Goal: Task Accomplishment & Management: Manage account settings

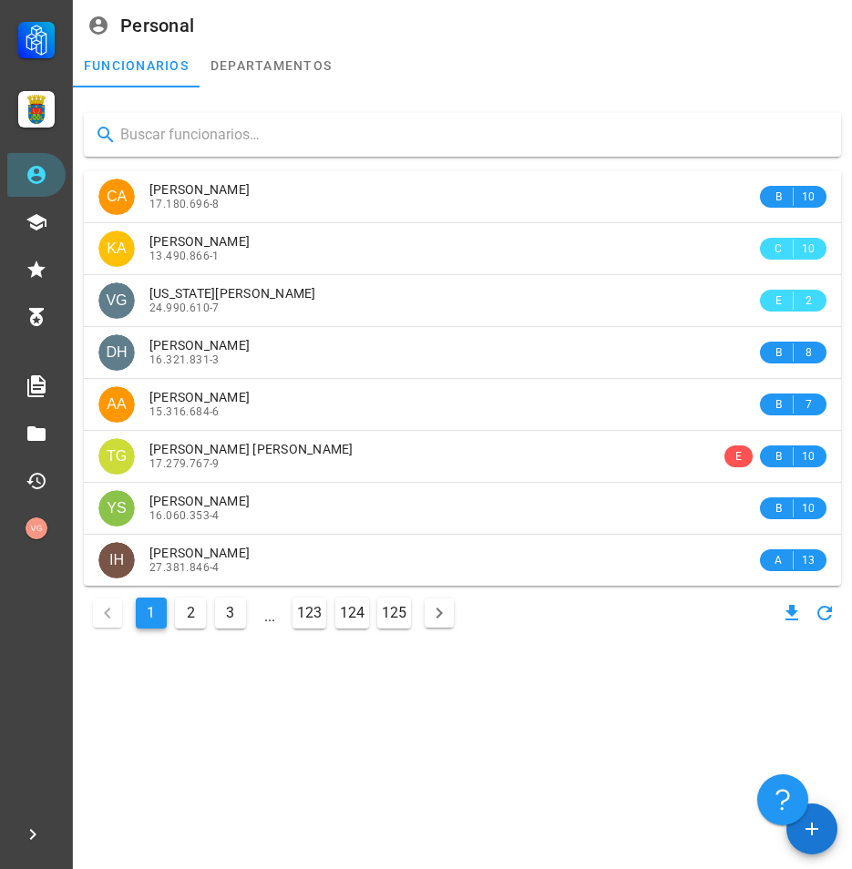
click at [283, 136] on input "text" at bounding box center [473, 134] width 706 height 29
click at [166, 128] on input "text" at bounding box center [473, 134] width 706 height 29
click at [240, 139] on input "text" at bounding box center [473, 134] width 706 height 29
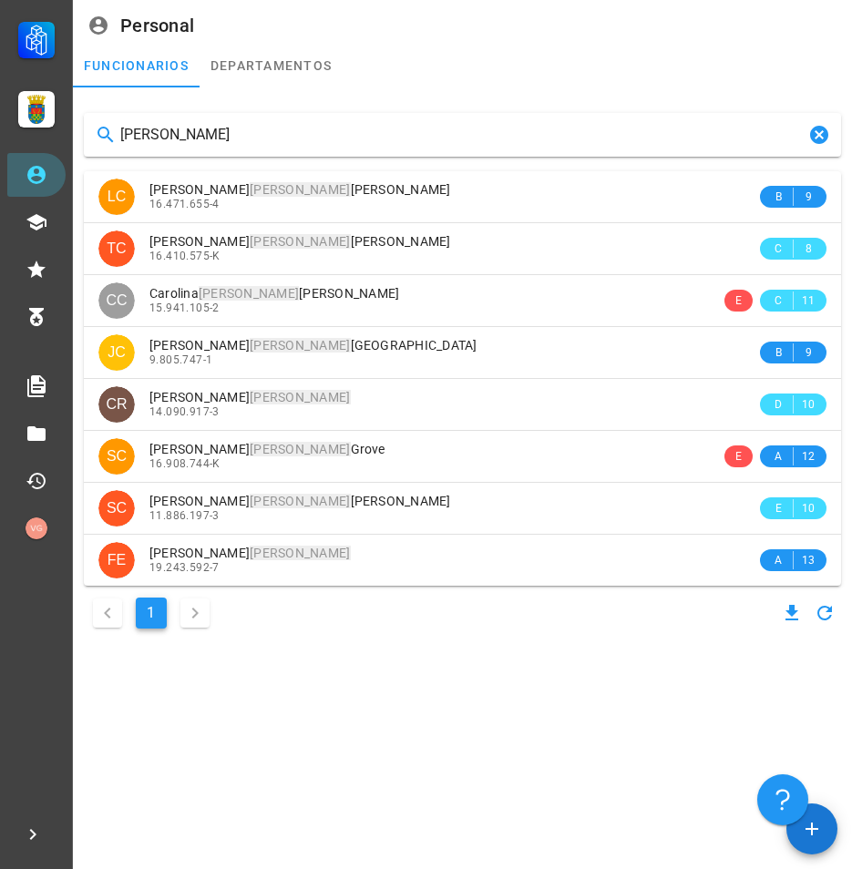
drag, startPoint x: 119, startPoint y: 147, endPoint x: -5, endPoint y: 143, distance: 123.9
click at [0, 143] on html "Carrera APS DASM La Granja Personal Capacitación Calificaciones Reconocimientos…" at bounding box center [426, 434] width 852 height 869
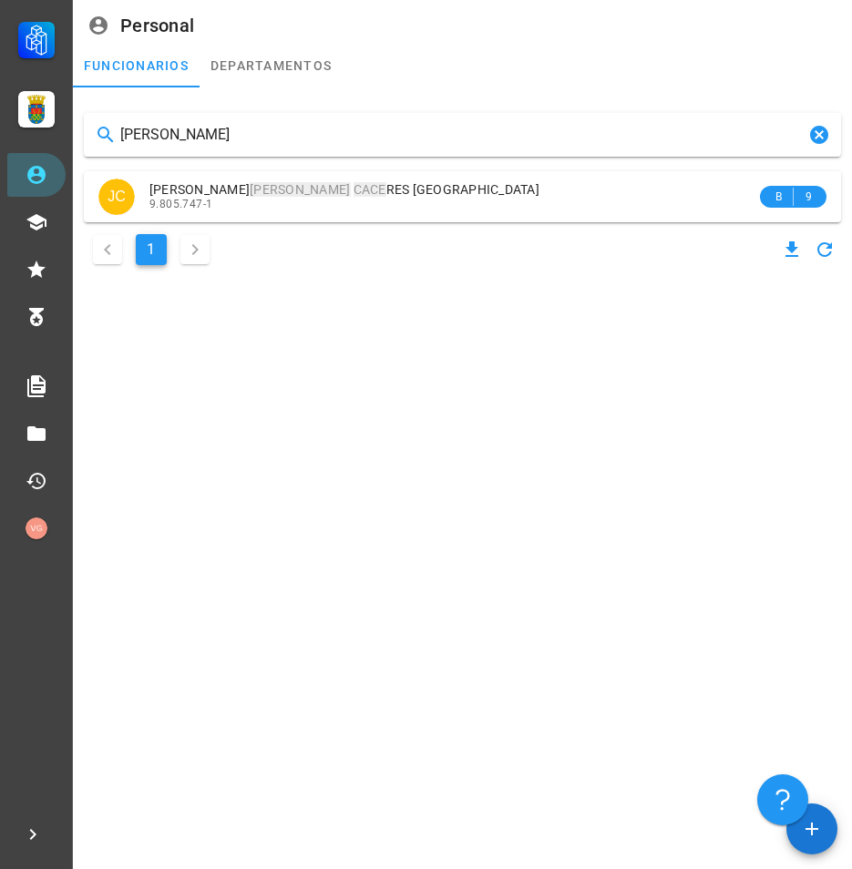
type input "[PERSON_NAME]"
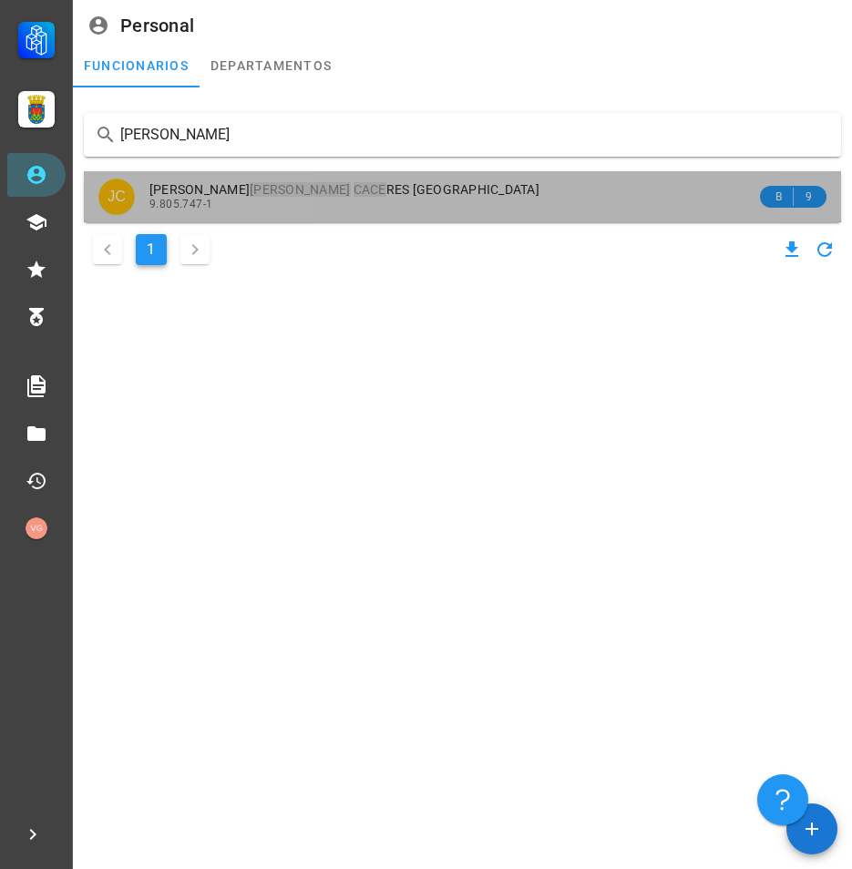
click at [507, 199] on div "9.805.747-1" at bounding box center [452, 204] width 607 height 13
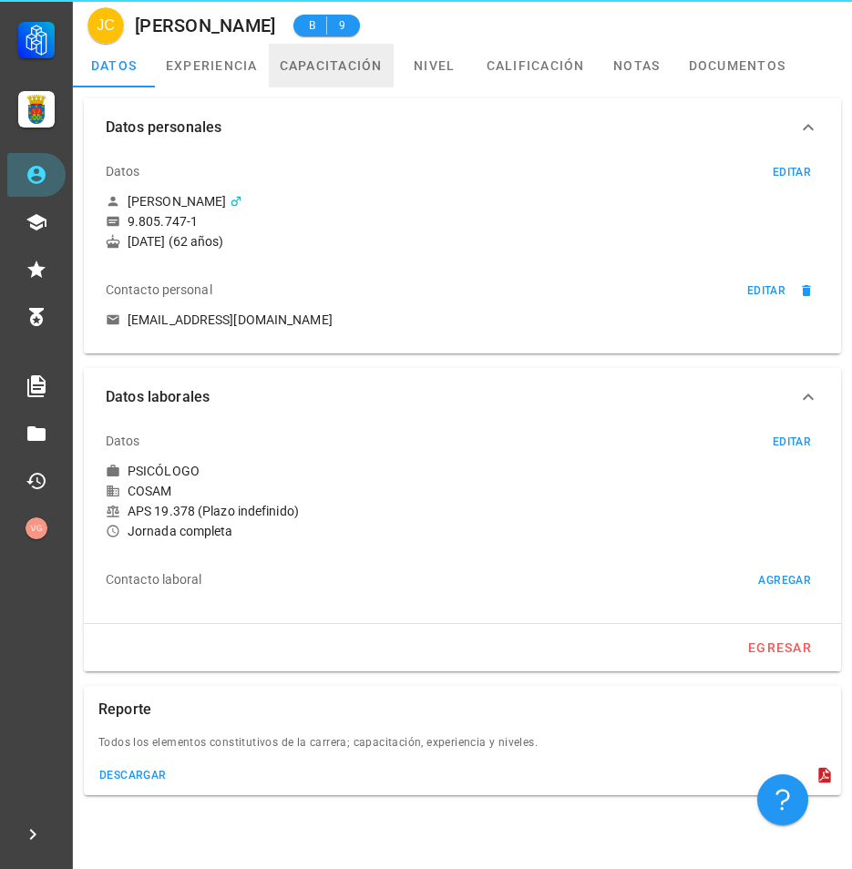
click at [366, 65] on link "capacitación" at bounding box center [331, 66] width 125 height 44
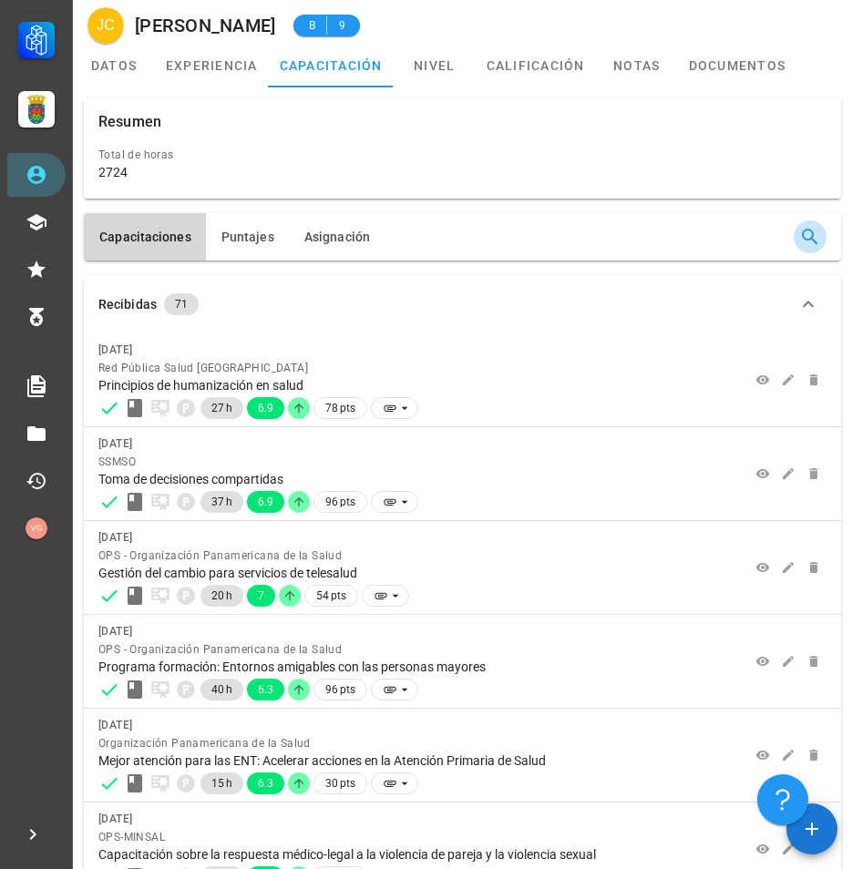
click at [818, 241] on icon "button" at bounding box center [810, 237] width 22 height 22
click at [687, 234] on input "text" at bounding box center [706, 236] width 167 height 29
click at [699, 237] on input "text" at bounding box center [706, 236] width 167 height 29
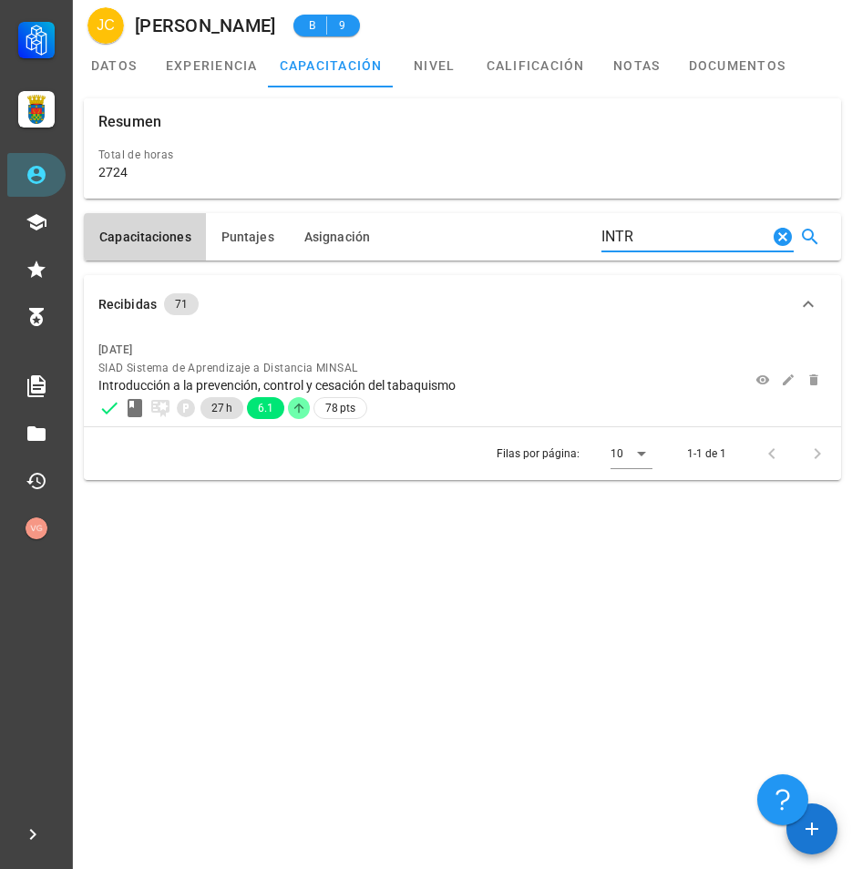
type input "INTRO"
click at [780, 238] on icon "Clear Buscar…" at bounding box center [782, 237] width 18 height 18
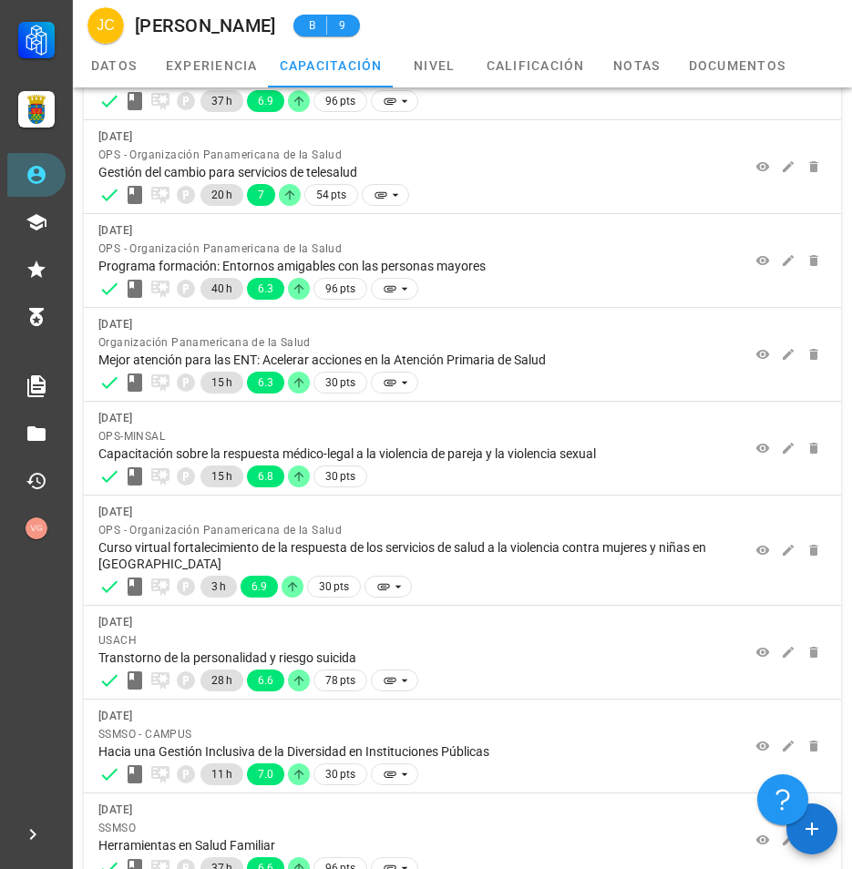
scroll to position [547, 0]
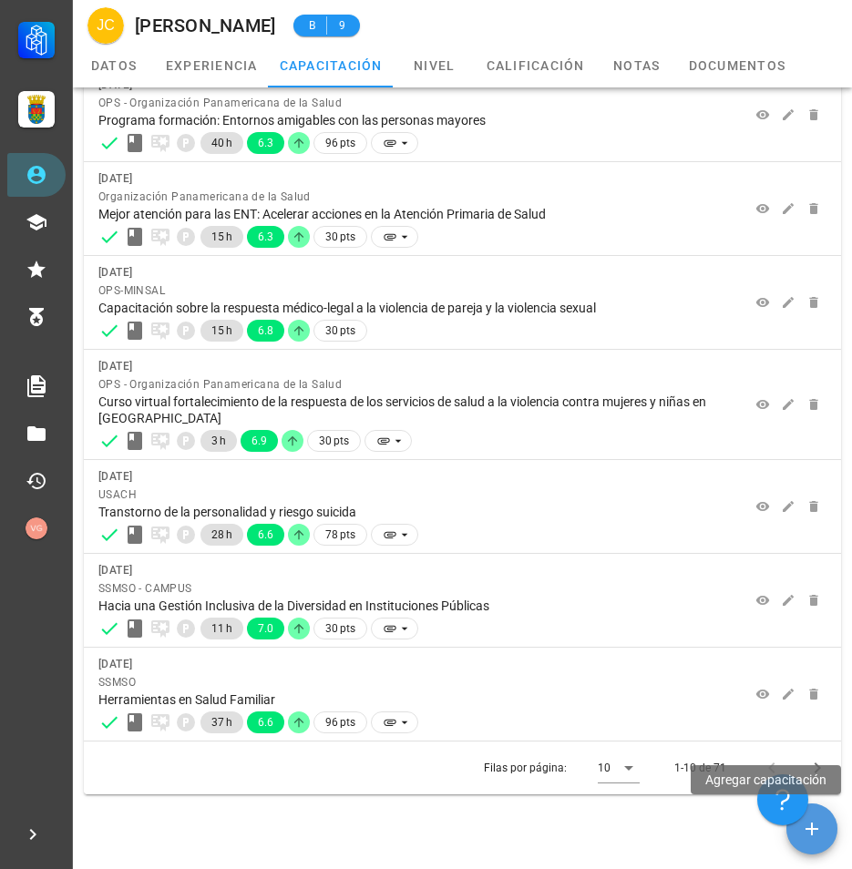
click at [805, 820] on icon "button" at bounding box center [812, 829] width 22 height 22
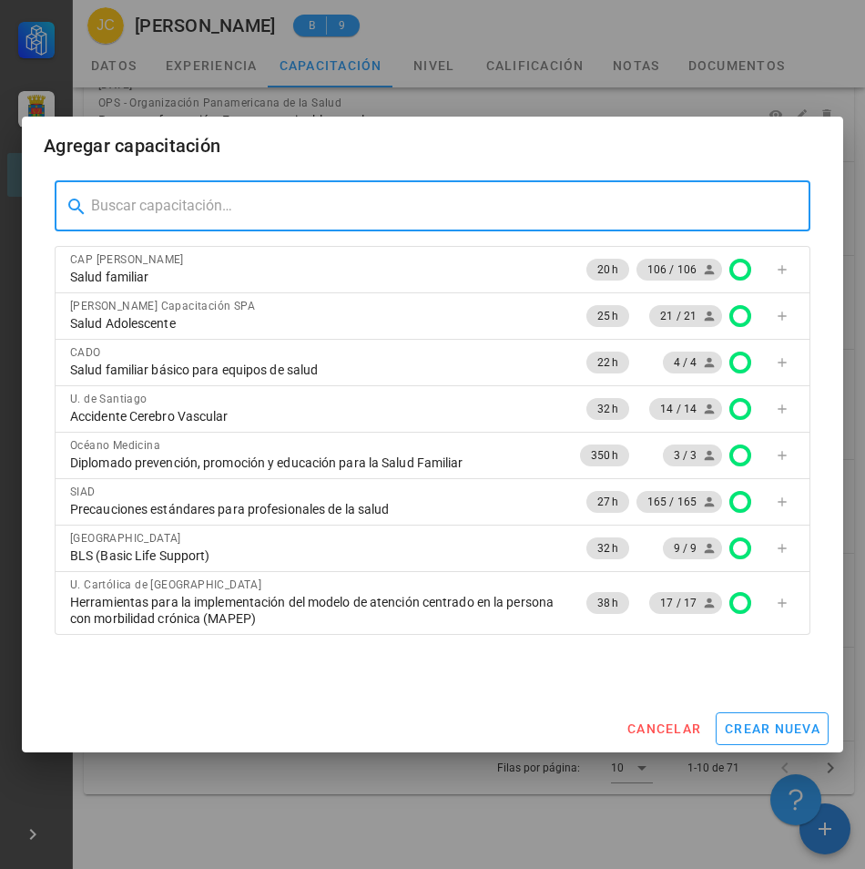
click at [253, 205] on input "text" at bounding box center [443, 205] width 705 height 29
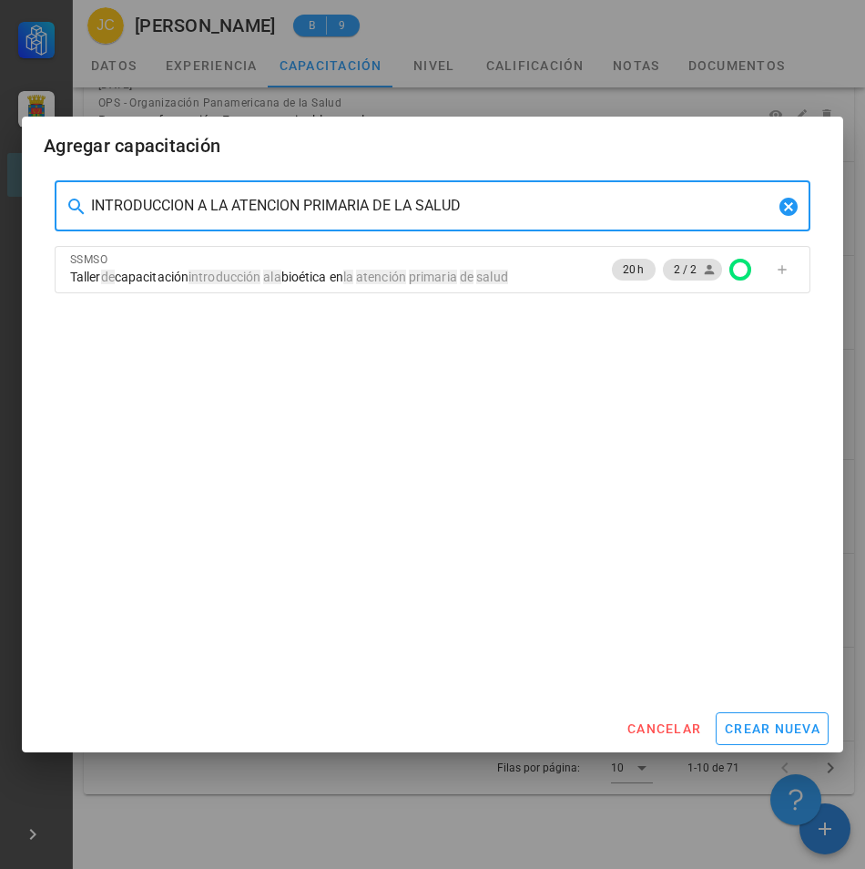
drag, startPoint x: 508, startPoint y: 211, endPoint x: 96, endPoint y: 220, distance: 412.8
click at [96, 220] on div "INTRODUCCION A LA ATENCION PRIMARIA DE LA SALUD" at bounding box center [432, 205] width 683 height 51
type input "I"
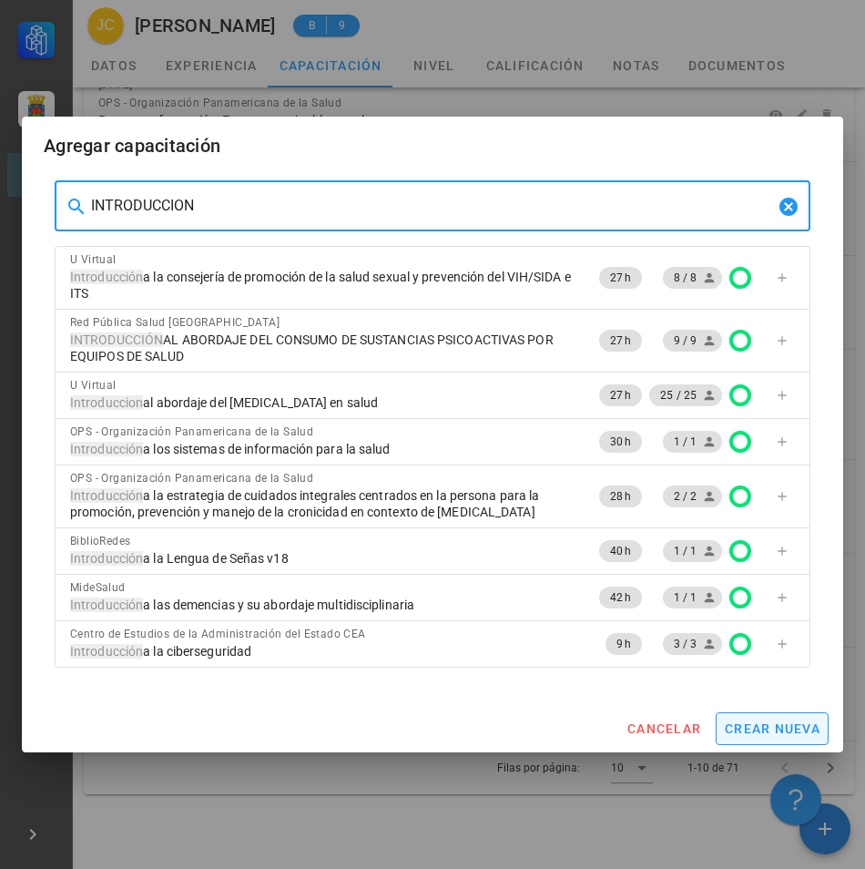
type input "INTRODUCCION"
click at [790, 742] on button "crear nueva" at bounding box center [772, 728] width 113 height 33
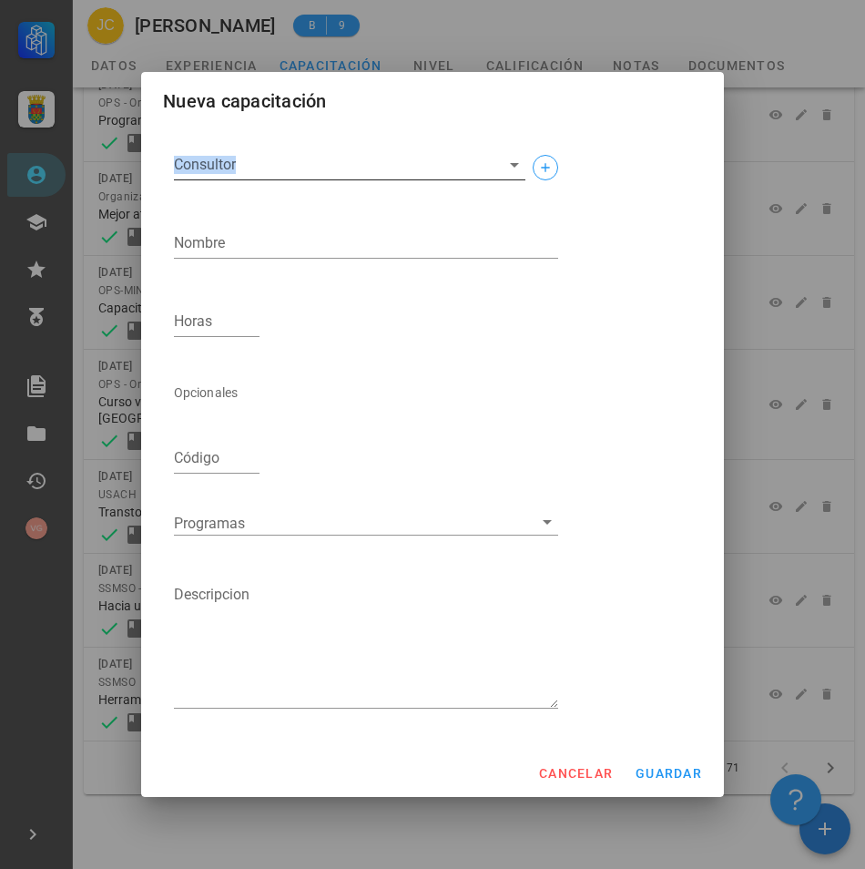
click at [310, 180] on div "Consultor" at bounding box center [350, 174] width 352 height 49
drag, startPoint x: 310, startPoint y: 180, endPoint x: 307, endPoint y: 171, distance: 9.5
click at [308, 172] on input "Consultor" at bounding box center [335, 164] width 322 height 29
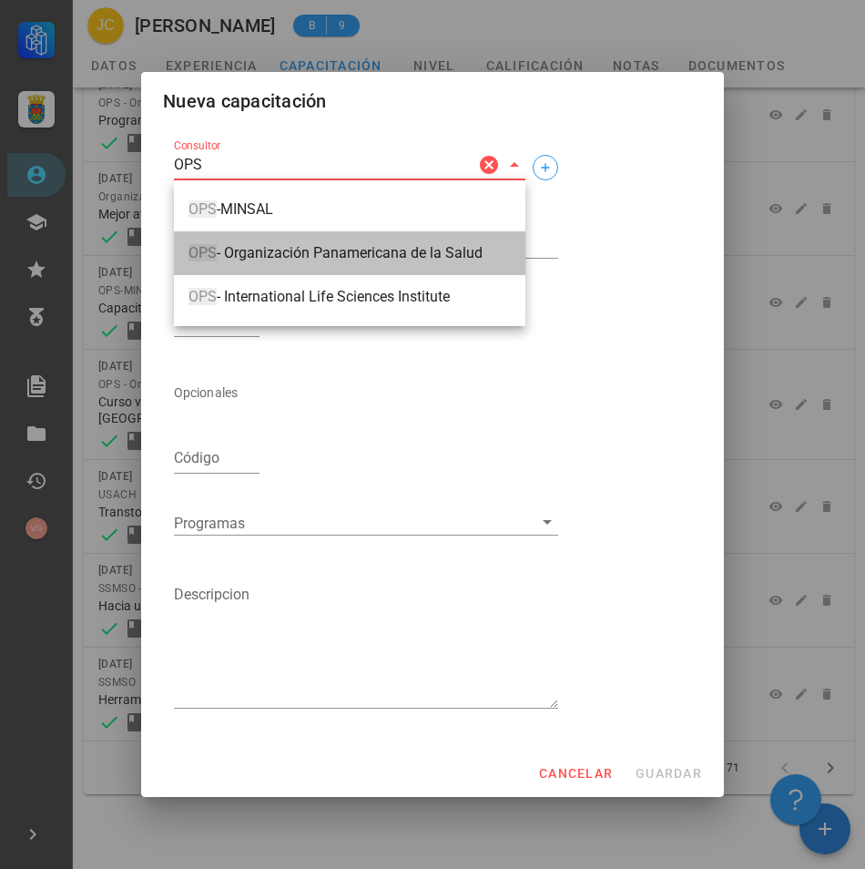
click at [380, 253] on span "OPS - Organización Panamericana de la Salud" at bounding box center [350, 253] width 322 height 16
type input "OPS - Organización Panamericana de la Salud"
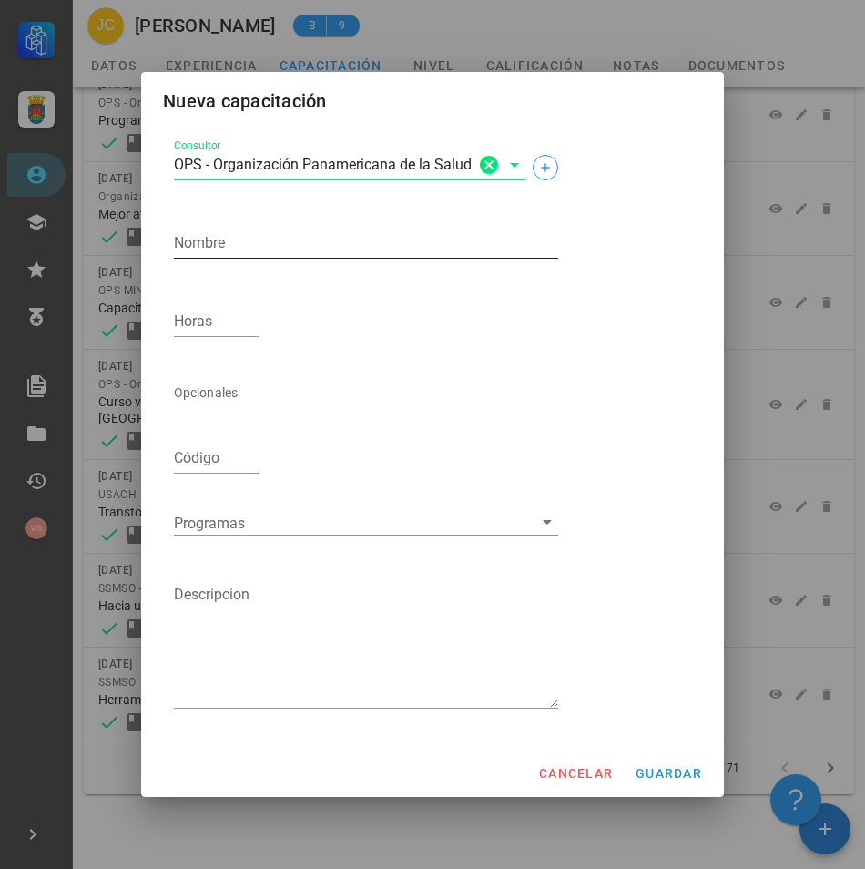
click at [294, 246] on textarea "Nombre" at bounding box center [366, 243] width 384 height 29
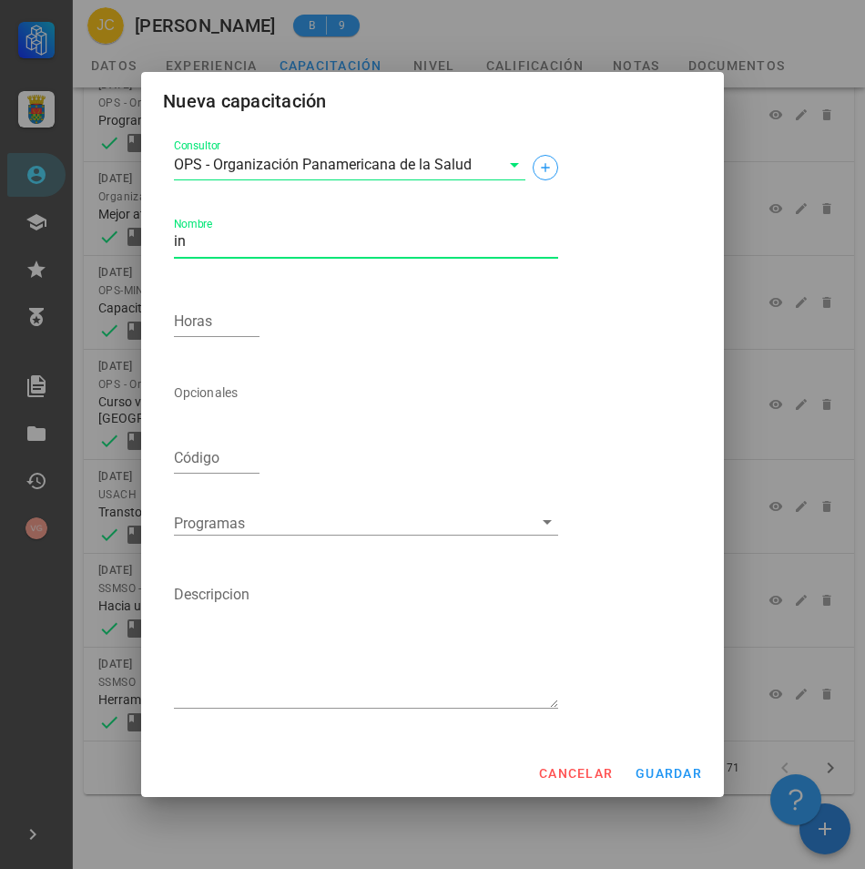
type textarea "i"
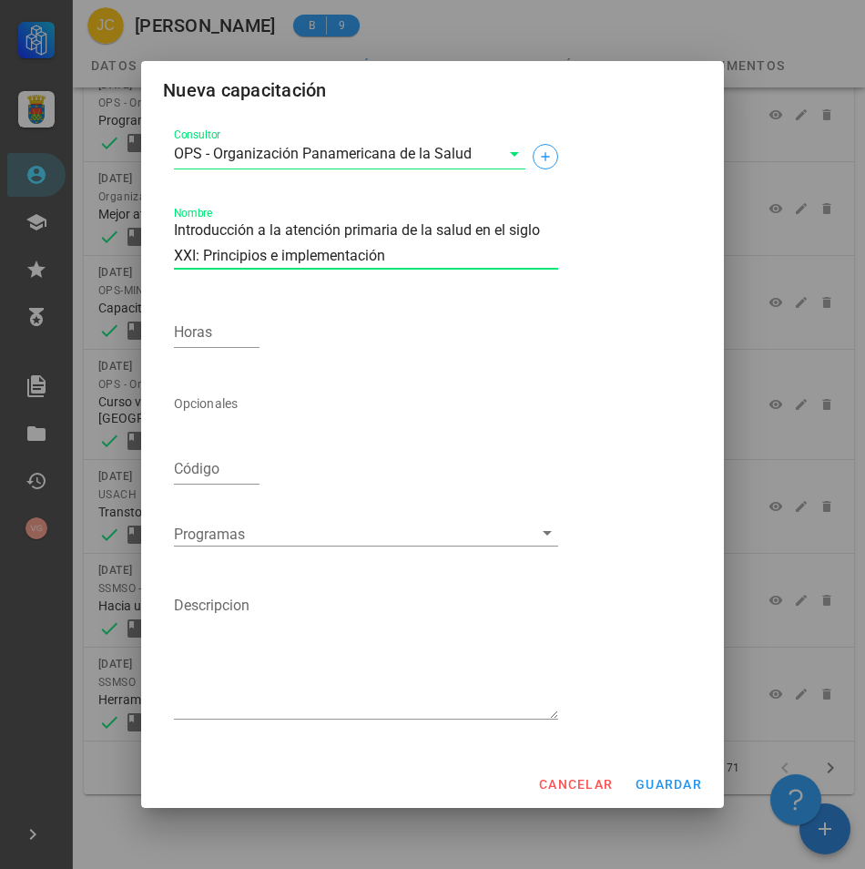
click at [414, 252] on textarea "Introducción a la atención primaria de la salud en el siglo XXI: Principios e i…" at bounding box center [366, 243] width 384 height 51
type textarea "Introducción a la atención primaria de la salud en el siglo XXI: Principios e i…"
click at [236, 339] on input "Horas" at bounding box center [217, 332] width 86 height 29
type input "16"
click at [460, 525] on div at bounding box center [353, 534] width 359 height 24
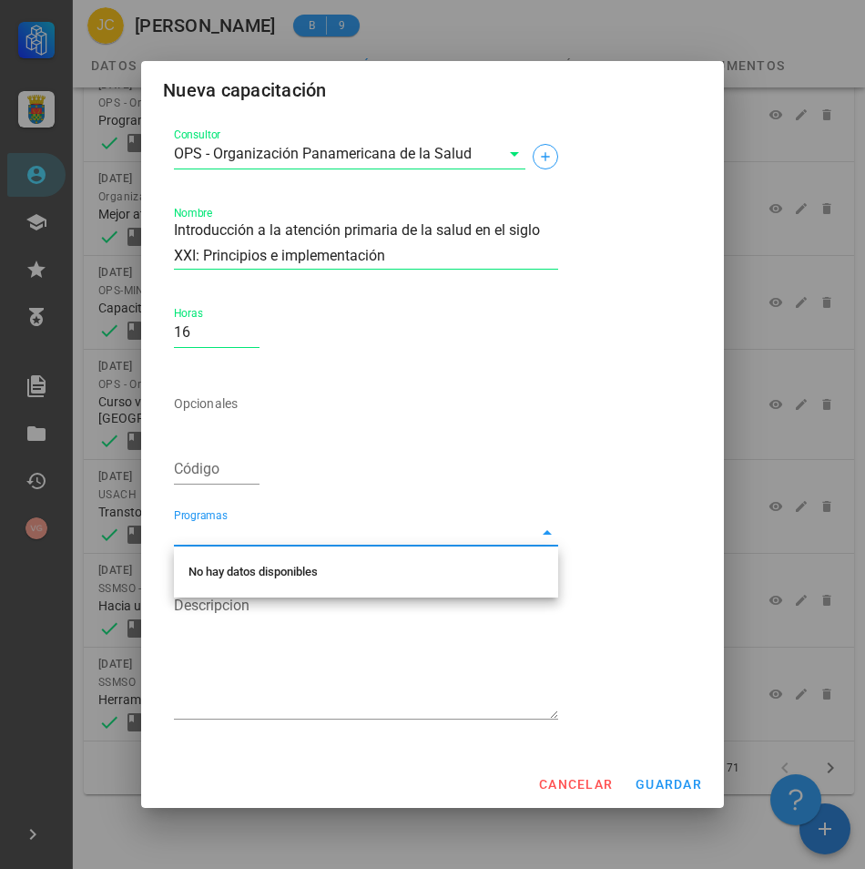
click at [681, 435] on div "Consultor OPS - Organización Panamericana de la Salud Nombre Introducción a la …" at bounding box center [433, 432] width 532 height 629
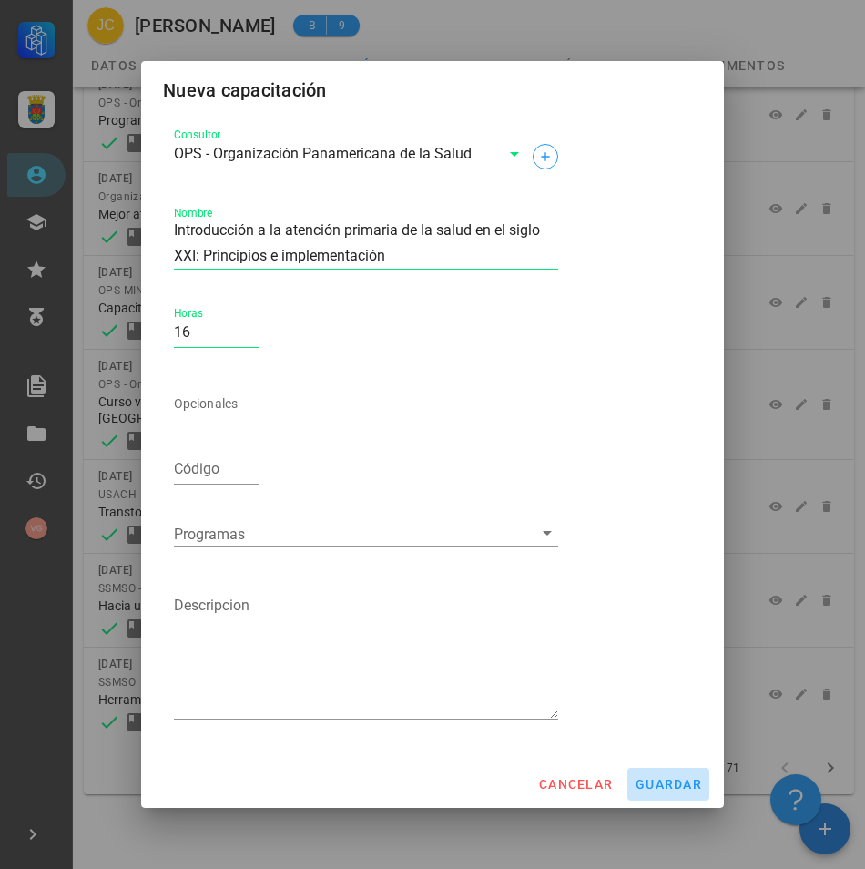
click at [687, 792] on span "guardar" at bounding box center [668, 784] width 67 height 15
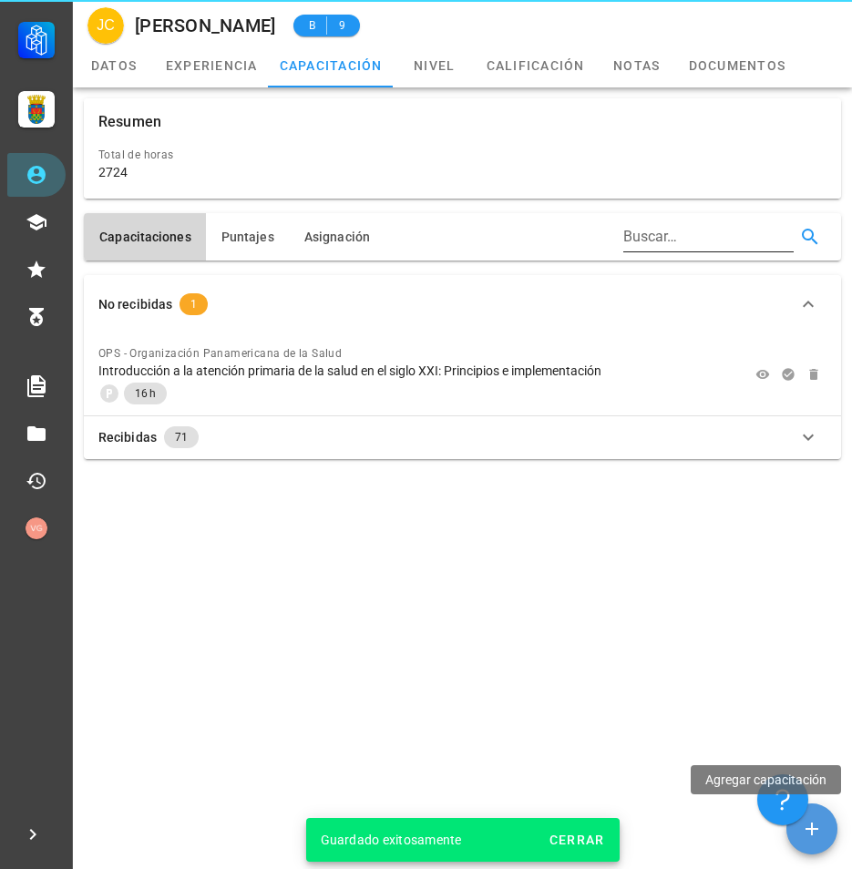
scroll to position [0, 0]
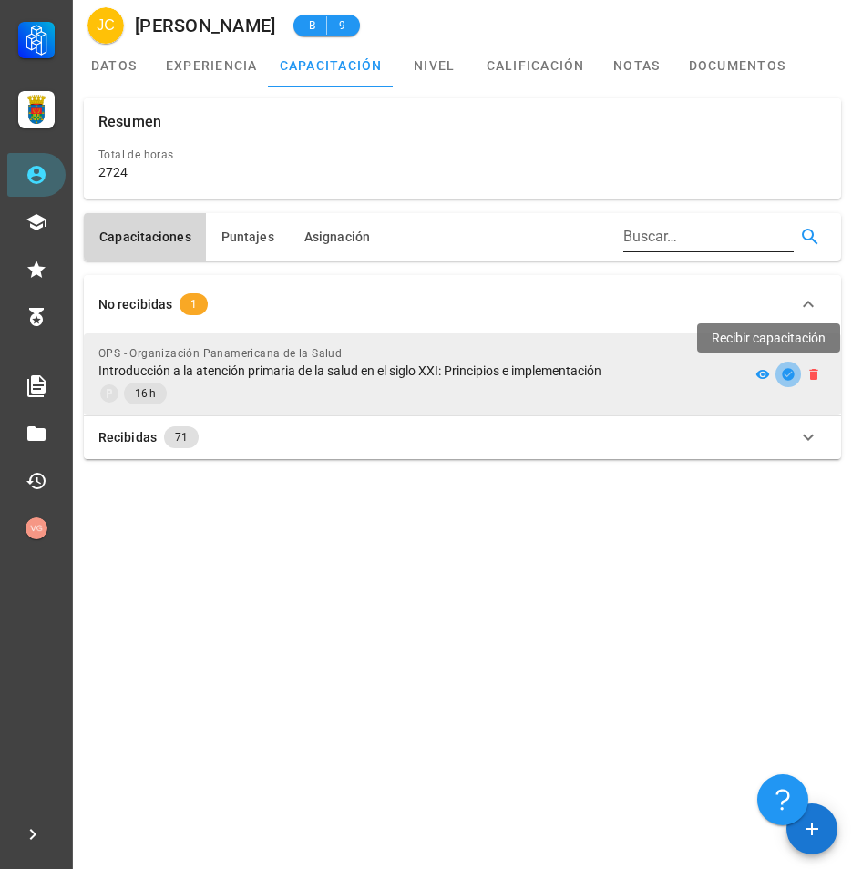
click at [790, 384] on button "button" at bounding box center [788, 375] width 26 height 26
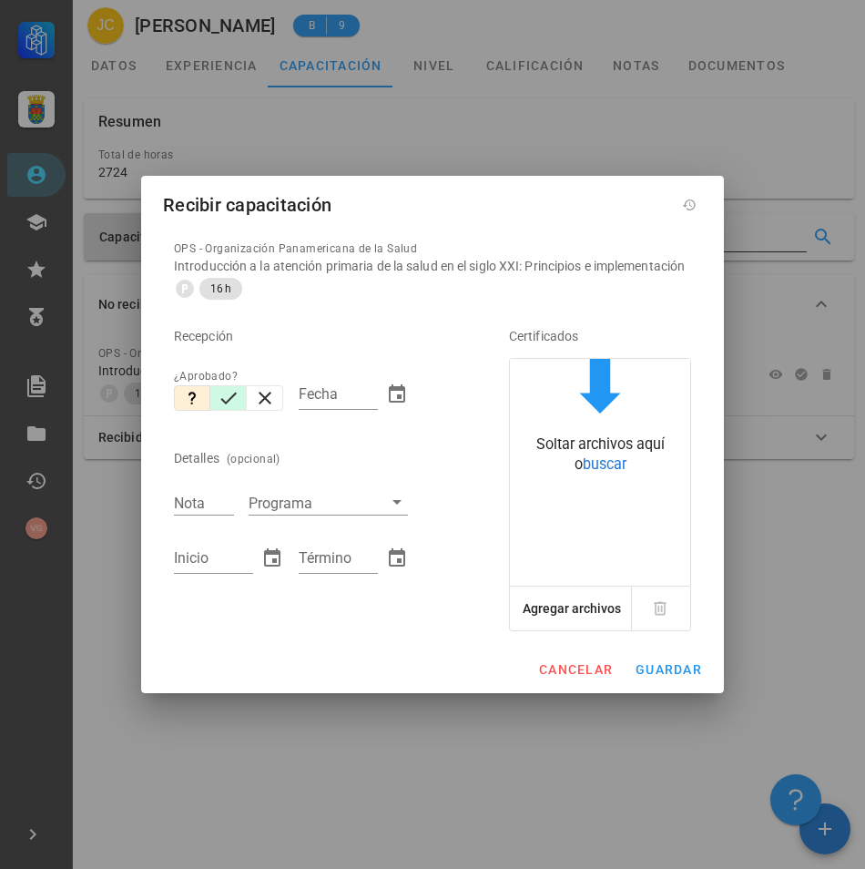
click at [223, 404] on icon "button" at bounding box center [229, 398] width 22 height 22
type input "[DATE]"
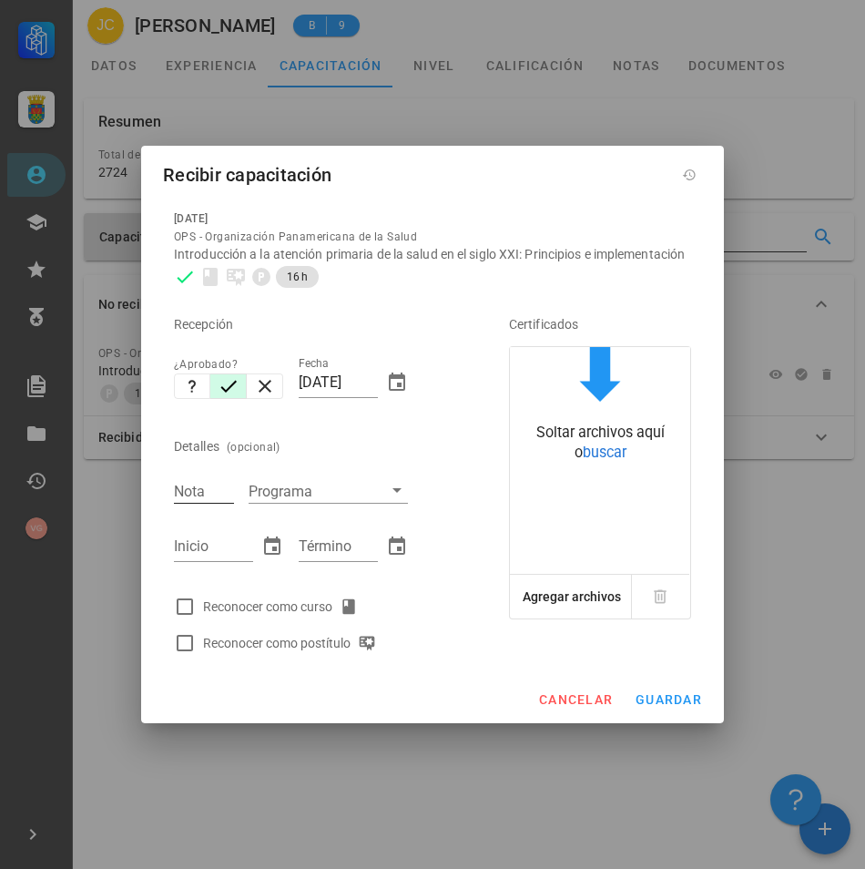
click at [194, 501] on input "Nota" at bounding box center [204, 491] width 60 height 24
type input "6.7"
click at [247, 554] on input "Inicio" at bounding box center [213, 546] width 79 height 29
click at [207, 557] on input "Inicio" at bounding box center [213, 546] width 79 height 29
click at [186, 617] on div at bounding box center [184, 606] width 31 height 31
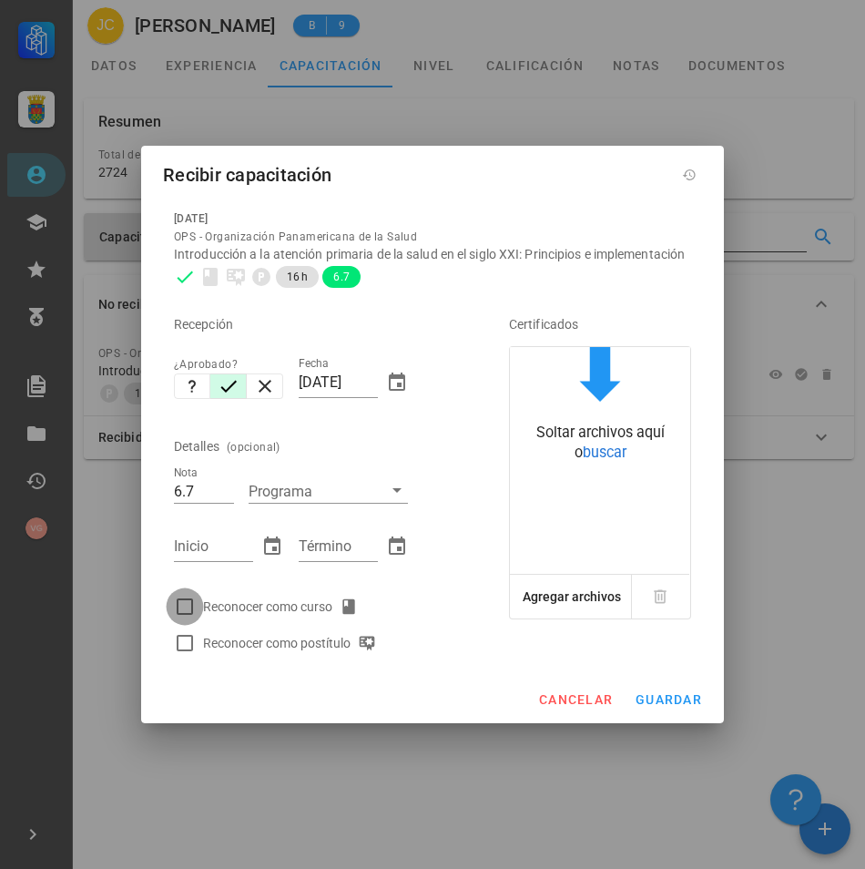
checkbox input "true"
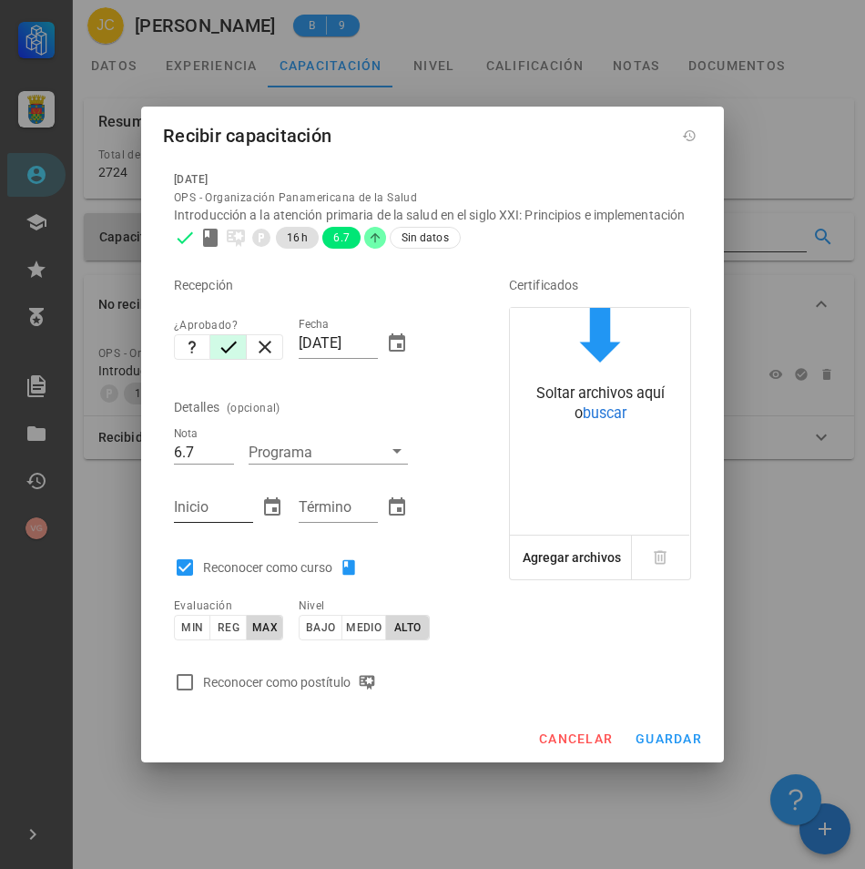
click at [211, 508] on input "Inicio" at bounding box center [213, 507] width 79 height 29
type input "[DATE]"
click at [472, 532] on div "Certificados Soltar archivos aquí o buscar Agregar archivos" at bounding box center [581, 478] width 233 height 445
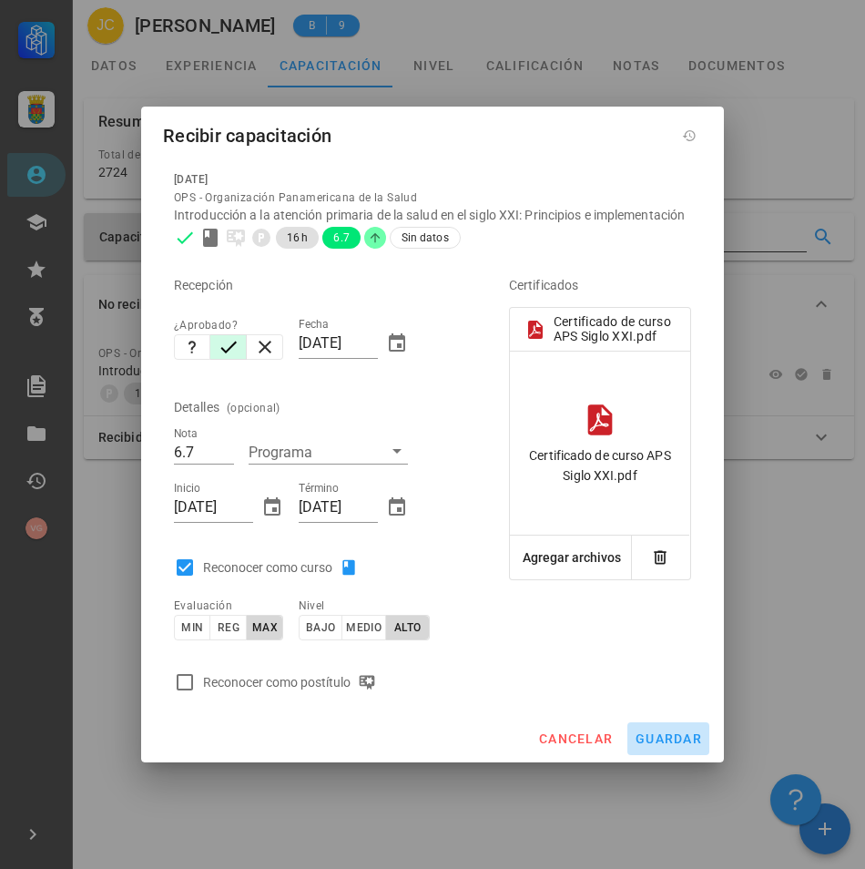
click at [686, 746] on span "guardar" at bounding box center [668, 738] width 67 height 15
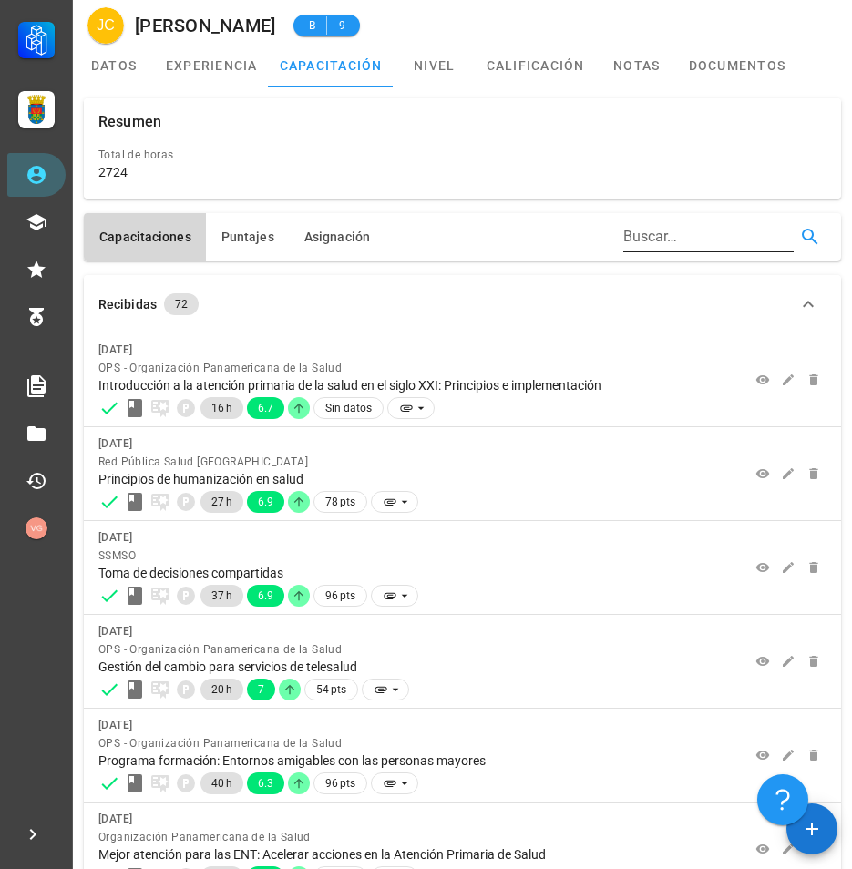
click at [696, 244] on input "Buscar…" at bounding box center [706, 236] width 167 height 29
click at [696, 244] on input "text" at bounding box center [706, 236] width 167 height 29
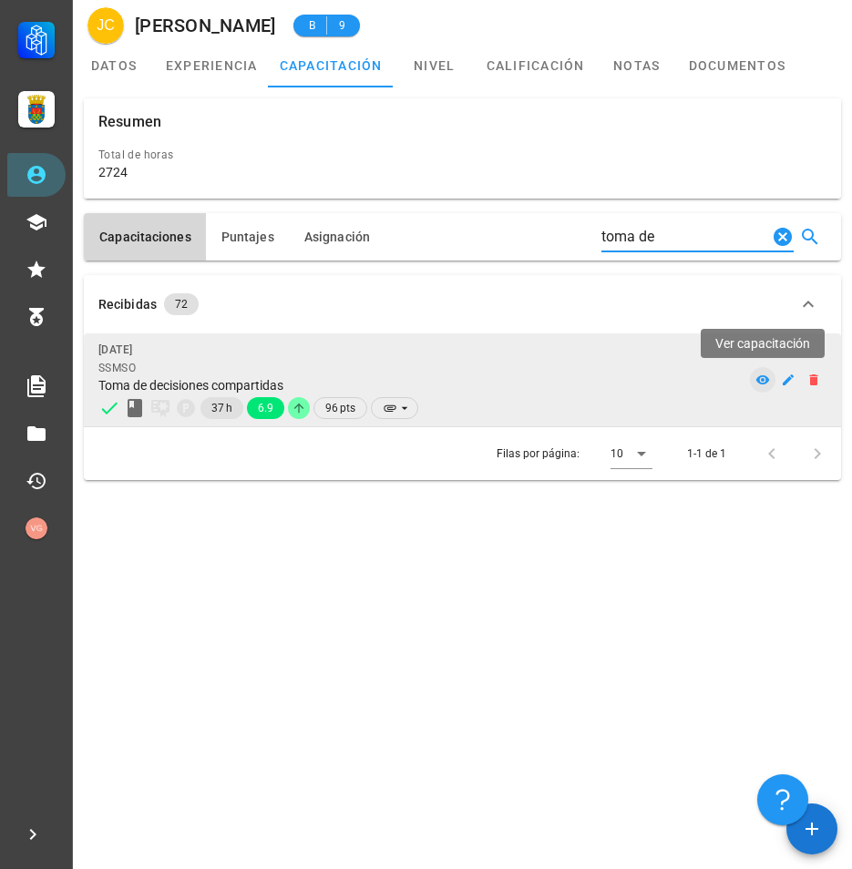
type input "toma de"
click at [762, 381] on icon at bounding box center [763, 379] width 14 height 9
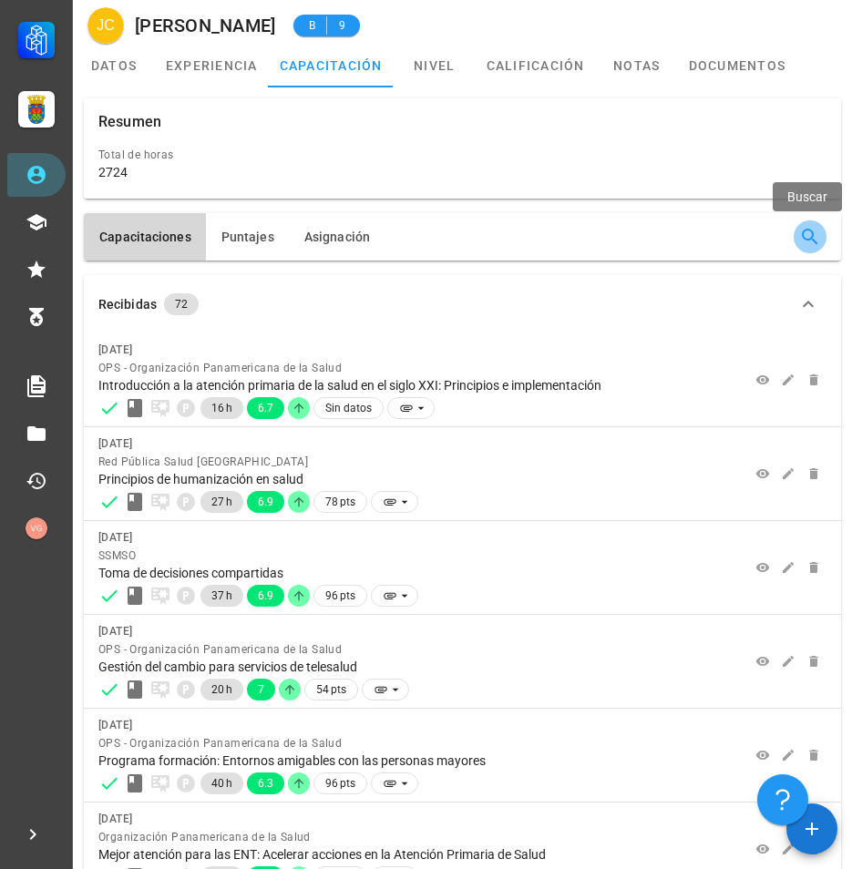
click at [813, 240] on icon "button" at bounding box center [810, 237] width 16 height 16
click at [692, 247] on input "text" at bounding box center [706, 236] width 167 height 29
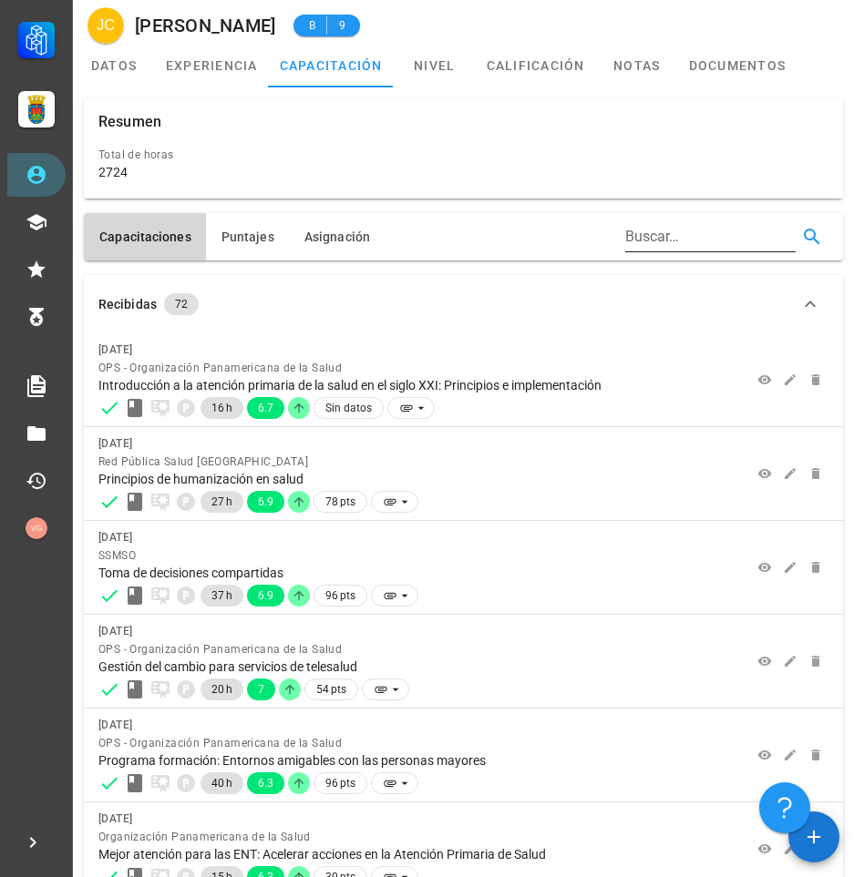
click at [656, 229] on input "Buscar…" at bounding box center [708, 236] width 167 height 29
click at [33, 169] on icon at bounding box center [36, 175] width 18 height 18
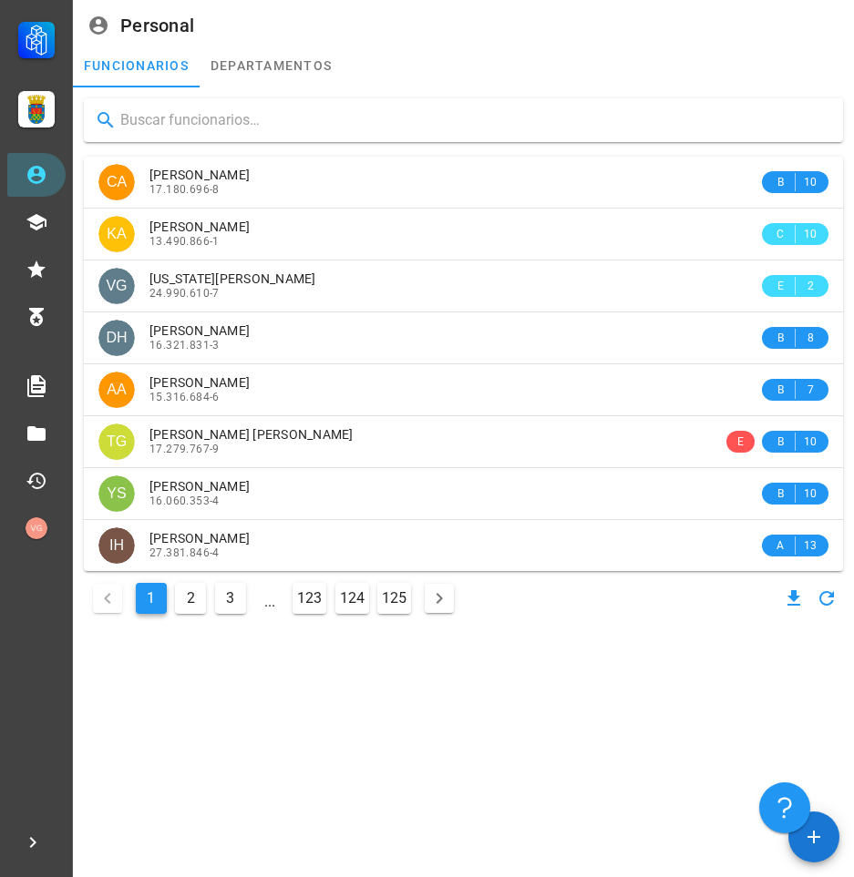
click at [287, 124] on input "text" at bounding box center [474, 120] width 708 height 29
click at [265, 120] on input "text" at bounding box center [474, 120] width 708 height 29
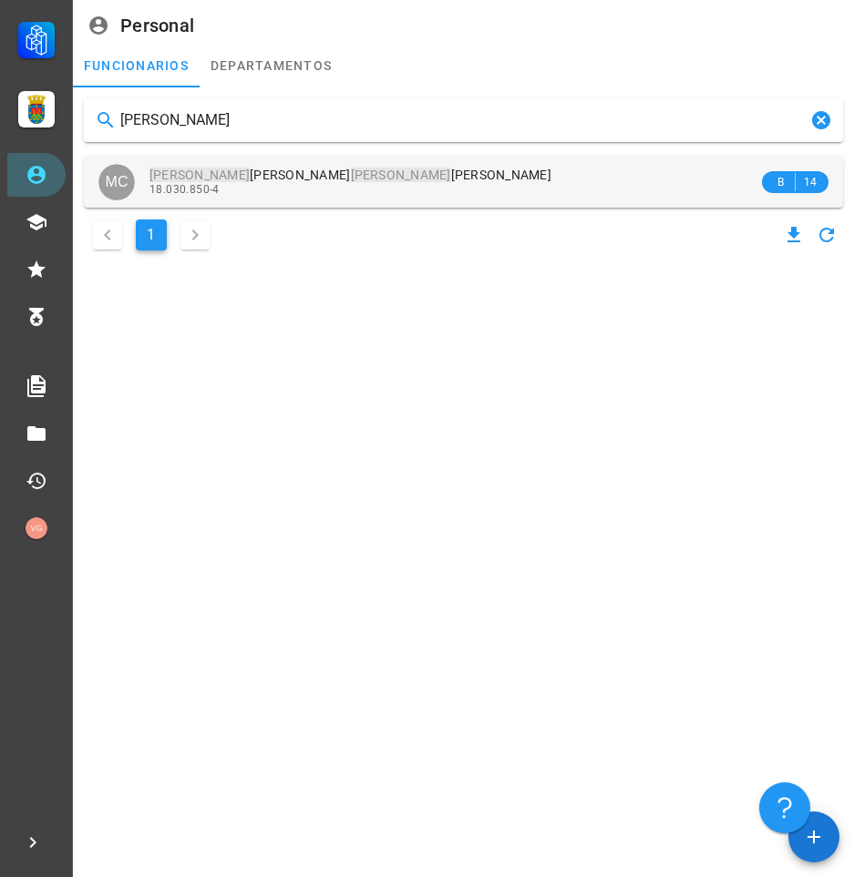
type input "[PERSON_NAME]"
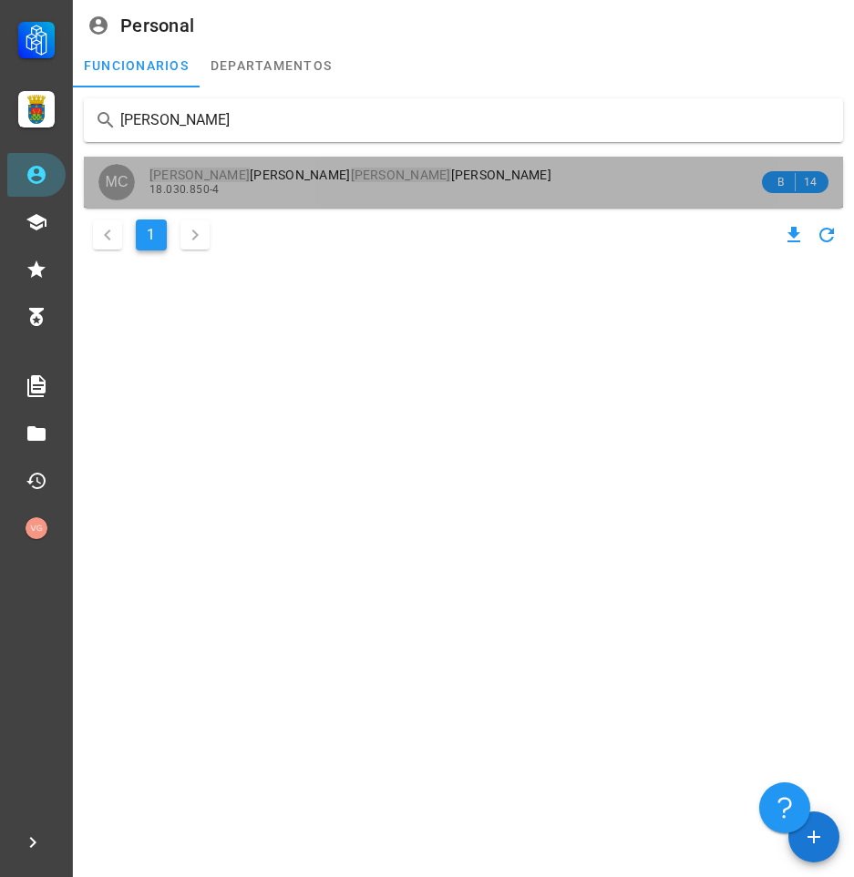
click at [363, 183] on div "18.030.850-4" at bounding box center [453, 189] width 609 height 13
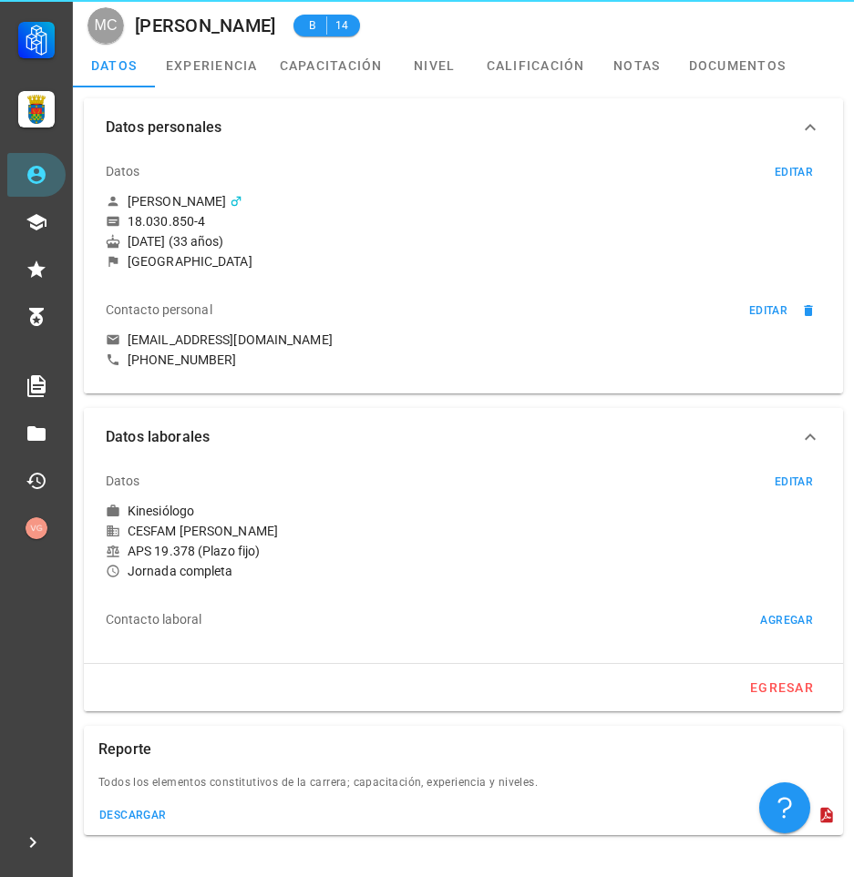
drag, startPoint x: 363, startPoint y: 183, endPoint x: 486, endPoint y: 301, distance: 169.4
click at [486, 301] on div "Contacto personal editar" at bounding box center [463, 310] width 715 height 44
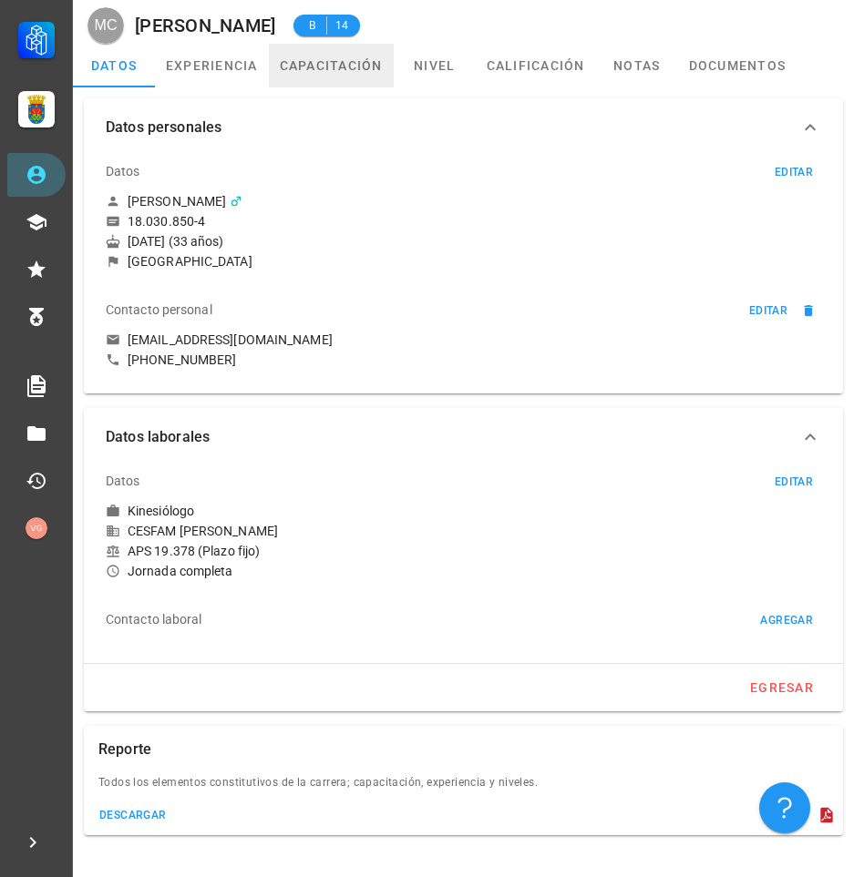
click at [343, 71] on link "capacitación" at bounding box center [331, 66] width 125 height 44
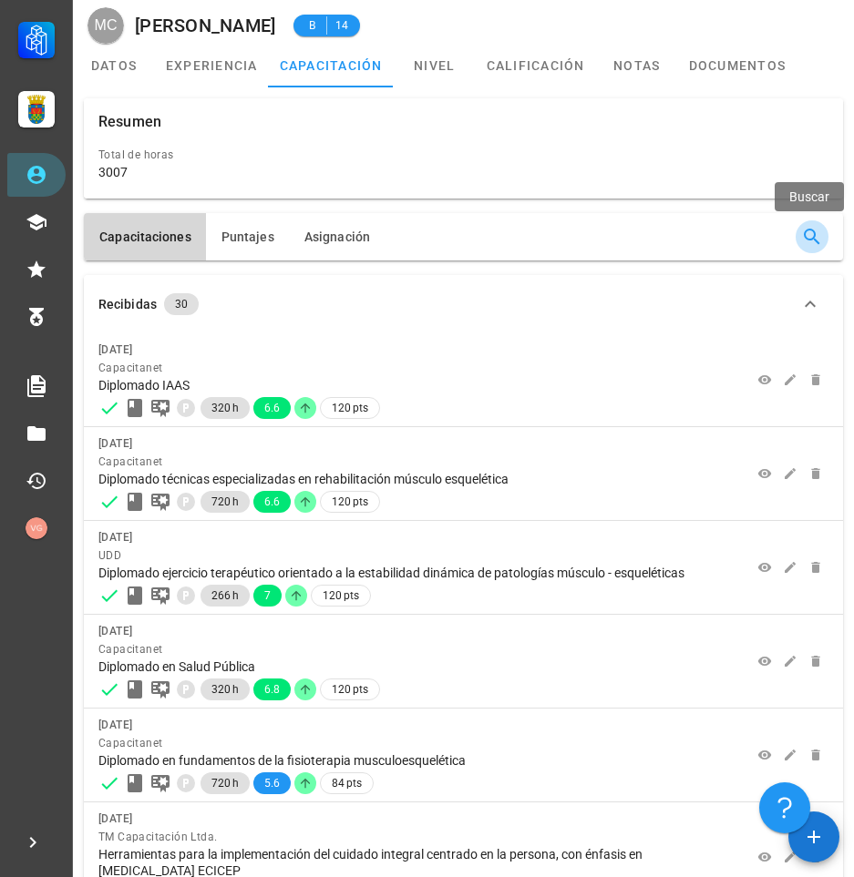
click at [803, 240] on icon "button" at bounding box center [812, 237] width 22 height 22
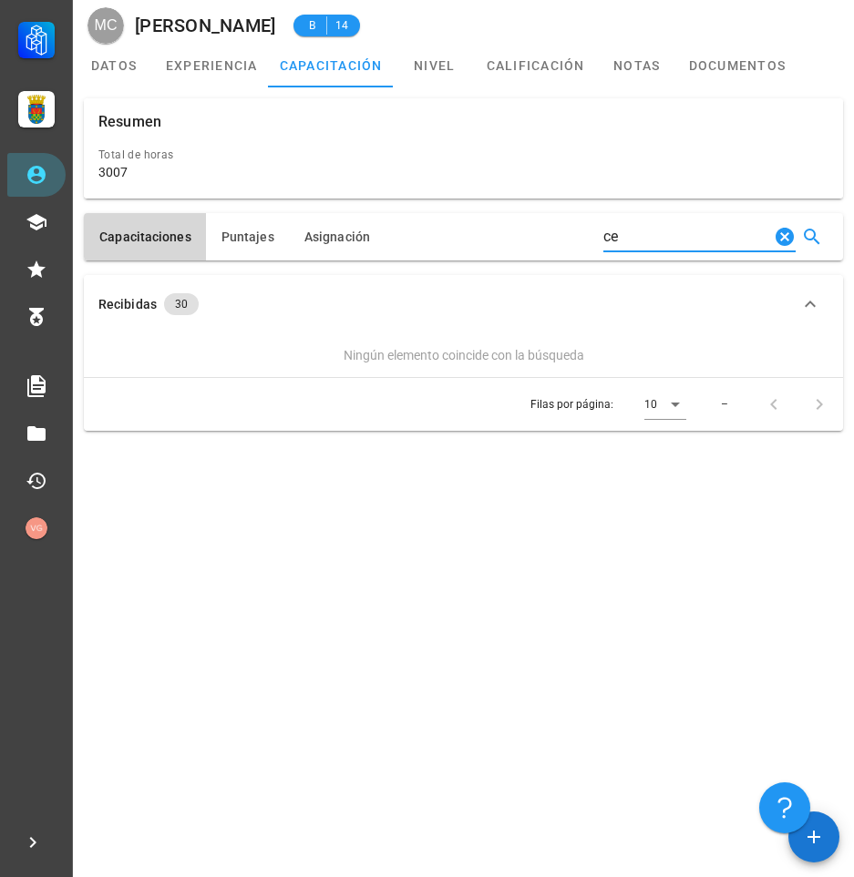
type input "c"
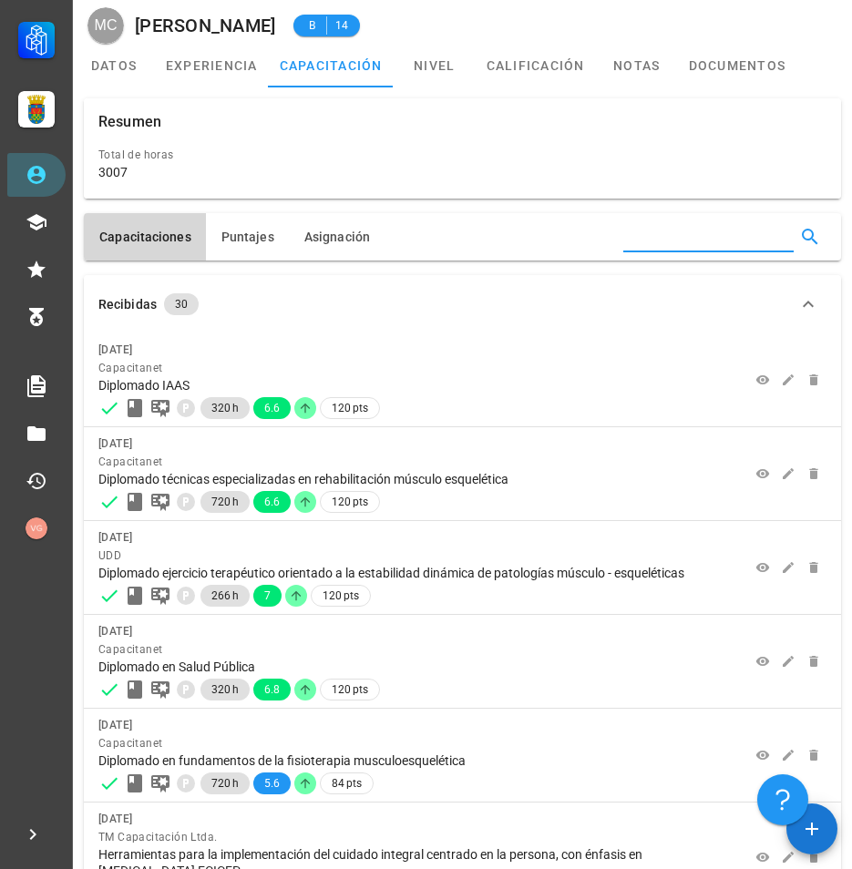
click at [711, 247] on input "text" at bounding box center [706, 236] width 167 height 29
click at [646, 238] on input "Buscar…" at bounding box center [706, 236] width 167 height 29
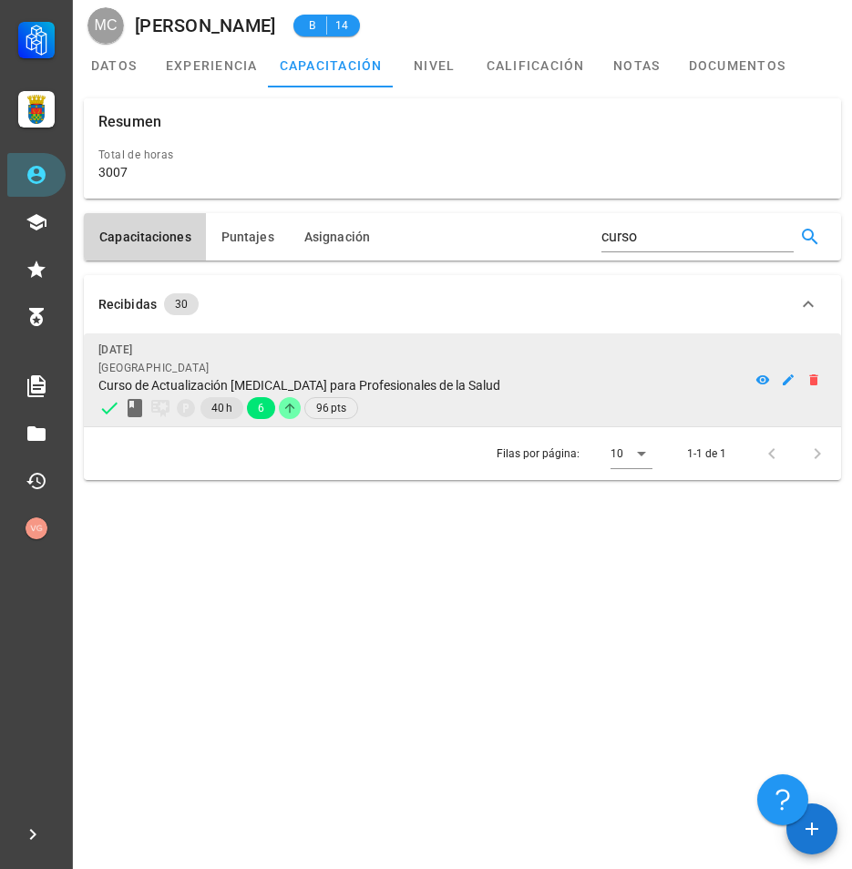
click at [573, 376] on div "[GEOGRAPHIC_DATA]" at bounding box center [409, 368] width 622 height 18
click at [787, 385] on icon "button" at bounding box center [788, 380] width 15 height 15
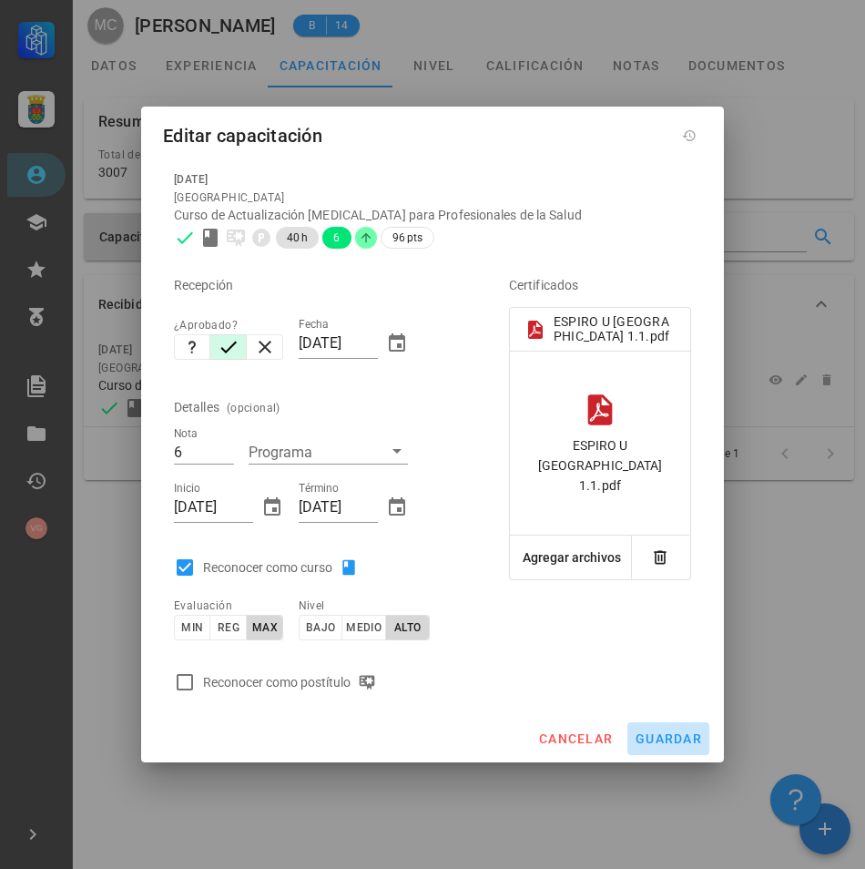
click at [658, 741] on span "guardar" at bounding box center [668, 738] width 67 height 15
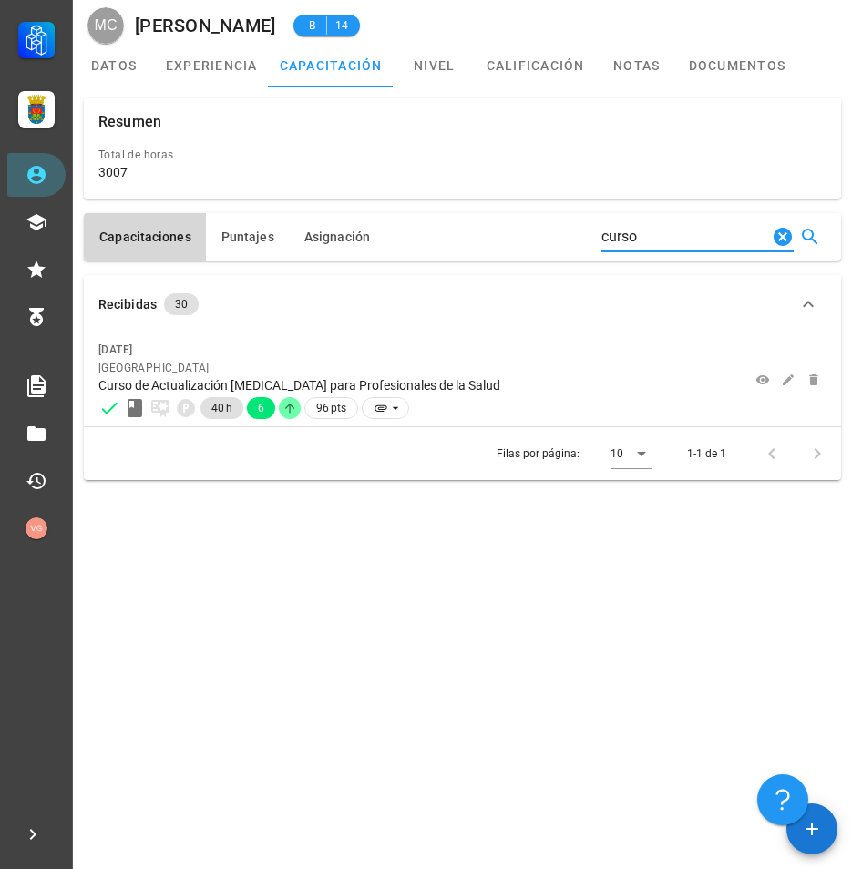
drag, startPoint x: 669, startPoint y: 245, endPoint x: 489, endPoint y: 245, distance: 179.5
click at [489, 245] on div "Capacitaciones [GEOGRAPHIC_DATA] Asignación curso" at bounding box center [462, 236] width 757 height 47
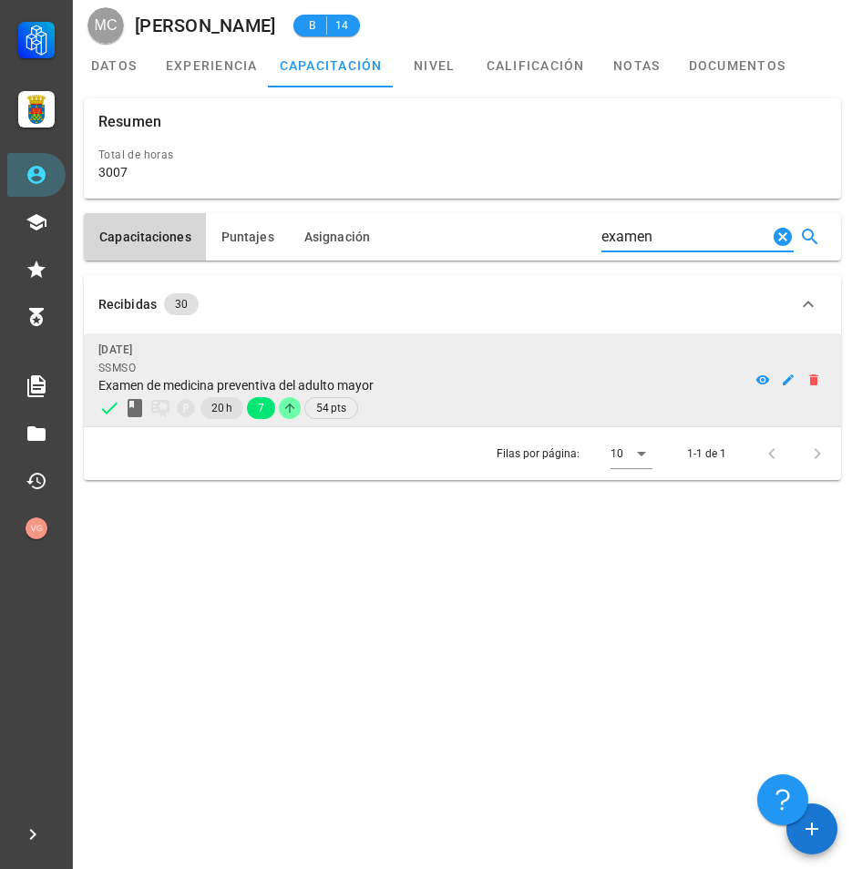
click at [714, 388] on div "Examen de medicina preventiva del adulto mayor" at bounding box center [409, 385] width 622 height 16
click at [782, 383] on icon "button" at bounding box center [788, 380] width 15 height 15
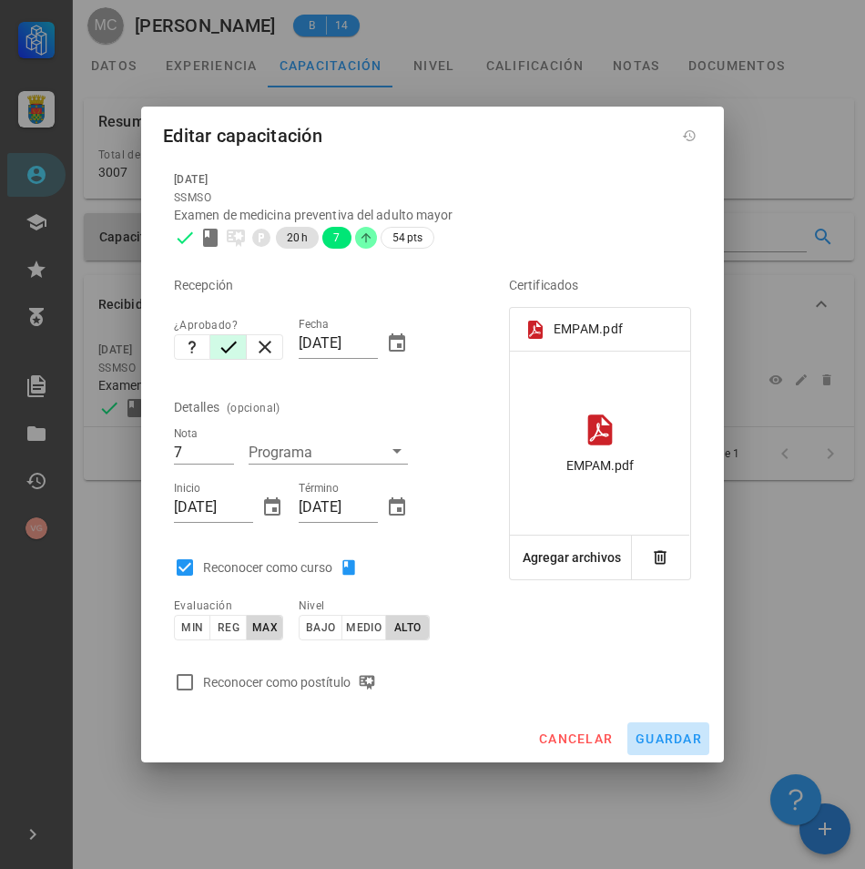
click at [671, 731] on span "guardar" at bounding box center [668, 738] width 67 height 15
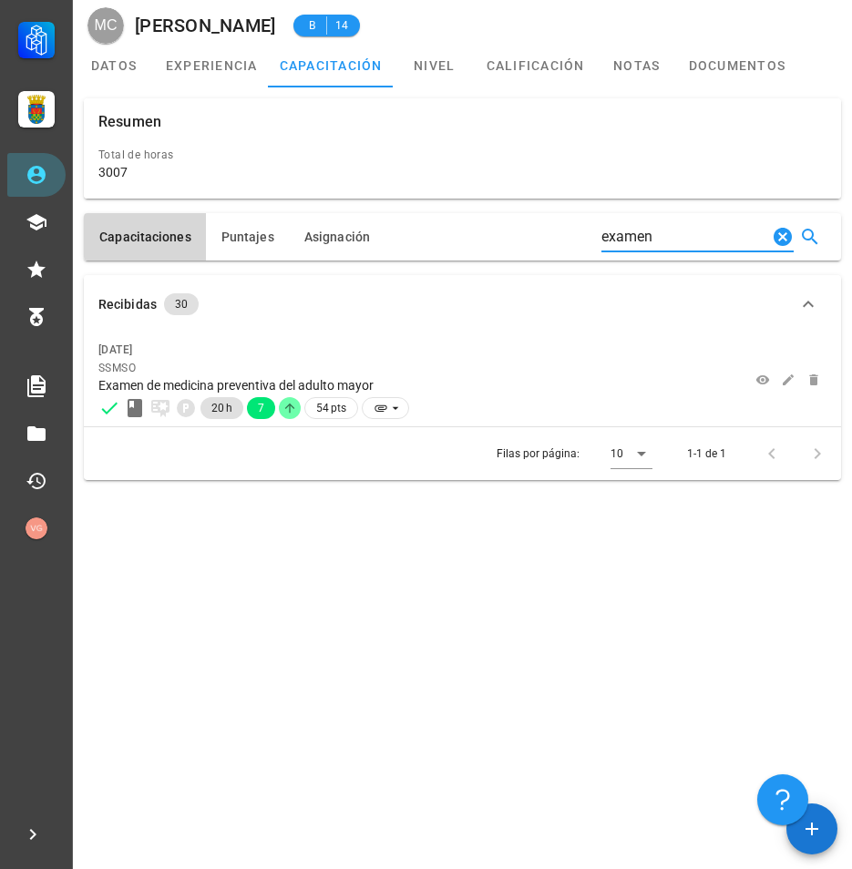
drag, startPoint x: 735, startPoint y: 242, endPoint x: 392, endPoint y: 210, distance: 345.0
click at [392, 210] on div "Capacitaciones [GEOGRAPHIC_DATA] Asignación examen" at bounding box center [463, 237] width 772 height 62
type input "covid"
drag, startPoint x: 694, startPoint y: 250, endPoint x: 520, endPoint y: 228, distance: 175.4
click at [520, 228] on div "Capacitaciones [GEOGRAPHIC_DATA] Asignación covid" at bounding box center [462, 236] width 757 height 47
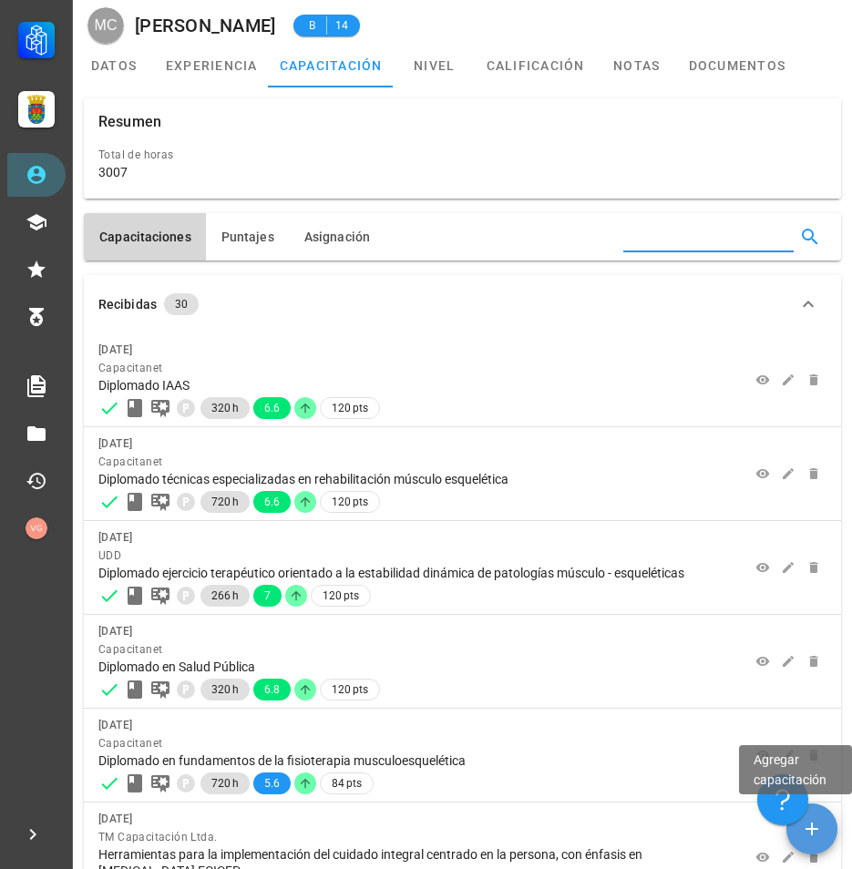
click at [815, 835] on icon "button" at bounding box center [812, 829] width 22 height 22
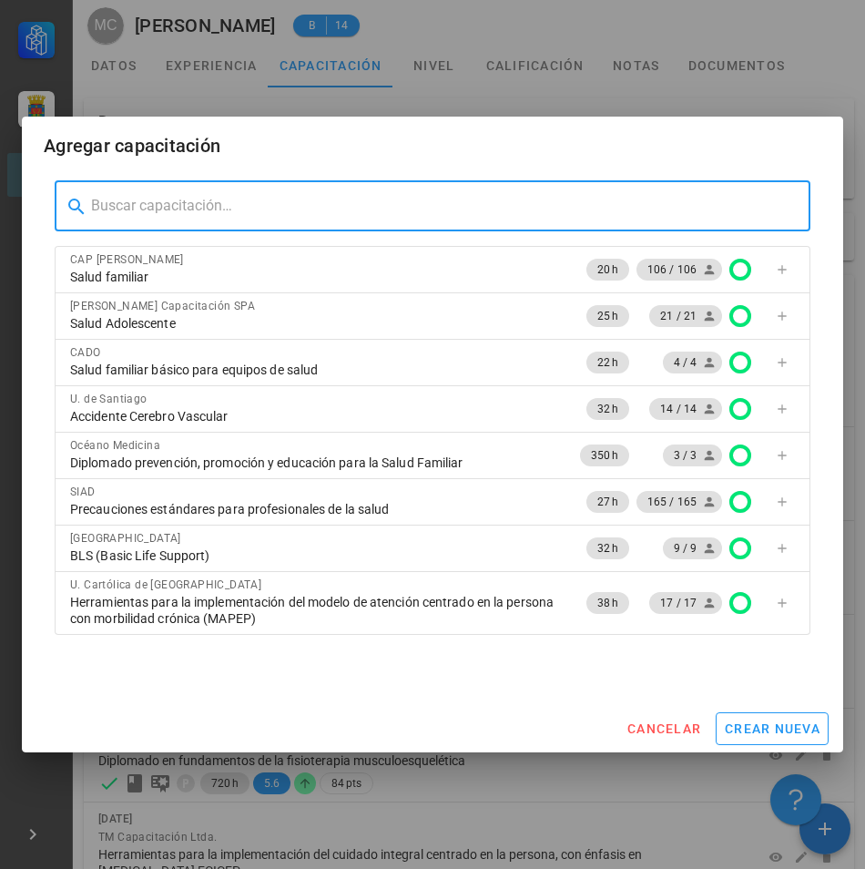
click at [255, 211] on input "text" at bounding box center [443, 205] width 705 height 29
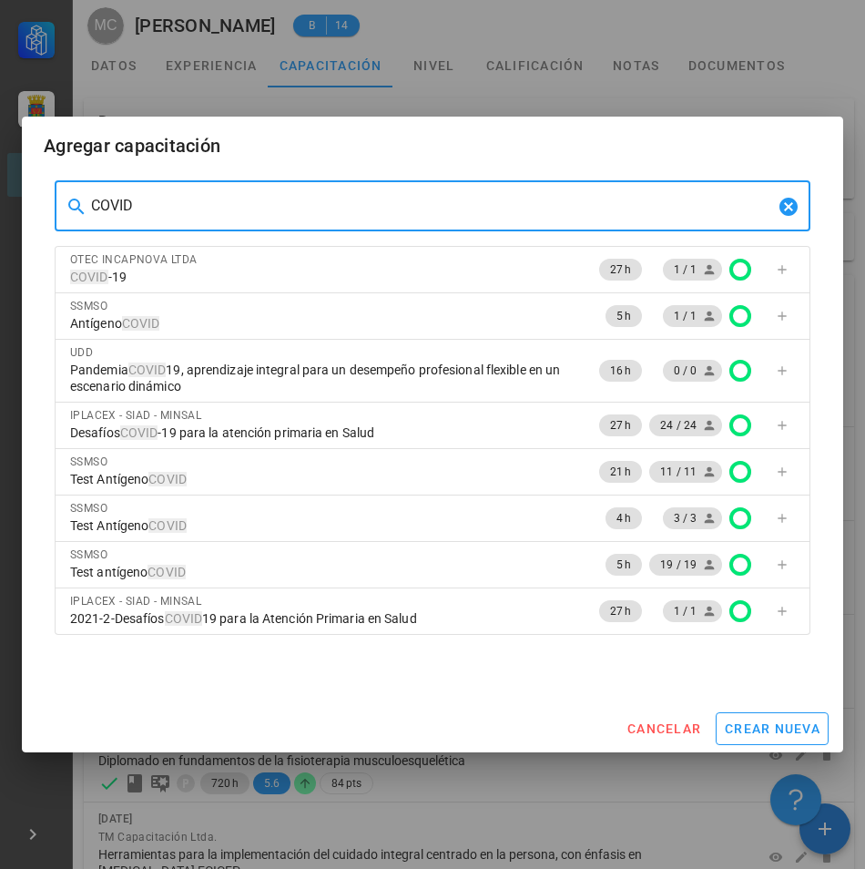
type input "COVID"
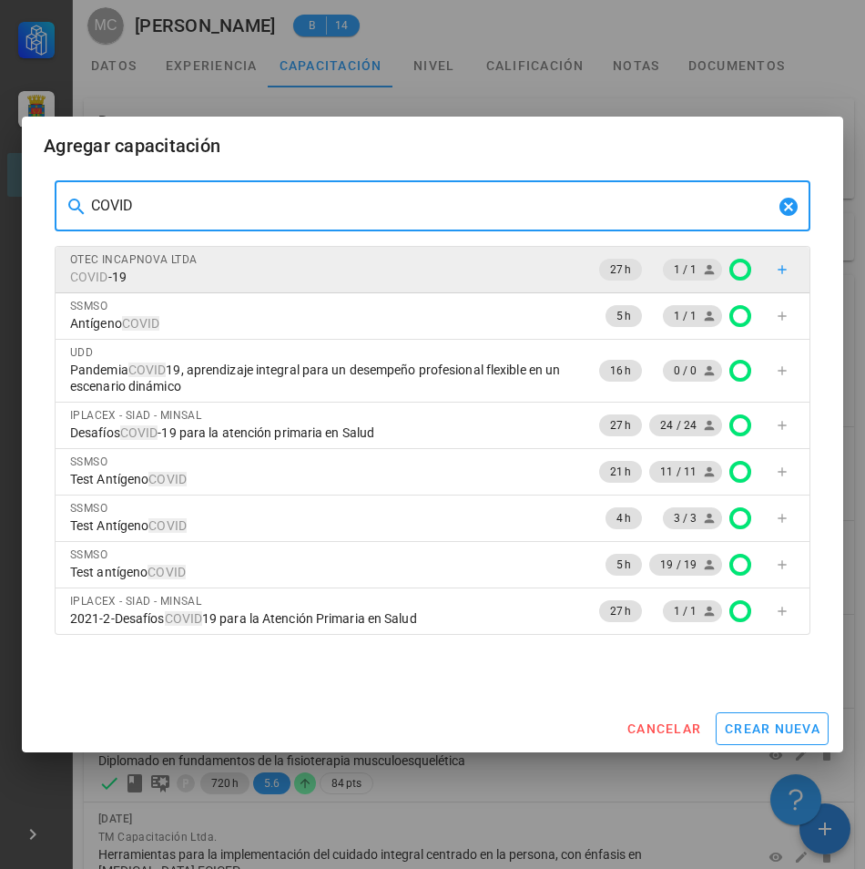
click at [470, 268] on div "OTEC INCAPNOVA LTDA" at bounding box center [325, 260] width 511 height 18
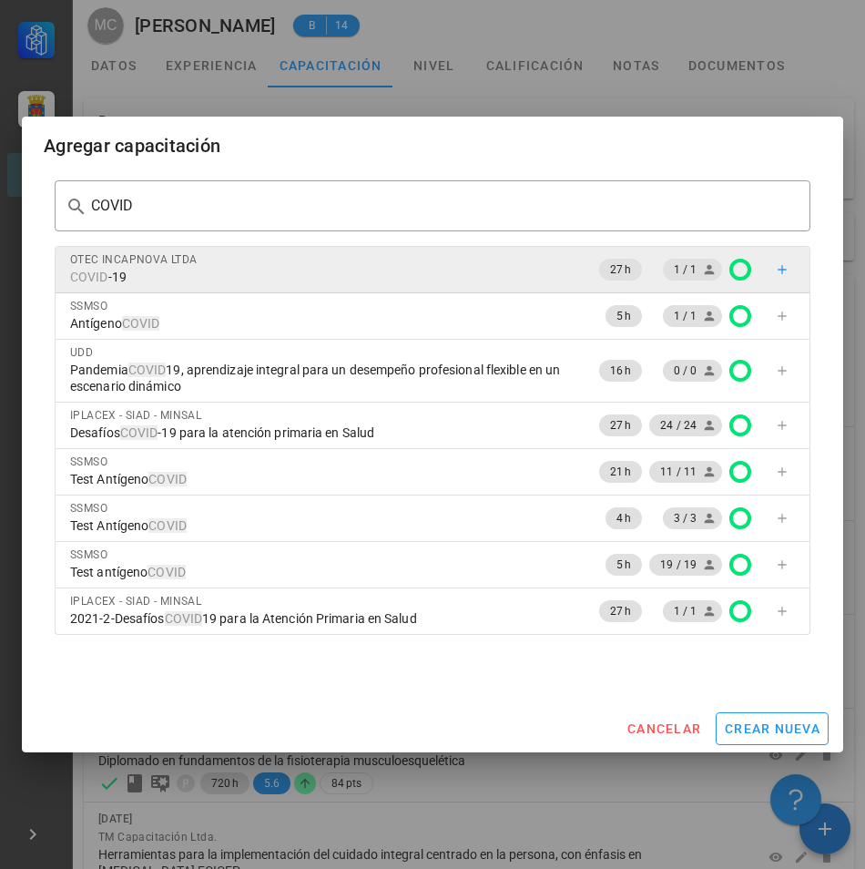
click at [470, 268] on div "OTEC INCAPNOVA LTDA" at bounding box center [325, 260] width 511 height 18
click at [778, 271] on icon "button" at bounding box center [782, 269] width 15 height 15
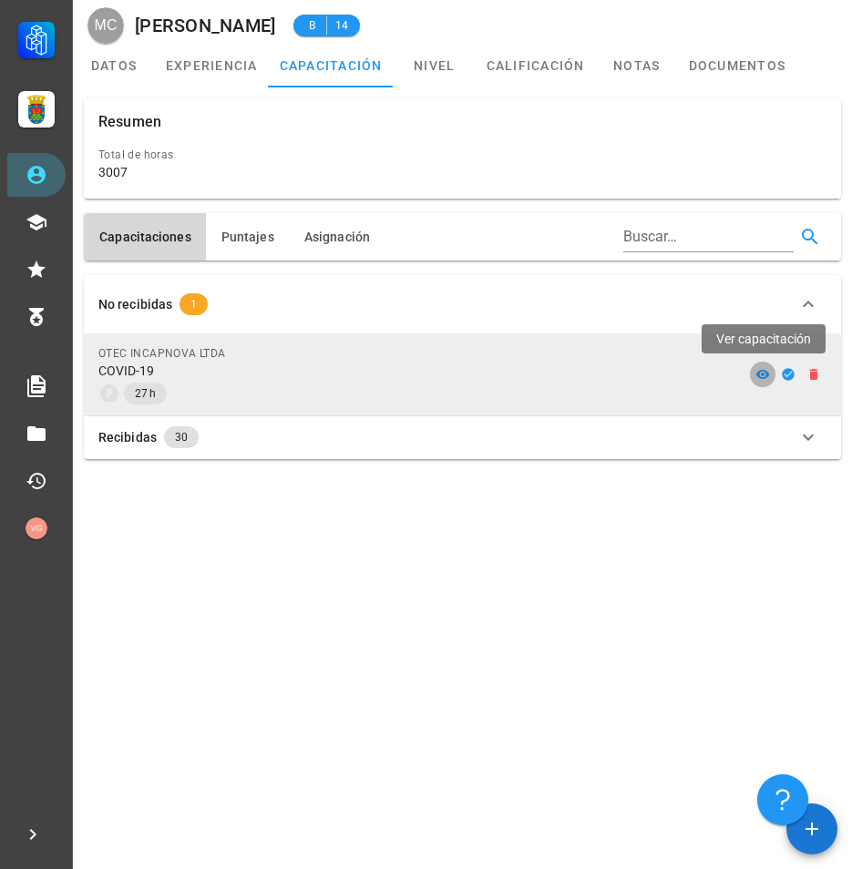
click at [758, 370] on icon at bounding box center [762, 374] width 15 height 15
click at [787, 375] on icon "button" at bounding box center [788, 374] width 12 height 12
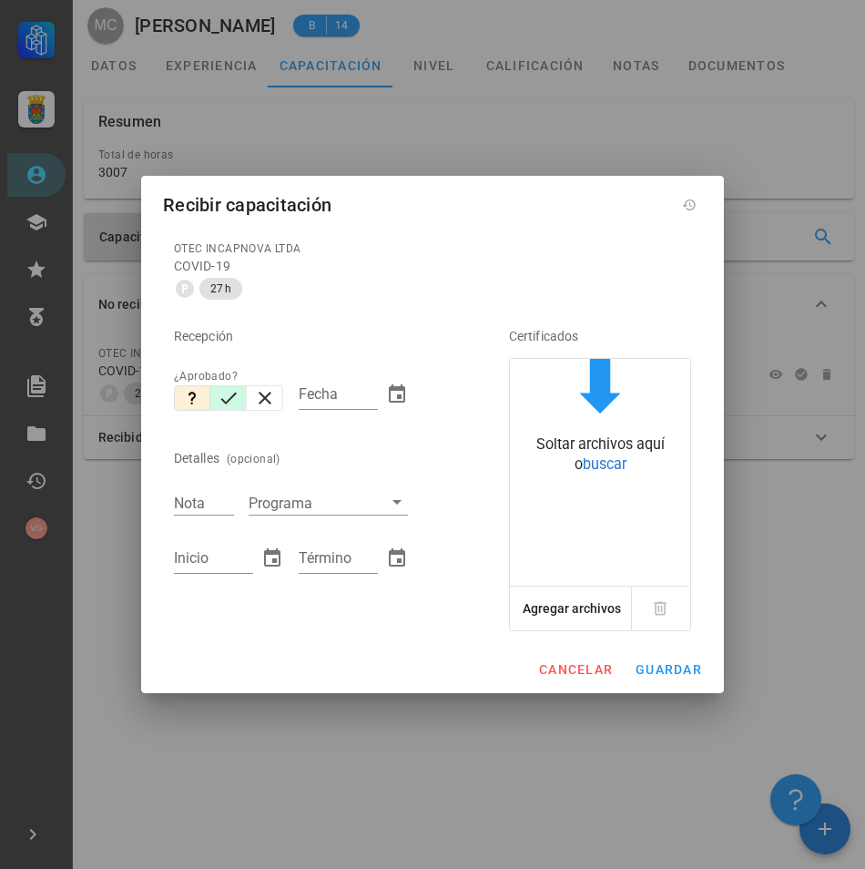
click at [230, 400] on icon "button" at bounding box center [229, 398] width 22 height 22
type input "[DATE]"
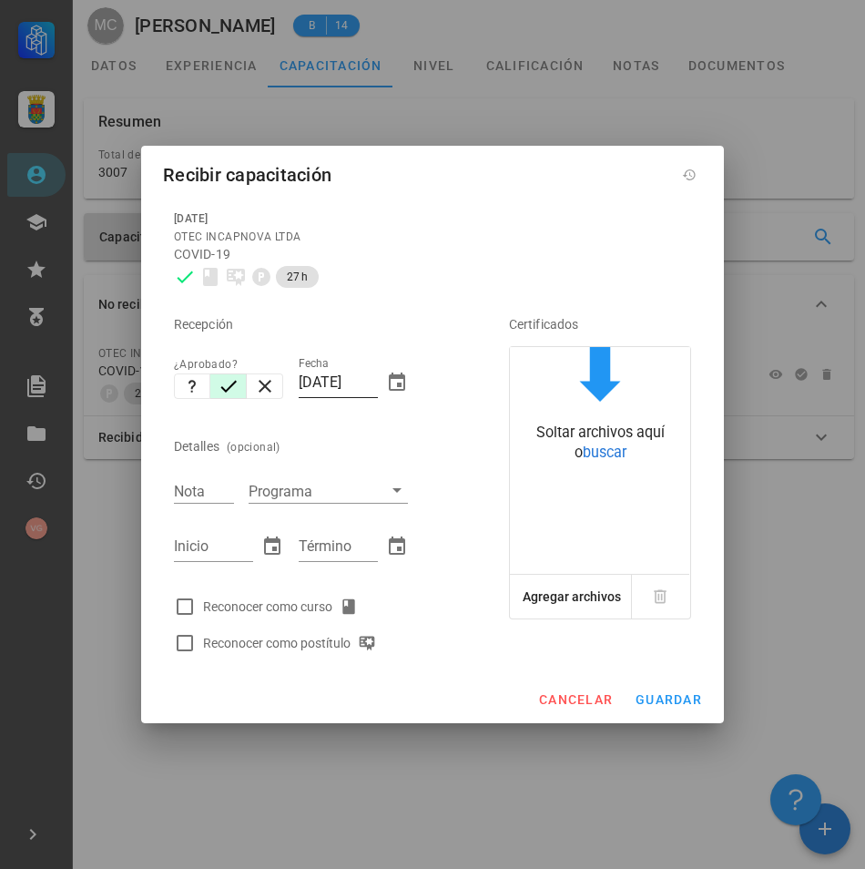
click at [341, 384] on input "[DATE]" at bounding box center [338, 382] width 79 height 29
click at [199, 493] on div "Nota" at bounding box center [204, 491] width 60 height 24
type input "2"
type input "7"
click at [212, 544] on input "Inicio" at bounding box center [213, 546] width 79 height 29
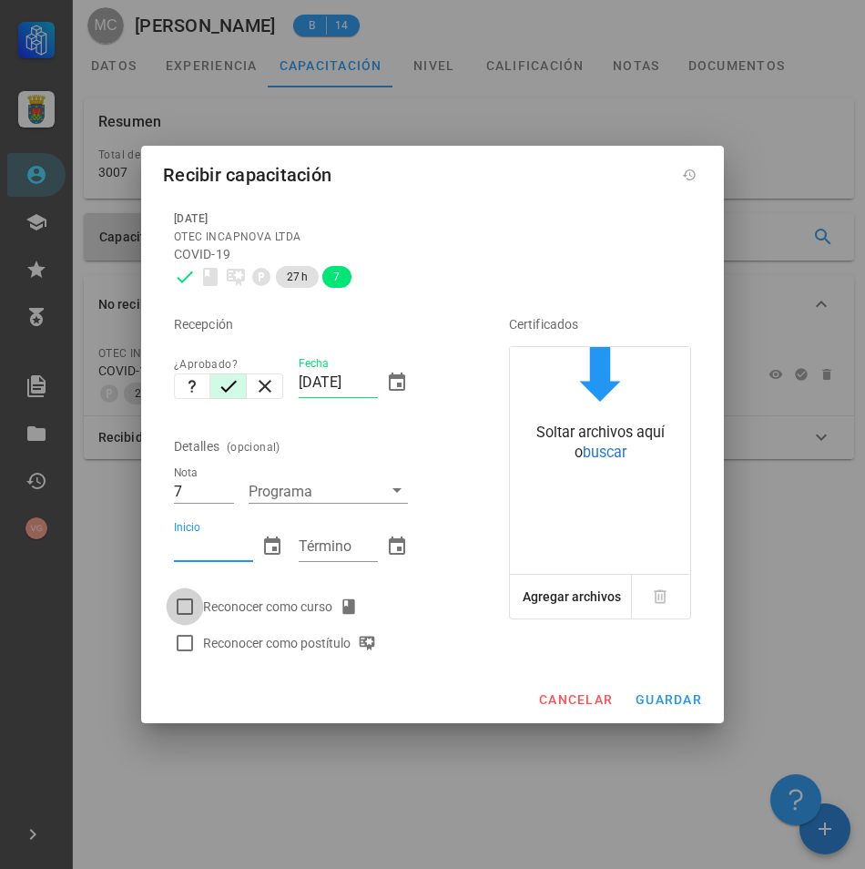
click at [178, 601] on div at bounding box center [184, 606] width 31 height 31
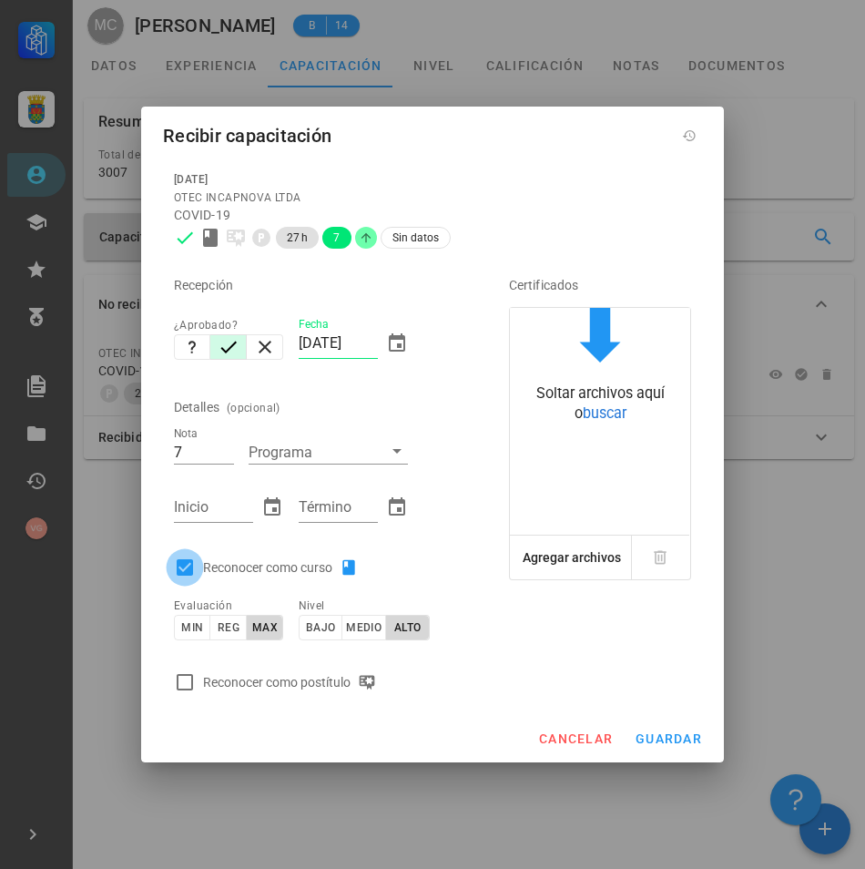
checkbox input "true"
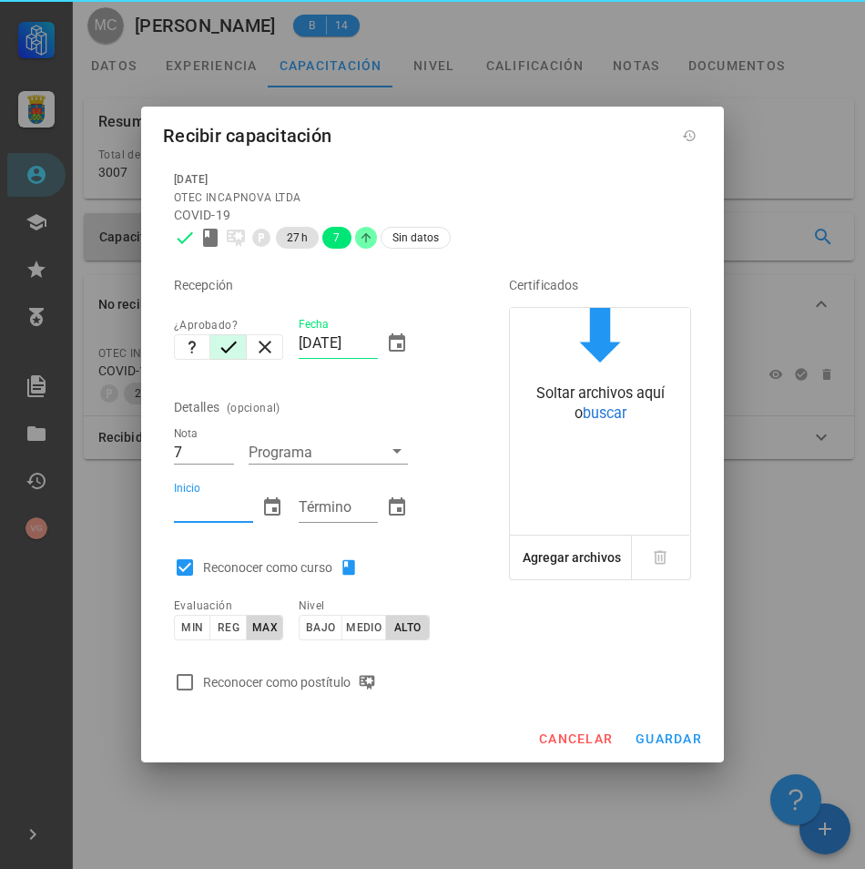
click at [220, 509] on input "Inicio" at bounding box center [213, 507] width 79 height 29
type input "[DATE]"
click at [307, 496] on div "Término" at bounding box center [338, 507] width 79 height 29
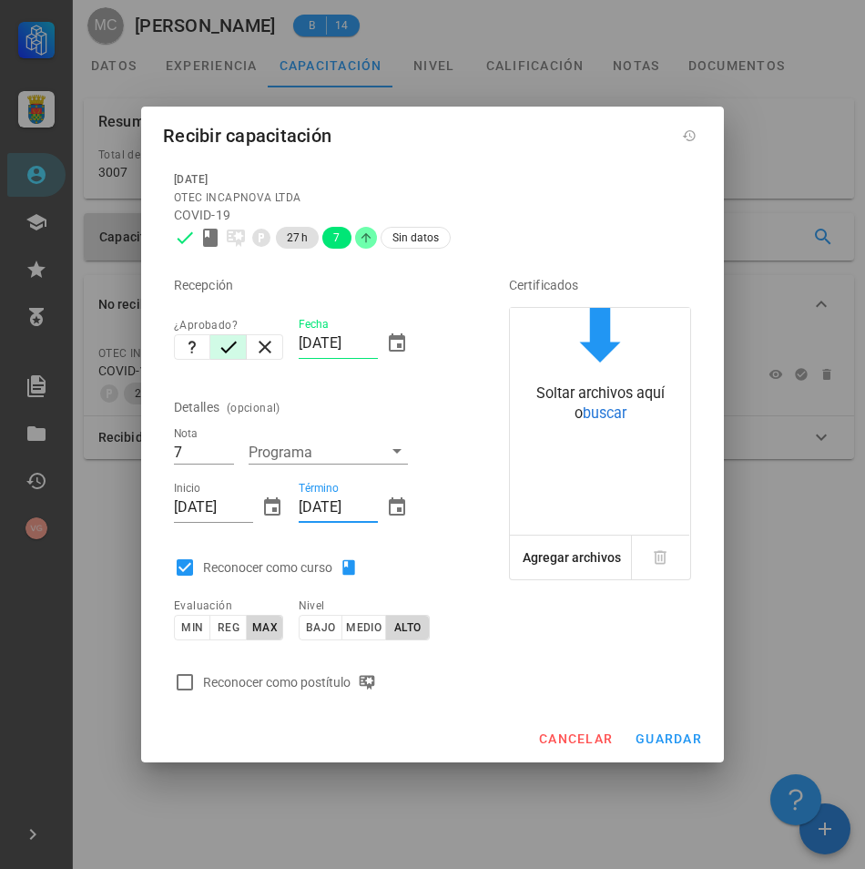
type input "[DATE]"
click at [444, 688] on label "Reconocer como postítulo" at bounding box center [330, 682] width 255 height 22
checkbox input "true"
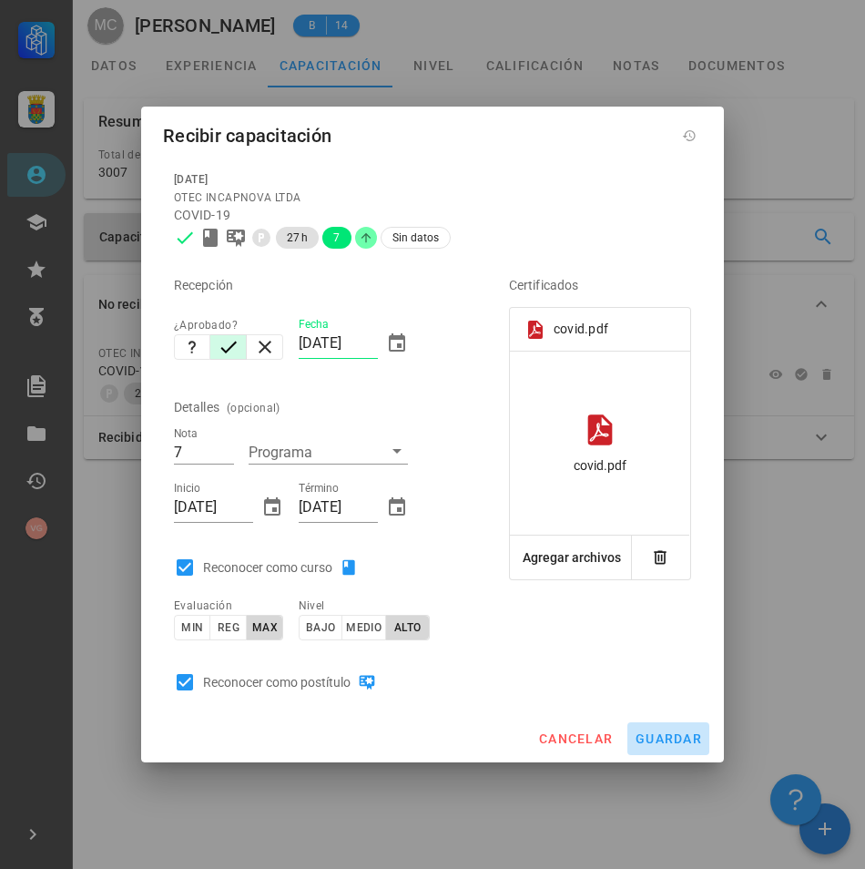
click at [676, 741] on span "guardar" at bounding box center [668, 738] width 67 height 15
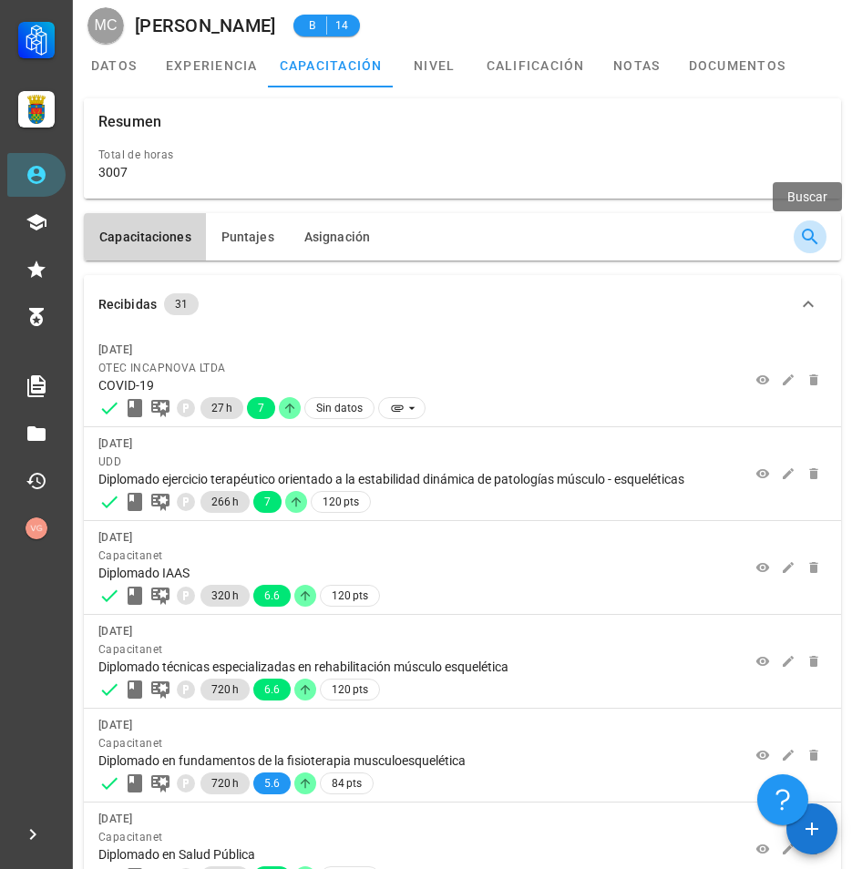
click at [798, 233] on span "button" at bounding box center [809, 237] width 33 height 22
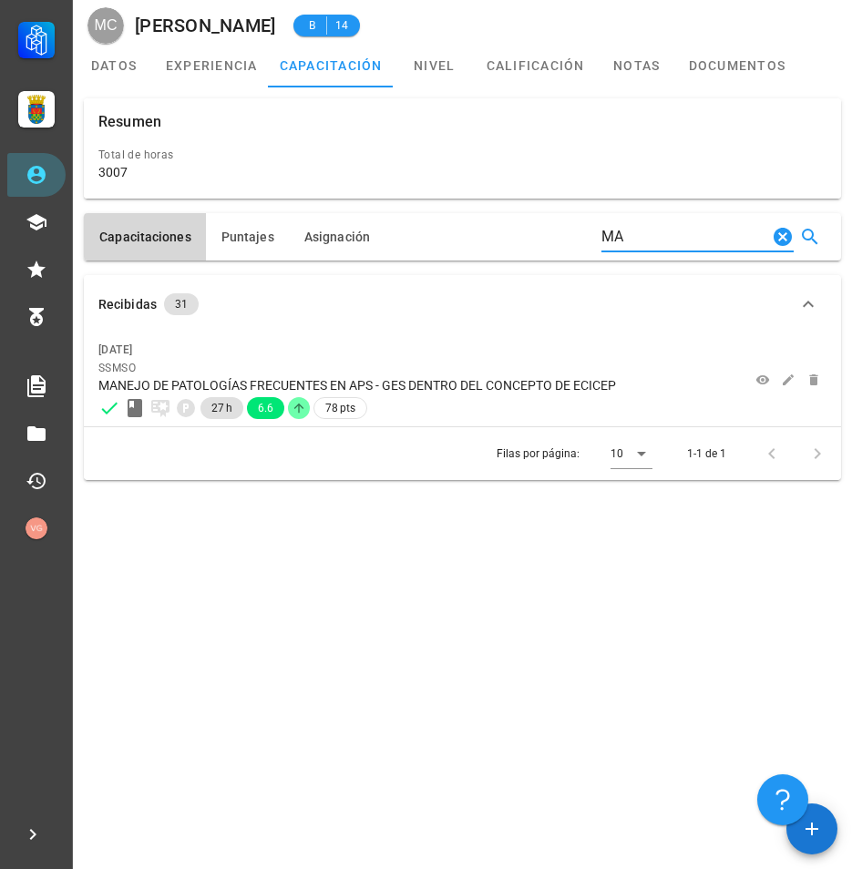
type input "M"
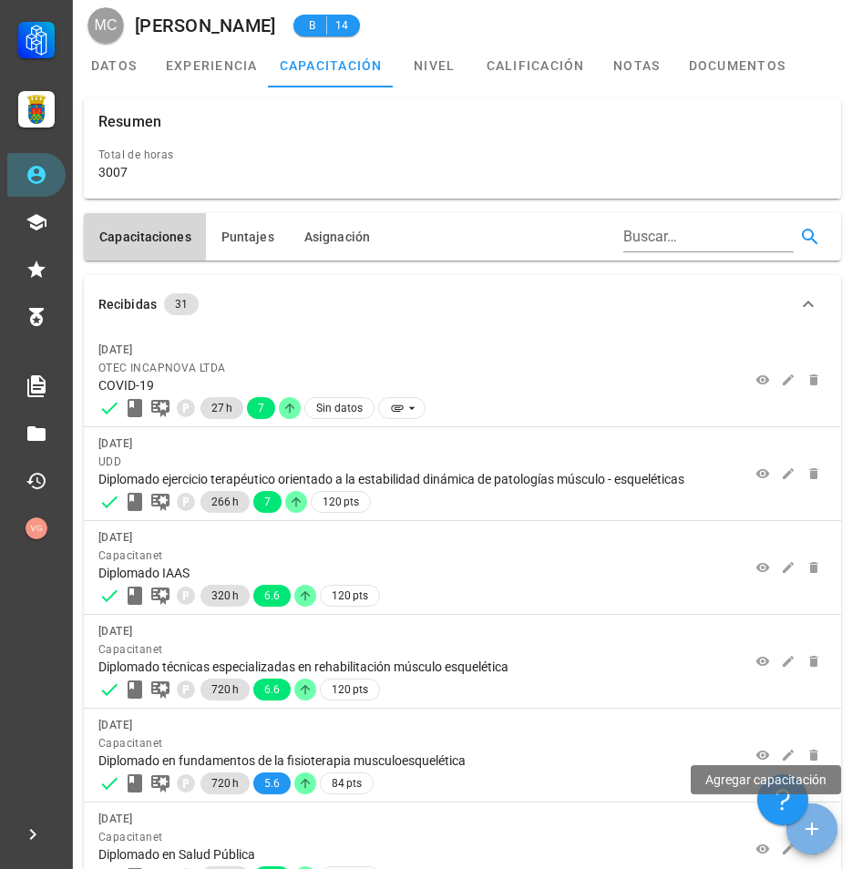
click at [807, 838] on icon "button" at bounding box center [812, 829] width 22 height 22
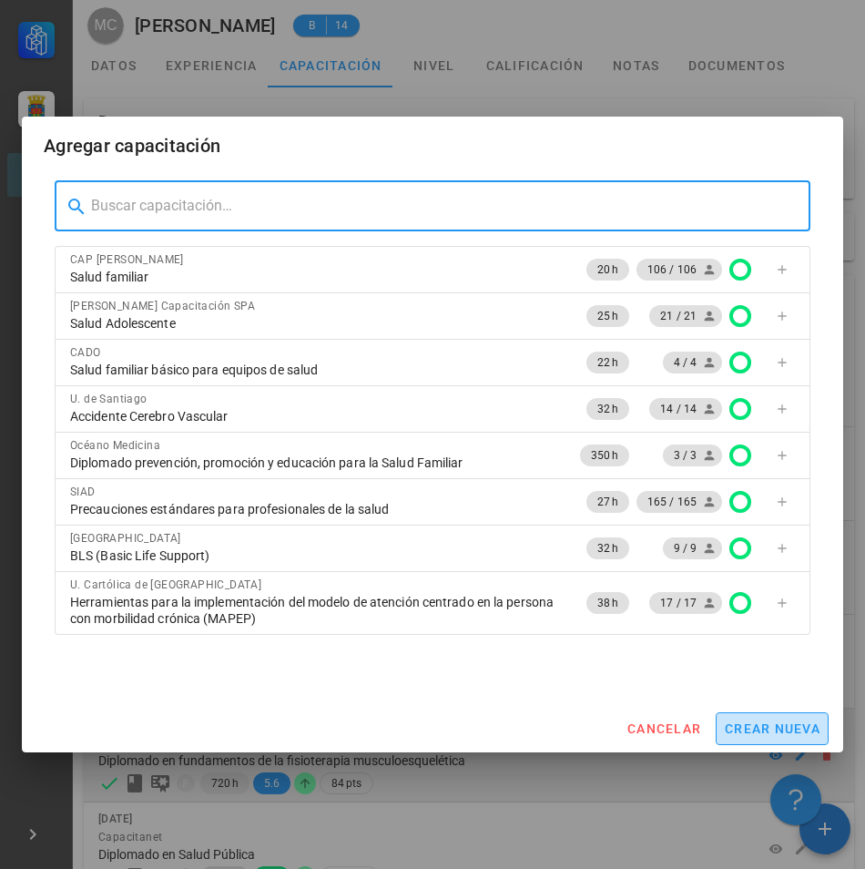
click at [793, 731] on span "crear nueva" at bounding box center [772, 728] width 97 height 15
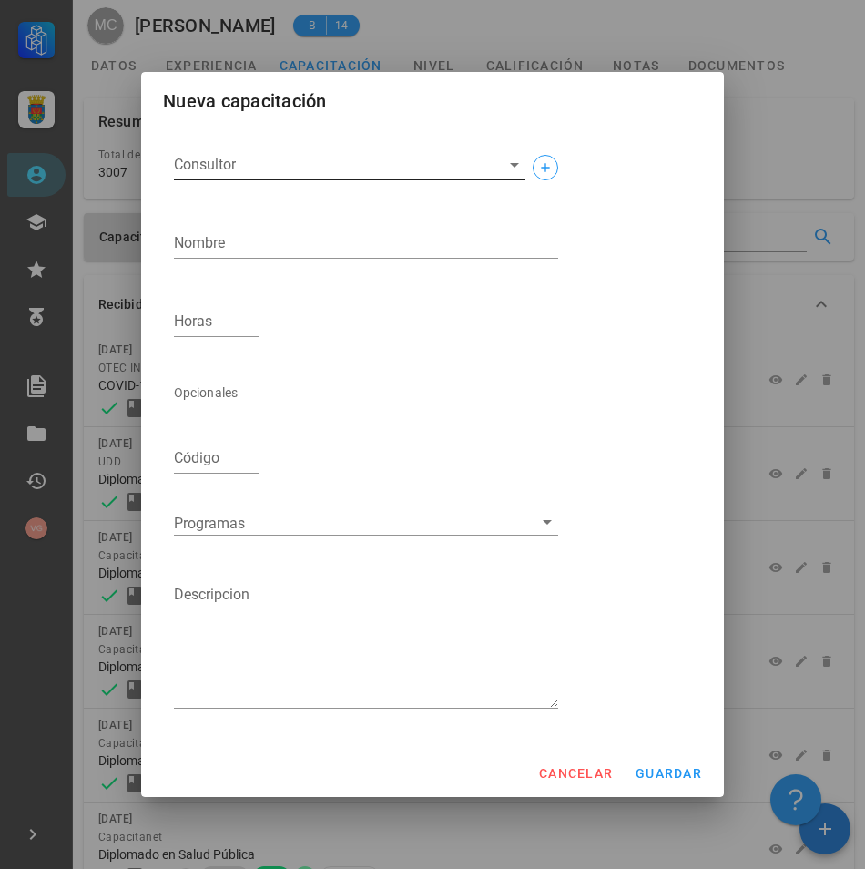
click at [370, 179] on div "Consultor" at bounding box center [350, 164] width 352 height 29
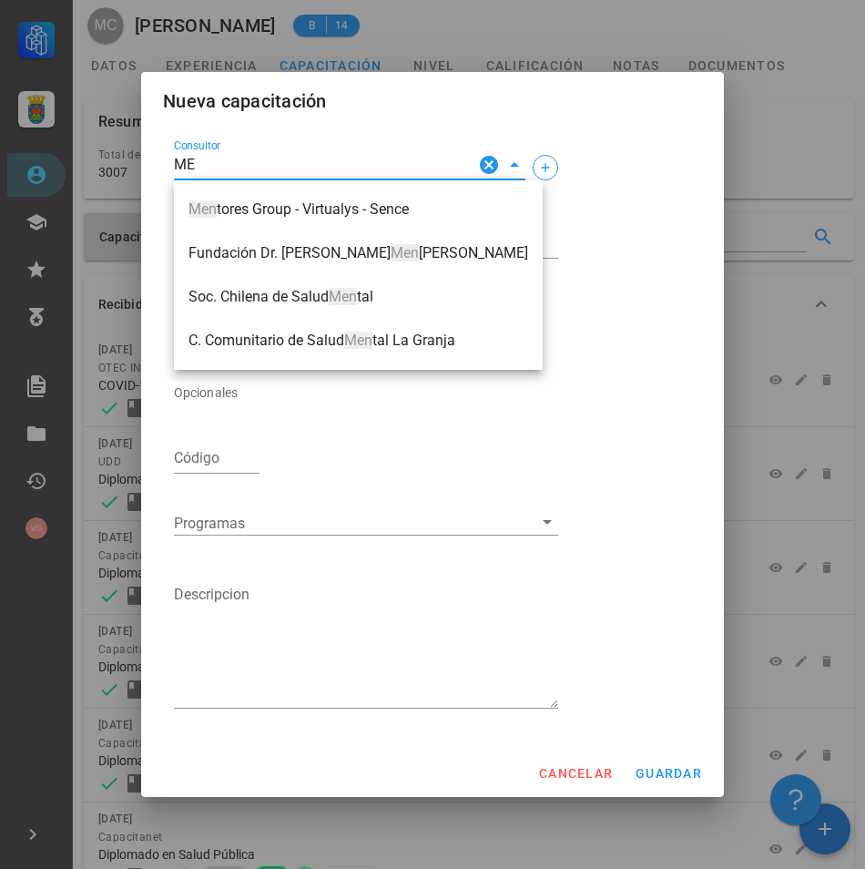
type input "M"
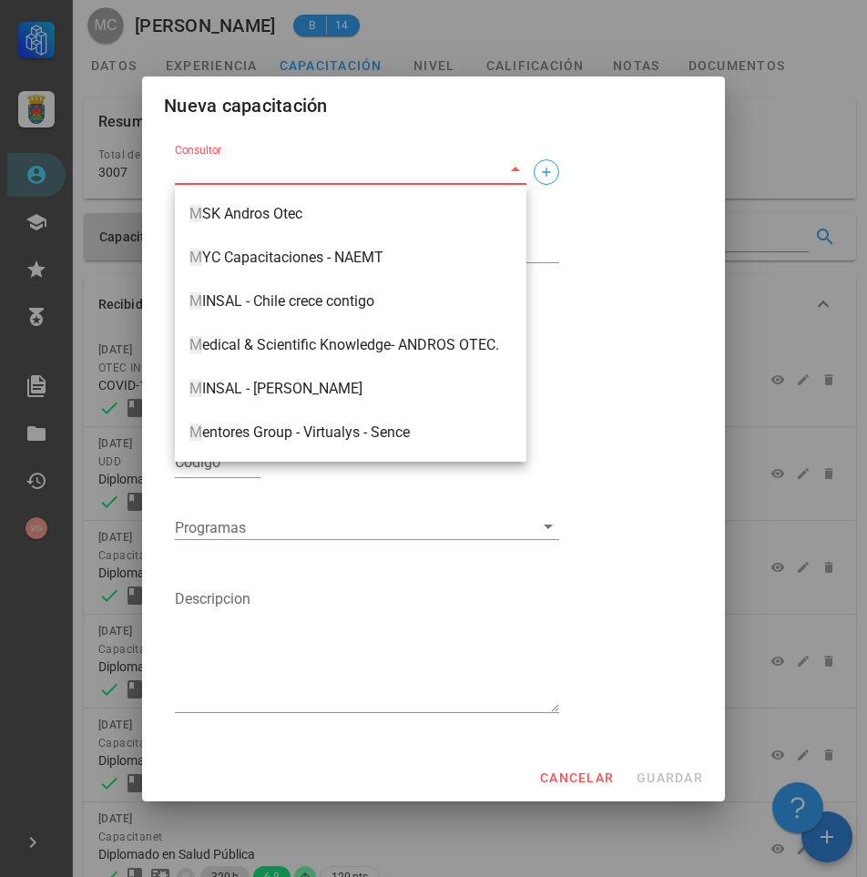
click at [245, 159] on input "Consultor" at bounding box center [336, 169] width 322 height 29
type input "m"
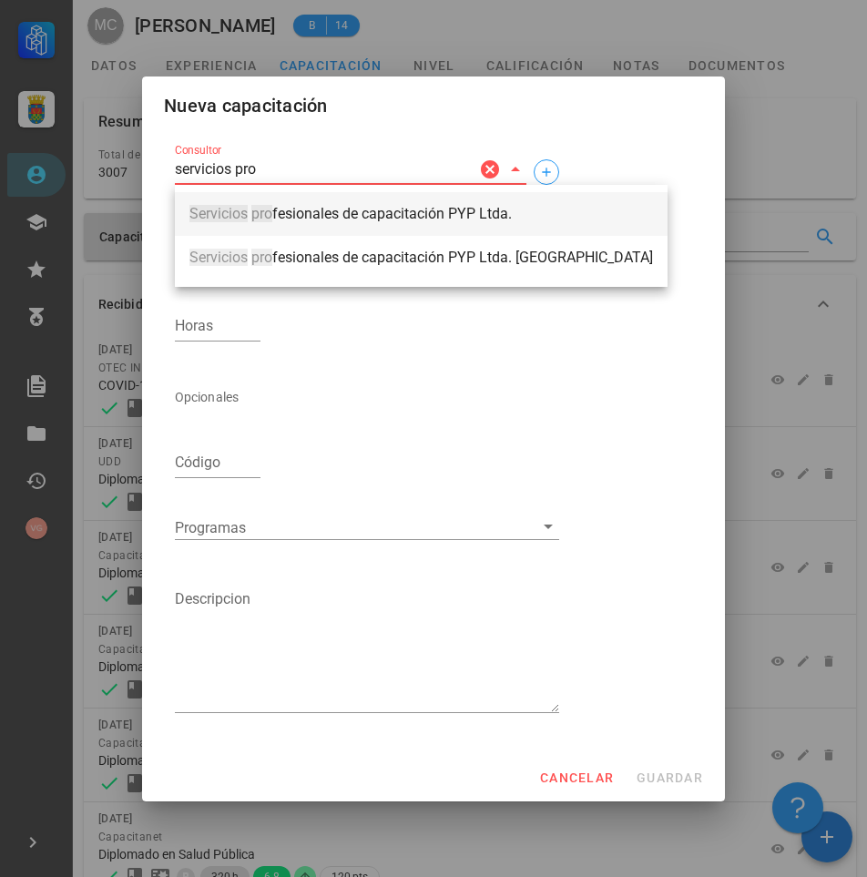
click at [503, 200] on div "Servicios pro fesionales de capacitación PYP Ltda." at bounding box center [421, 214] width 464 height 38
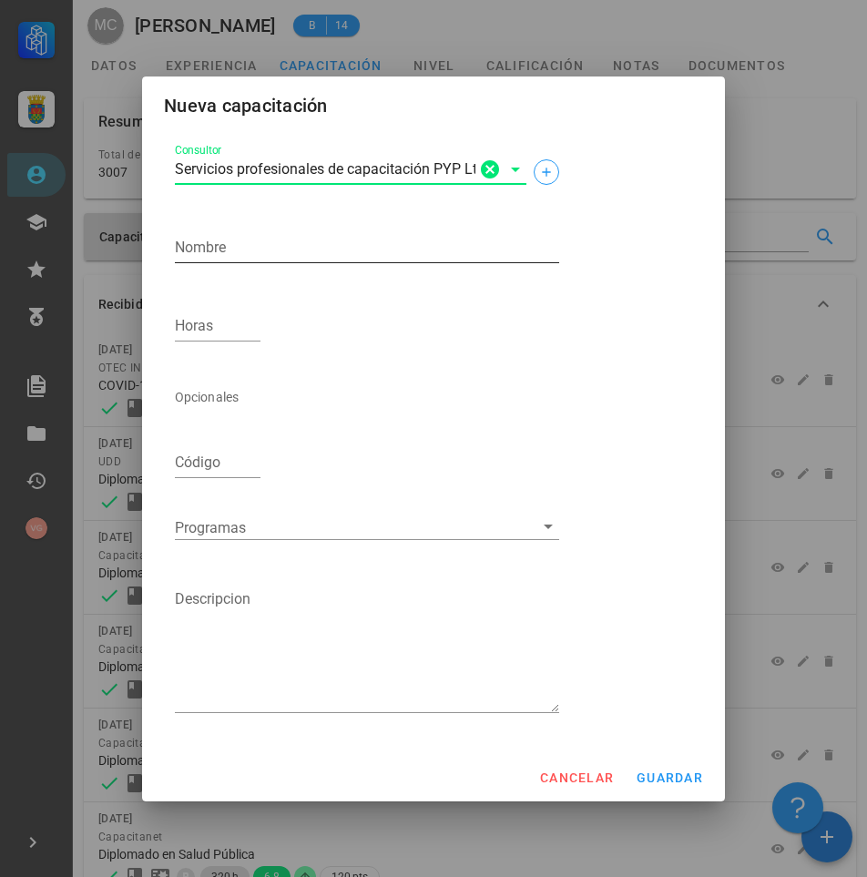
type input "Servicios profesionales de capacitación PYP Ltda."
click at [237, 252] on textarea "Nombre" at bounding box center [367, 247] width 384 height 29
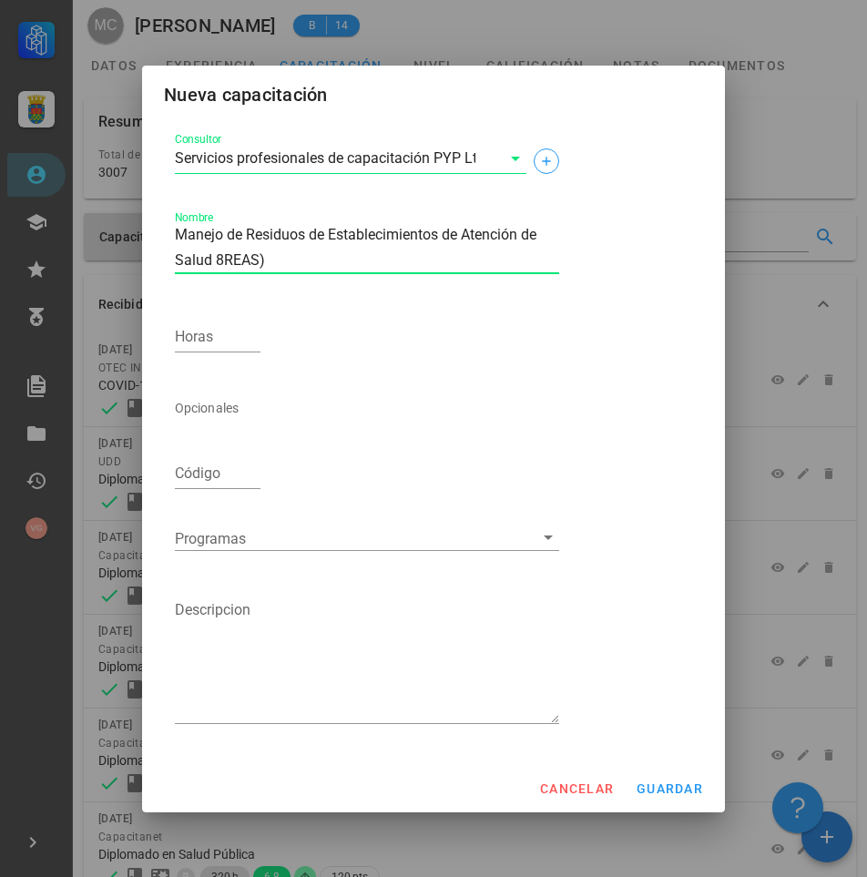
click at [220, 261] on textarea "Manejo de Residuos de Establecimientos de Atención de Salud 8REAS)" at bounding box center [367, 247] width 384 height 51
type textarea "Manejo de Residuos de Establecimientos de Atención de Salud (REAS)"
click at [199, 346] on input "Horas" at bounding box center [218, 336] width 86 height 29
type input "30"
click at [680, 792] on span "guardar" at bounding box center [669, 789] width 67 height 15
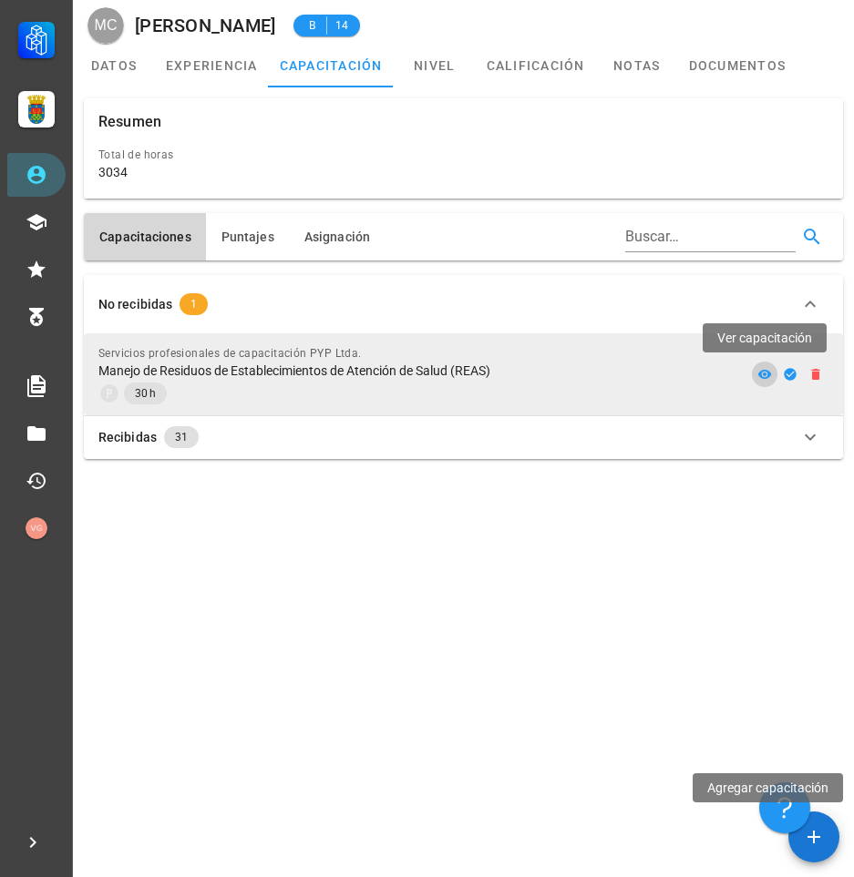
click at [763, 374] on icon at bounding box center [765, 374] width 14 height 9
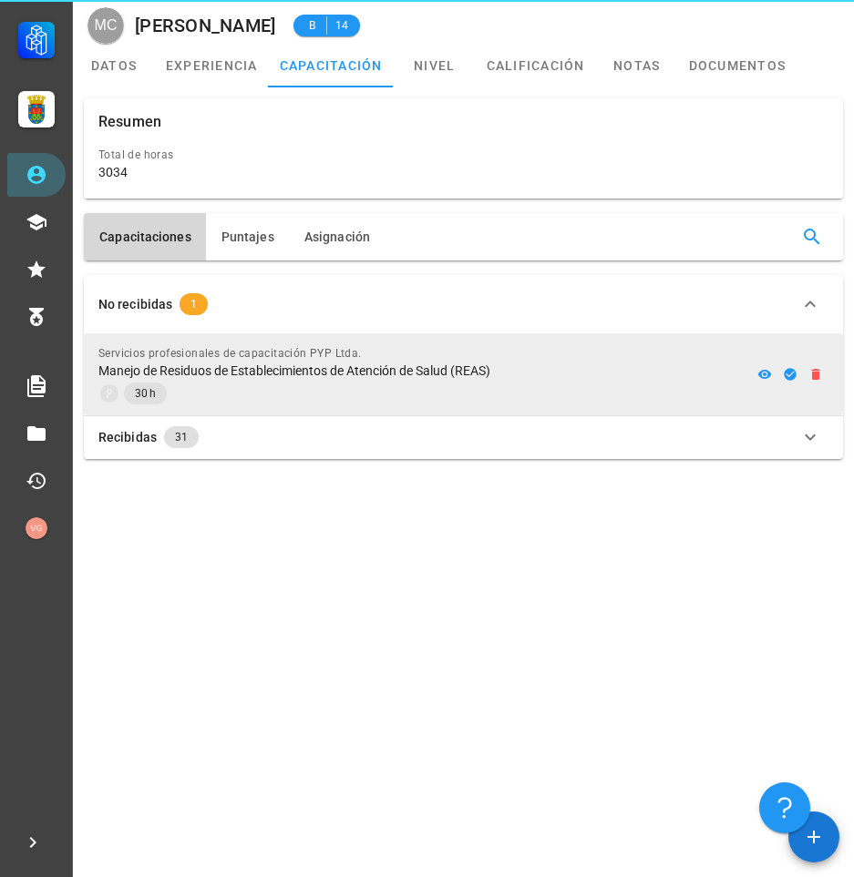
click at [588, 383] on div "30 h" at bounding box center [410, 394] width 624 height 22
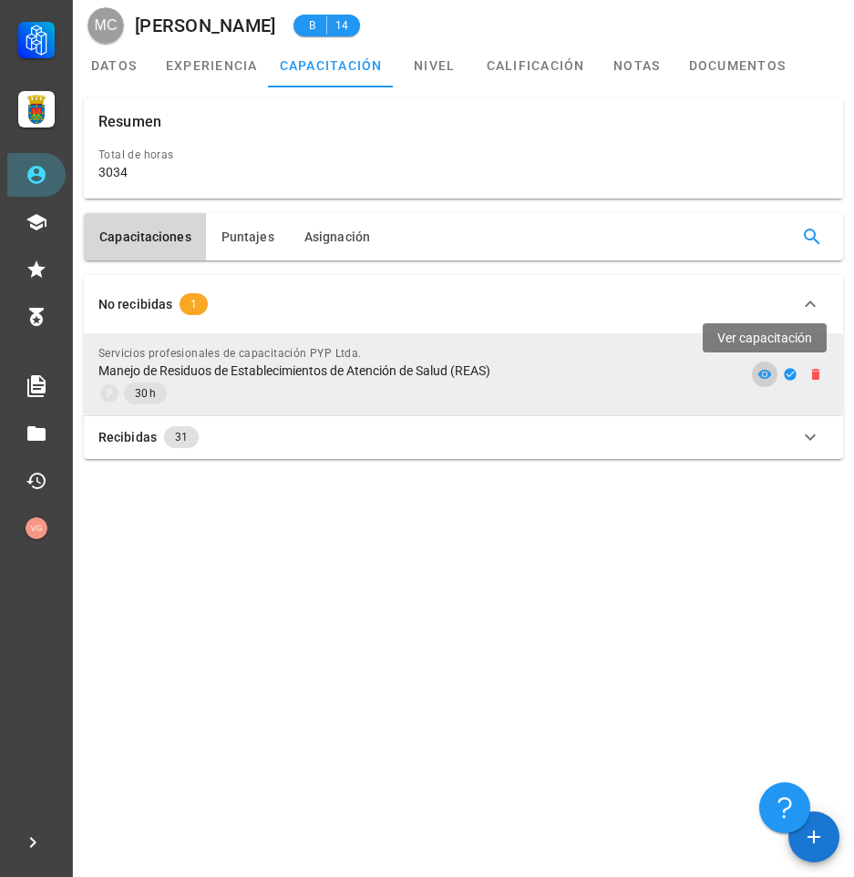
click at [761, 374] on icon at bounding box center [765, 374] width 14 height 9
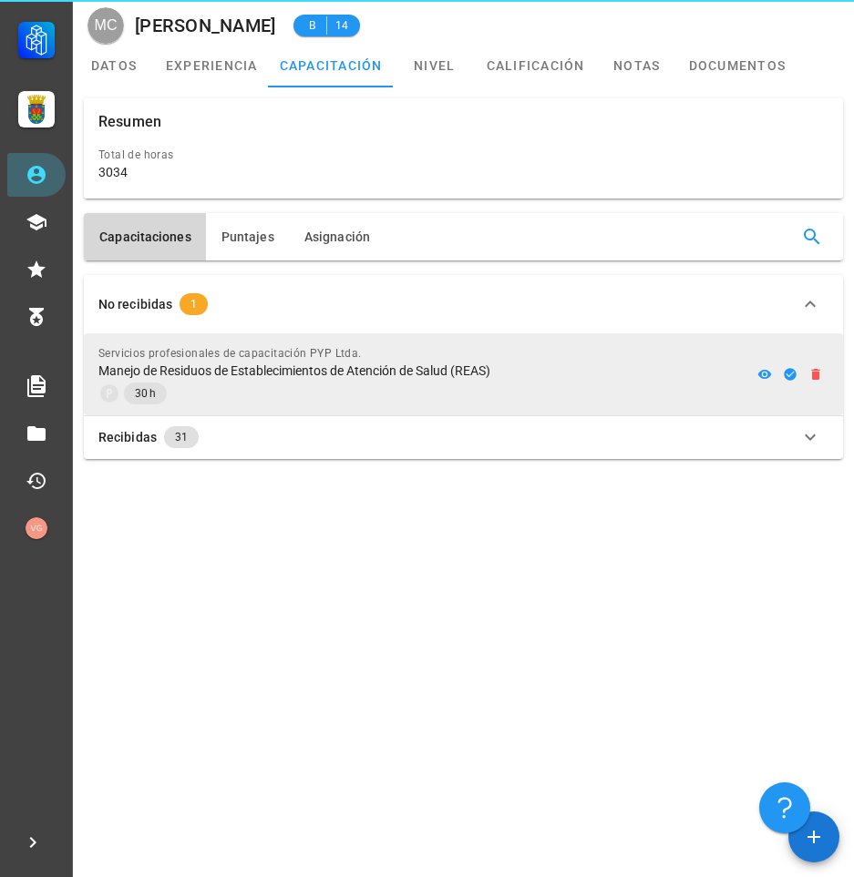
click at [373, 361] on div "Servicios profesionales de capacitación PYP Ltda." at bounding box center [410, 353] width 624 height 18
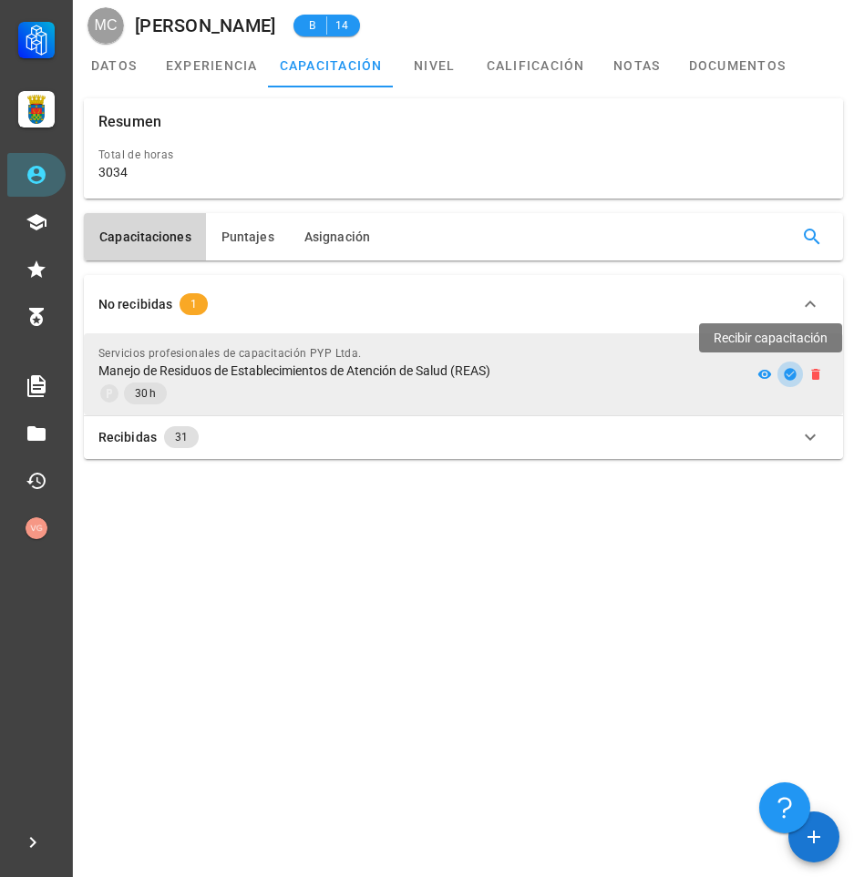
click at [794, 375] on icon "button" at bounding box center [789, 374] width 12 height 12
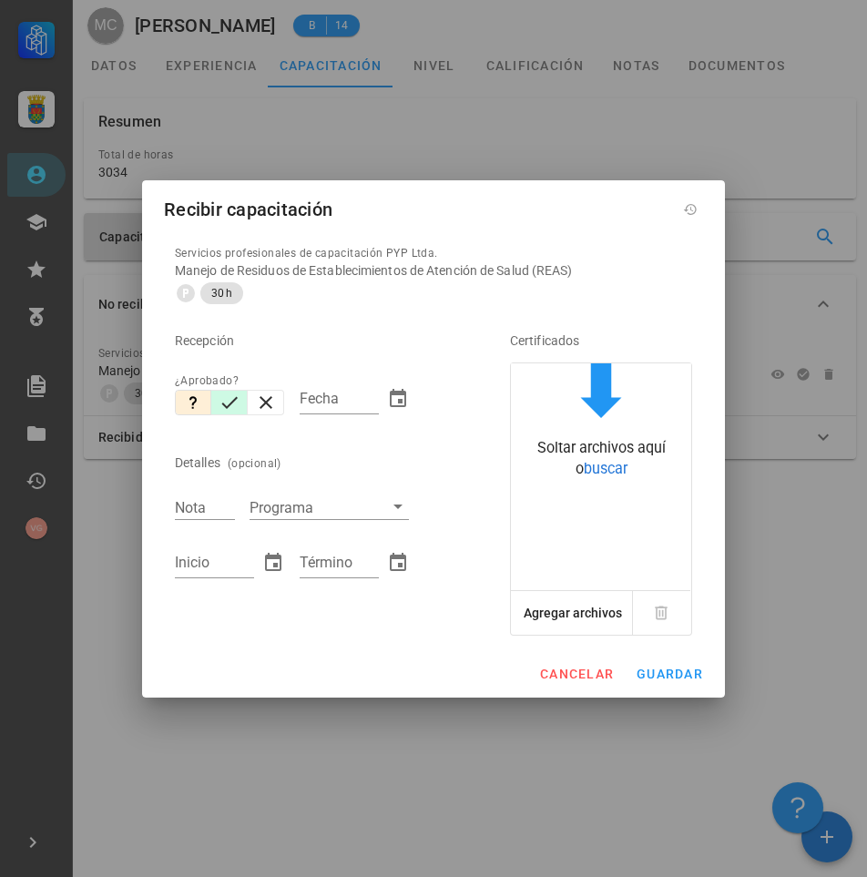
click at [219, 404] on icon "button" at bounding box center [230, 403] width 22 height 22
type input "[DATE]"
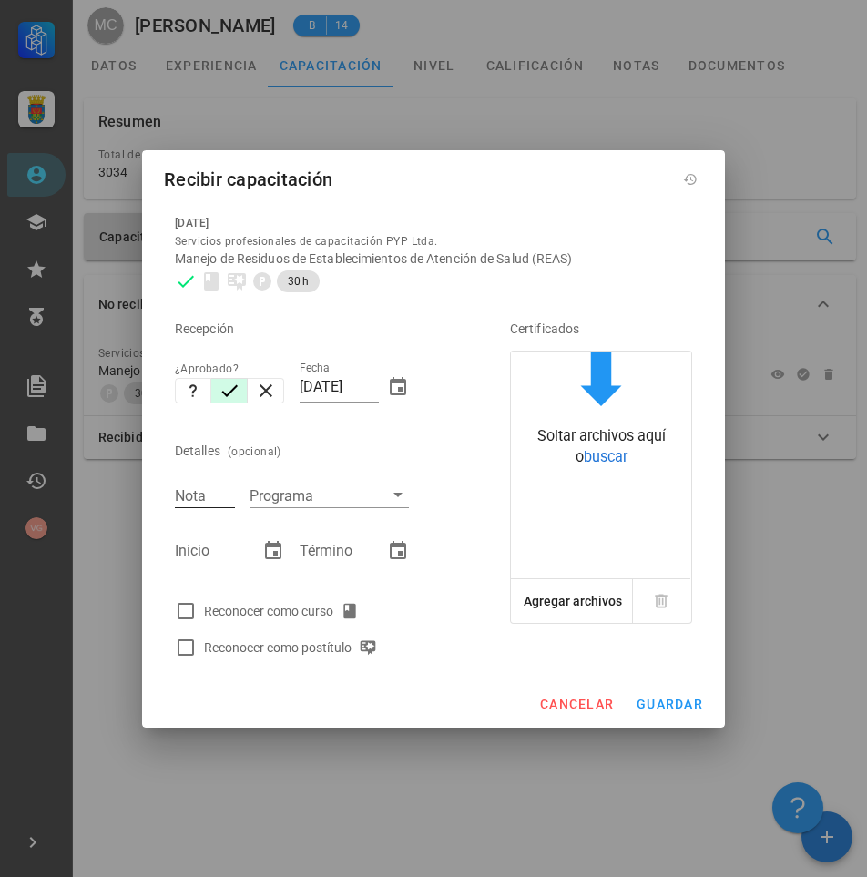
click at [200, 486] on div "Nota" at bounding box center [205, 496] width 60 height 24
click at [202, 543] on div "Inicio" at bounding box center [214, 551] width 79 height 29
click at [187, 496] on input "62" at bounding box center [205, 496] width 60 height 24
type input "6.2"
click at [410, 456] on div "Detalles (opcional)" at bounding box center [317, 451] width 284 height 44
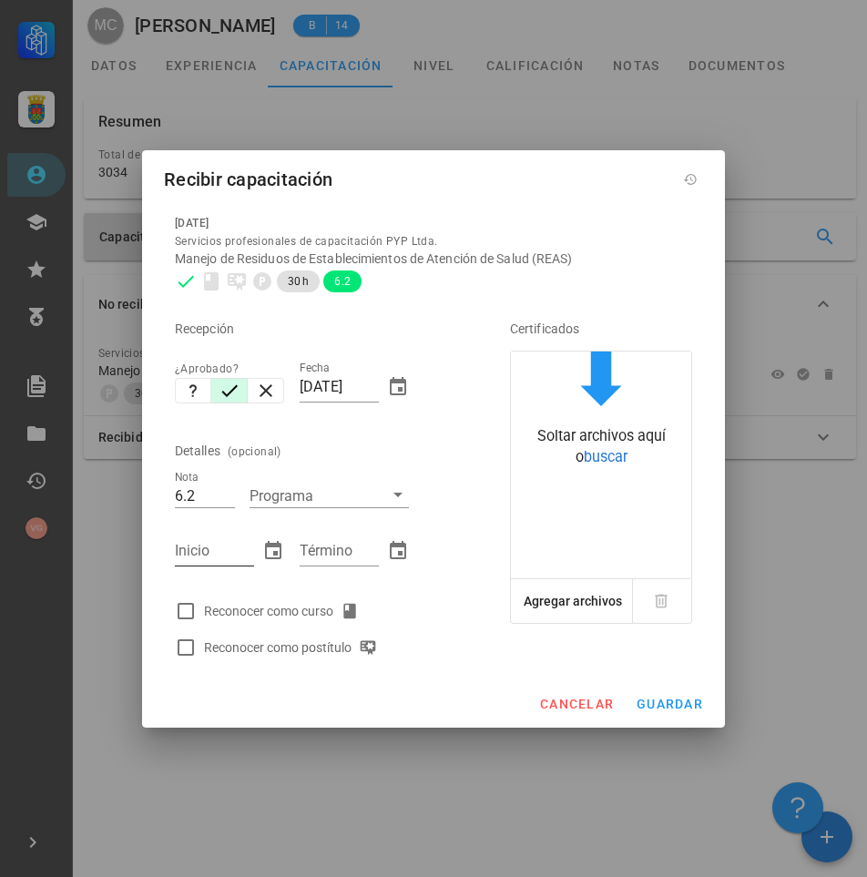
click at [225, 543] on input "Inicio" at bounding box center [214, 551] width 79 height 29
type input "[DATE]"
click at [312, 556] on input "Término" at bounding box center [339, 551] width 79 height 29
type input "[DATE]"
click at [189, 620] on div at bounding box center [185, 611] width 31 height 31
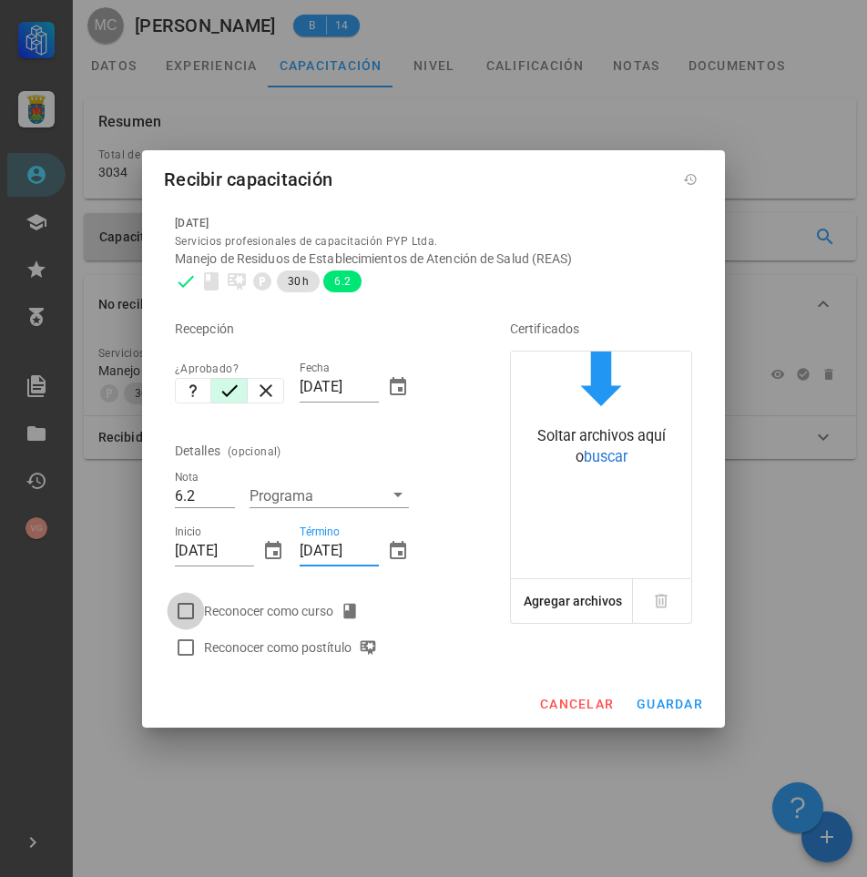
checkbox input "true"
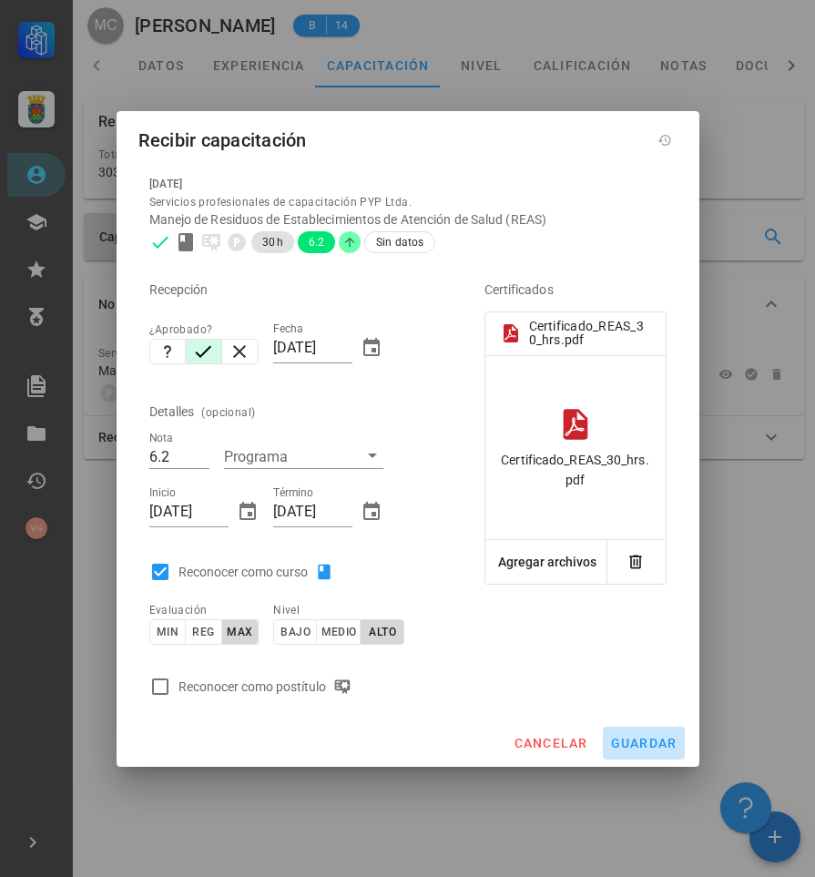
click at [667, 737] on span "guardar" at bounding box center [643, 743] width 67 height 15
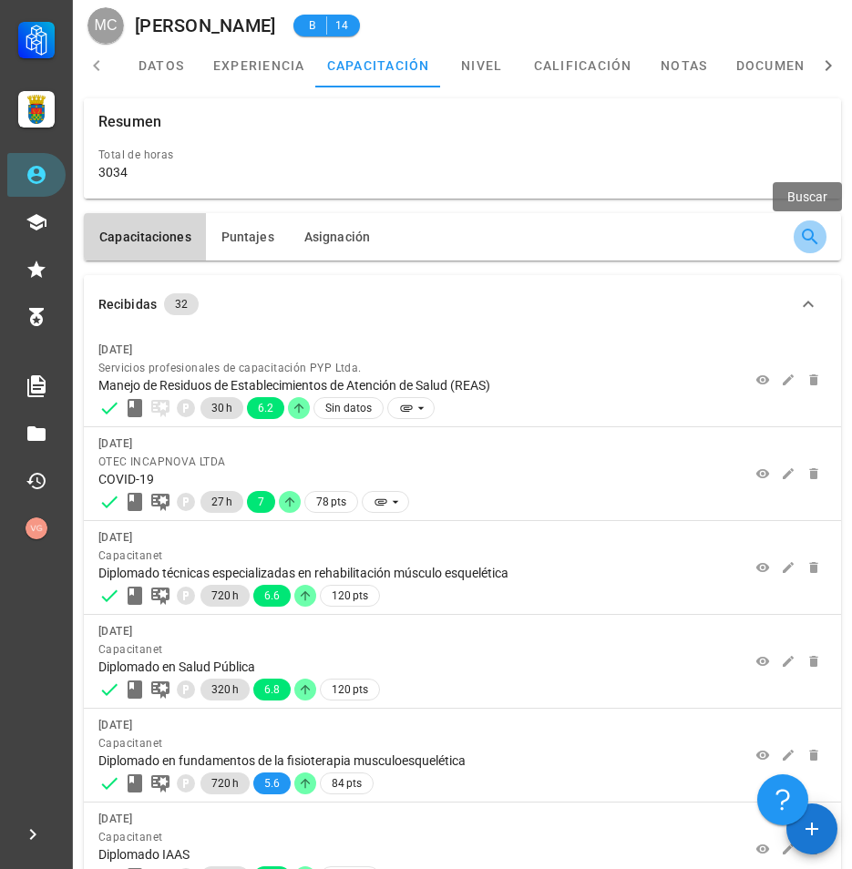
click at [820, 230] on icon "button" at bounding box center [810, 237] width 22 height 22
click at [691, 248] on input "text" at bounding box center [706, 236] width 167 height 29
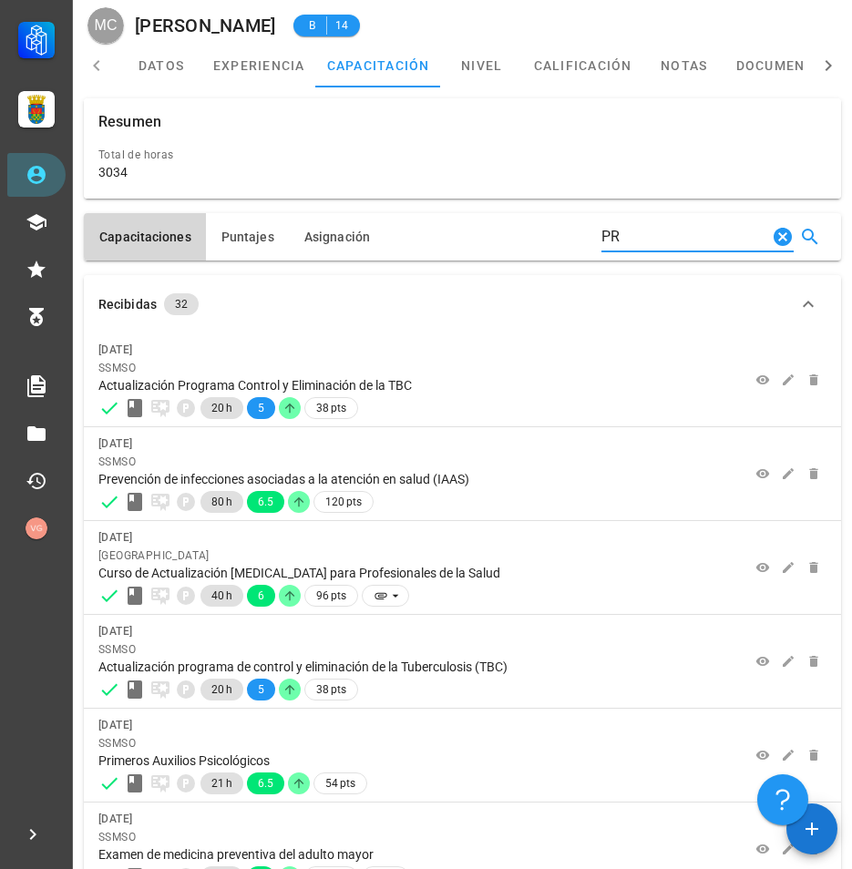
type input "P"
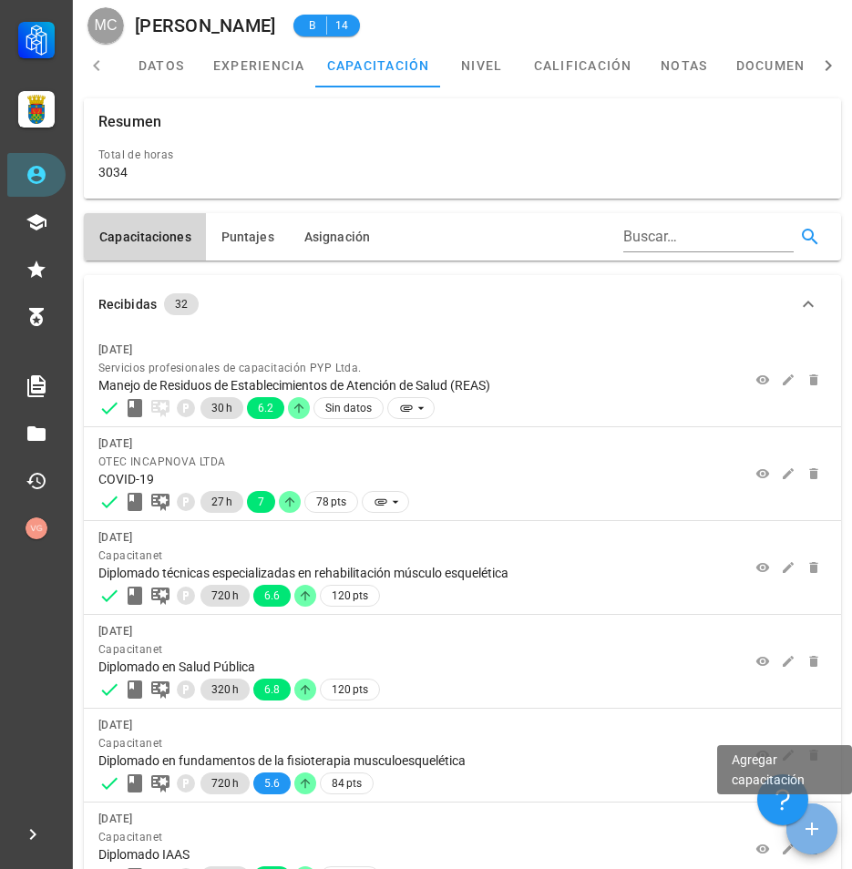
click at [807, 831] on icon "button" at bounding box center [812, 829] width 22 height 22
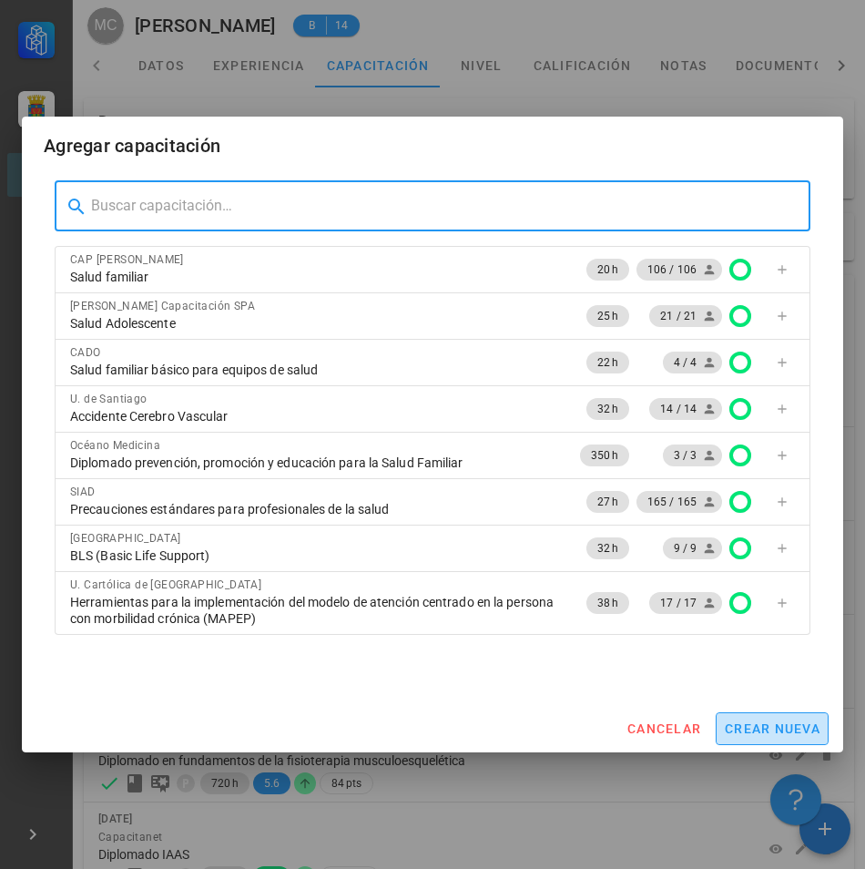
click at [810, 727] on span "crear nueva" at bounding box center [772, 728] width 97 height 15
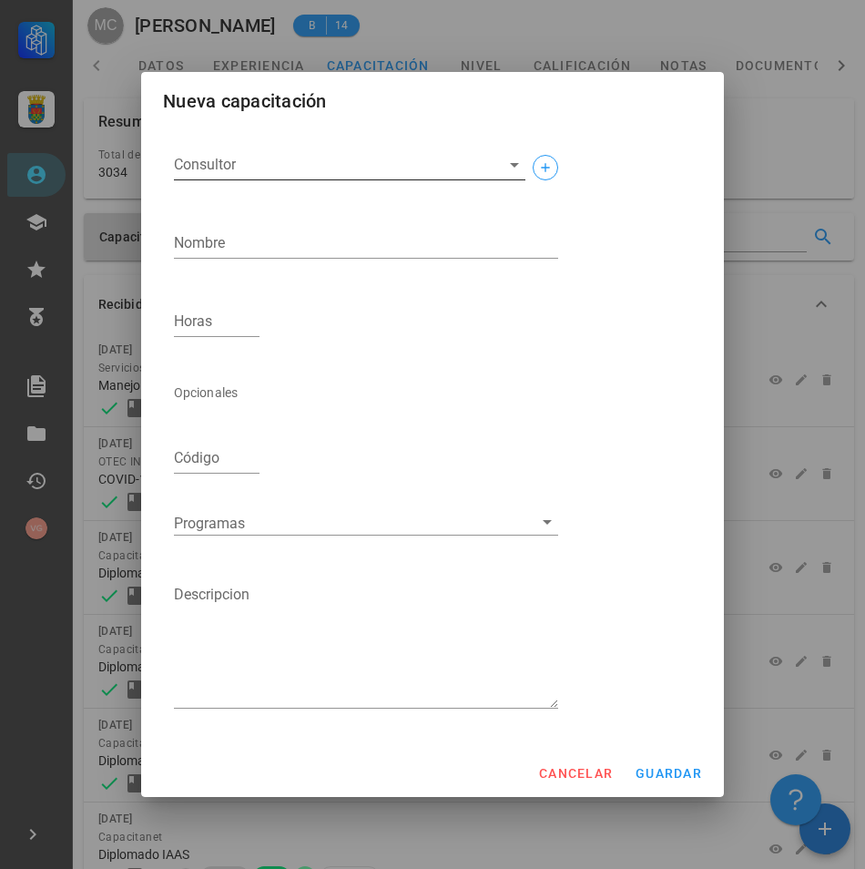
click at [239, 169] on input "Consultor" at bounding box center [335, 164] width 322 height 29
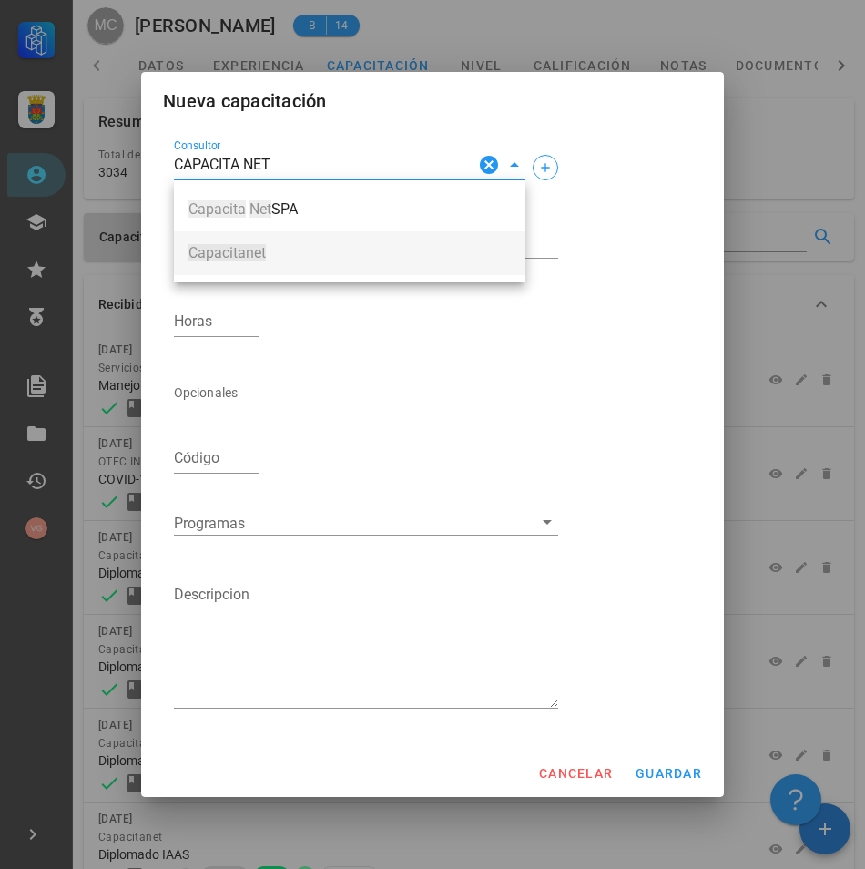
click at [353, 248] on span "Capacitanet" at bounding box center [350, 253] width 322 height 16
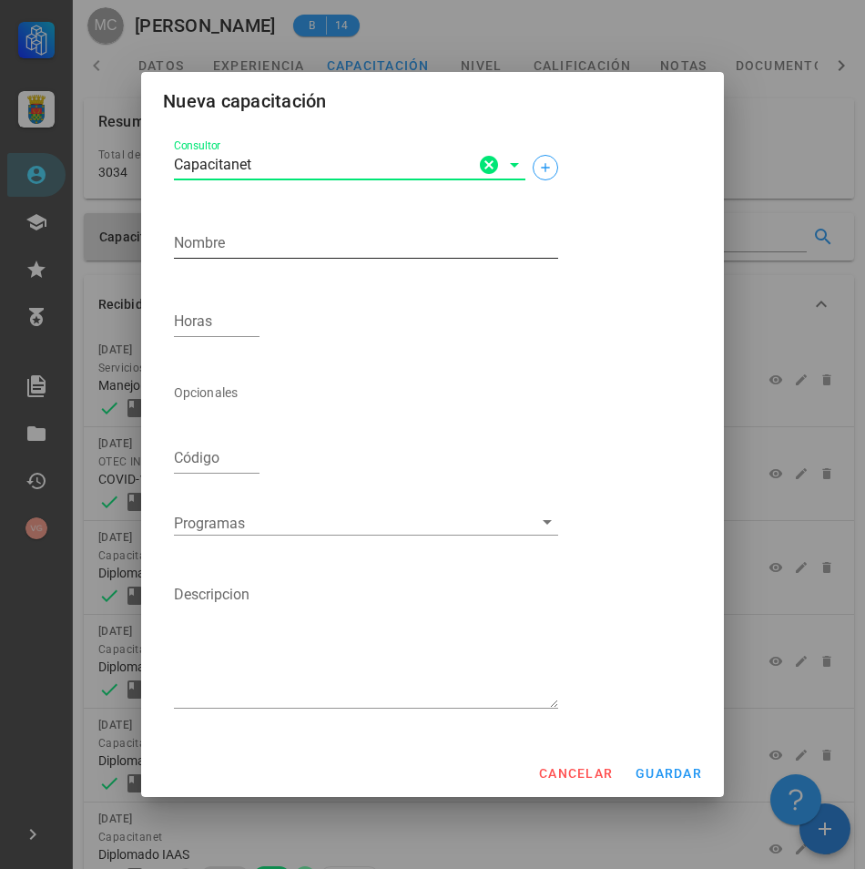
type input "Capacitanet"
click at [329, 241] on textarea "Nombre" at bounding box center [366, 243] width 384 height 29
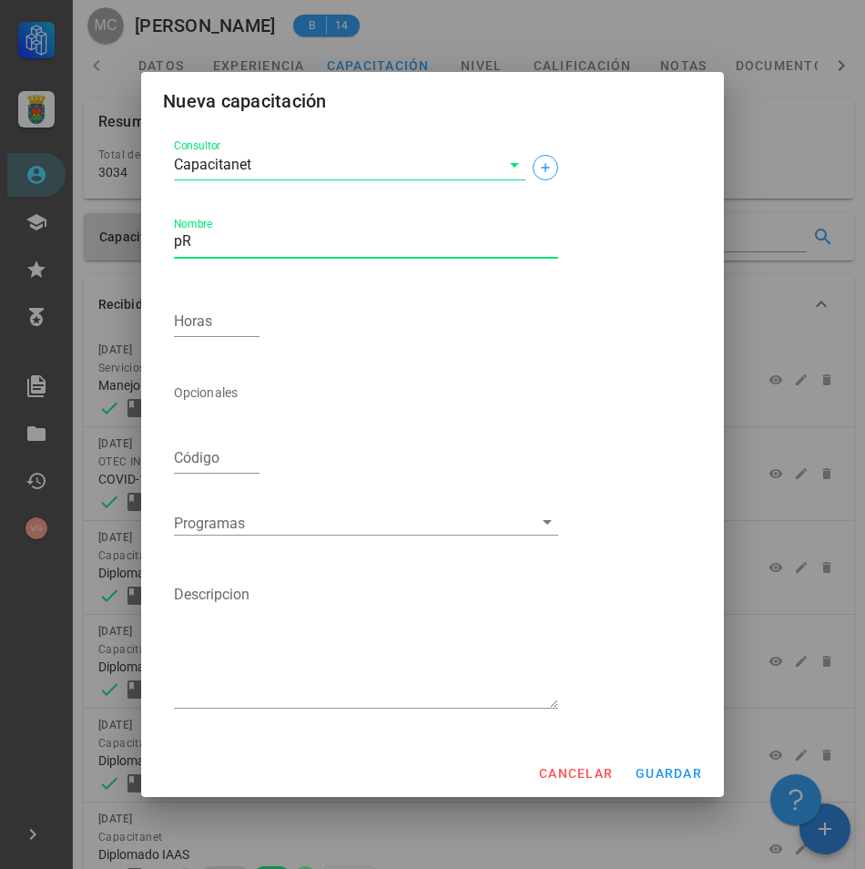
type textarea "p"
type textarea "Procedimientos De [MEDICAL_DATA]"
click at [476, 226] on div "Nombre Procedimientos De [MEDICAL_DATA]" at bounding box center [366, 248] width 384 height 60
click at [230, 328] on input "Horas" at bounding box center [217, 321] width 86 height 29
type input "120"
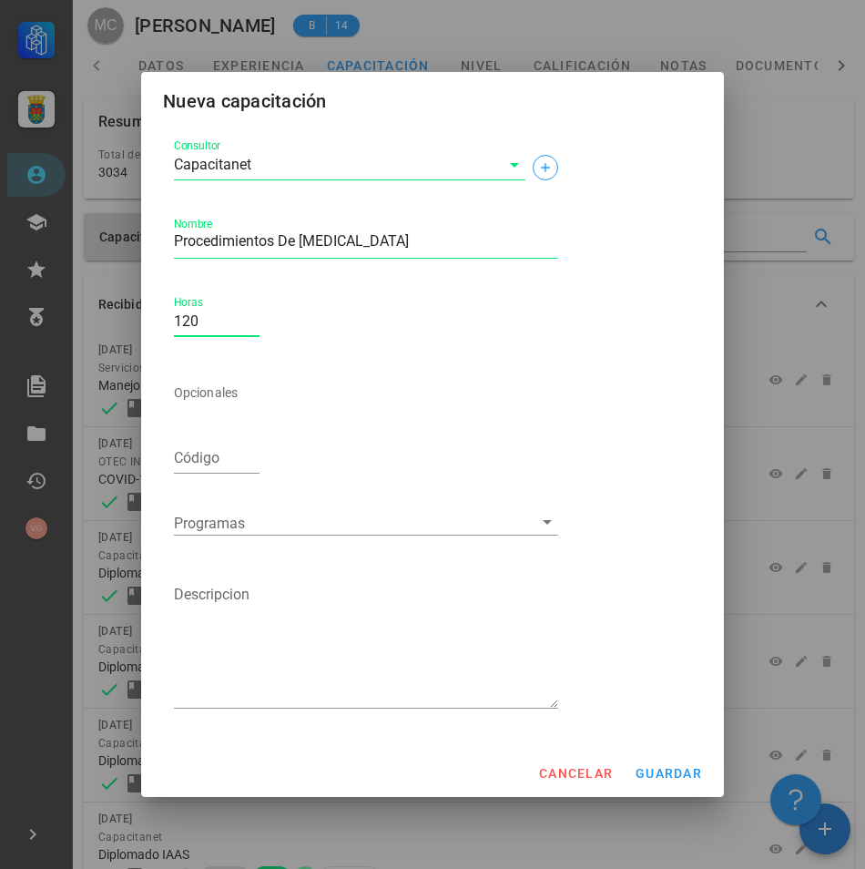
click at [436, 311] on div "Consultor Capacitanet Nombre Procedimientos De [MEDICAL_DATA] Horas 120 Opciona…" at bounding box center [366, 431] width 399 height 607
click at [681, 772] on span "guardar" at bounding box center [668, 773] width 67 height 15
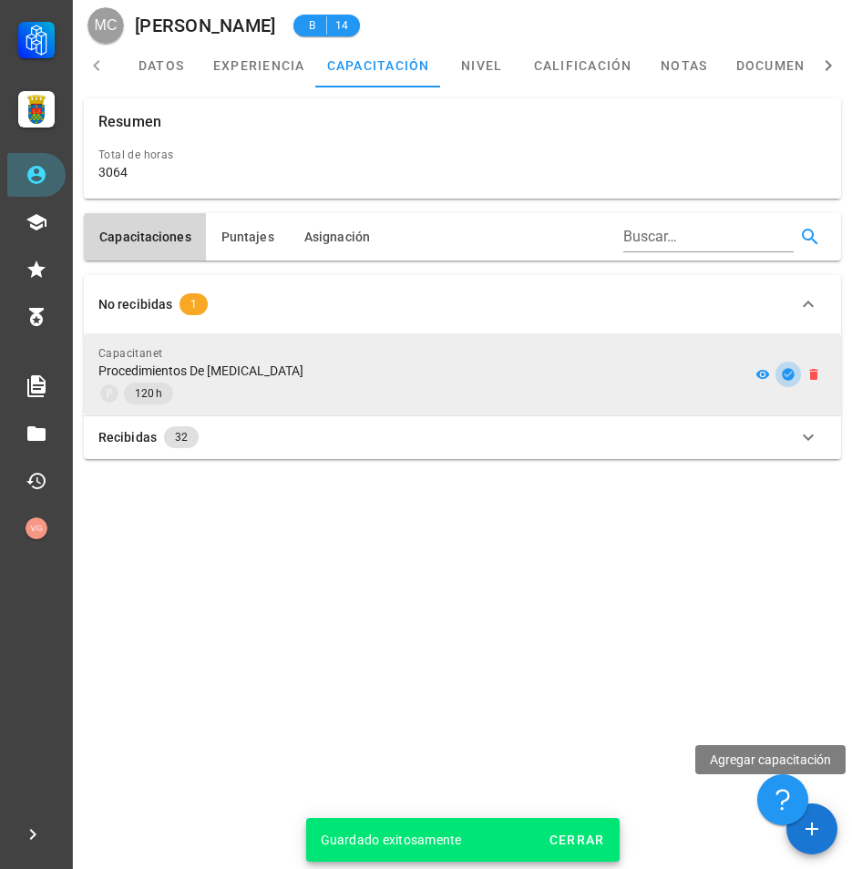
click at [790, 384] on button "button" at bounding box center [788, 375] width 26 height 26
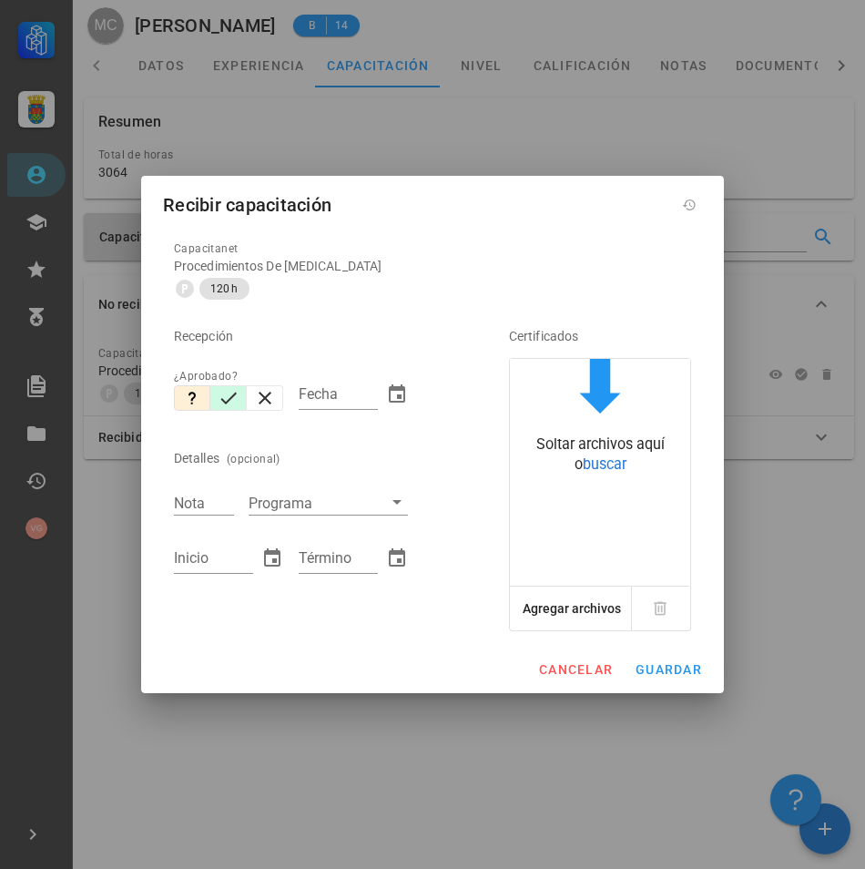
click at [224, 396] on icon "button" at bounding box center [229, 398] width 22 height 22
type input "[DATE]"
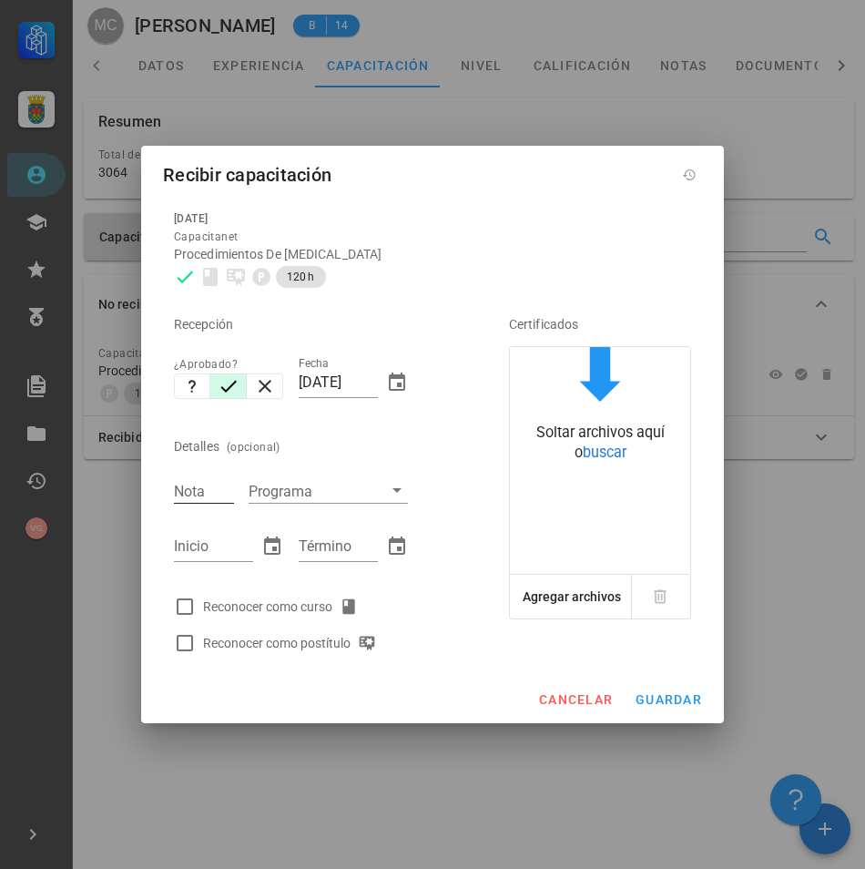
click at [183, 487] on div "Nota" at bounding box center [204, 491] width 60 height 24
type input "6.5"
click at [230, 547] on input "Inicio" at bounding box center [213, 546] width 79 height 29
type input "[DATE]"
click at [302, 537] on div "Término" at bounding box center [338, 546] width 79 height 29
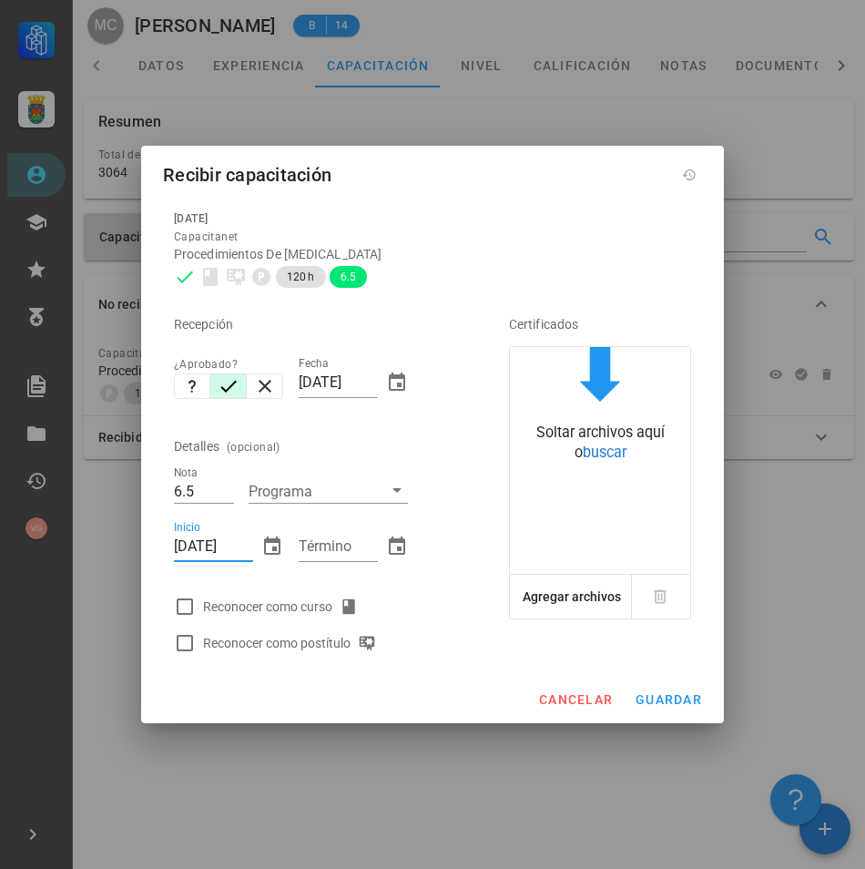
drag, startPoint x: 249, startPoint y: 547, endPoint x: 129, endPoint y: 547, distance: 119.3
click at [129, 547] on div "Carrera APS DASM La Granja Personal Capacitación Calificaciones Reconocimientos…" at bounding box center [432, 434] width 865 height 869
click at [473, 480] on div "Certificados Soltar archivos aquí o buscar Agregar archivos" at bounding box center [581, 478] width 233 height 366
click at [189, 601] on div at bounding box center [184, 606] width 31 height 31
checkbox input "true"
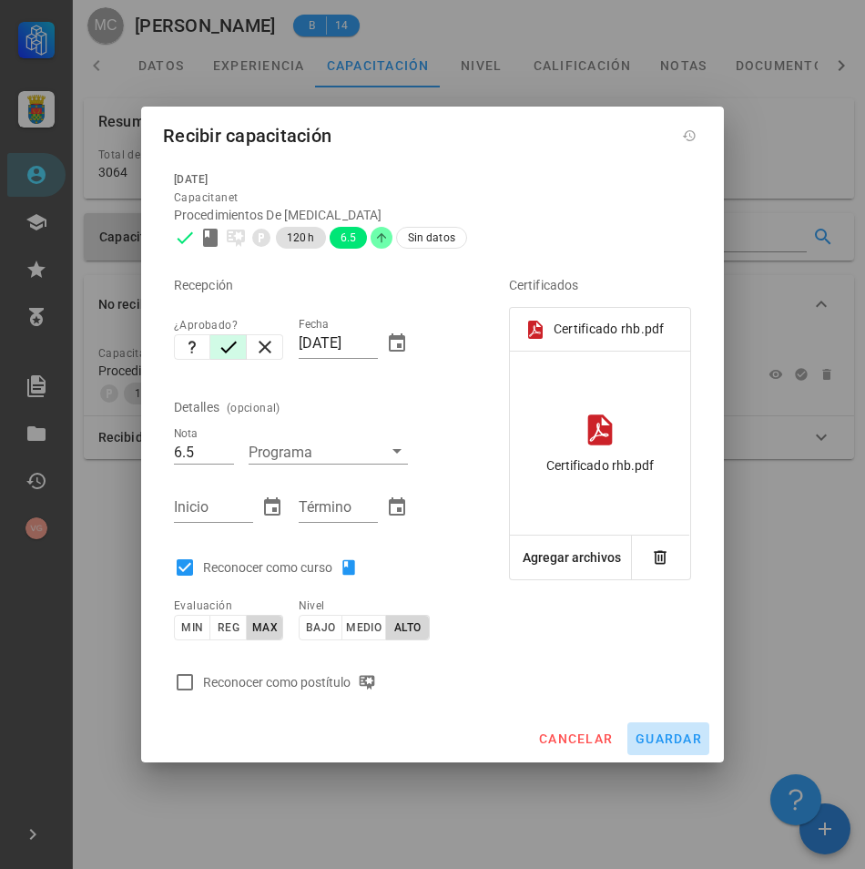
click at [668, 738] on span "guardar" at bounding box center [668, 738] width 67 height 15
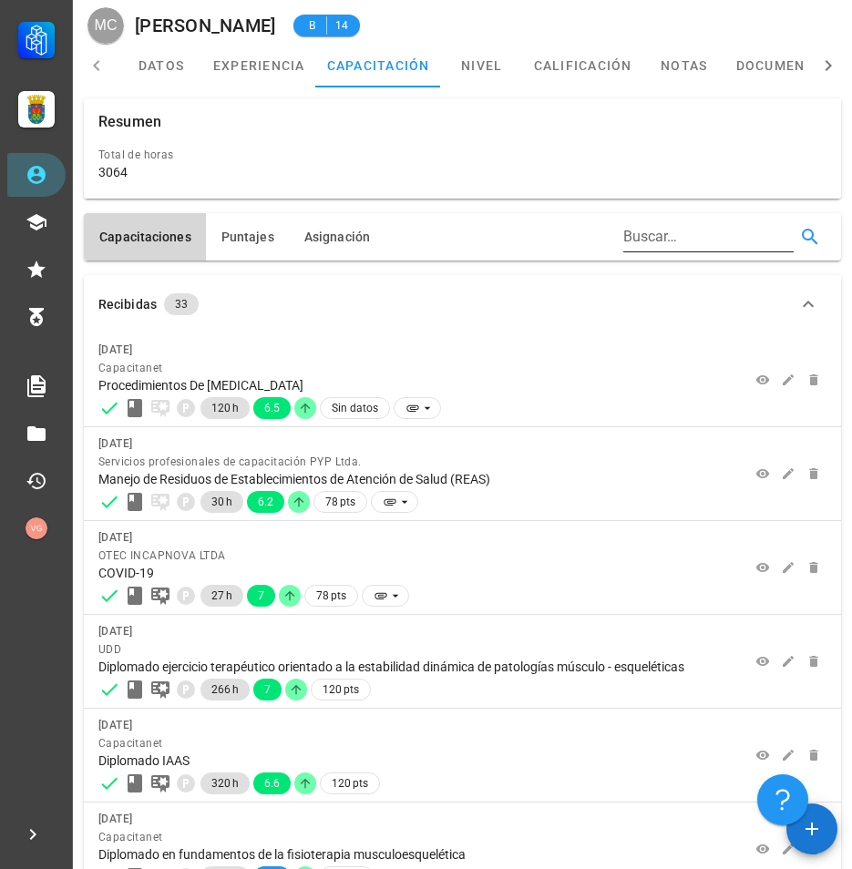
click at [664, 232] on input "Buscar…" at bounding box center [706, 236] width 167 height 29
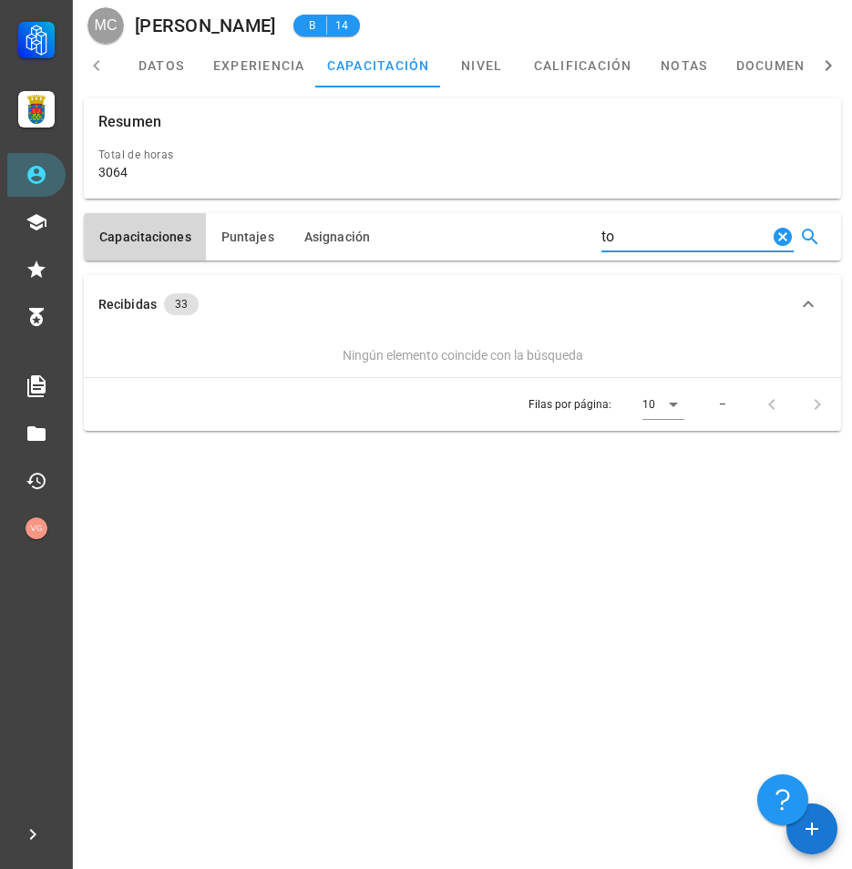
type input "t"
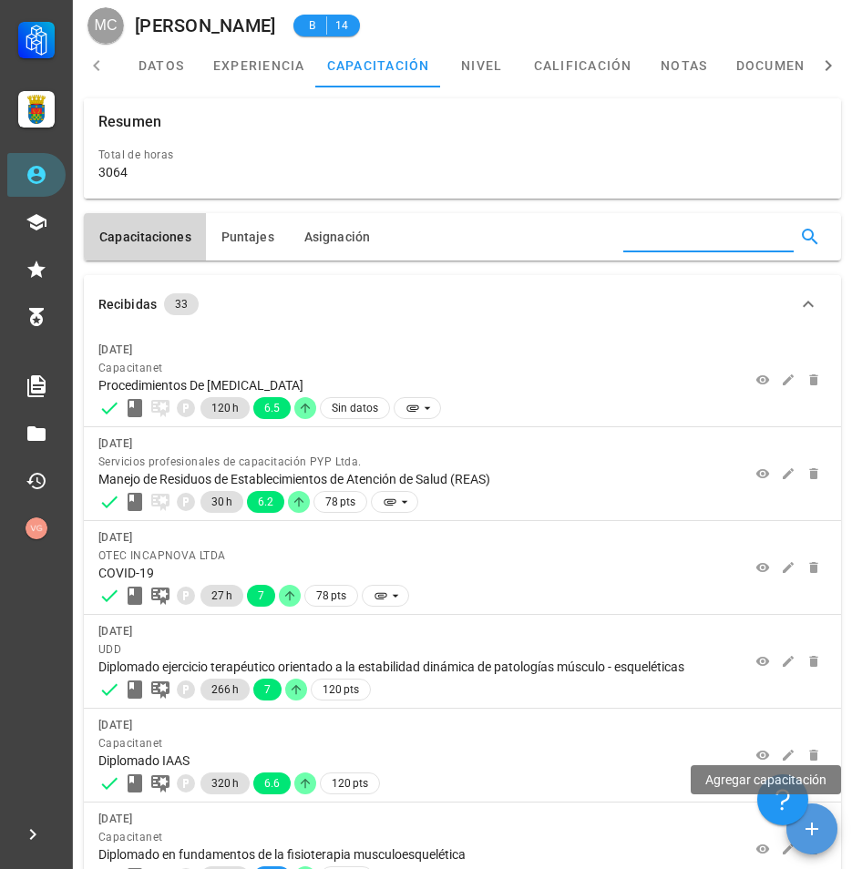
click at [820, 827] on icon "button" at bounding box center [812, 829] width 22 height 22
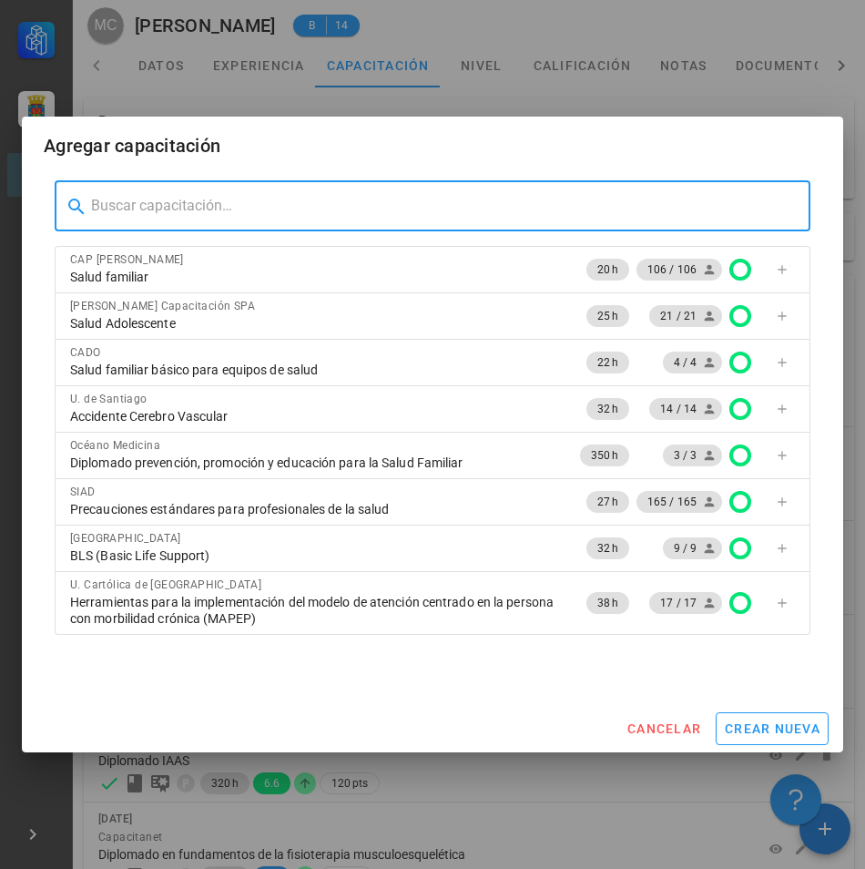
click at [373, 215] on input "text" at bounding box center [443, 205] width 705 height 29
click at [241, 216] on input "text" at bounding box center [443, 205] width 705 height 29
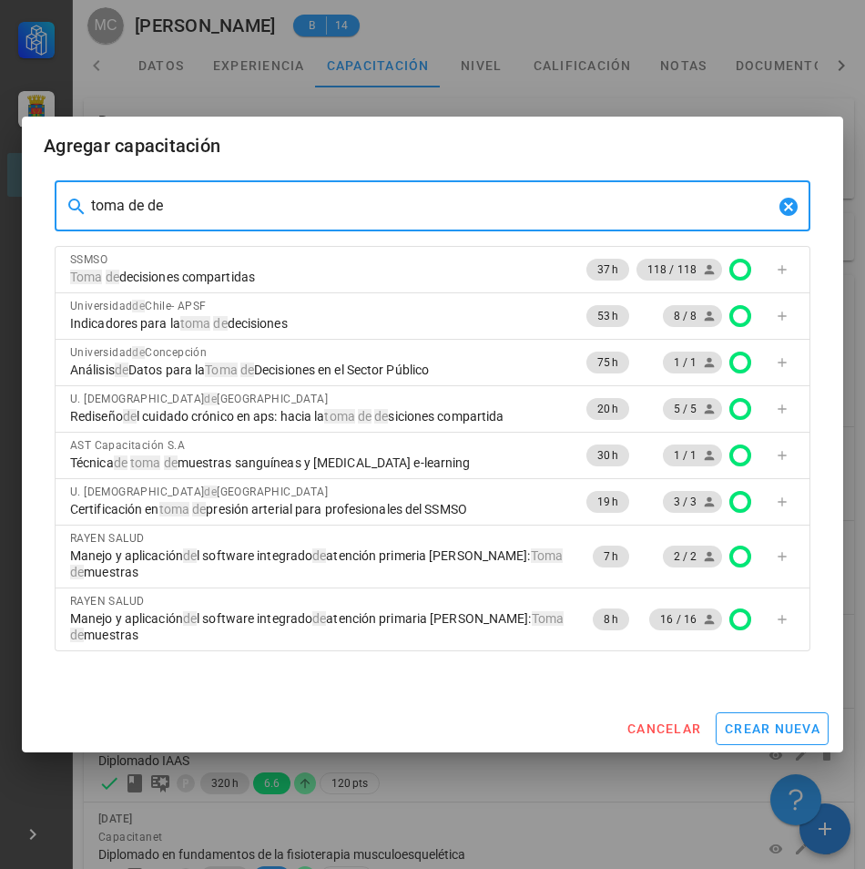
type input "toma de de"
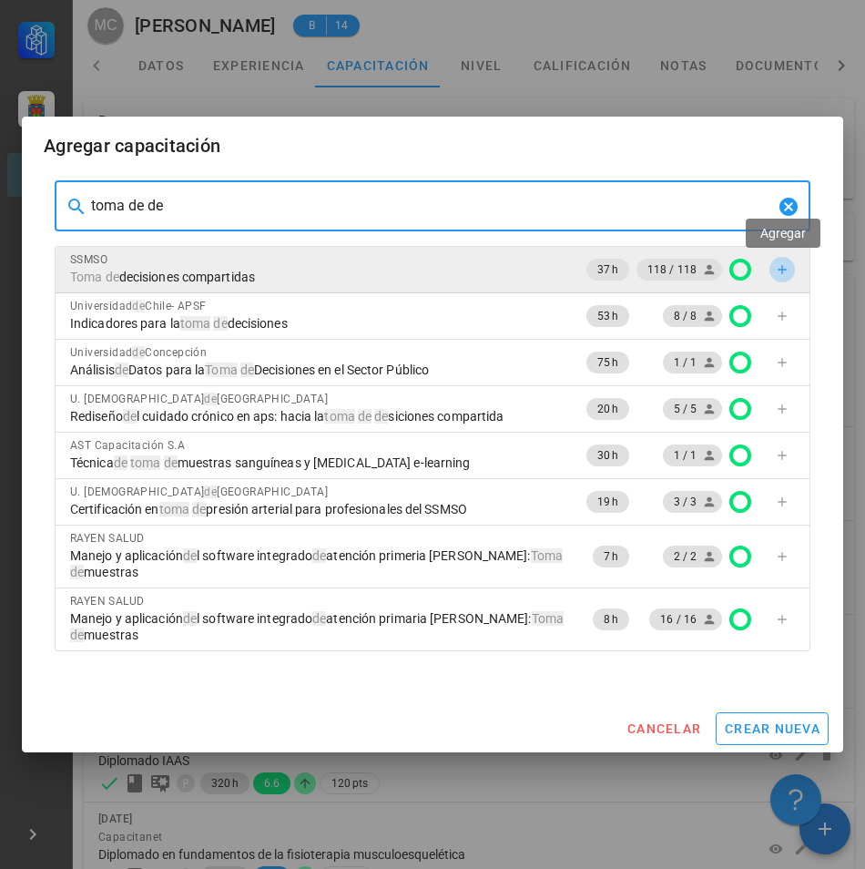
click at [778, 269] on icon "button" at bounding box center [782, 269] width 15 height 15
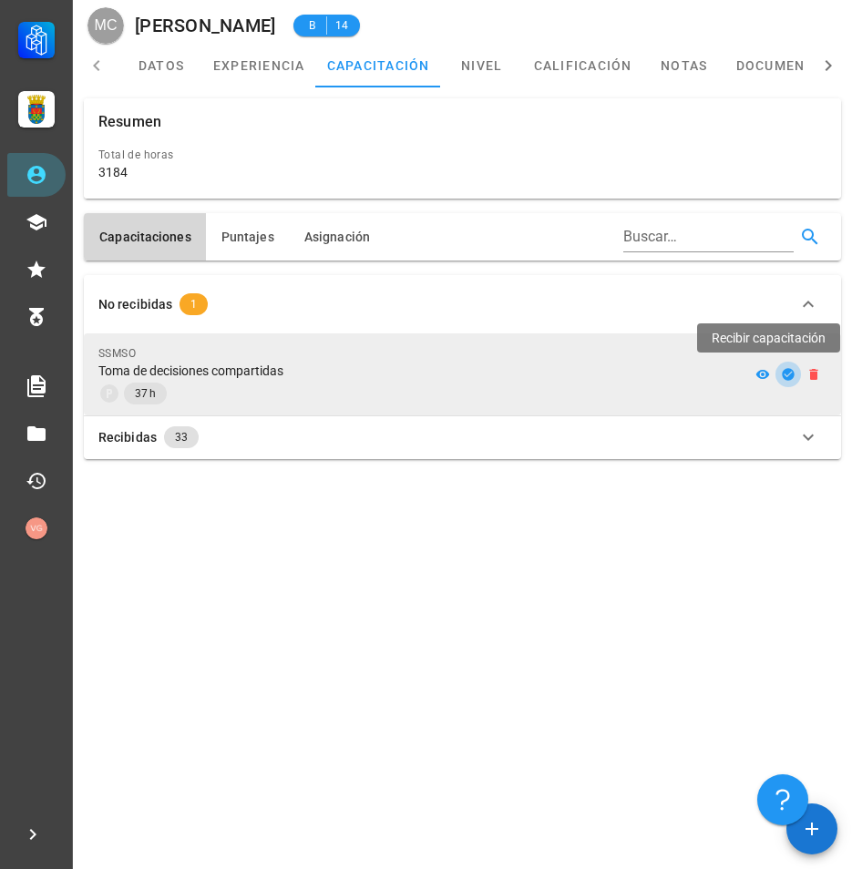
click at [784, 374] on icon "button" at bounding box center [788, 374] width 15 height 15
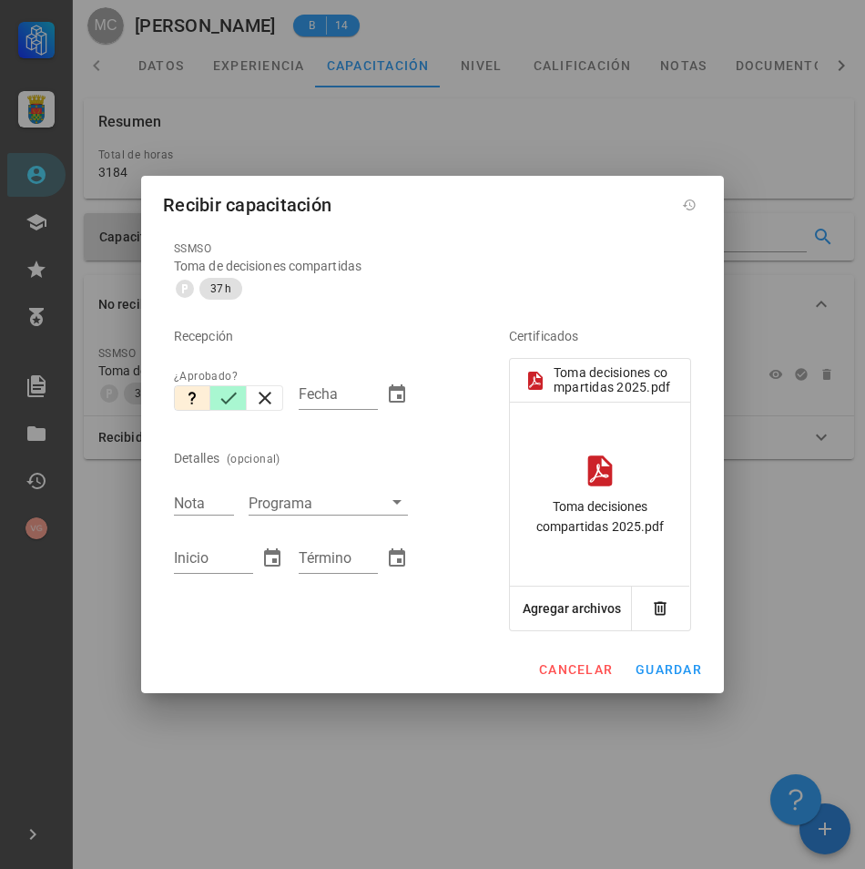
click at [218, 392] on icon "button" at bounding box center [229, 398] width 22 height 22
type input "[DATE]"
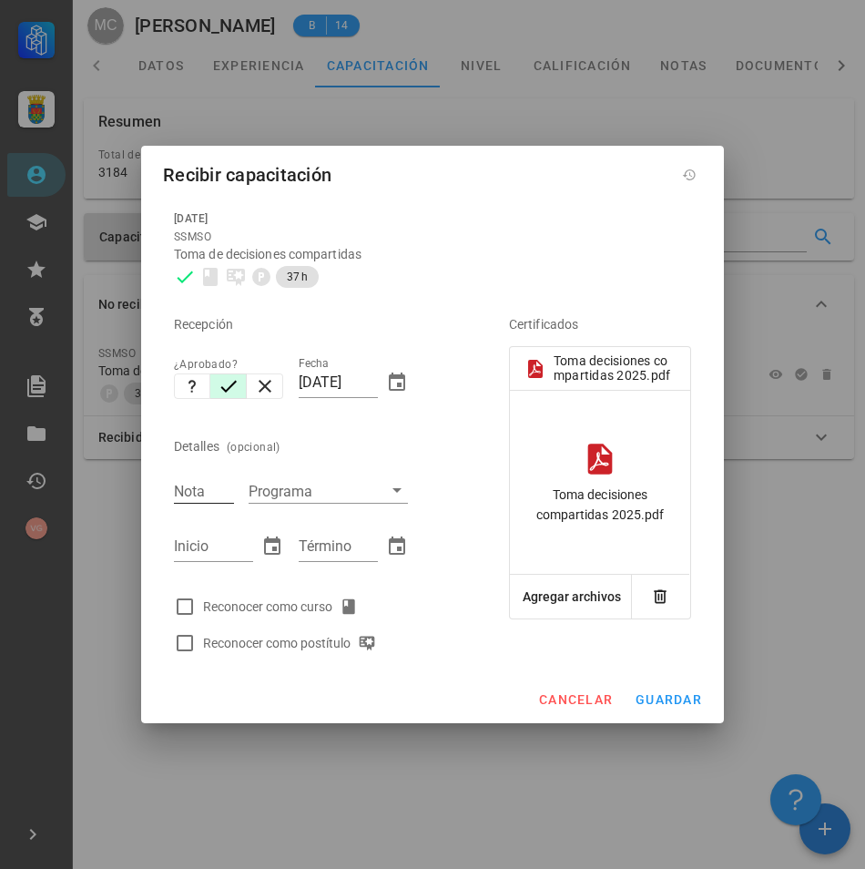
click at [221, 496] on input "Nota" at bounding box center [204, 491] width 60 height 24
type input "4,2"
click at [195, 555] on input "Inicio" at bounding box center [213, 546] width 79 height 29
click at [179, 609] on div at bounding box center [184, 606] width 31 height 31
checkbox input "true"
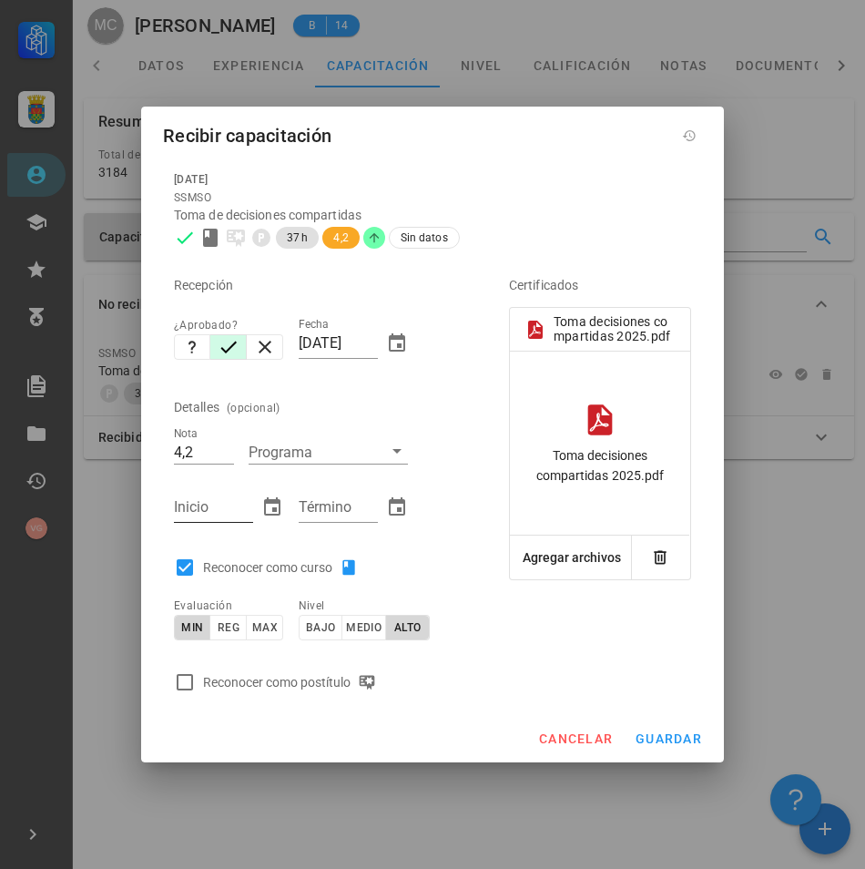
click at [218, 499] on input "Inicio" at bounding box center [213, 507] width 79 height 29
type input "[DATE]"
click at [310, 512] on input "Término" at bounding box center [338, 507] width 79 height 29
type input "[DATE]"
click at [440, 388] on div "Detalles (opcional)" at bounding box center [316, 407] width 284 height 44
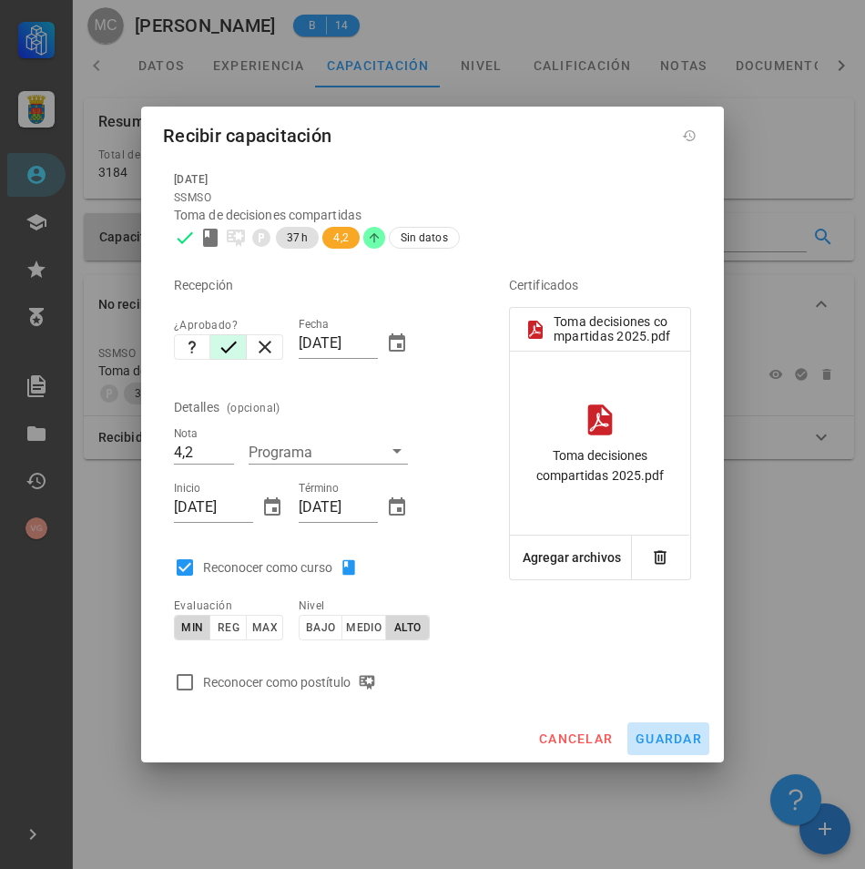
click at [686, 738] on span "guardar" at bounding box center [668, 738] width 67 height 15
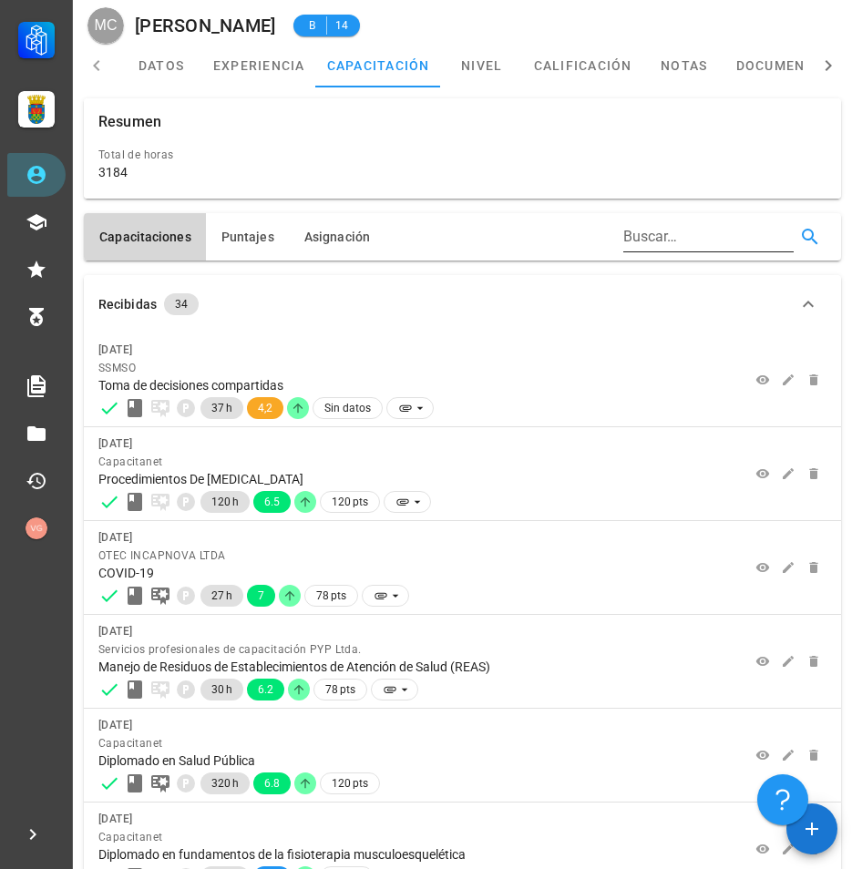
click at [765, 237] on input "Buscar…" at bounding box center [706, 236] width 167 height 29
click at [802, 236] on icon "button" at bounding box center [810, 237] width 22 height 22
click at [706, 244] on div "Capacitaciones [GEOGRAPHIC_DATA] Asignación" at bounding box center [462, 236] width 757 height 47
click at [803, 230] on icon "button" at bounding box center [810, 237] width 22 height 22
click at [734, 243] on input "text" at bounding box center [706, 236] width 167 height 29
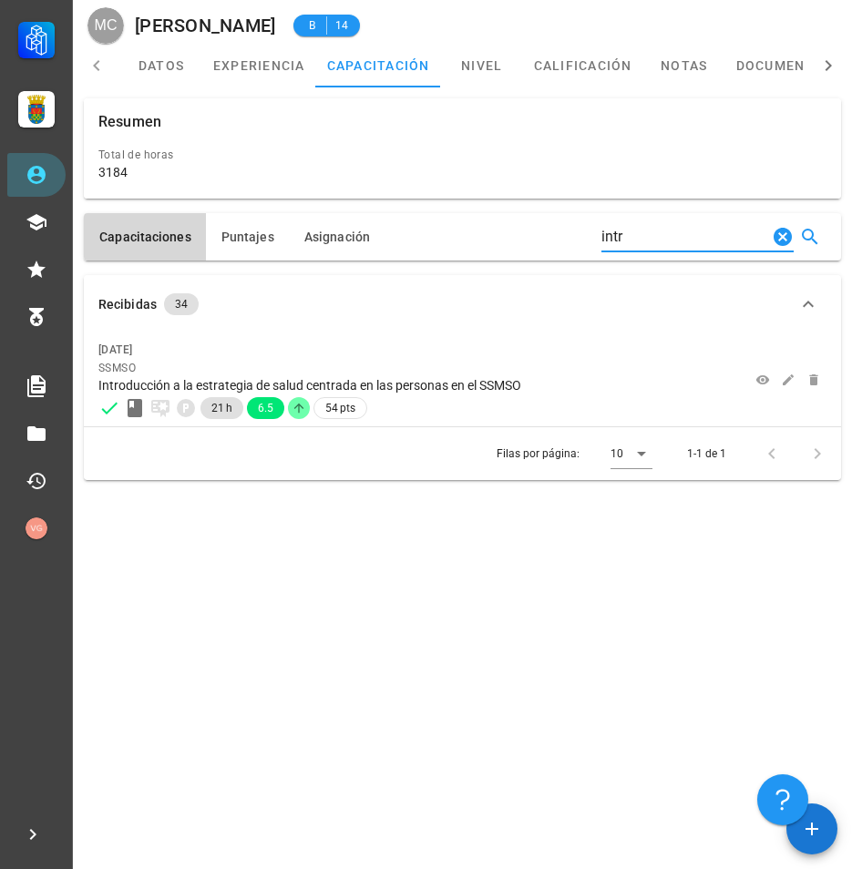
type input "intr"
click at [607, 527] on div "Capacitaciones [GEOGRAPHIC_DATA] Asignación intr Recibidas 34 [DATE] SSMSO Intr…" at bounding box center [462, 327] width 779 height 480
click at [834, 831] on span "button" at bounding box center [811, 829] width 51 height 22
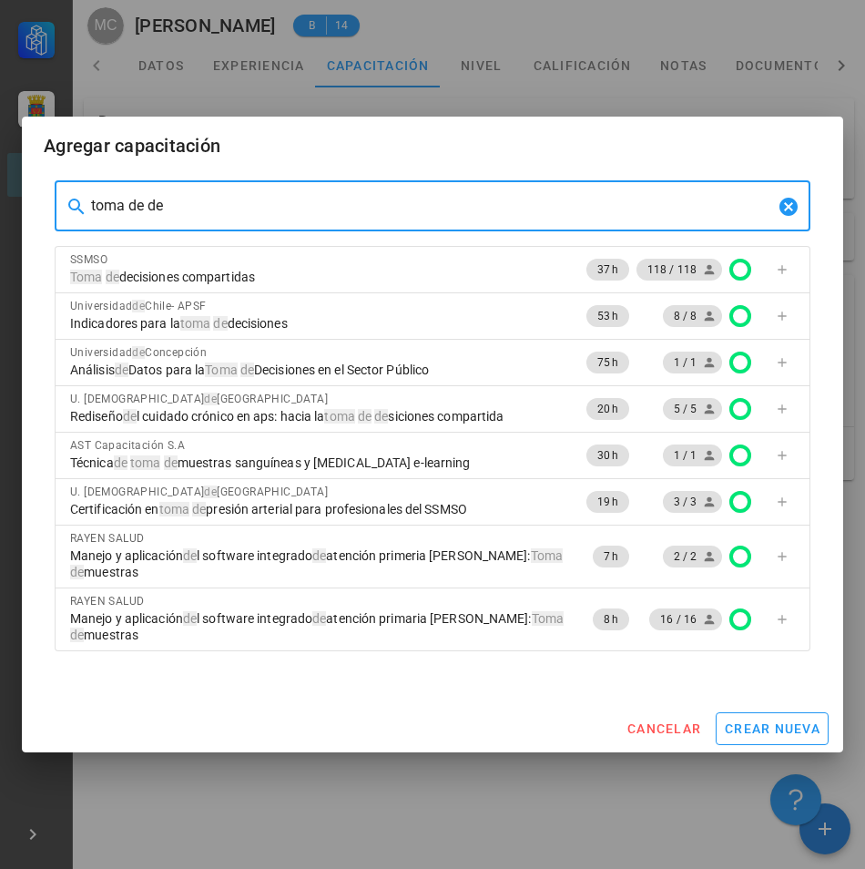
drag, startPoint x: 233, startPoint y: 209, endPoint x: -5, endPoint y: 223, distance: 238.2
click at [0, 223] on html "Carrera APS DASM La Granja Personal Capacitación Calificaciones Reconocimientos…" at bounding box center [432, 434] width 865 height 869
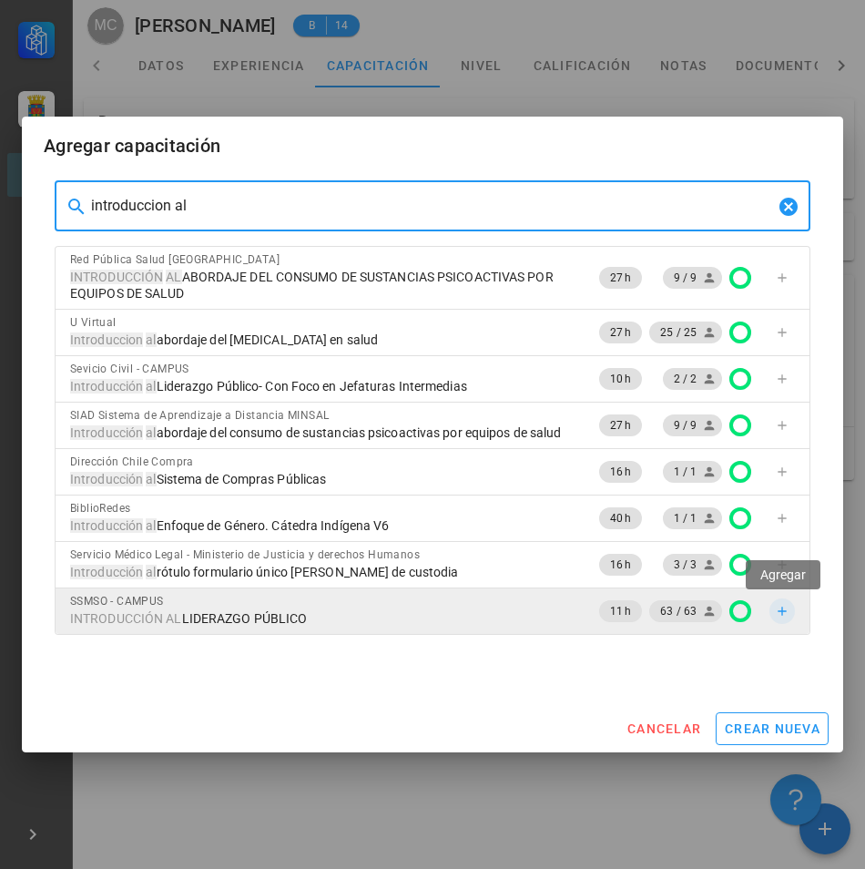
type input "introduccion al"
click at [785, 609] on icon "button" at bounding box center [782, 611] width 15 height 15
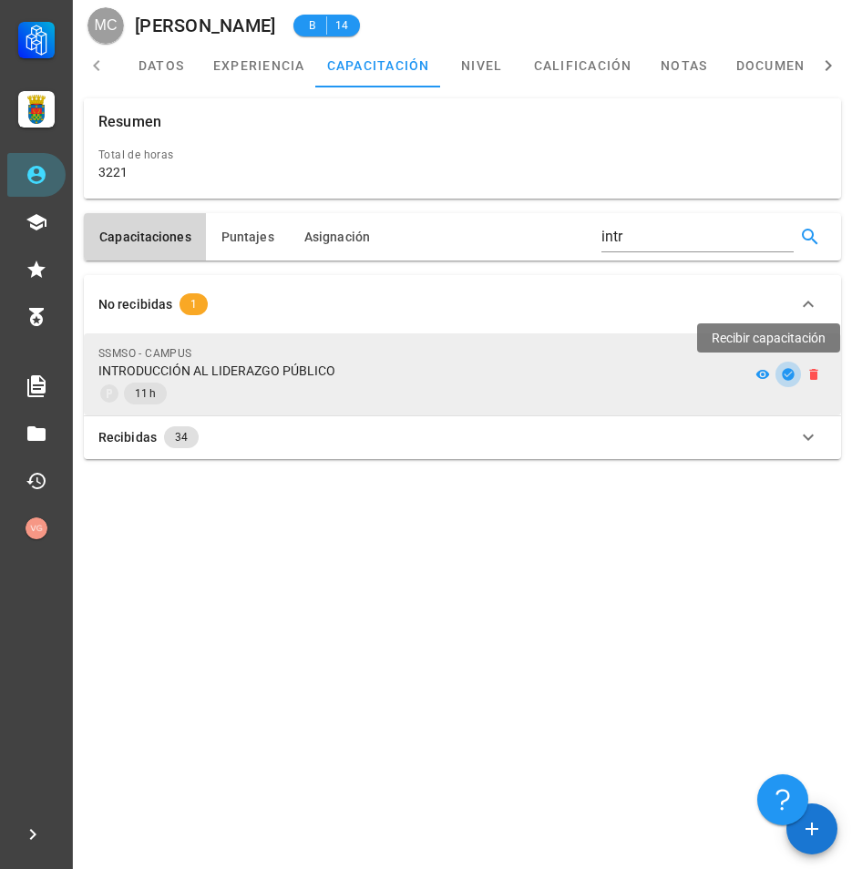
click at [787, 376] on icon "button" at bounding box center [788, 374] width 15 height 15
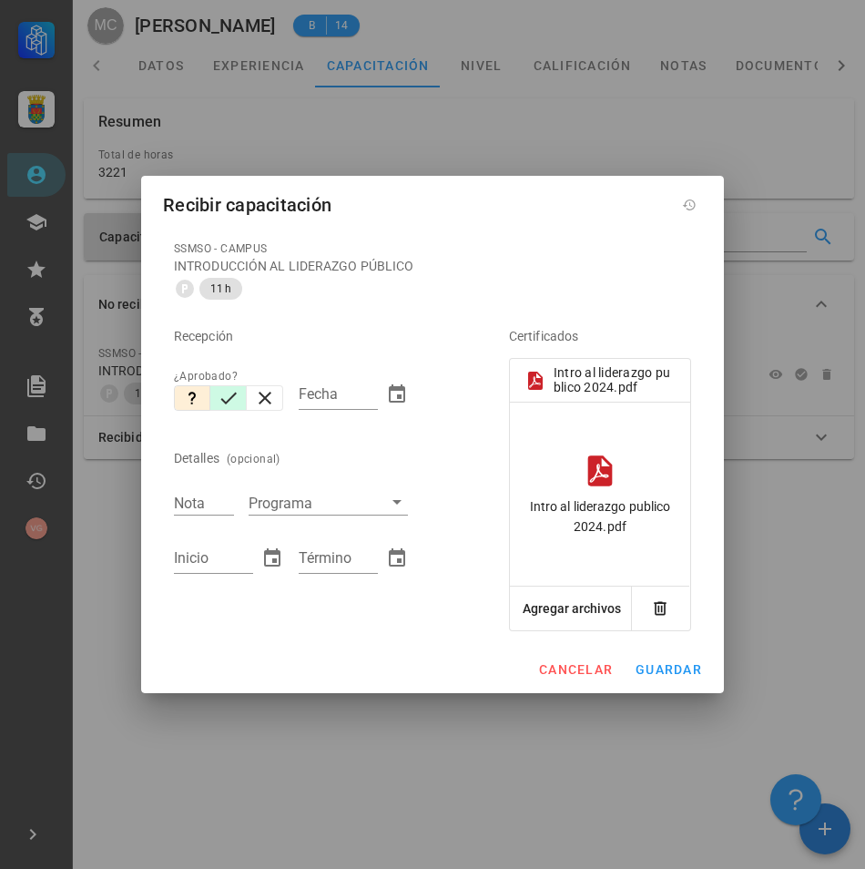
click at [238, 399] on icon "button" at bounding box center [229, 398] width 22 height 22
type input "[DATE]"
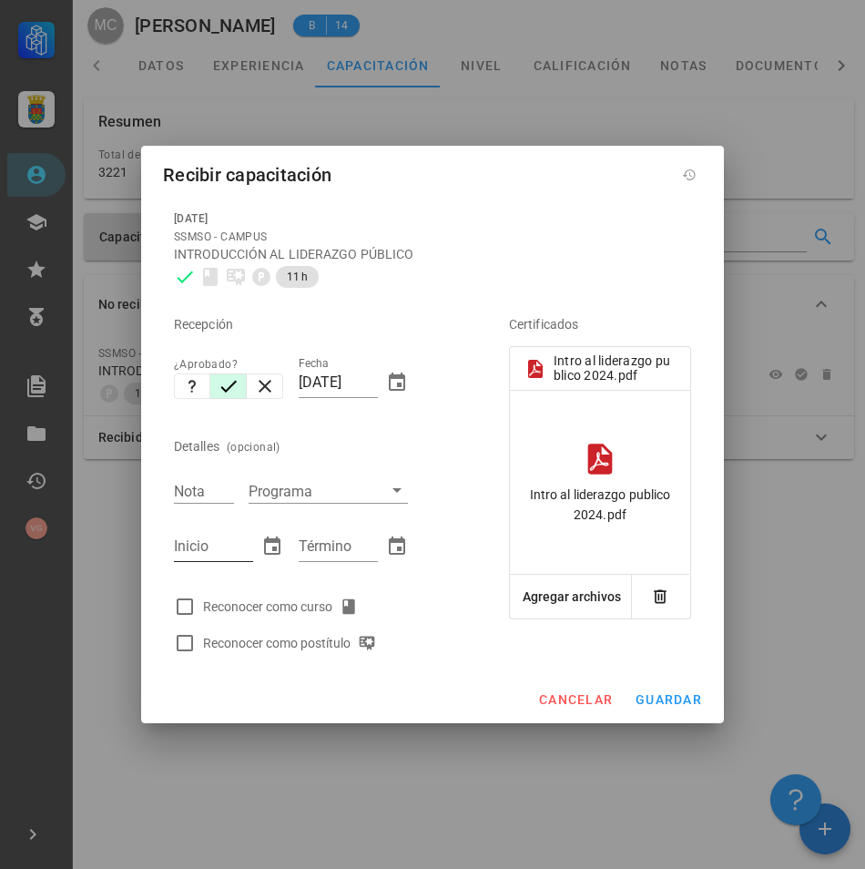
click at [201, 554] on div "Inicio" at bounding box center [213, 546] width 79 height 29
click at [187, 607] on div at bounding box center [184, 606] width 31 height 31
checkbox input "true"
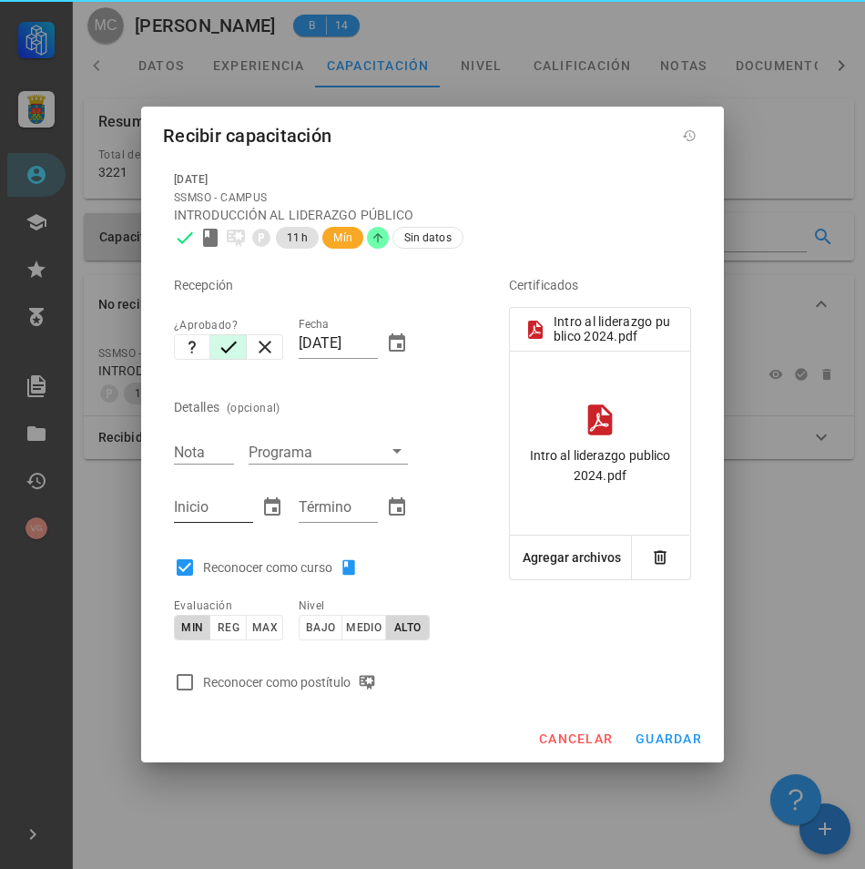
click at [220, 511] on input "Inicio" at bounding box center [213, 507] width 79 height 29
type input "[DATE]"
click at [209, 460] on input "Nota" at bounding box center [204, 452] width 60 height 24
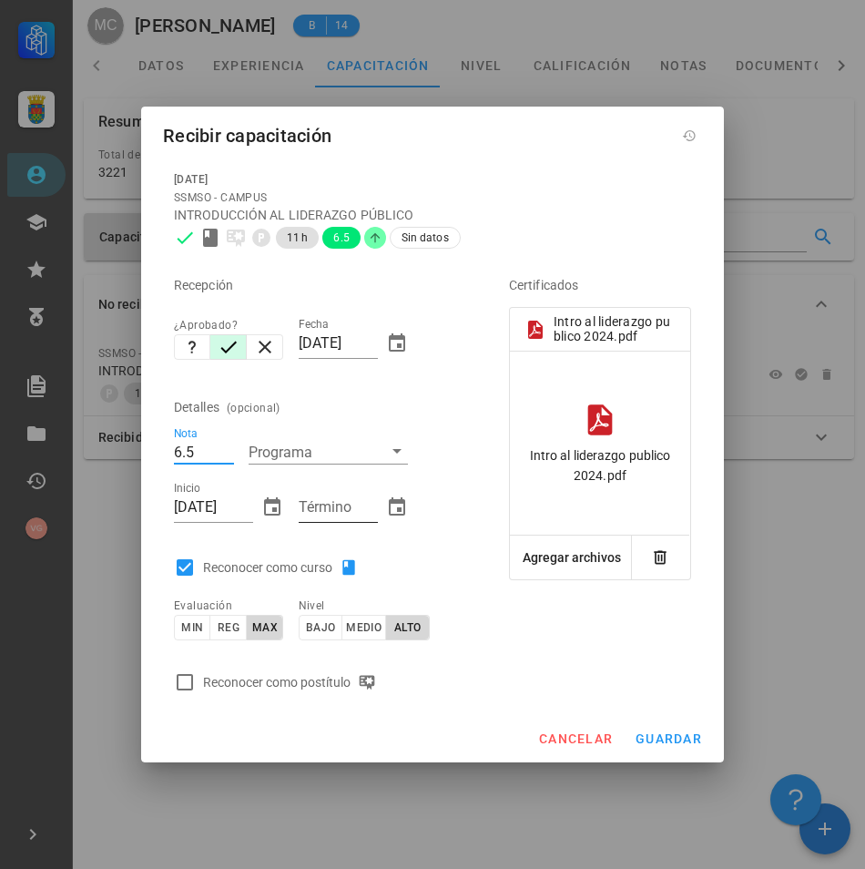
type input "6.5"
click at [308, 503] on div "Término" at bounding box center [338, 507] width 79 height 29
type input "[DATE]"
click at [449, 733] on div "cancelar guardar" at bounding box center [432, 738] width 583 height 47
click at [656, 735] on span "guardar" at bounding box center [668, 738] width 67 height 15
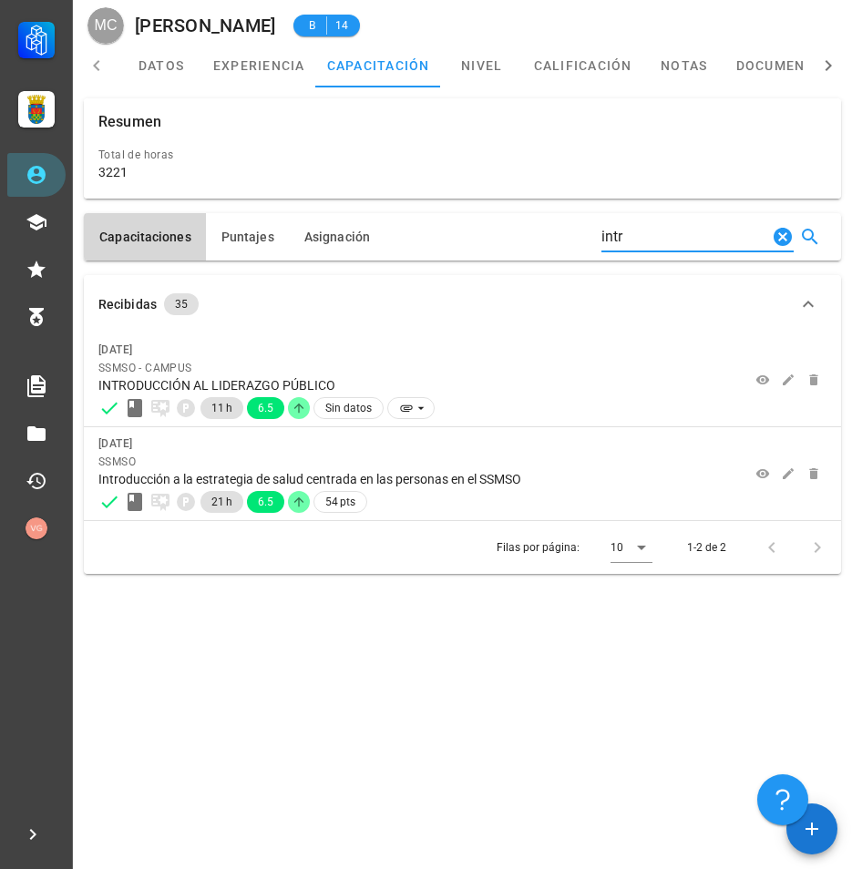
drag, startPoint x: 683, startPoint y: 244, endPoint x: 391, endPoint y: 221, distance: 293.3
click at [391, 221] on div "Capacitaciones [GEOGRAPHIC_DATA] Asignación intr" at bounding box center [462, 236] width 757 height 47
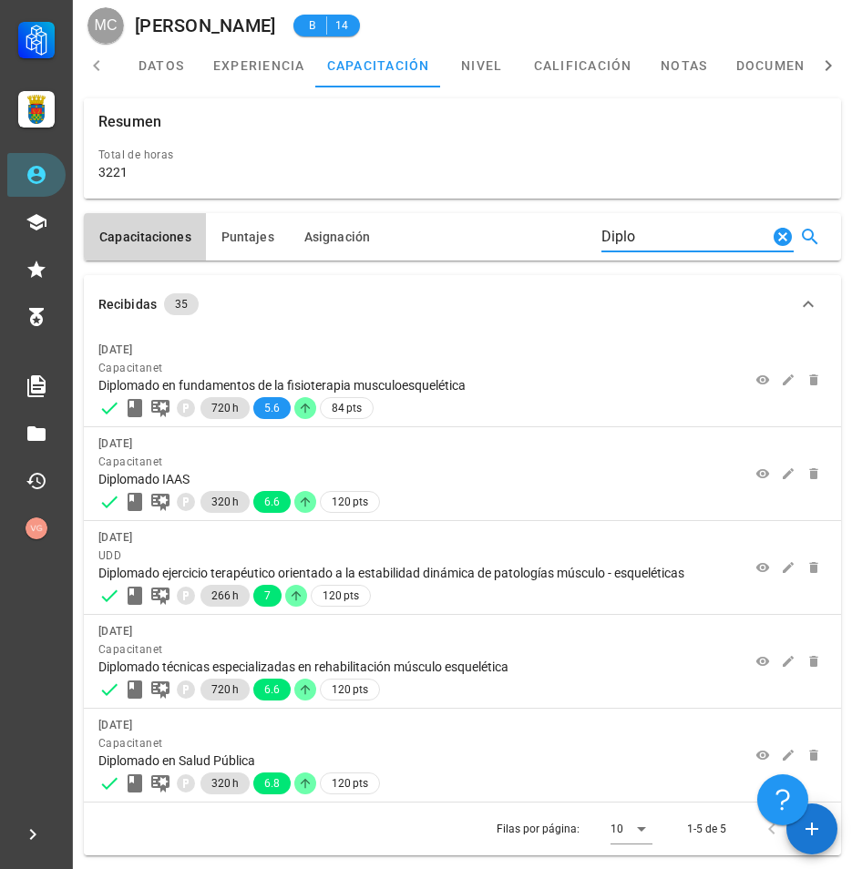
drag, startPoint x: 665, startPoint y: 242, endPoint x: 585, endPoint y: 259, distance: 81.8
click at [585, 259] on div "Capacitaciones [GEOGRAPHIC_DATA] Asignación Diplo" at bounding box center [462, 236] width 757 height 47
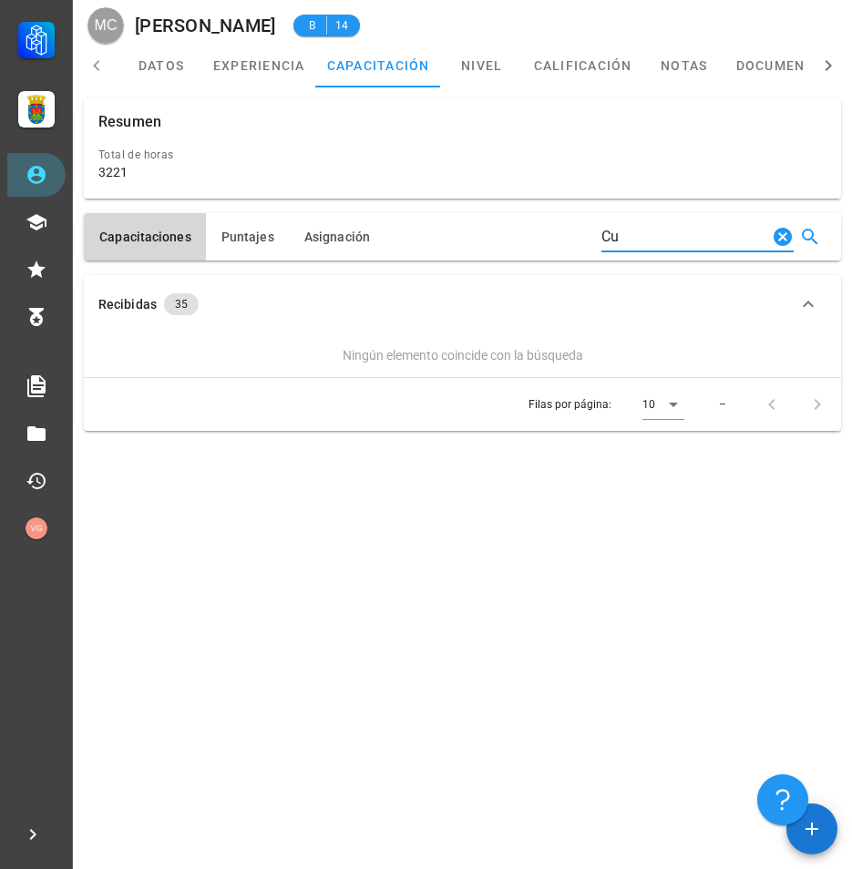
type input "C"
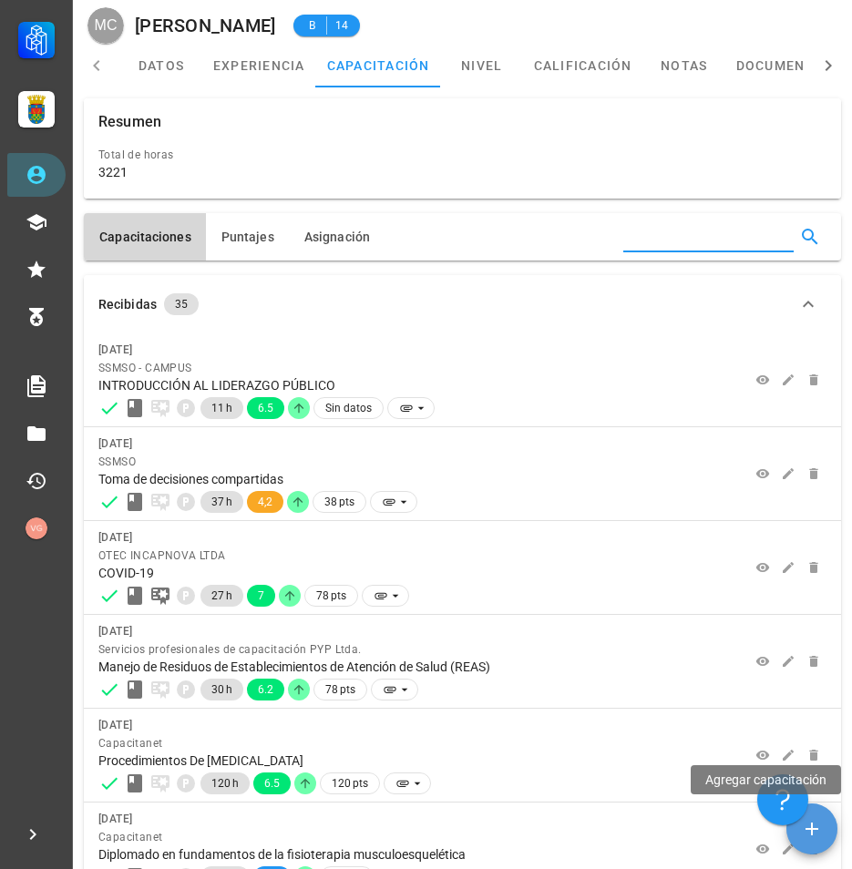
click at [807, 821] on icon "button" at bounding box center [812, 829] width 22 height 22
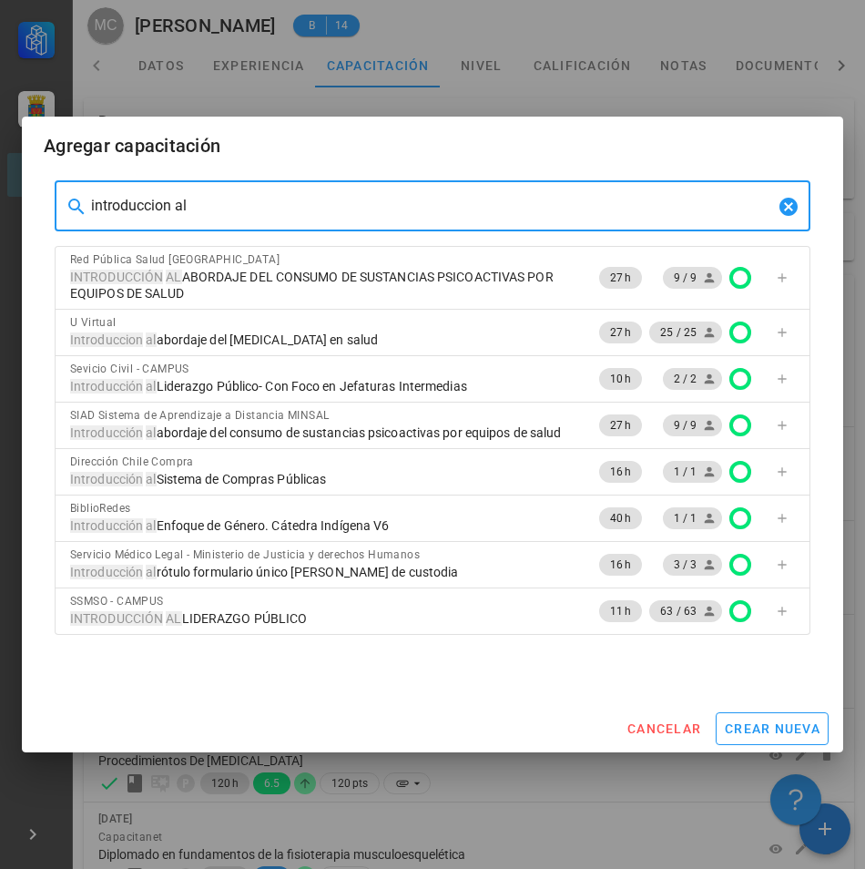
drag, startPoint x: 228, startPoint y: 214, endPoint x: -5, endPoint y: 223, distance: 232.5
click at [0, 223] on html "Carrera APS DASM La Granja Personal Capacitación Calificaciones Reconocimientos…" at bounding box center [432, 706] width 865 height 1412
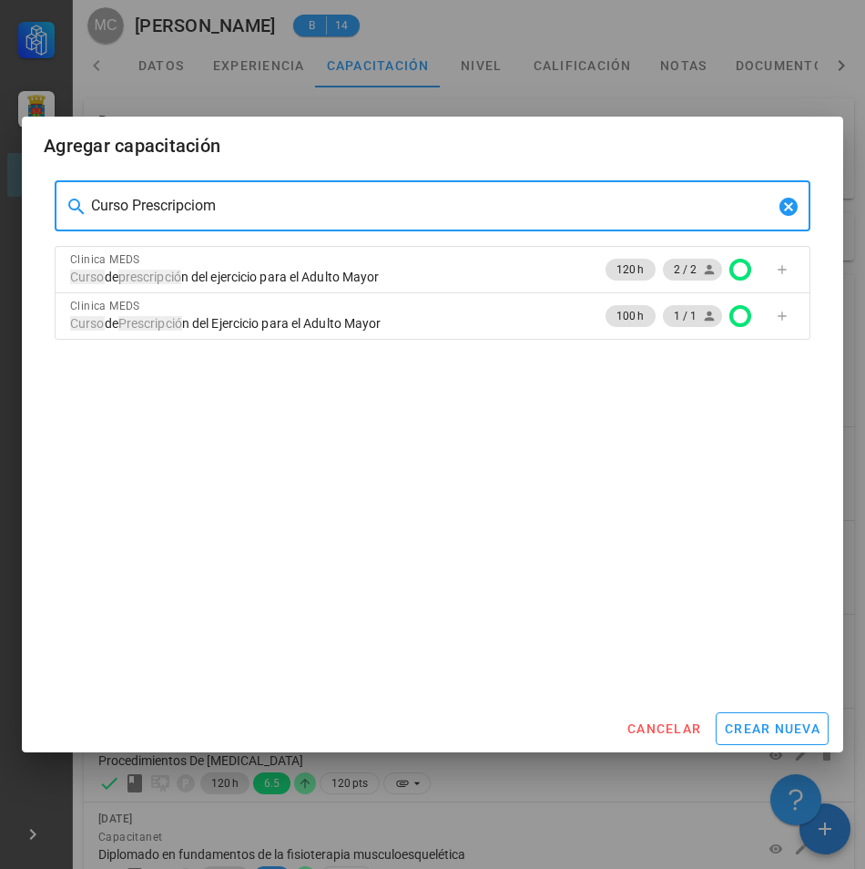
type input "Curso Prescripciom"
click at [793, 212] on icon "Clear" at bounding box center [789, 207] width 18 height 18
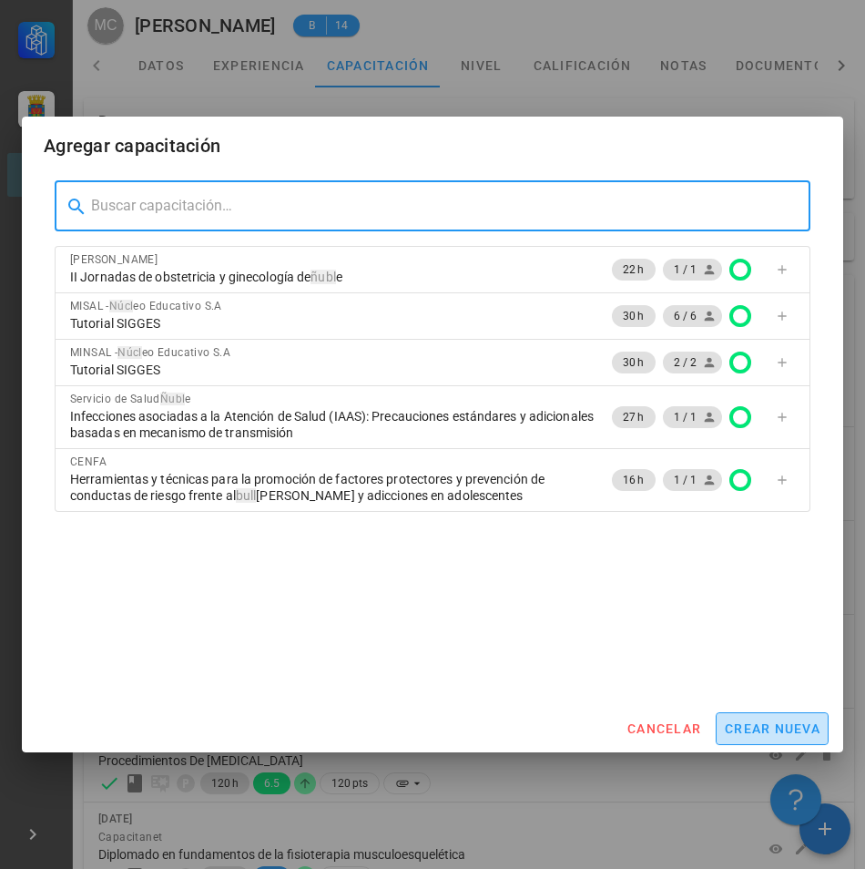
click at [750, 728] on span "crear nueva" at bounding box center [772, 728] width 97 height 15
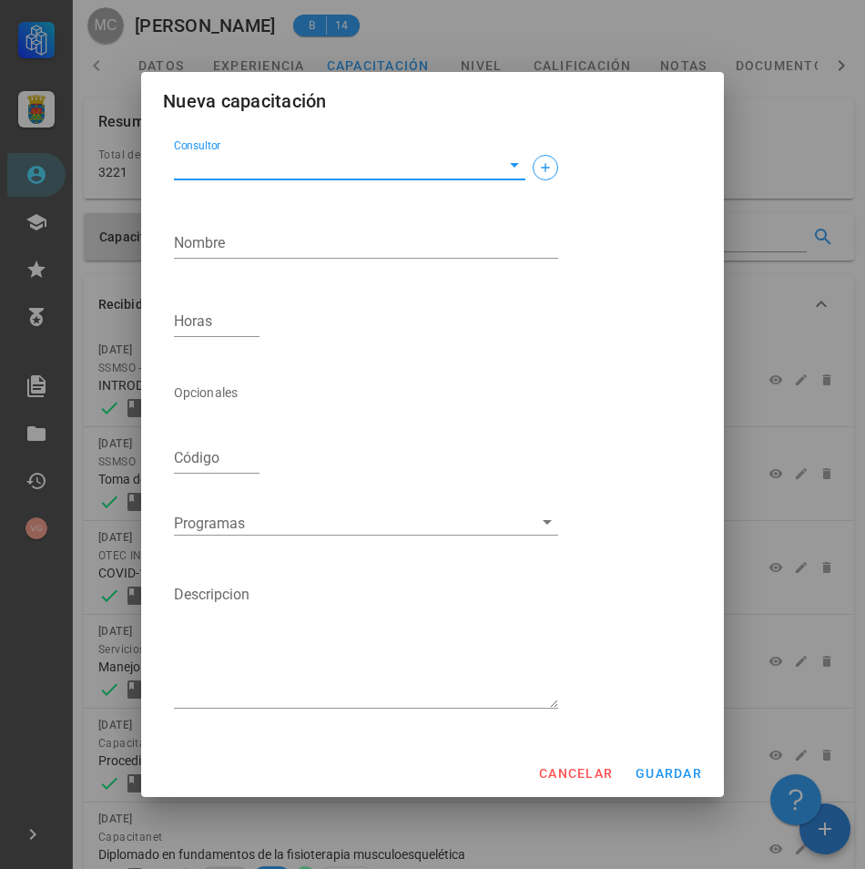
click at [305, 171] on input "Consultor" at bounding box center [335, 164] width 322 height 29
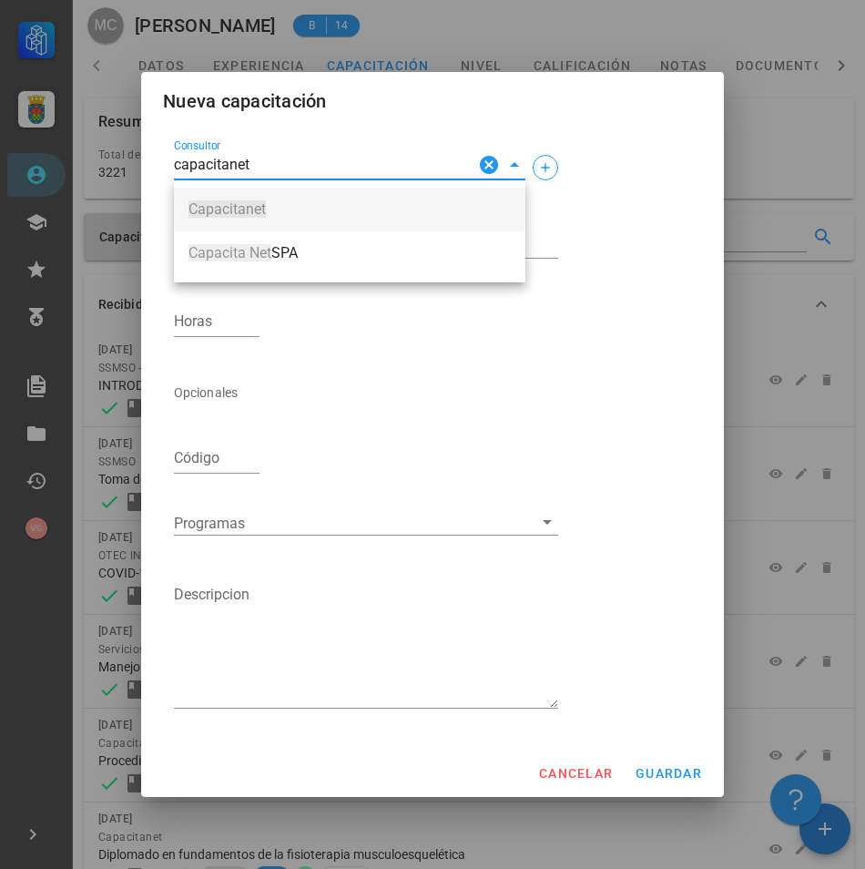
click at [299, 204] on span "Capacitanet" at bounding box center [350, 209] width 322 height 16
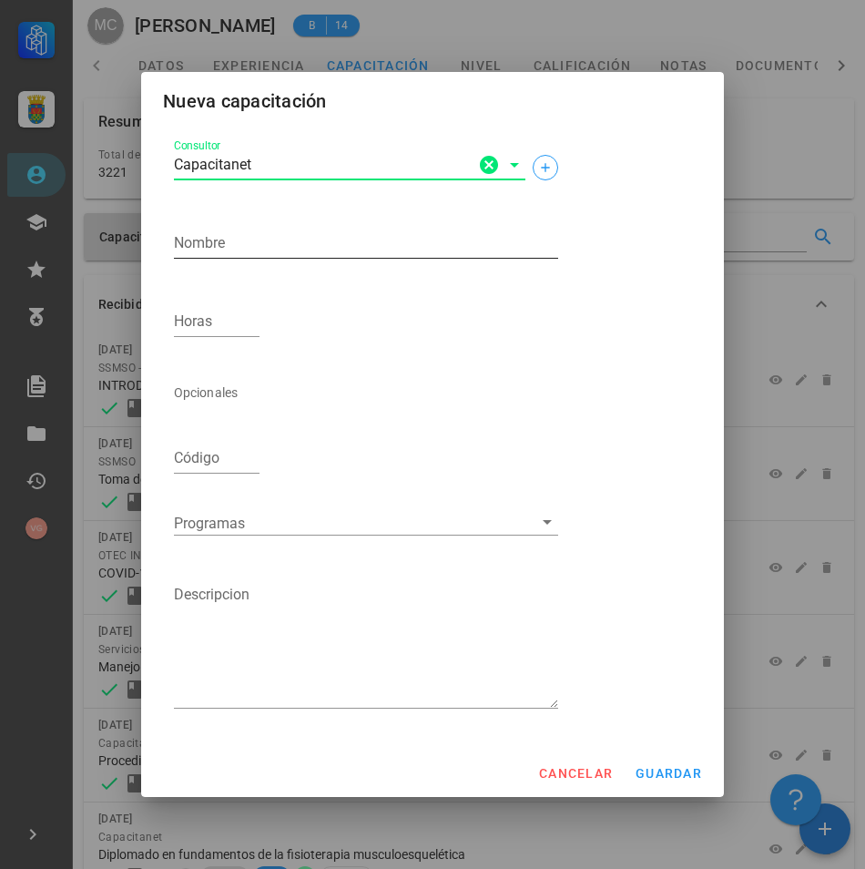
type input "Capacitanet"
click at [283, 252] on textarea "Nombre" at bounding box center [366, 243] width 384 height 29
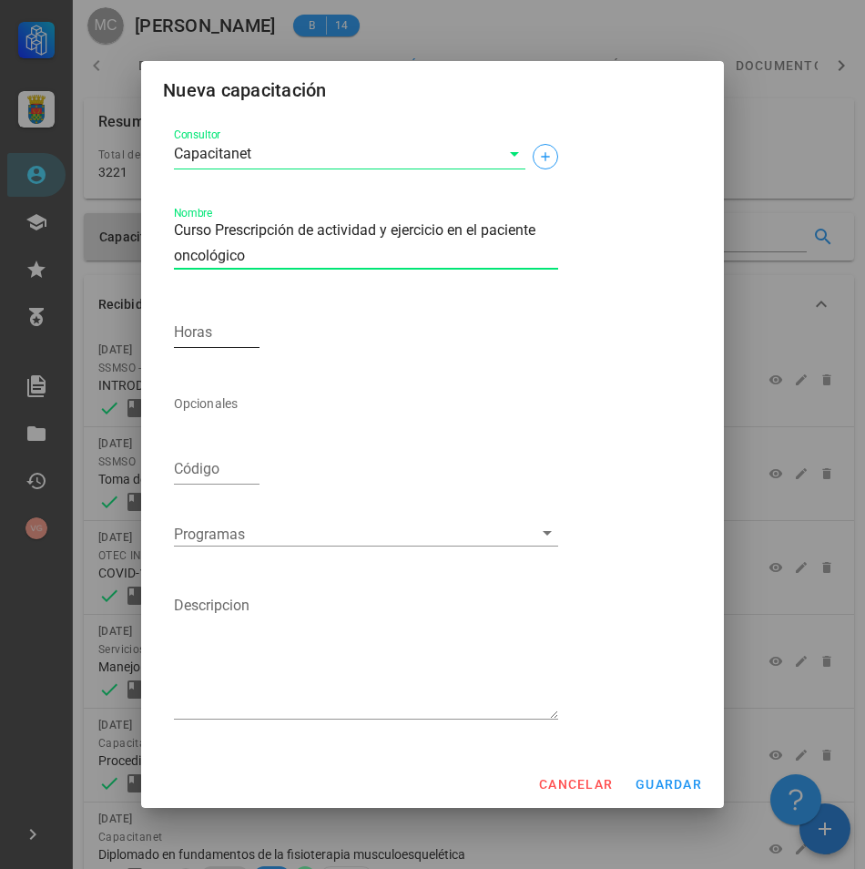
type textarea "Curso Prescripción de actividad y ejercicio en el paciente oncológico"
click at [226, 345] on input "Horas" at bounding box center [217, 332] width 86 height 29
type input "180"
click at [200, 231] on textarea "Curso Prescripción de actividad y ejercicio en el paciente oncológico" at bounding box center [366, 243] width 384 height 51
click at [264, 231] on textarea "Curso Prescripción de actividad y ejercicio en el paciente oncológico" at bounding box center [366, 243] width 384 height 51
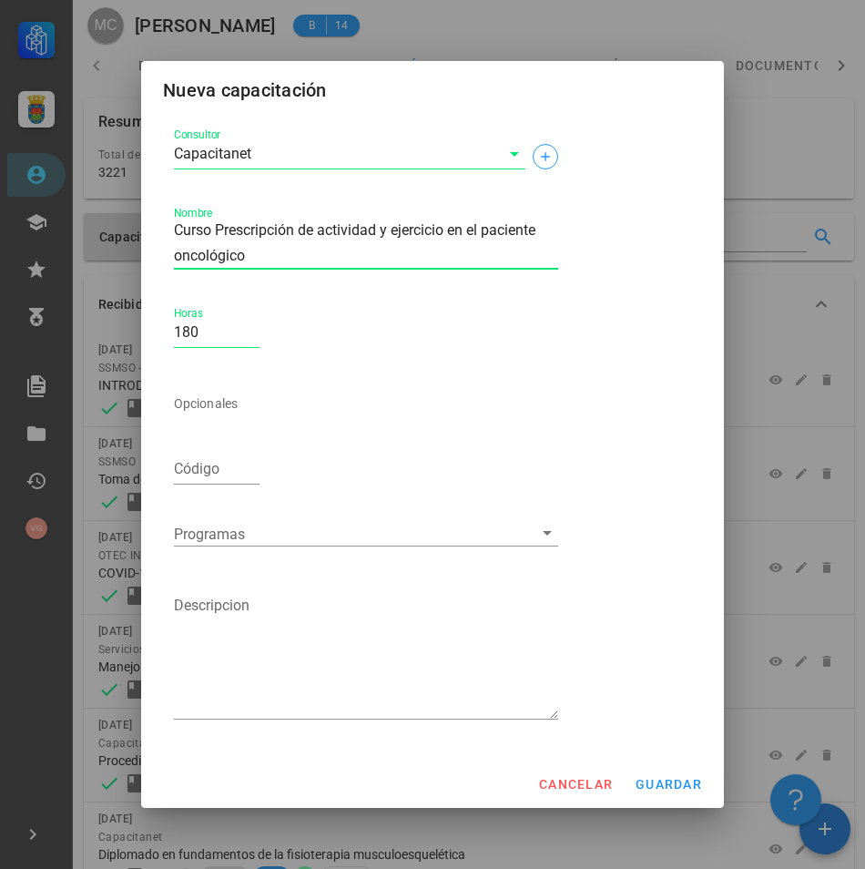
click at [320, 228] on textarea "Curso Prescripción de actividad y ejercicio en el paciente oncológico" at bounding box center [366, 243] width 384 height 51
click at [382, 231] on textarea "Curso Prescripción de actividad y ejercicio en el paciente oncológico" at bounding box center [366, 243] width 384 height 51
click at [401, 234] on textarea "Curso Prescripción de actividad y ejercicio en el paciente oncológico" at bounding box center [366, 243] width 384 height 51
click at [439, 230] on textarea "Curso Prescripción de actividad y ejercicio en el paciente oncológico" at bounding box center [366, 243] width 384 height 51
click at [469, 232] on textarea "Curso Prescripción de actividad y ejercicio en el paciente oncológico" at bounding box center [366, 243] width 384 height 51
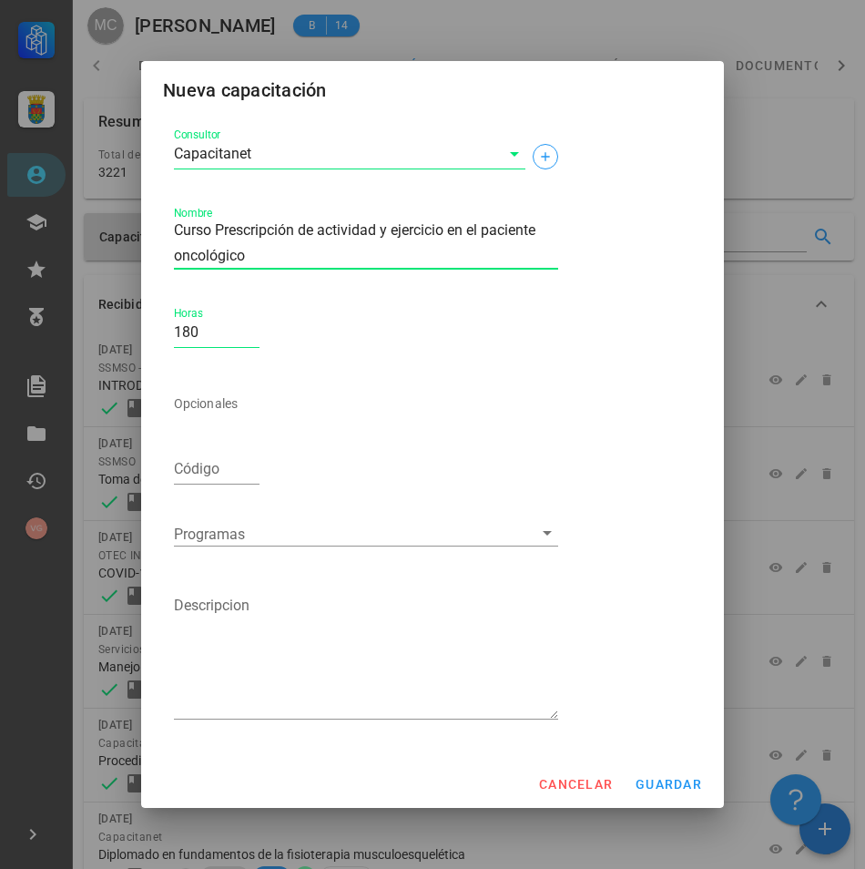
click at [277, 257] on textarea "Curso Prescripción de actividad y ejercicio en el paciente oncológico" at bounding box center [366, 243] width 384 height 51
click at [654, 791] on span "guardar" at bounding box center [668, 784] width 67 height 15
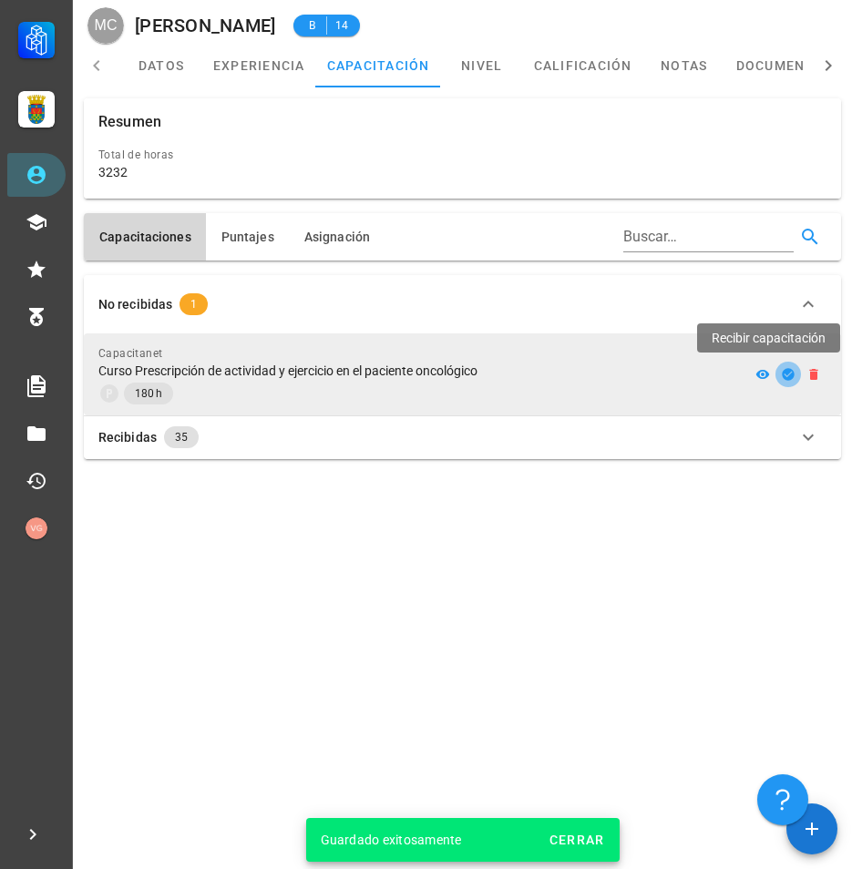
click at [790, 376] on icon "button" at bounding box center [788, 374] width 12 height 12
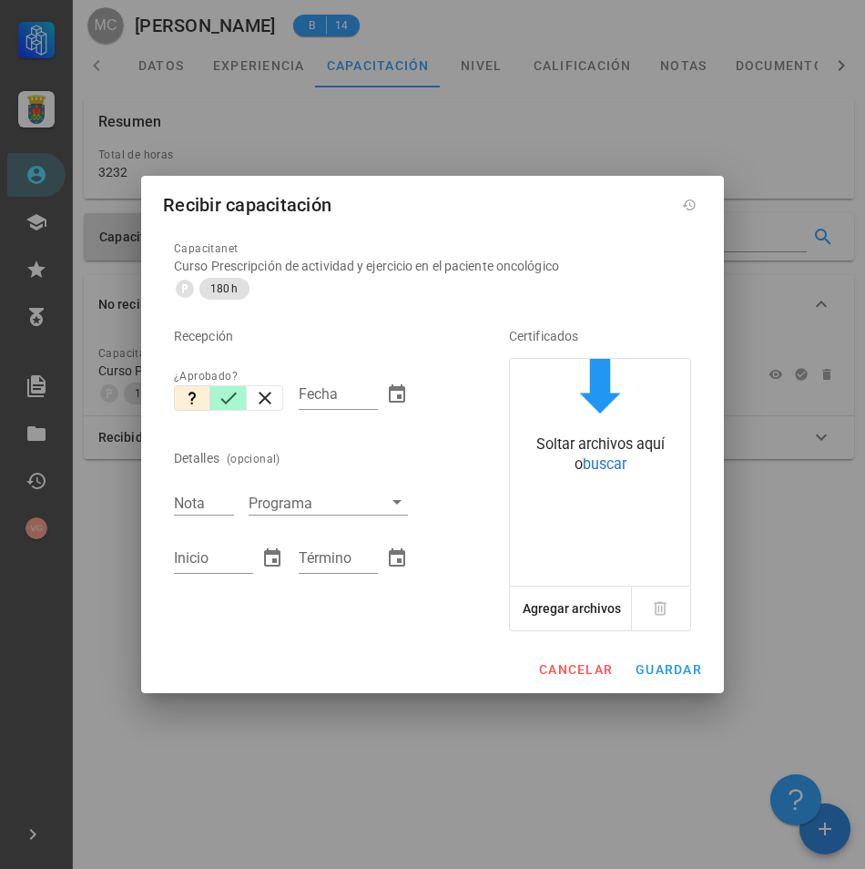
click at [222, 396] on icon "button" at bounding box center [229, 398] width 22 height 22
type input "[DATE]"
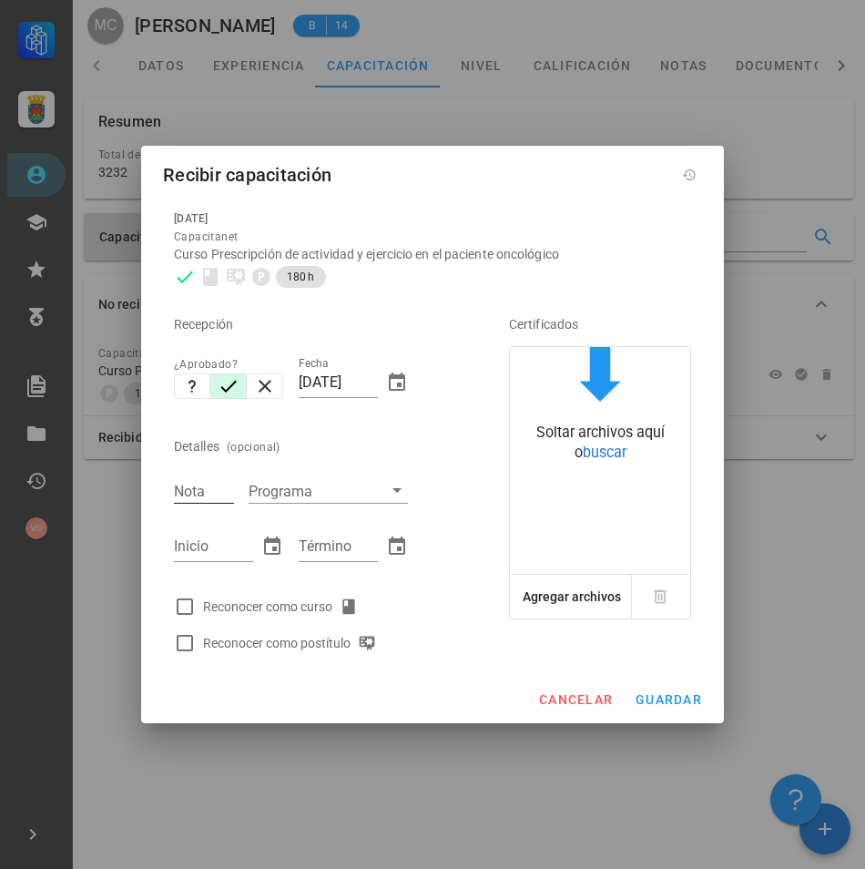
click at [201, 496] on input "Nota" at bounding box center [204, 491] width 60 height 24
type input "6-7"
click at [179, 610] on div at bounding box center [184, 606] width 31 height 31
checkbox input "true"
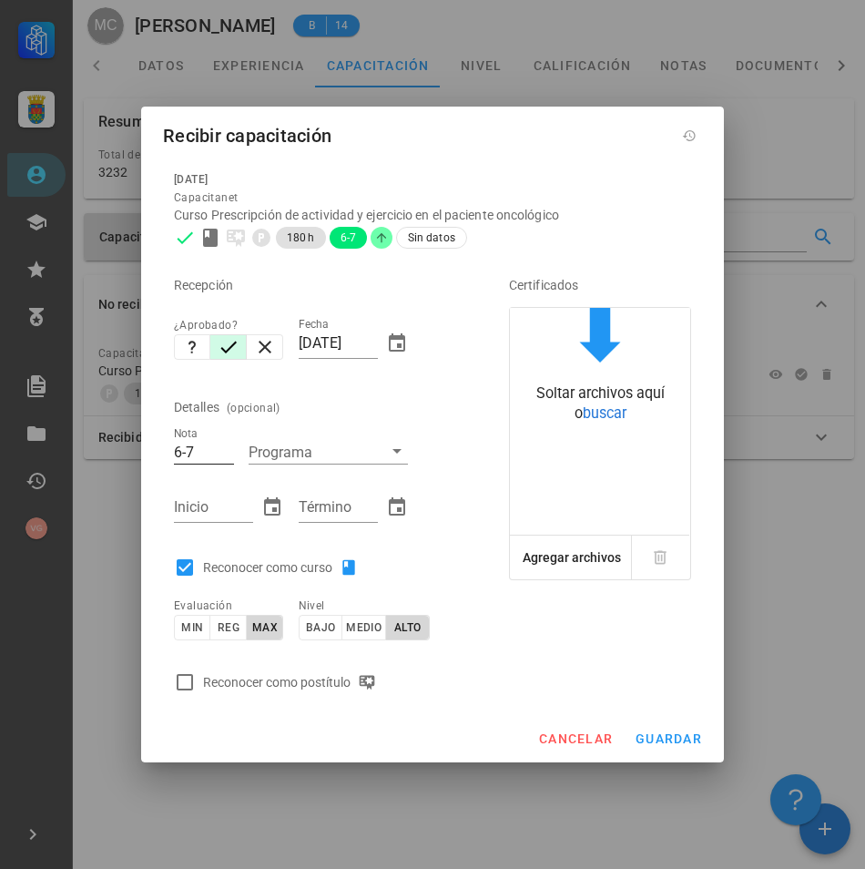
click at [182, 461] on input "6-7" at bounding box center [204, 452] width 60 height 24
type input "6.7"
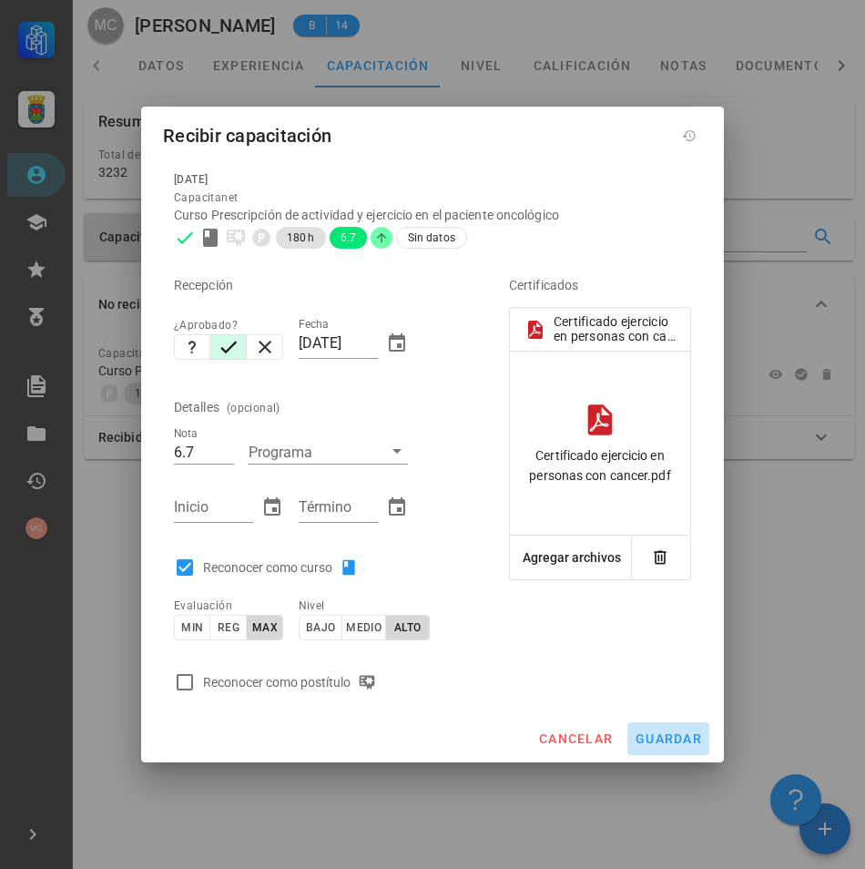
click at [697, 739] on span "guardar" at bounding box center [668, 738] width 67 height 15
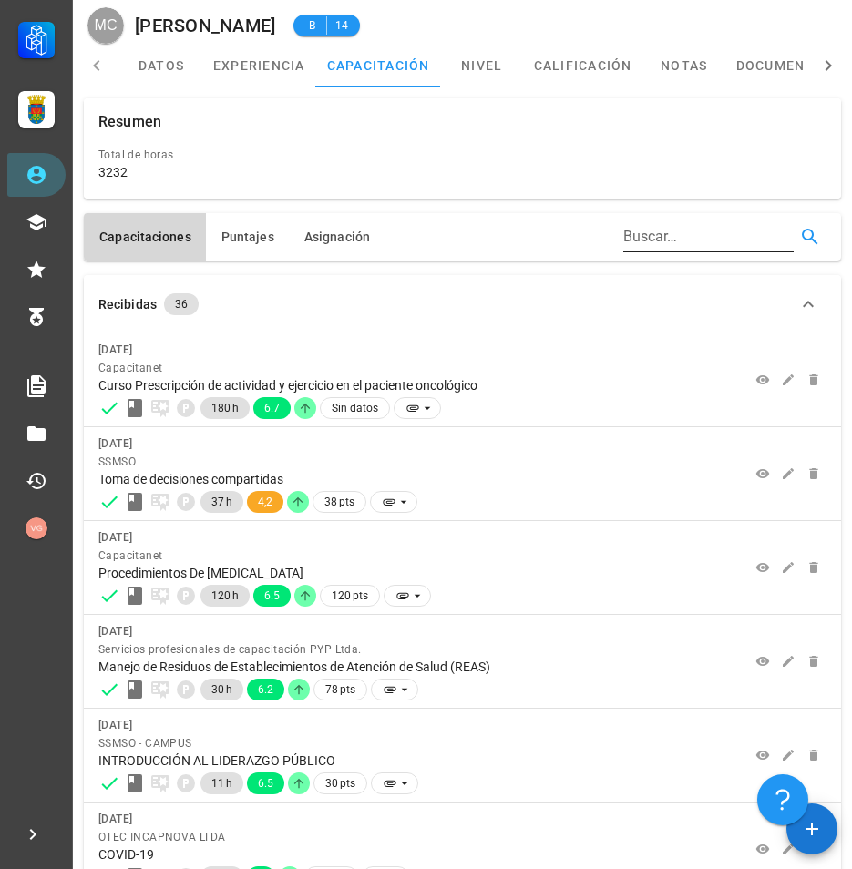
click at [681, 240] on input "Buscar…" at bounding box center [706, 236] width 167 height 29
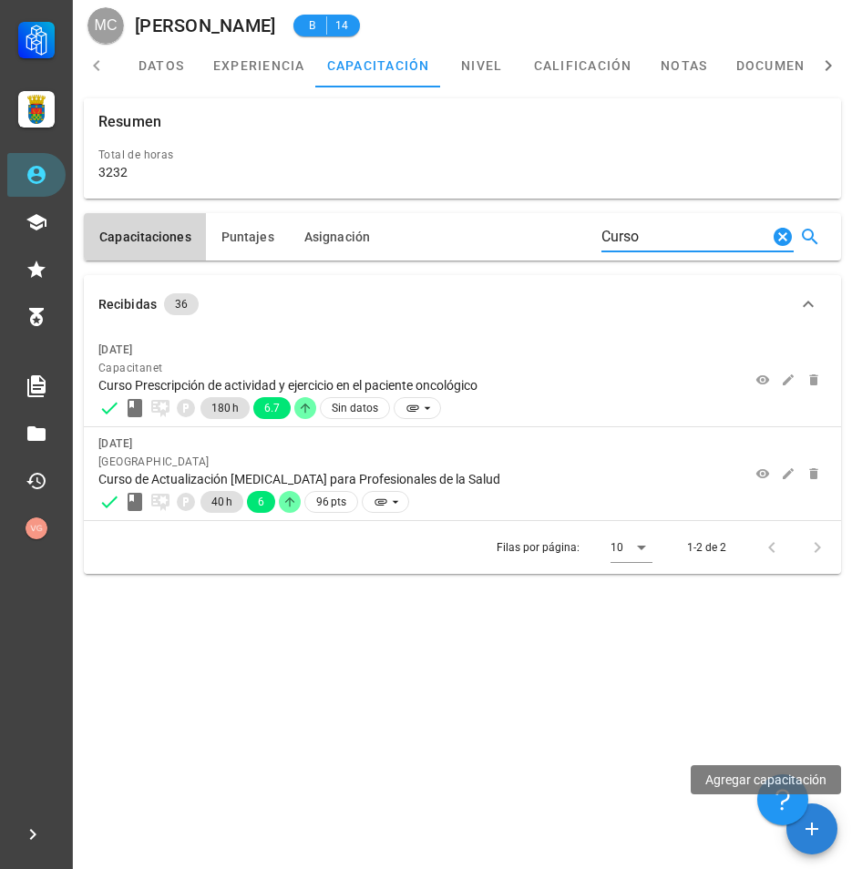
type input "Curso"
click at [812, 813] on button "button" at bounding box center [811, 828] width 51 height 51
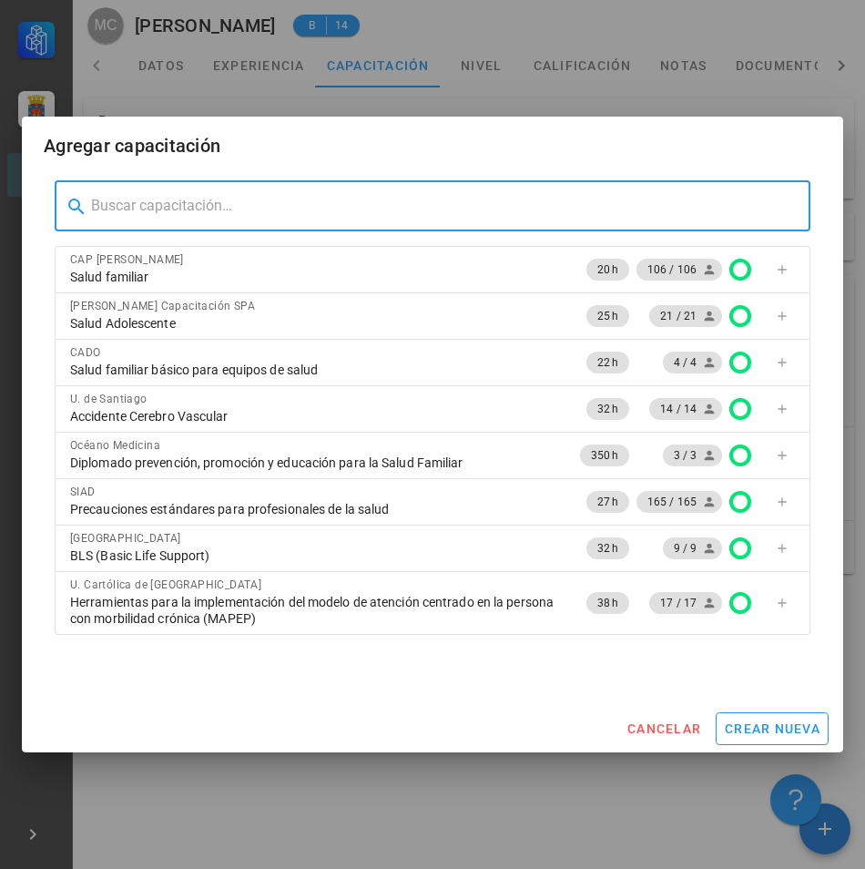
click at [199, 209] on input "text" at bounding box center [443, 205] width 705 height 29
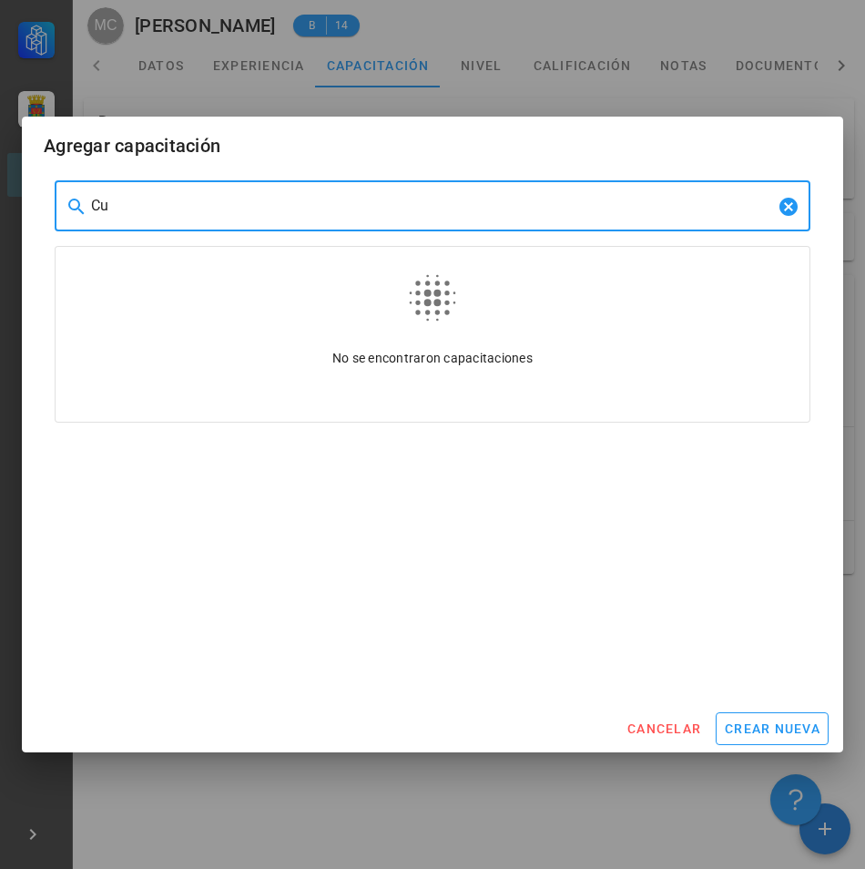
type input "C"
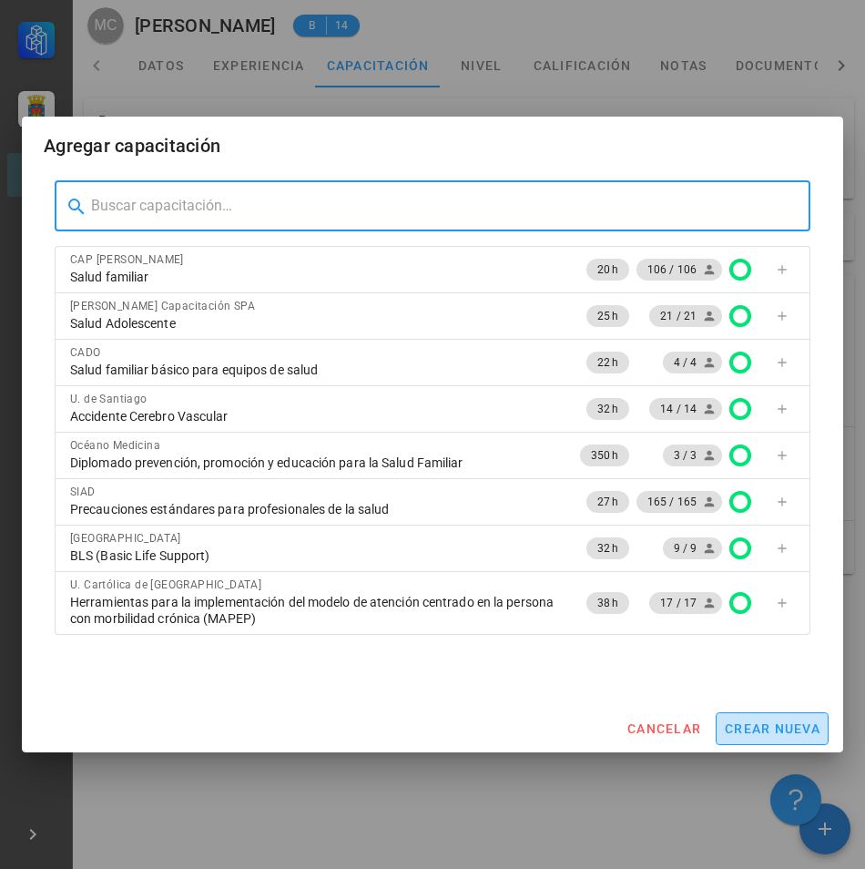
click at [743, 732] on span "crear nueva" at bounding box center [772, 728] width 97 height 15
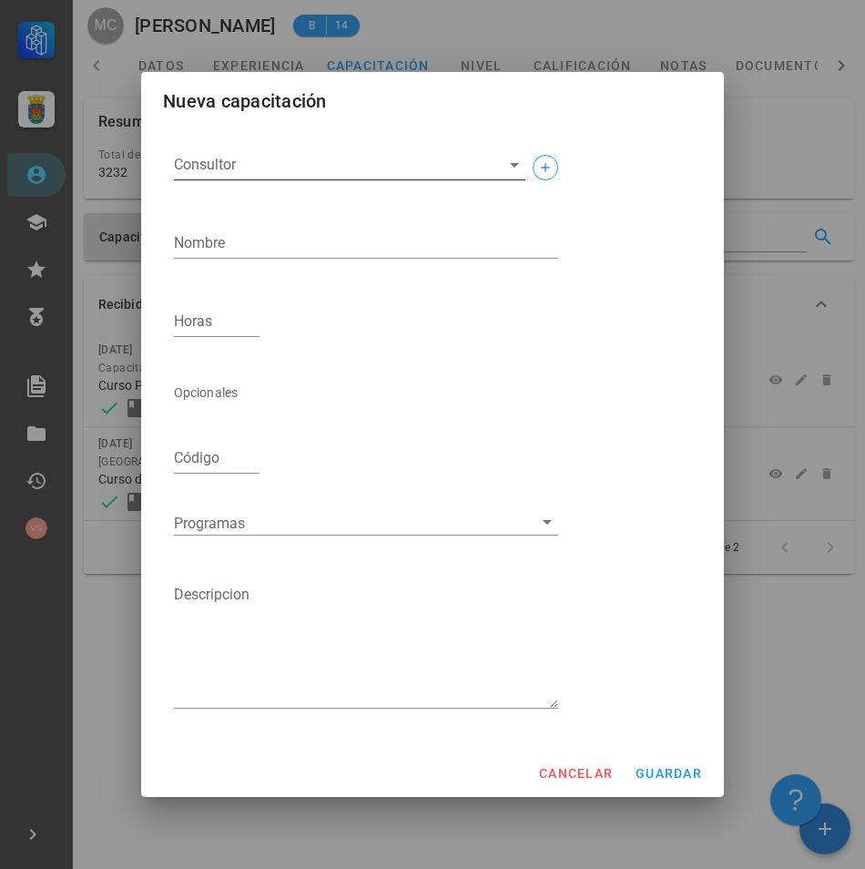
click at [330, 159] on input "Consultor" at bounding box center [335, 164] width 322 height 29
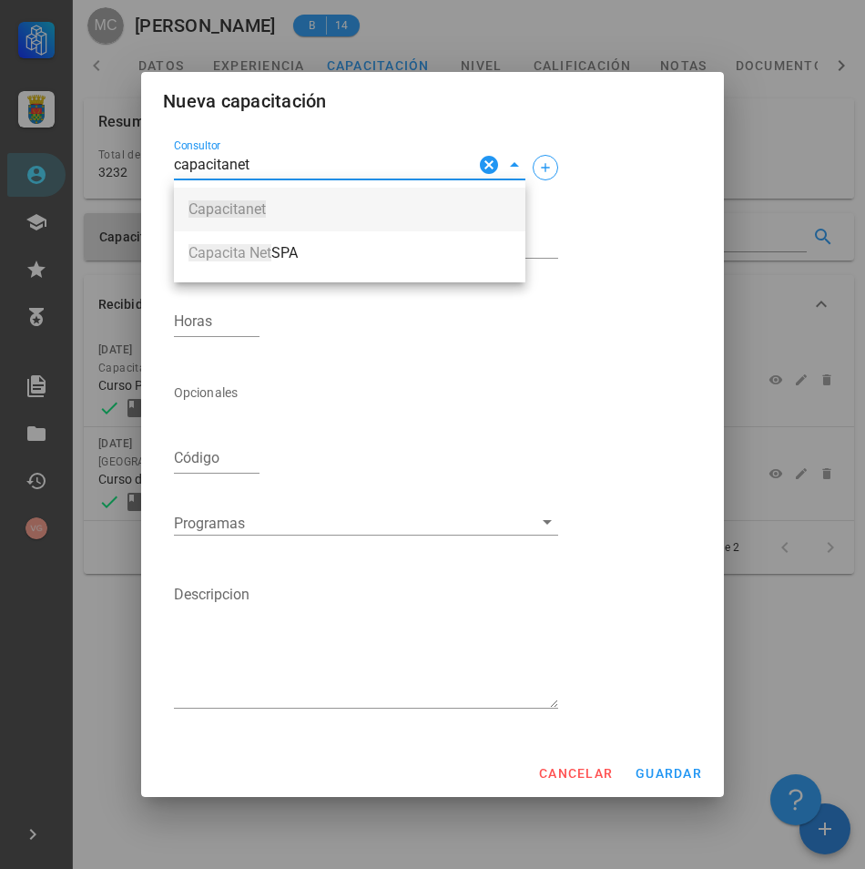
click at [330, 216] on span "Capacitanet" at bounding box center [350, 209] width 322 height 16
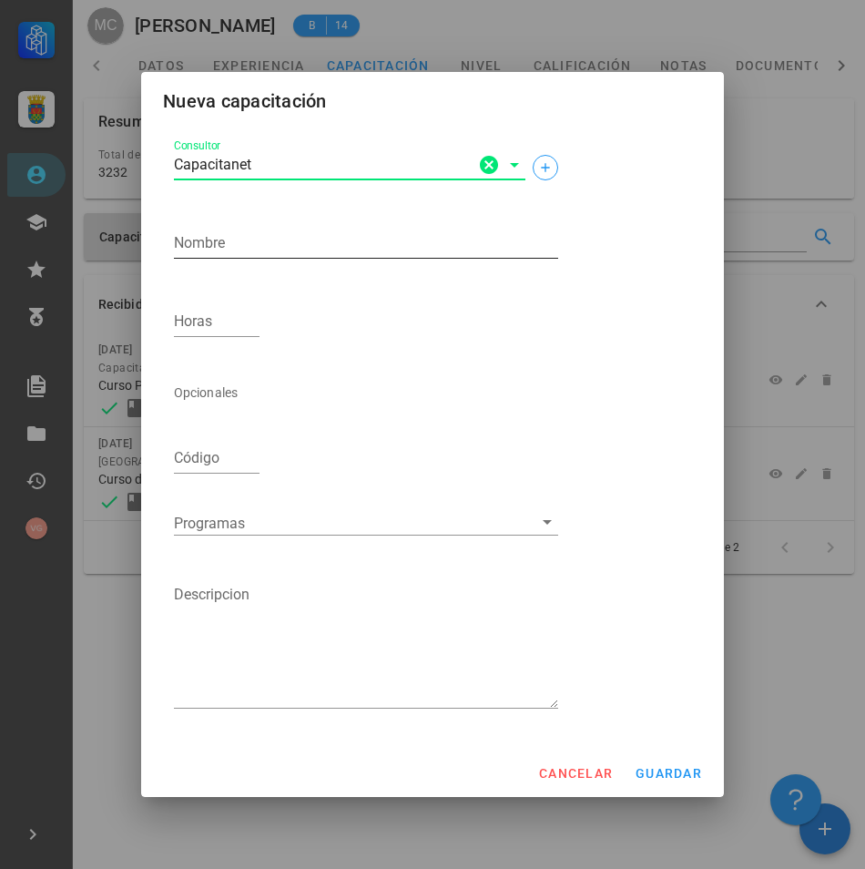
type input "Capacitanet"
click at [288, 247] on textarea "Nombre" at bounding box center [366, 243] width 384 height 29
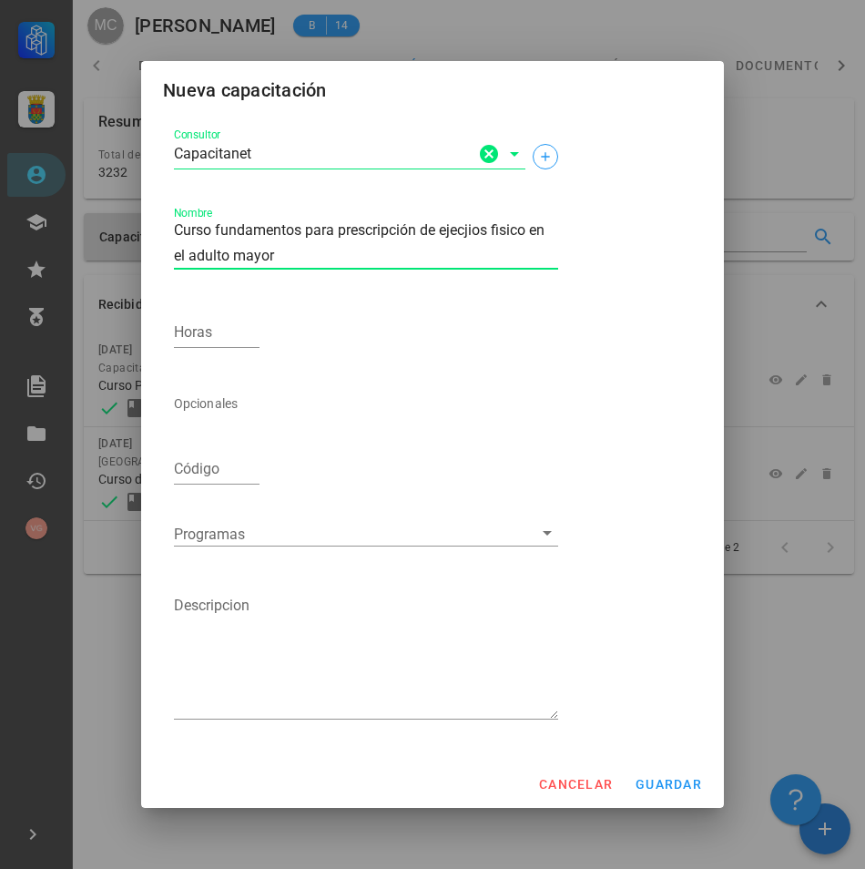
drag, startPoint x: 458, startPoint y: 223, endPoint x: 390, endPoint y: 183, distance: 79.2
click at [390, 183] on div at bounding box center [350, 182] width 352 height 13
drag, startPoint x: 491, startPoint y: 230, endPoint x: 461, endPoint y: 236, distance: 30.6
click at [461, 236] on textarea "Curso fundamentos para prescripción de ejecjios físico en el adulto mayor" at bounding box center [366, 243] width 384 height 51
type textarea "Curso fundamentos para prescripción de ejercicios físico en el adulto mayor"
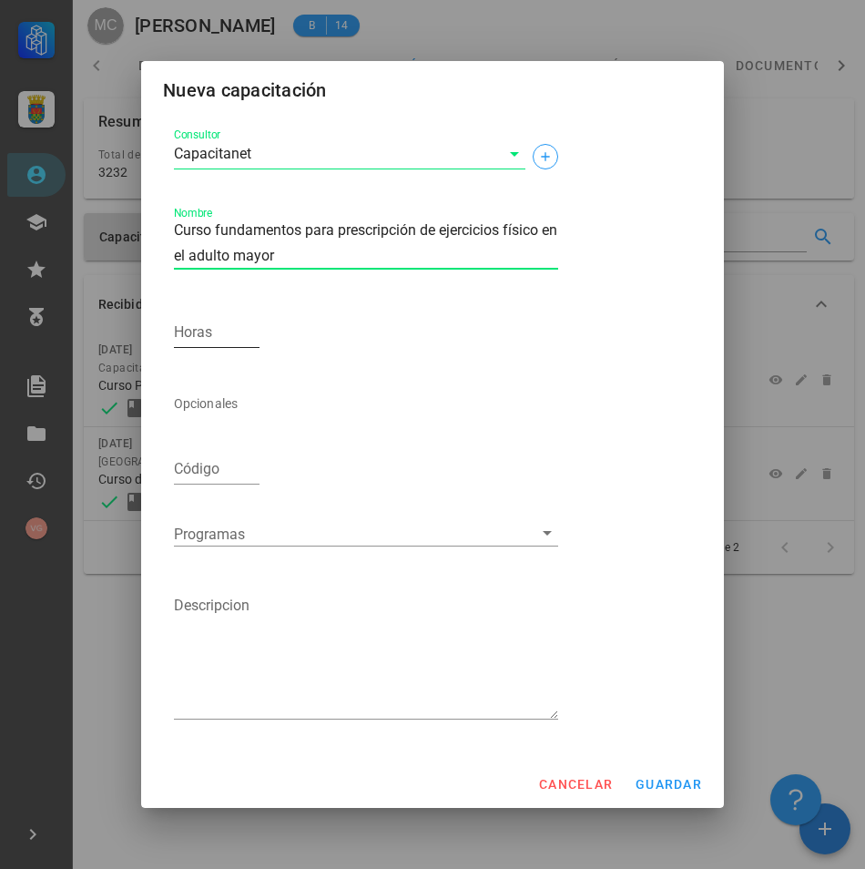
click at [217, 338] on input "Horas" at bounding box center [217, 332] width 86 height 29
type input "180"
click at [352, 312] on div "Consultor Capacitanet Nombre Curso fundamentos para prescripción de ejercicios …" at bounding box center [366, 432] width 399 height 629
click at [501, 231] on textarea "Curso fundamentos para prescripción de ejercicios físico en el adulto mayor" at bounding box center [366, 243] width 384 height 51
type textarea "Curso fundamentos para prescripción de ejercicio físico en el adulto mayor"
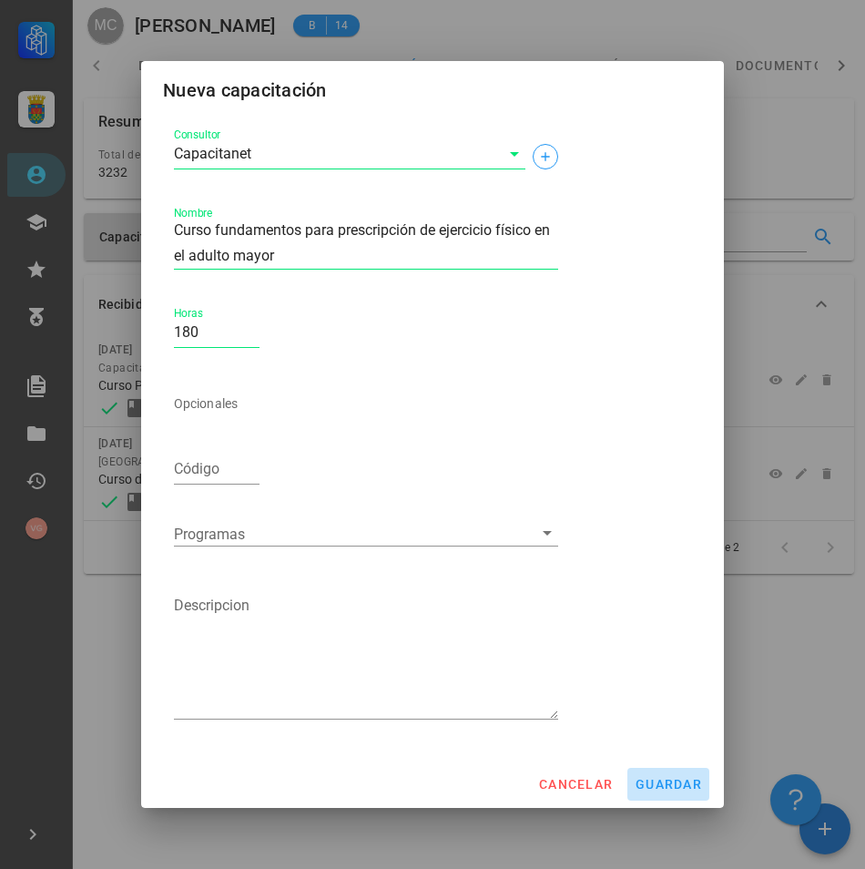
click at [670, 786] on span "guardar" at bounding box center [668, 784] width 67 height 15
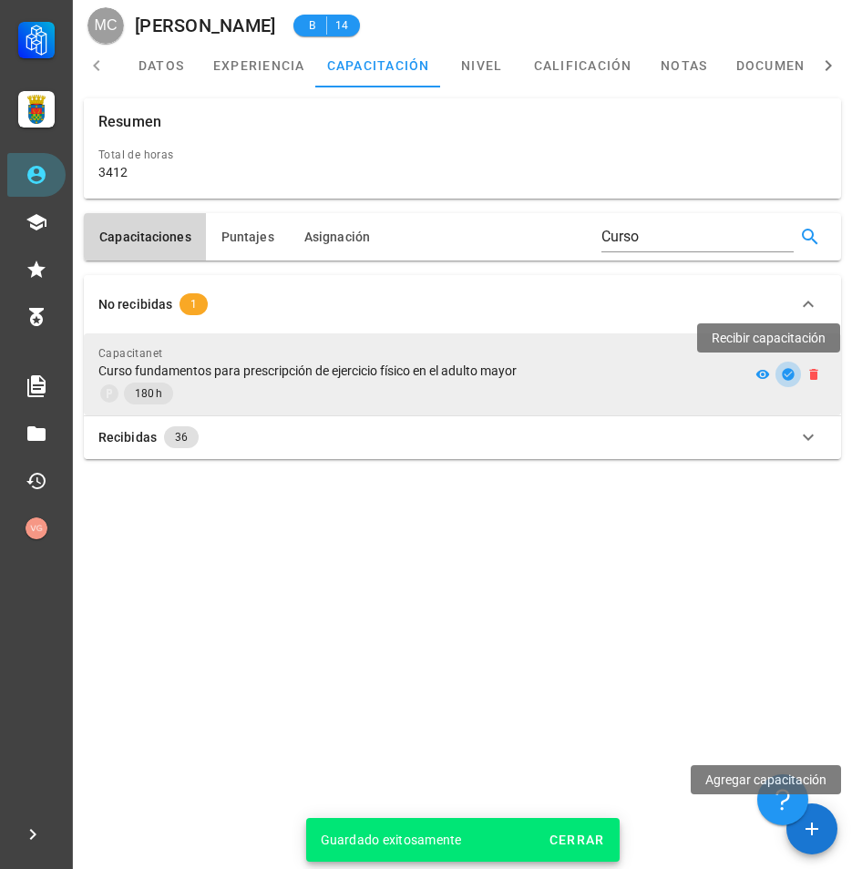
click at [788, 373] on icon "button" at bounding box center [788, 374] width 12 height 12
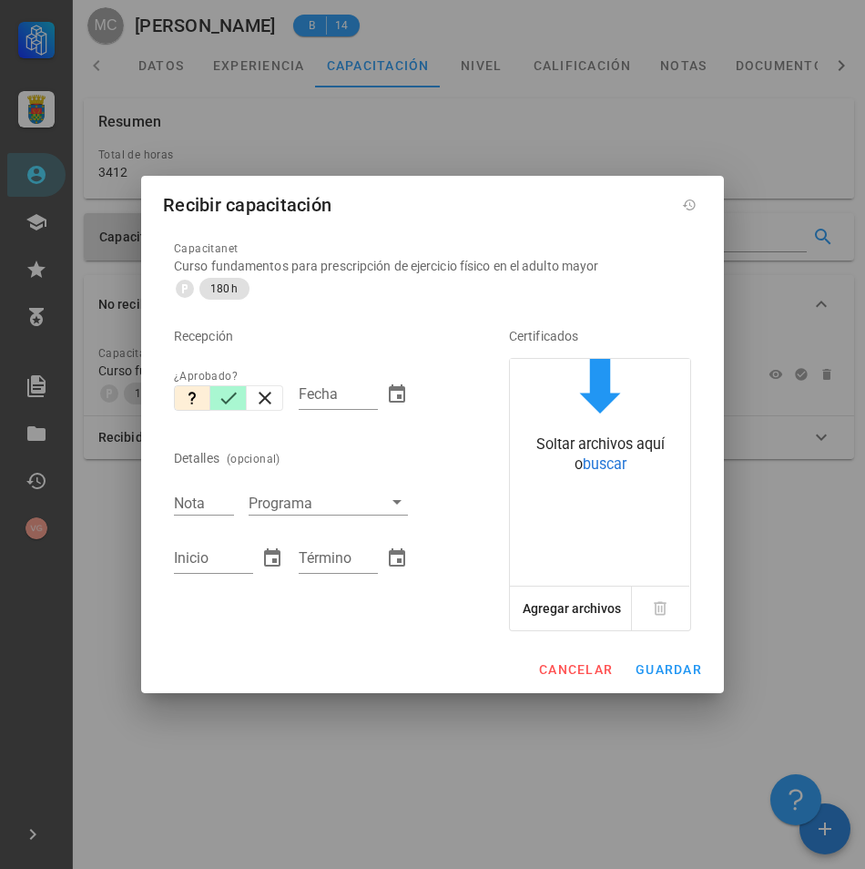
click at [230, 394] on icon "button" at bounding box center [229, 398] width 22 height 22
type input "[DATE]"
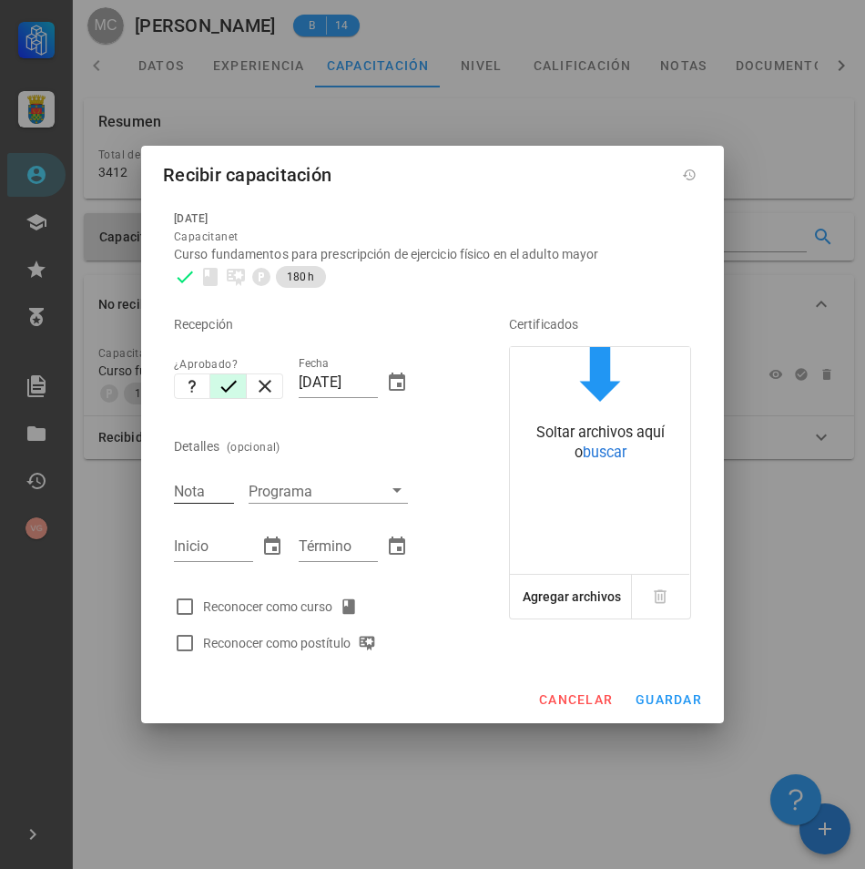
click at [207, 489] on input "Nota" at bounding box center [204, 491] width 60 height 24
type input "6.4"
click at [210, 538] on input "Inicio" at bounding box center [213, 546] width 79 height 29
type input "[DATE]"
click at [322, 557] on input "Término" at bounding box center [338, 546] width 79 height 29
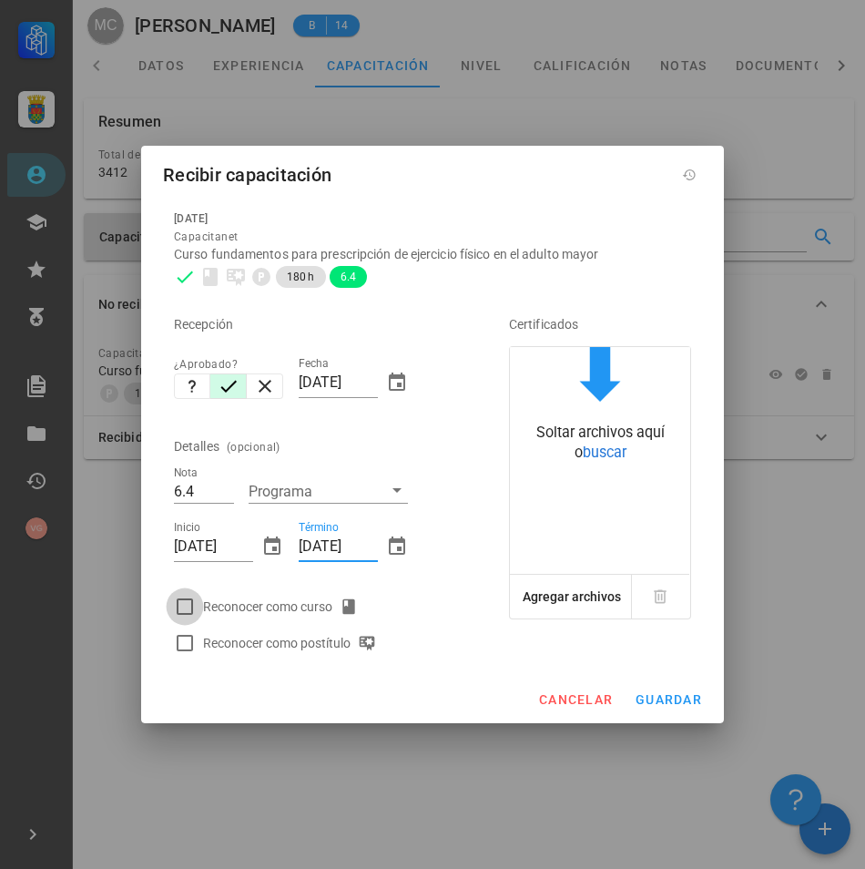
type input "[DATE]"
click at [178, 610] on div at bounding box center [184, 606] width 31 height 31
checkbox input "true"
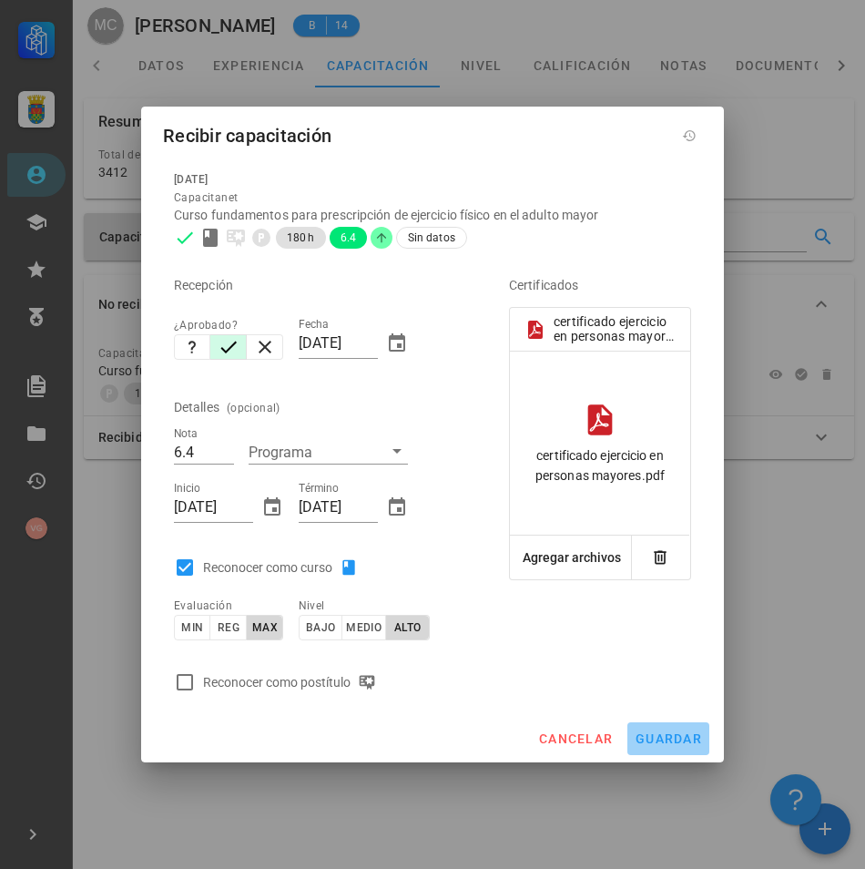
click at [658, 743] on span "guardar" at bounding box center [668, 738] width 67 height 15
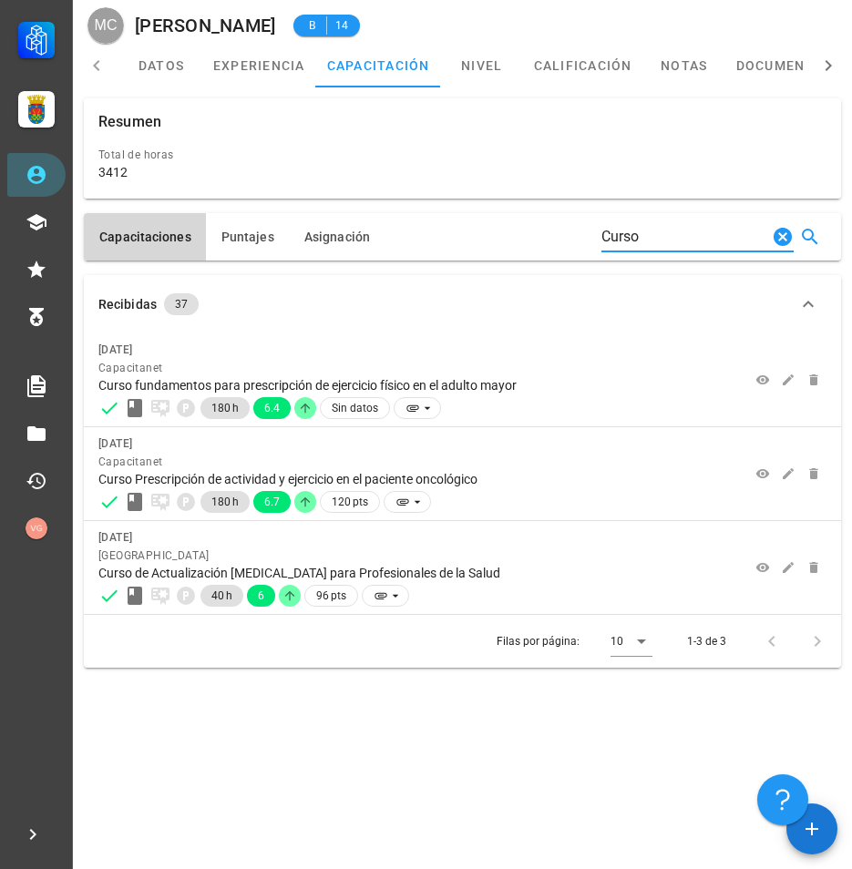
drag, startPoint x: 684, startPoint y: 245, endPoint x: 468, endPoint y: 220, distance: 217.4
click at [468, 220] on div "Capacitaciones [GEOGRAPHIC_DATA] Asignación Curso" at bounding box center [462, 236] width 757 height 47
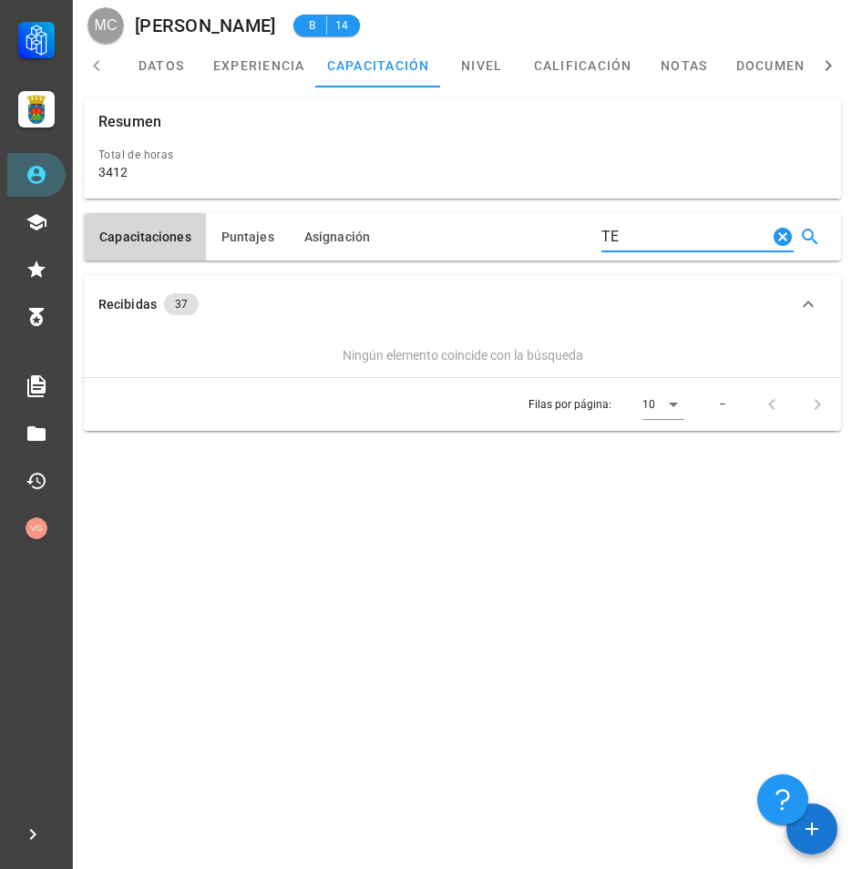
type input "T"
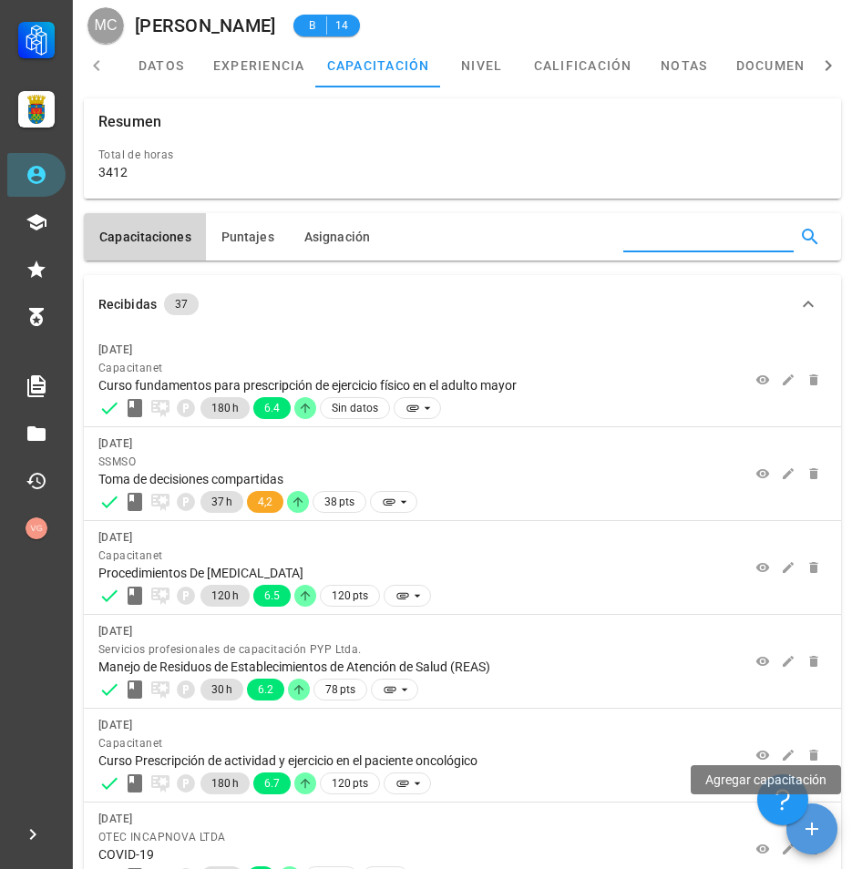
click at [816, 833] on icon "button" at bounding box center [812, 829] width 22 height 22
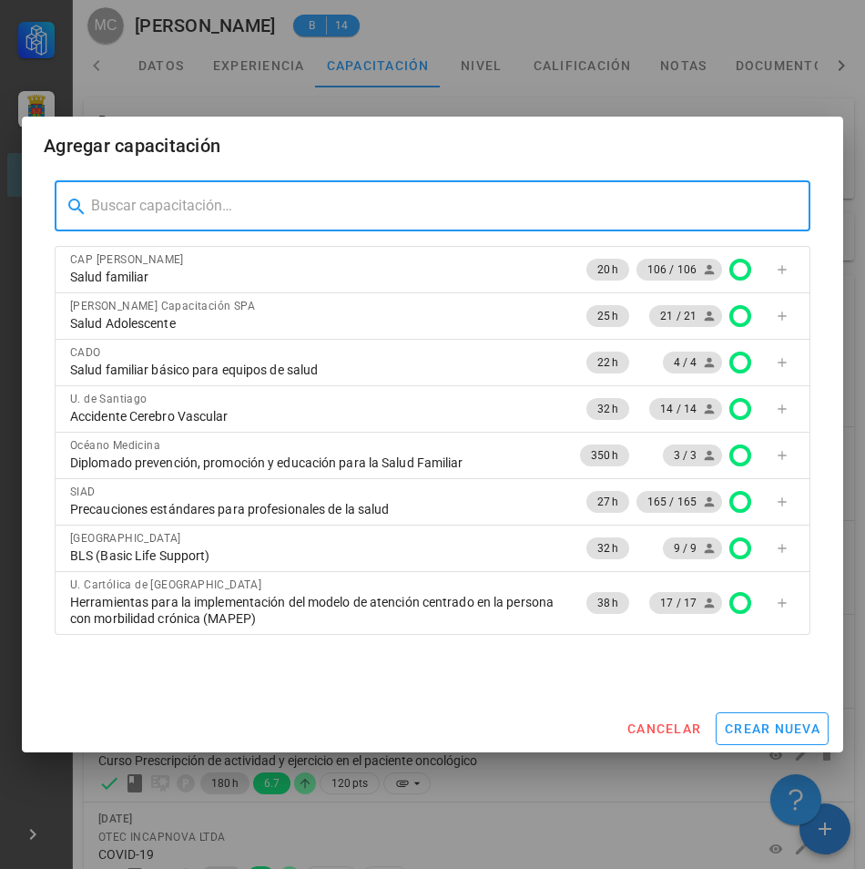
click at [173, 217] on input "text" at bounding box center [443, 205] width 705 height 29
type input "t"
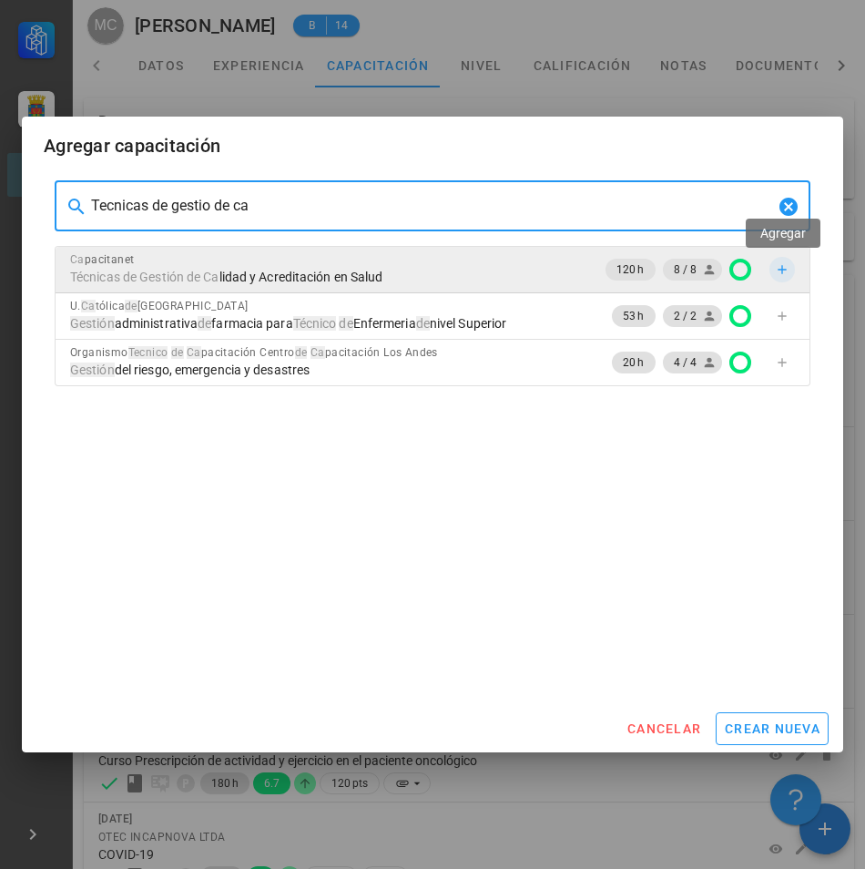
type input "Tecnicas de gestio de ca"
click at [780, 268] on icon "button" at bounding box center [782, 269] width 15 height 15
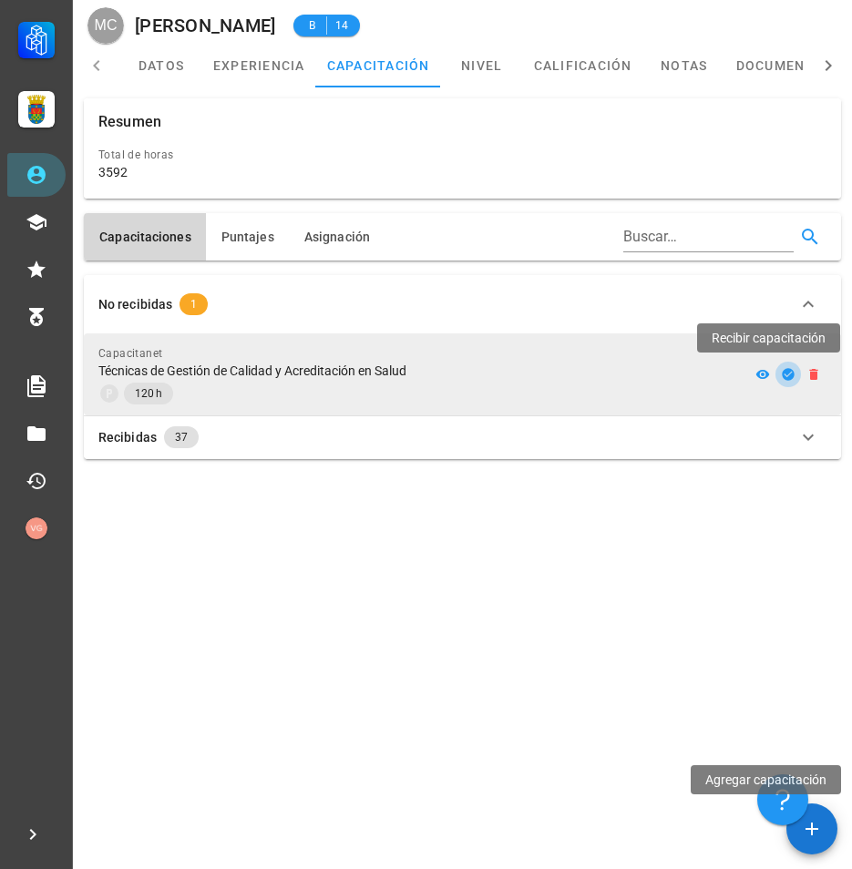
click at [785, 371] on icon "button" at bounding box center [788, 374] width 12 height 12
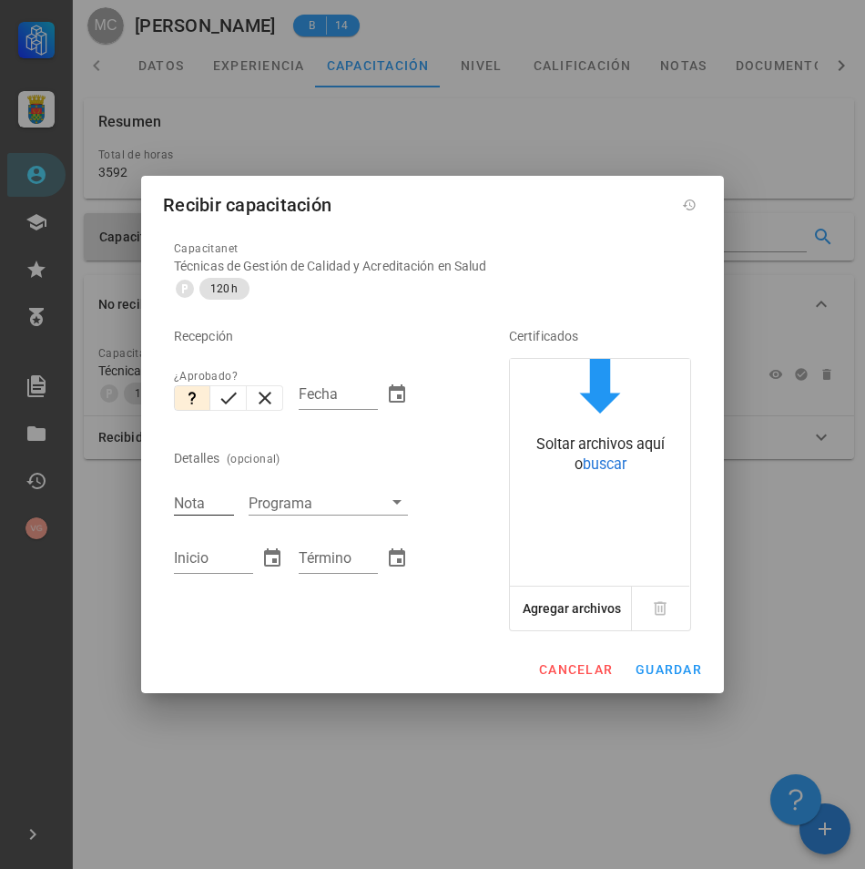
click at [182, 509] on input "Nota" at bounding box center [204, 503] width 60 height 24
click at [222, 397] on icon "button" at bounding box center [229, 398] width 22 height 22
type input "[DATE]"
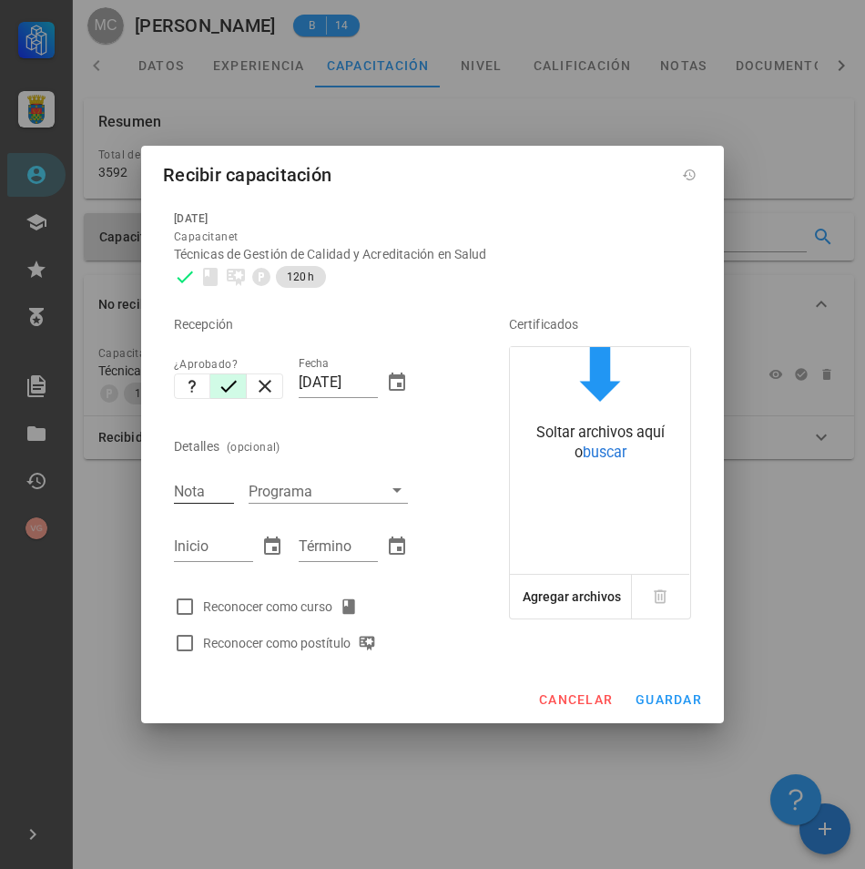
click at [207, 496] on input "Nota" at bounding box center [204, 491] width 60 height 24
type input "5.8"
click at [239, 555] on input "Inicio" at bounding box center [213, 546] width 79 height 29
click at [197, 607] on div at bounding box center [184, 606] width 31 height 31
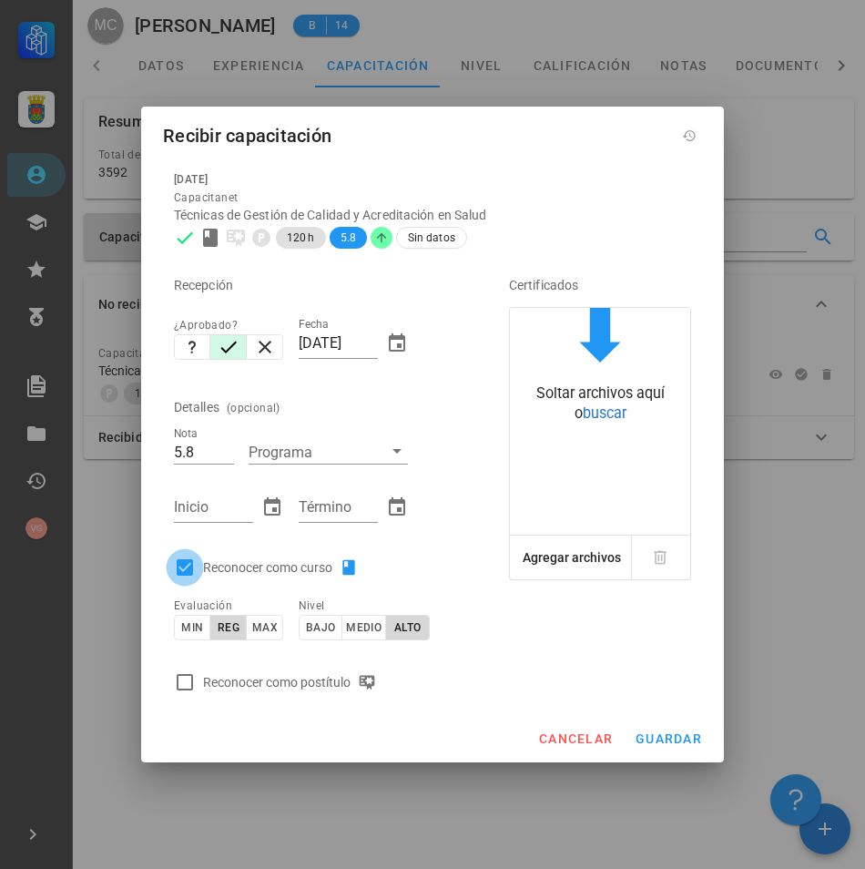
checkbox input "true"
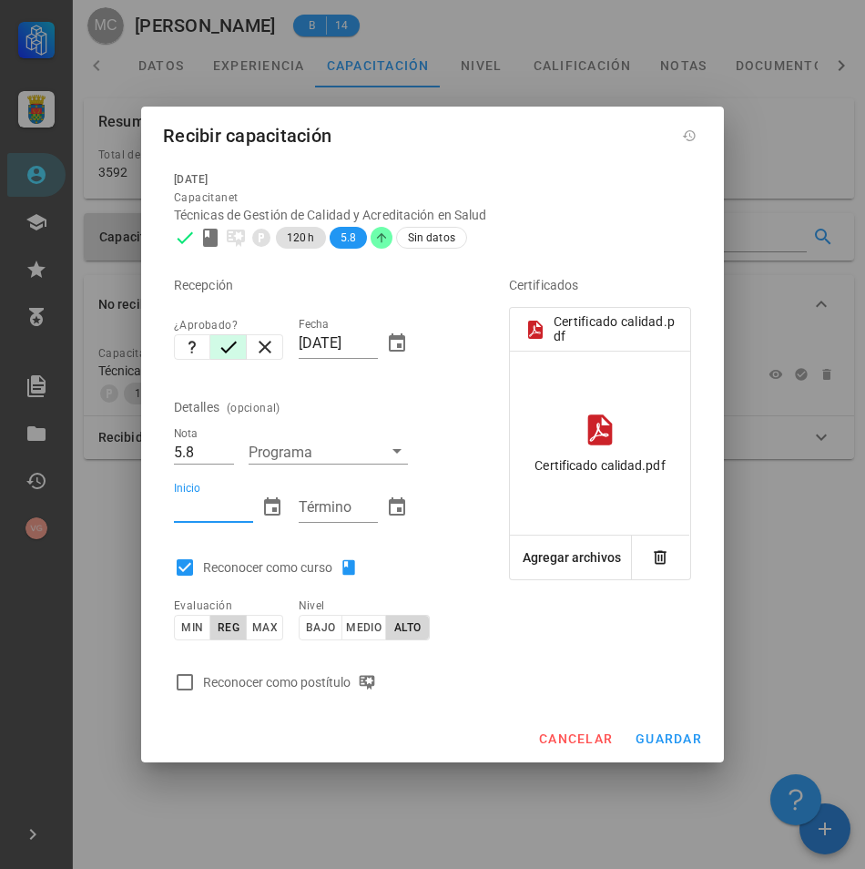
click at [214, 504] on input "Inicio" at bounding box center [213, 507] width 79 height 29
type input "[DATE]"
click at [343, 516] on input "Término" at bounding box center [338, 507] width 79 height 29
type input "[DATE]"
click at [680, 726] on button "guardar" at bounding box center [669, 738] width 82 height 33
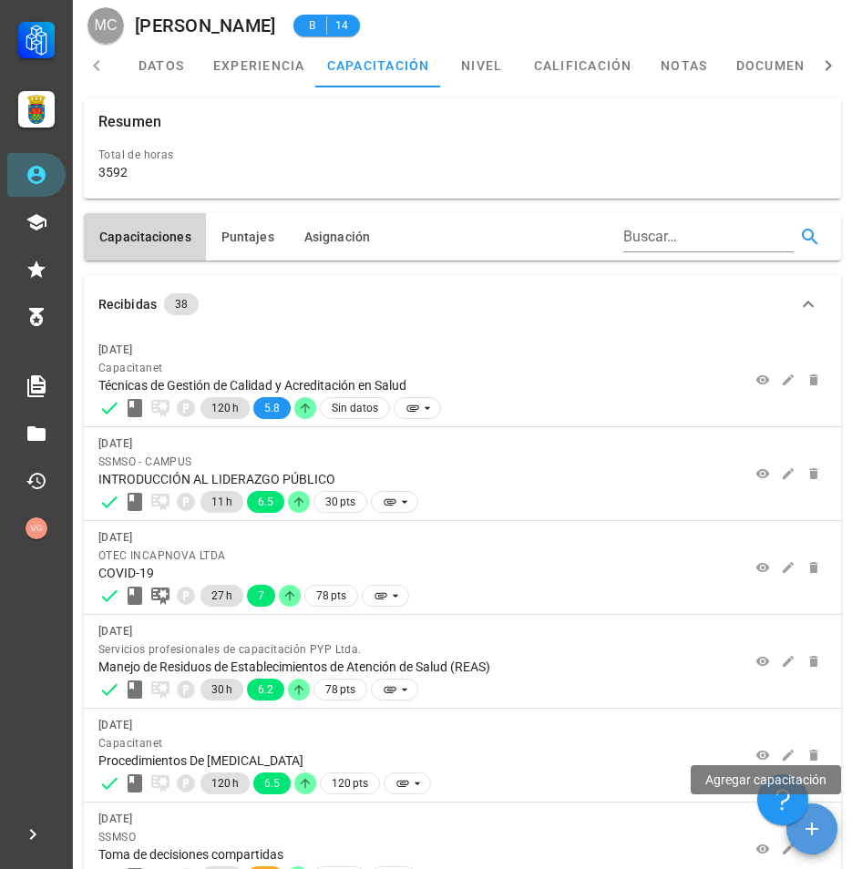
click at [811, 823] on icon "button" at bounding box center [811, 829] width 13 height 13
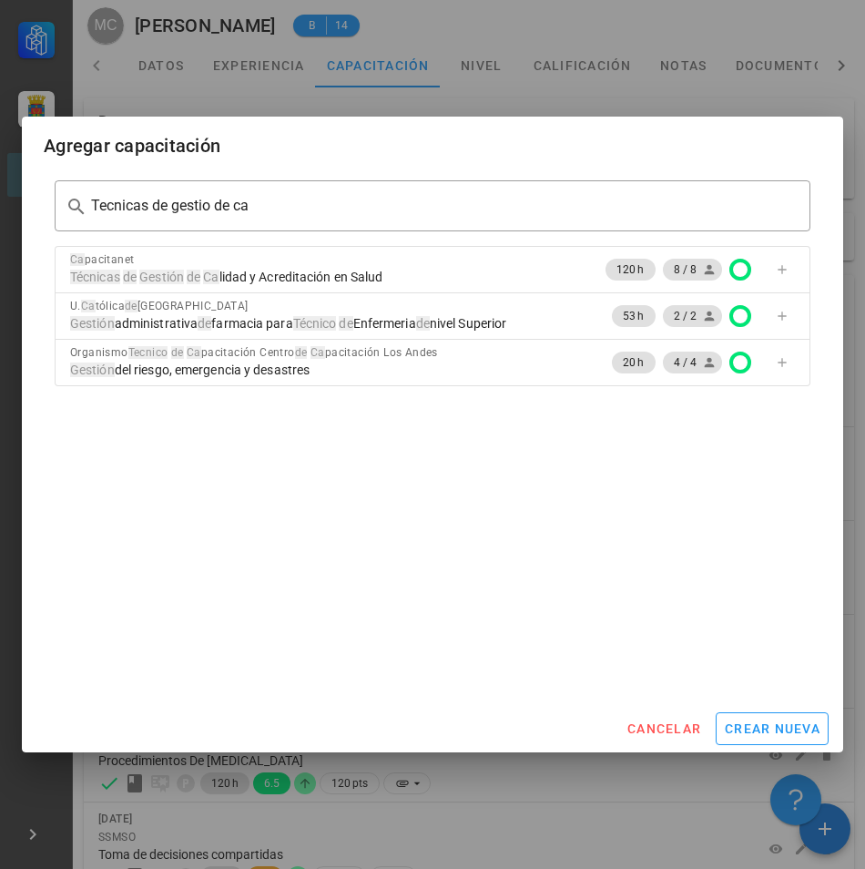
drag, startPoint x: 309, startPoint y: 216, endPoint x: -5, endPoint y: 180, distance: 315.4
click at [0, 180] on html "Carrera APS DASM La Granja Personal Capacitación Calificaciones Reconocimientos…" at bounding box center [432, 706] width 865 height 1412
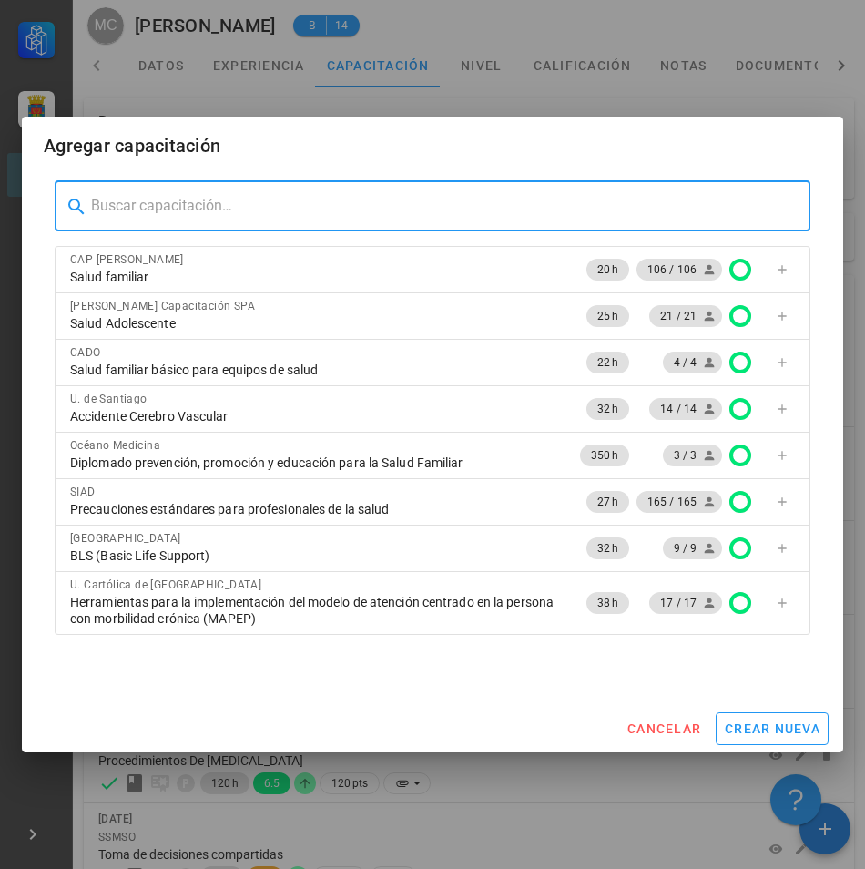
click at [425, 200] on input "text" at bounding box center [443, 205] width 705 height 29
click at [657, 722] on span "cancelar" at bounding box center [664, 728] width 75 height 15
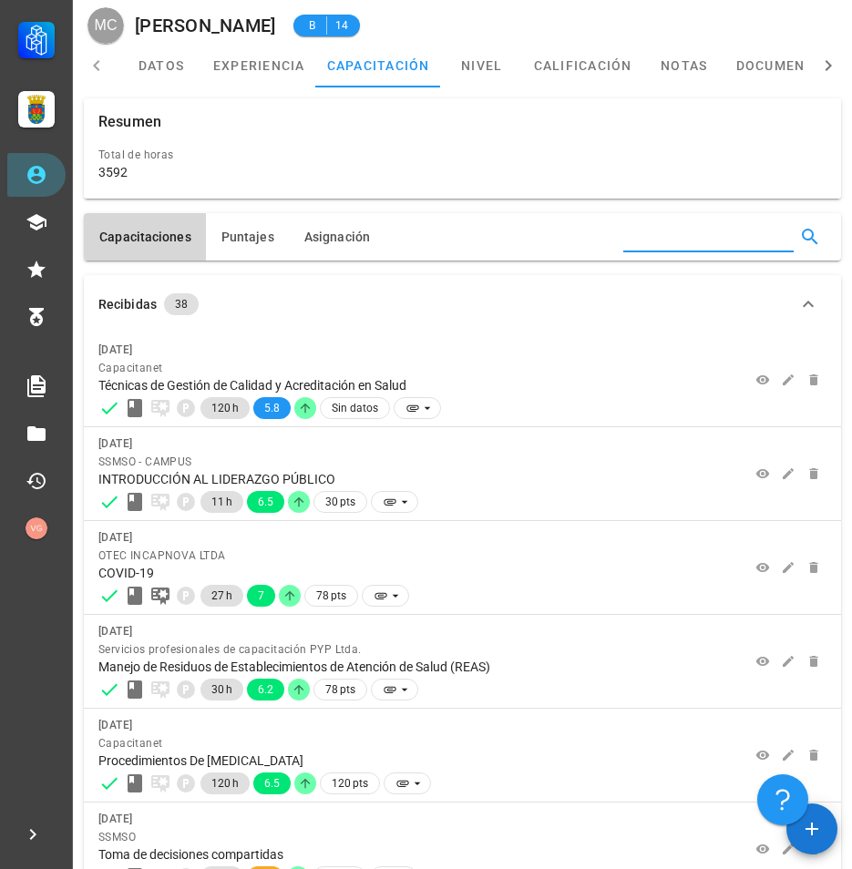
click at [678, 241] on input "text" at bounding box center [706, 236] width 167 height 29
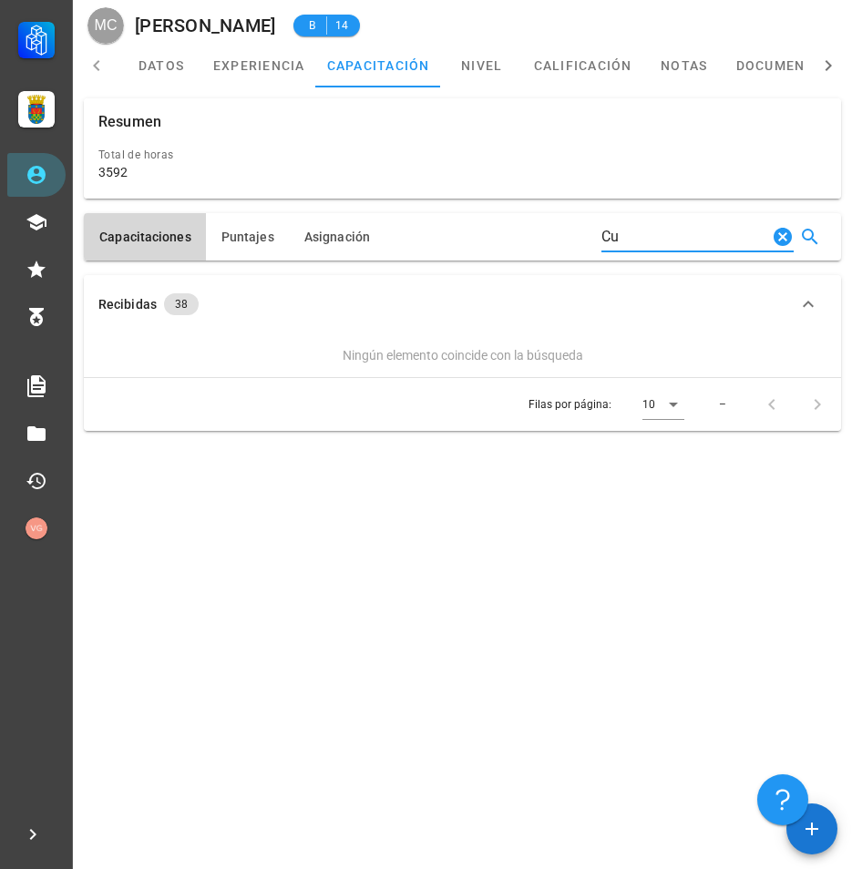
type input "C"
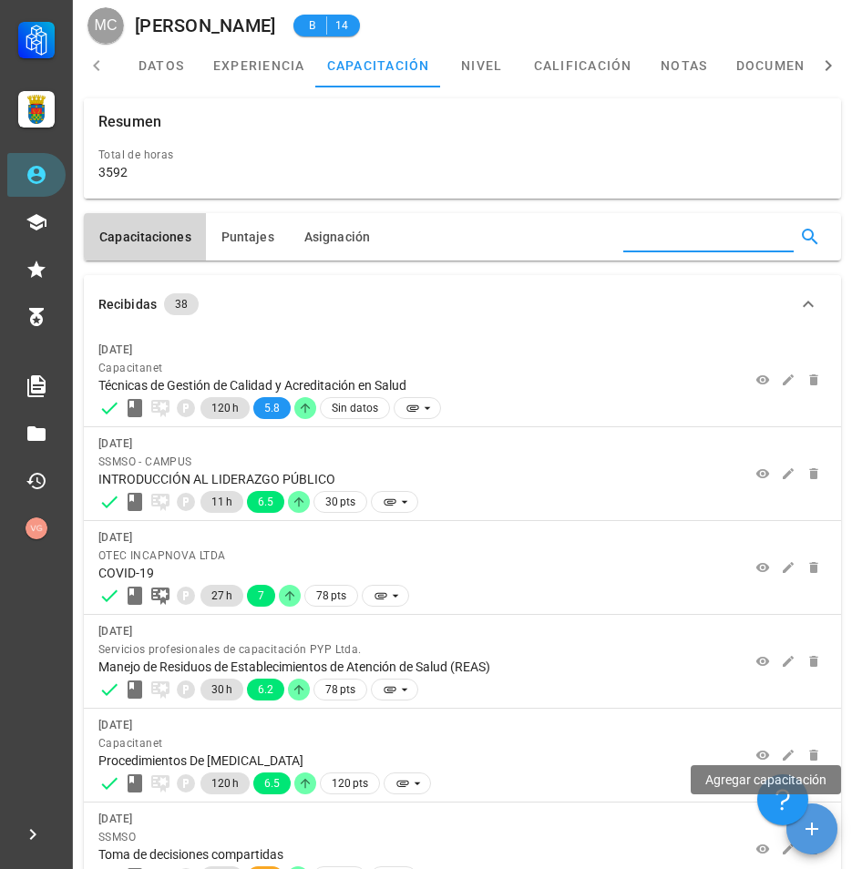
click at [812, 832] on icon "button" at bounding box center [811, 829] width 13 height 13
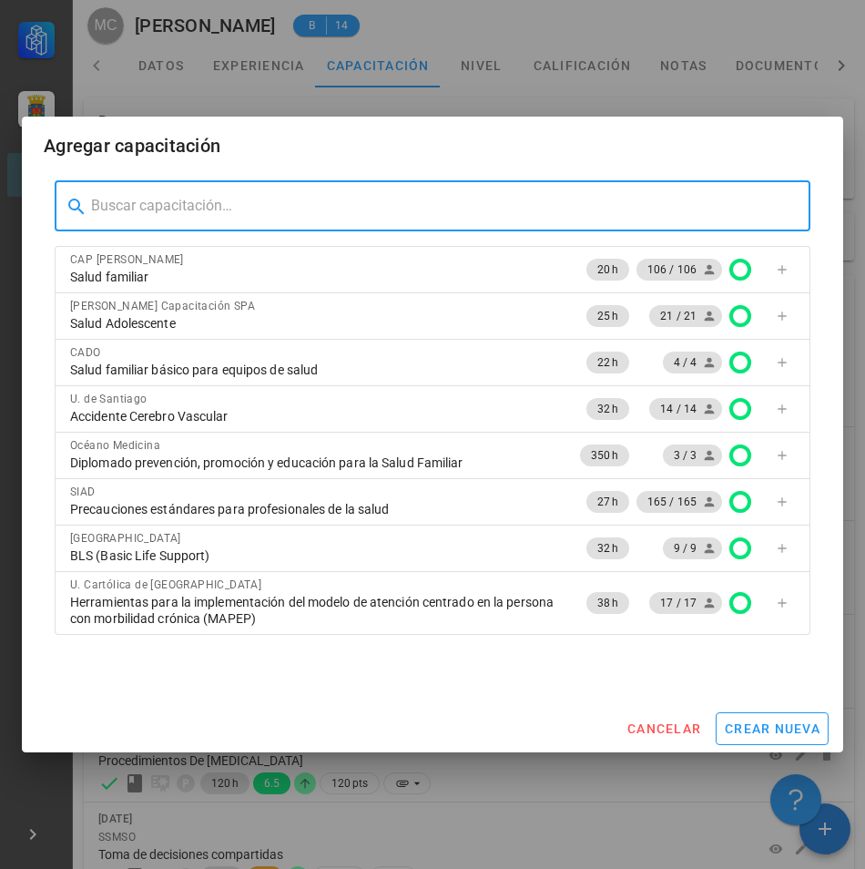
click at [245, 203] on input "text" at bounding box center [443, 205] width 705 height 29
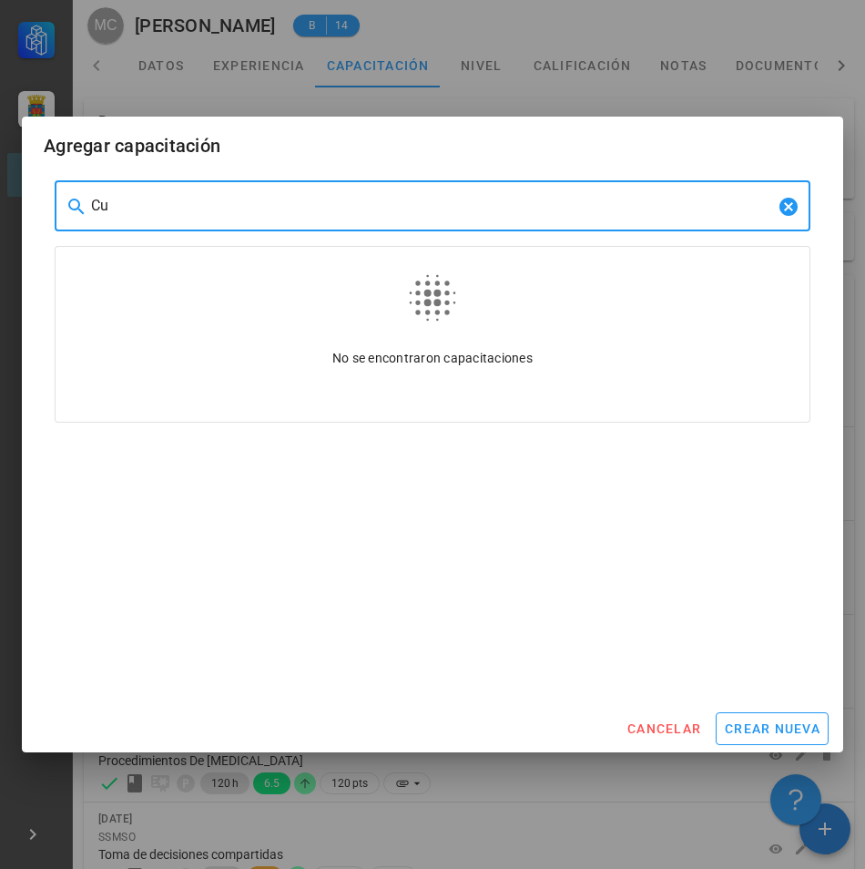
type input "C"
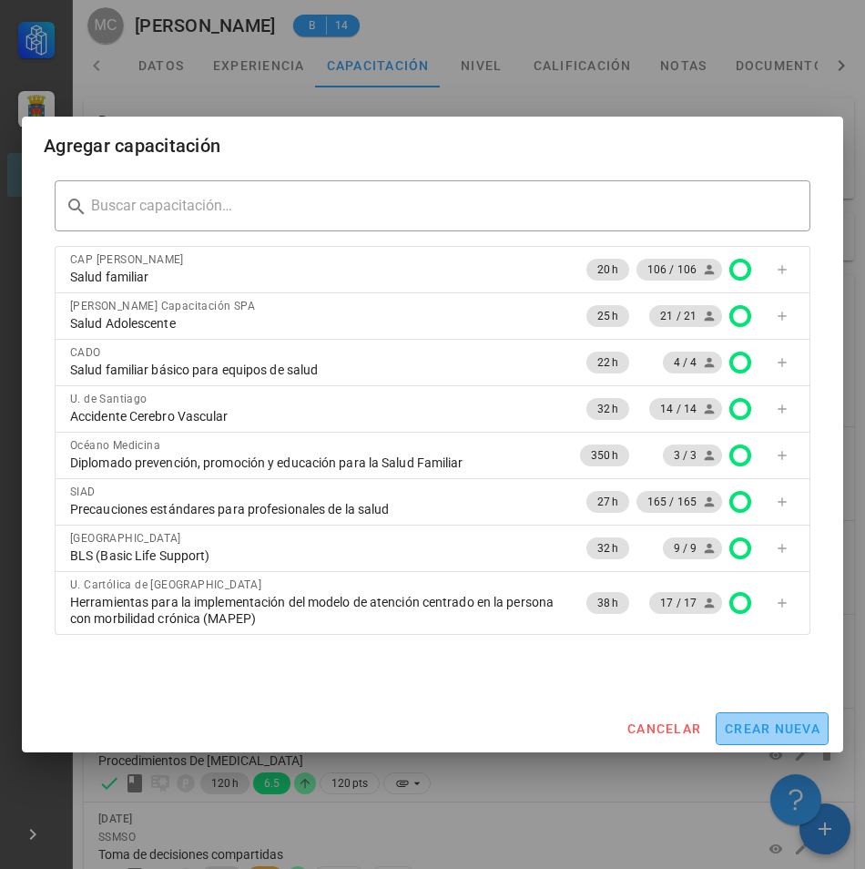
click at [733, 729] on span "crear nueva" at bounding box center [772, 728] width 97 height 15
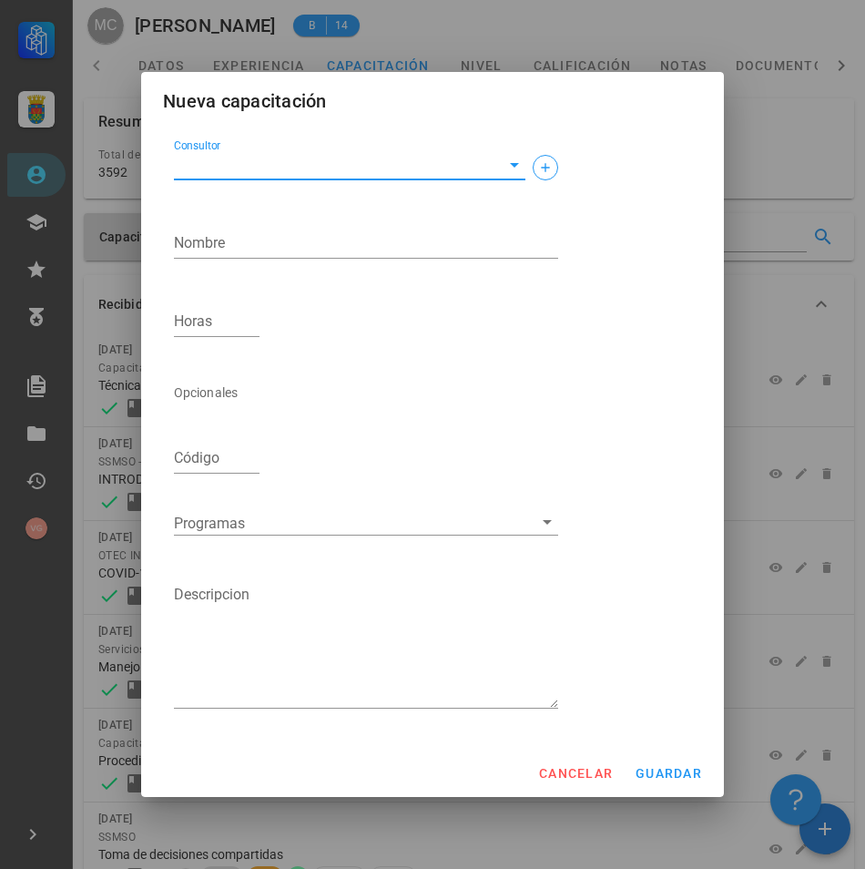
click at [312, 158] on input "Consultor" at bounding box center [335, 164] width 322 height 29
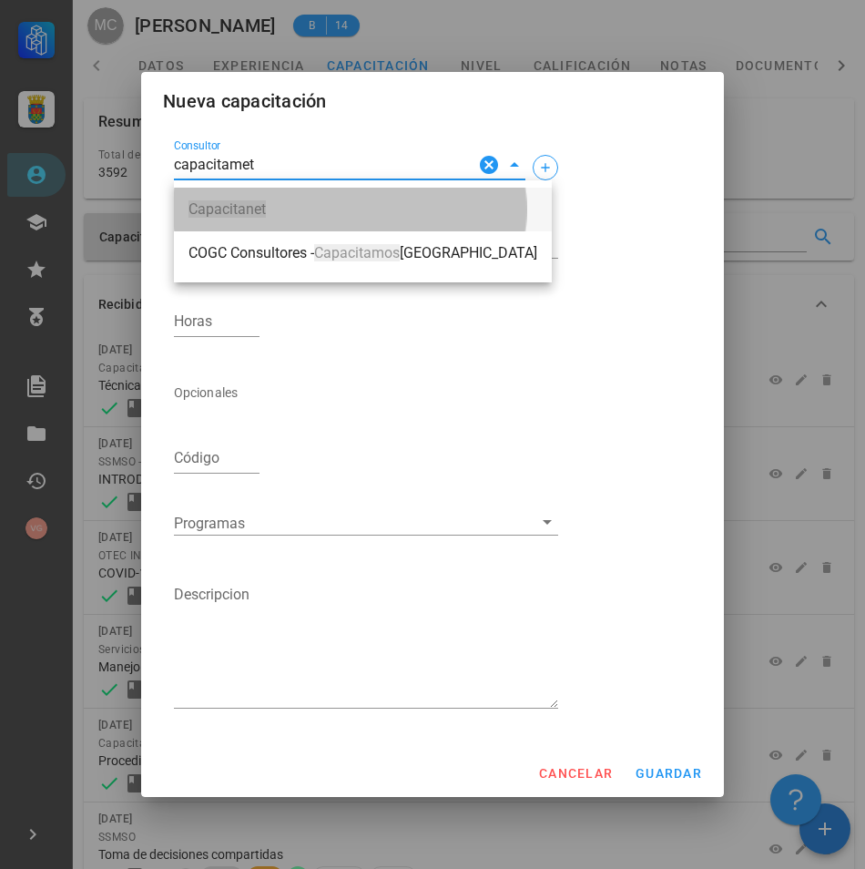
click at [333, 203] on span "Capacitanet" at bounding box center [363, 209] width 349 height 16
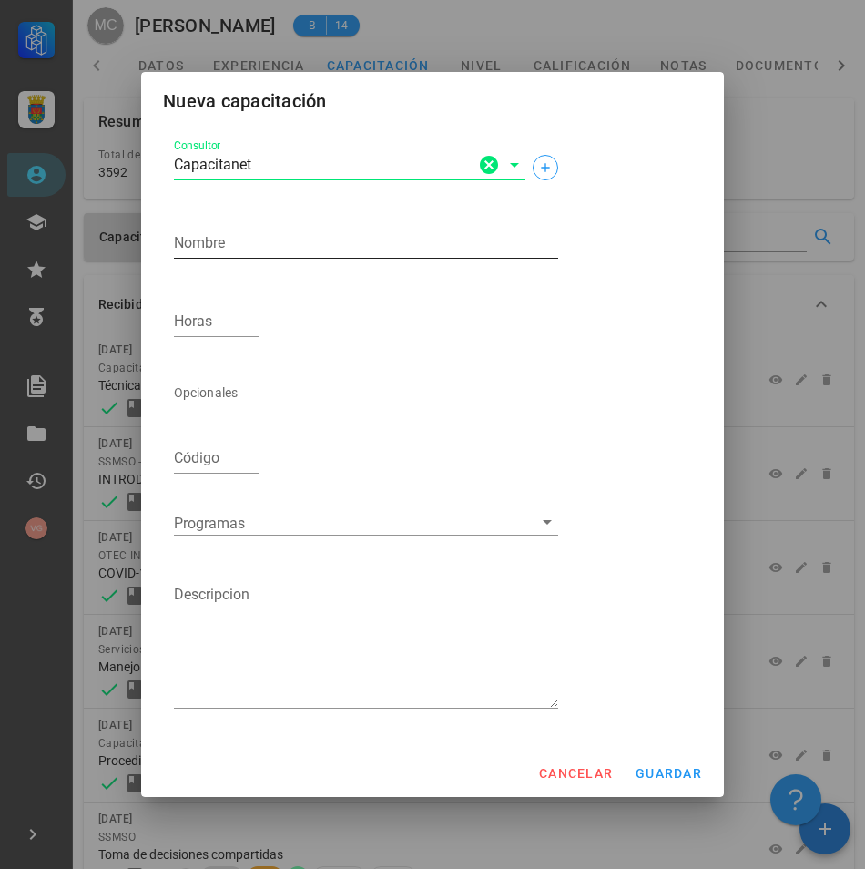
type input "Capacitanet"
click at [259, 248] on textarea "Nombre" at bounding box center [366, 243] width 384 height 29
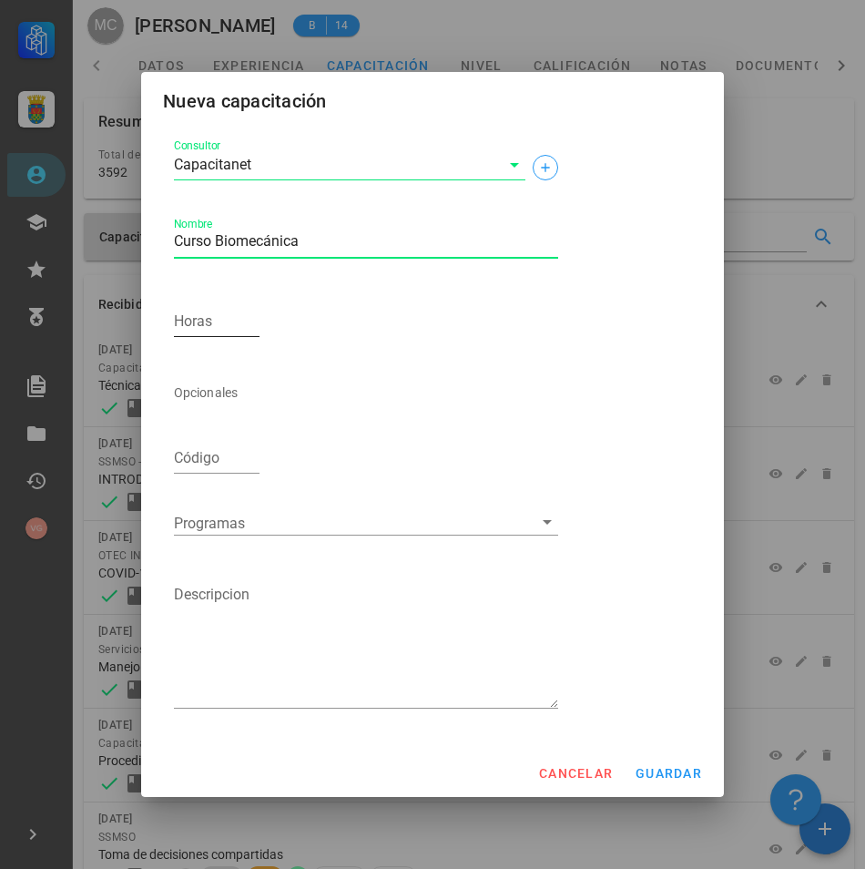
type textarea "Curso Biomecánica"
click at [229, 317] on input "Horas" at bounding box center [217, 321] width 86 height 29
type input "180"
drag, startPoint x: 230, startPoint y: 238, endPoint x: 261, endPoint y: 245, distance: 32.7
click at [230, 238] on textarea "Curso Biomecánica" at bounding box center [366, 243] width 384 height 29
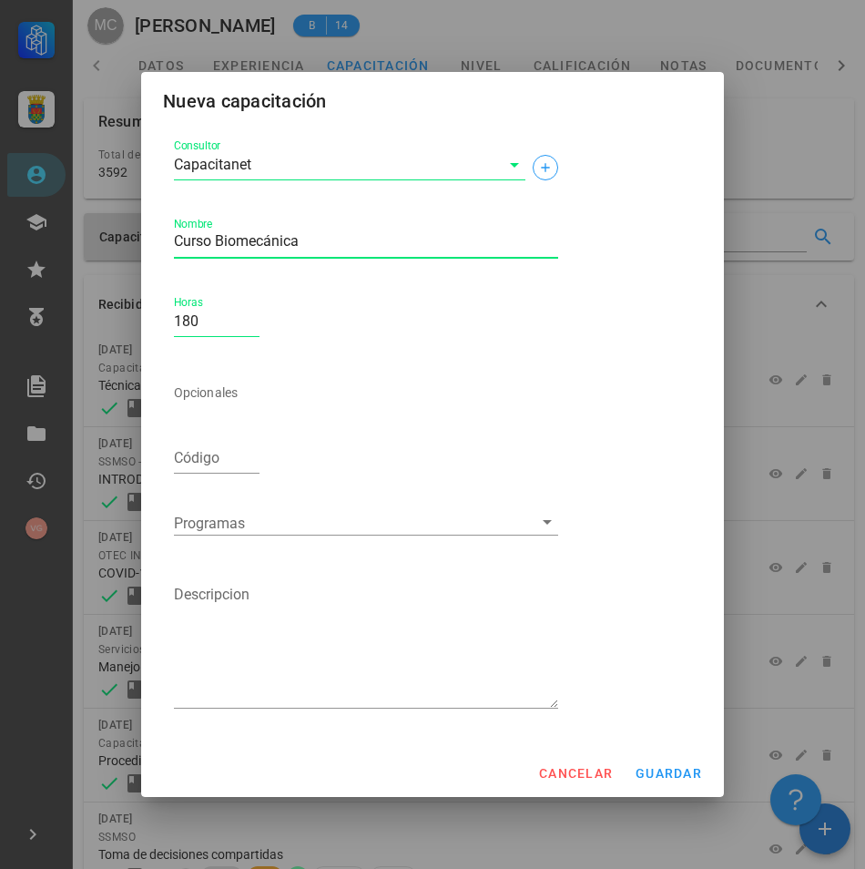
click at [259, 244] on textarea "Curso Biomecánica" at bounding box center [366, 243] width 384 height 29
click at [687, 781] on span "guardar" at bounding box center [668, 773] width 67 height 15
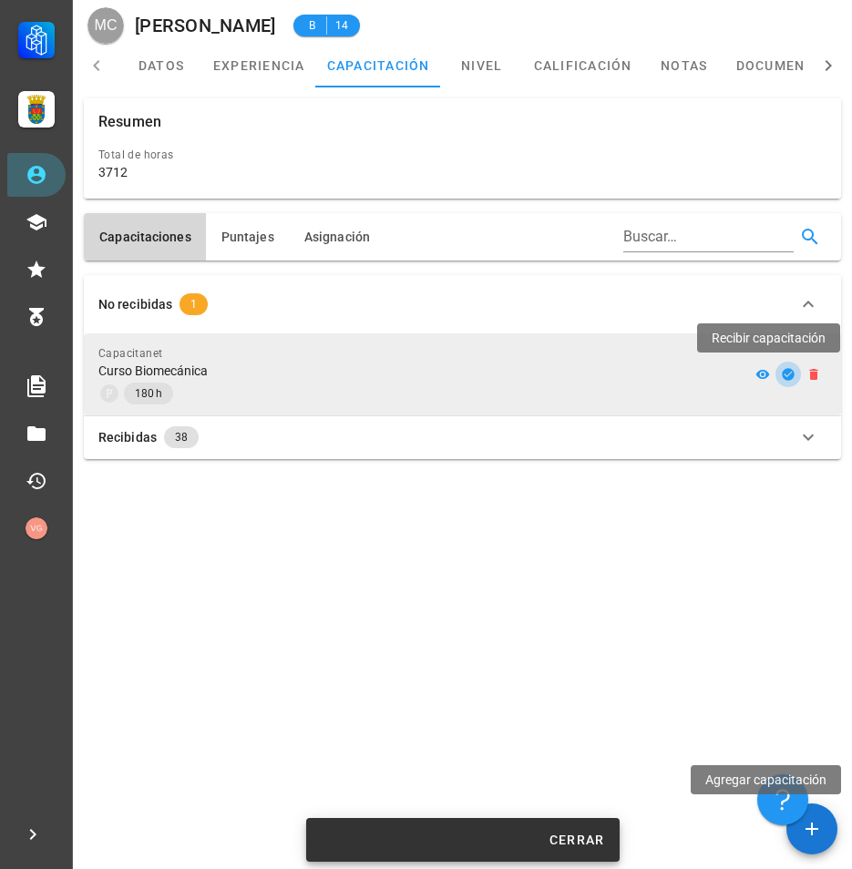
click at [788, 373] on icon "button" at bounding box center [788, 374] width 12 height 12
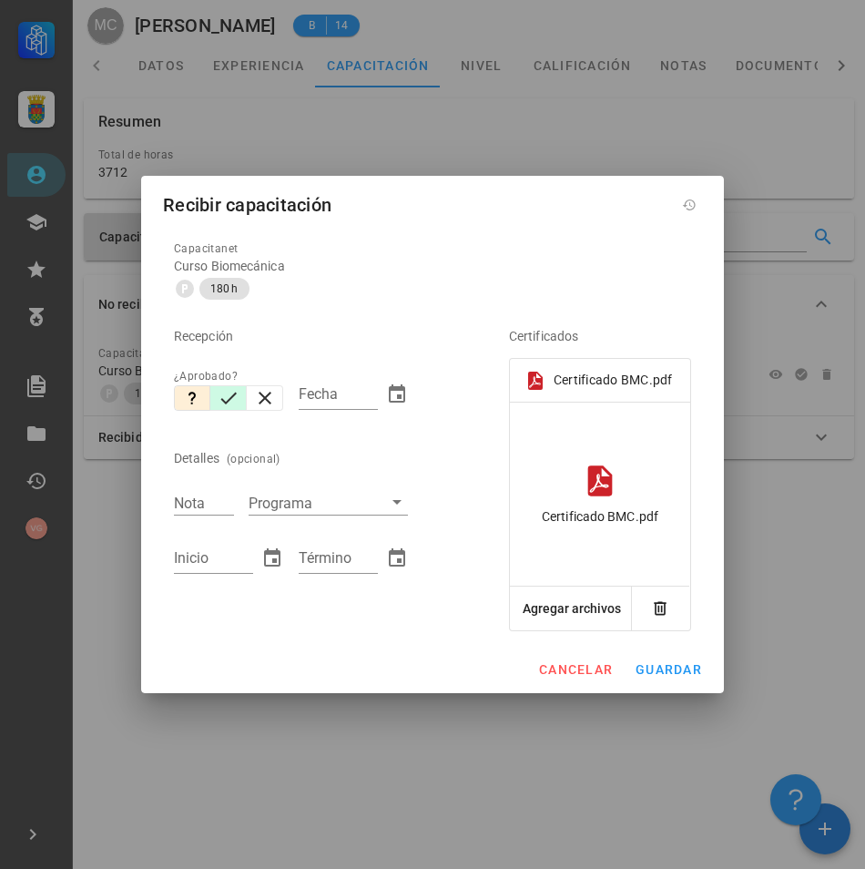
click at [233, 402] on icon "button" at bounding box center [229, 398] width 22 height 22
type input "[DATE]"
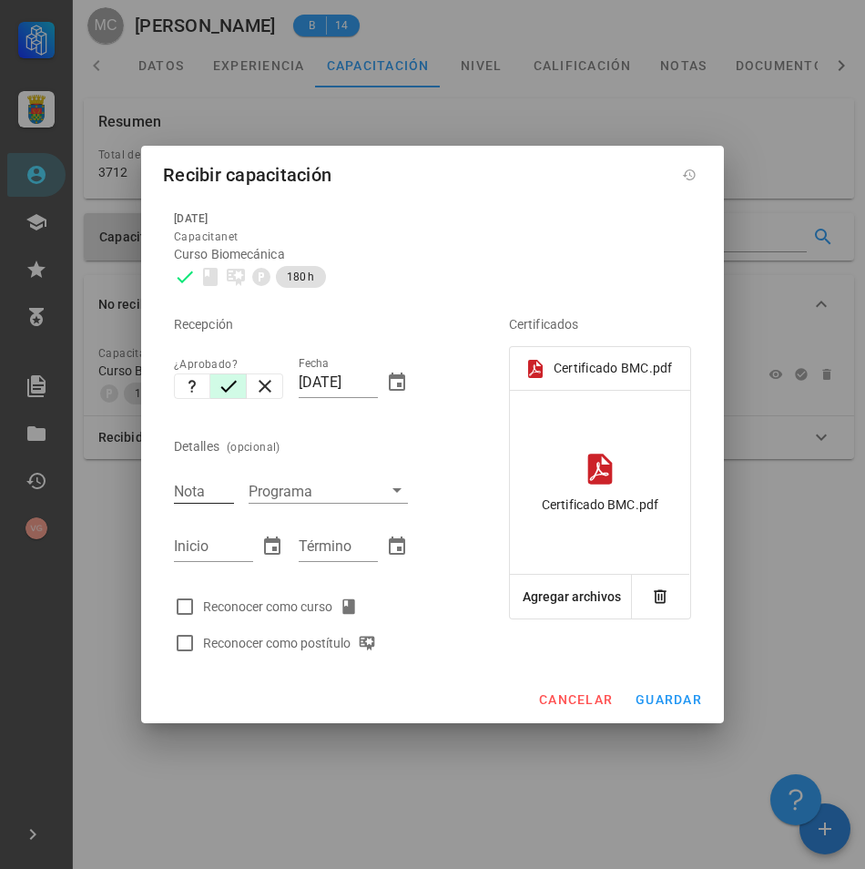
click at [196, 494] on div "Nota" at bounding box center [204, 491] width 60 height 24
click at [200, 500] on div "Nota" at bounding box center [204, 491] width 60 height 24
type input "5,7"
click at [451, 488] on div "Recepción ¿Aprobado? Fecha [DATE] Detalles (opcional) Nota 5,7 Programa Inicio …" at bounding box center [316, 478] width 299 height 366
click at [194, 550] on input "Inicio" at bounding box center [213, 546] width 79 height 29
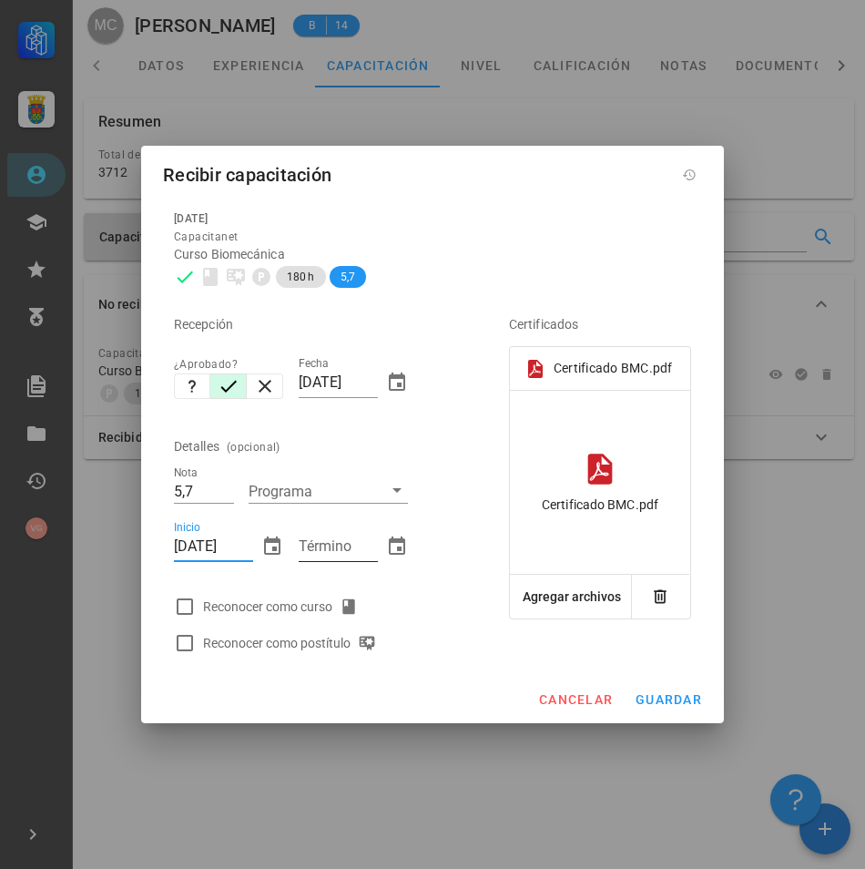
type input "[DATE]"
click at [314, 546] on input "Término" at bounding box center [338, 546] width 79 height 29
type input "[DATE]"
click at [194, 612] on div at bounding box center [184, 606] width 31 height 31
checkbox input "true"
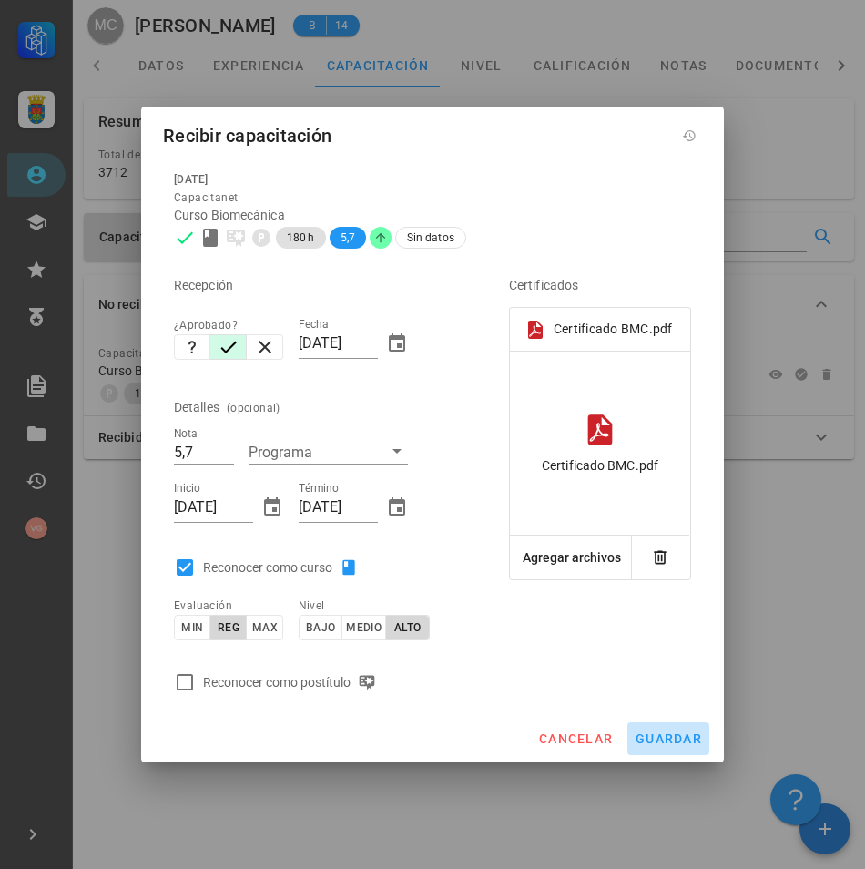
click at [674, 732] on span "guardar" at bounding box center [668, 738] width 67 height 15
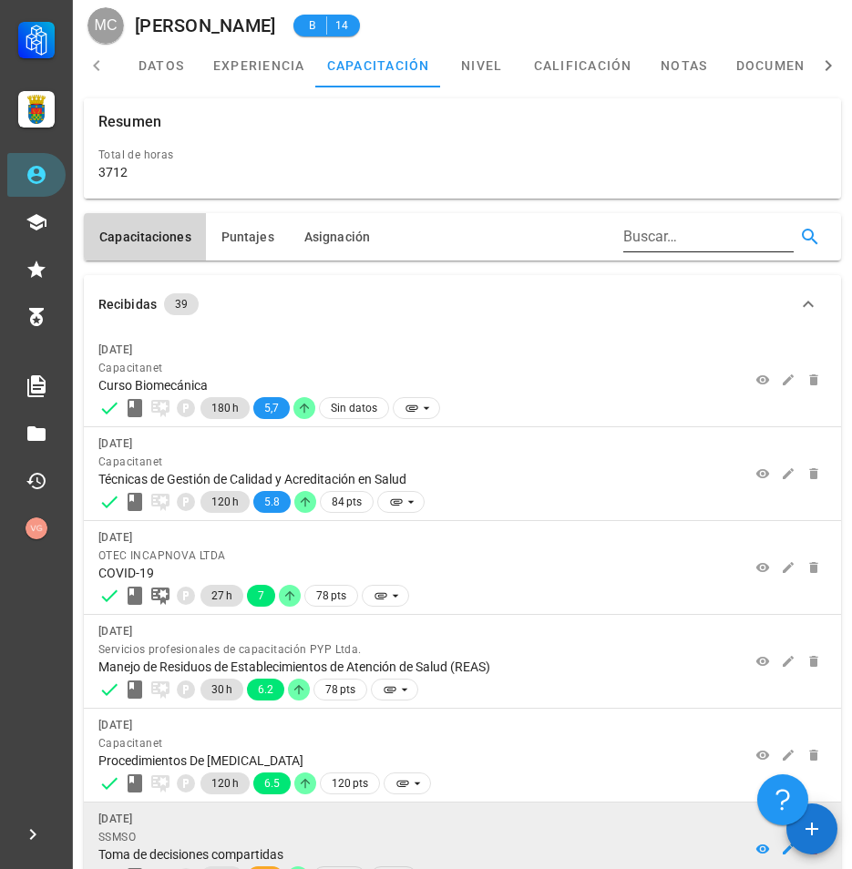
click at [670, 226] on input "Buscar…" at bounding box center [706, 236] width 167 height 29
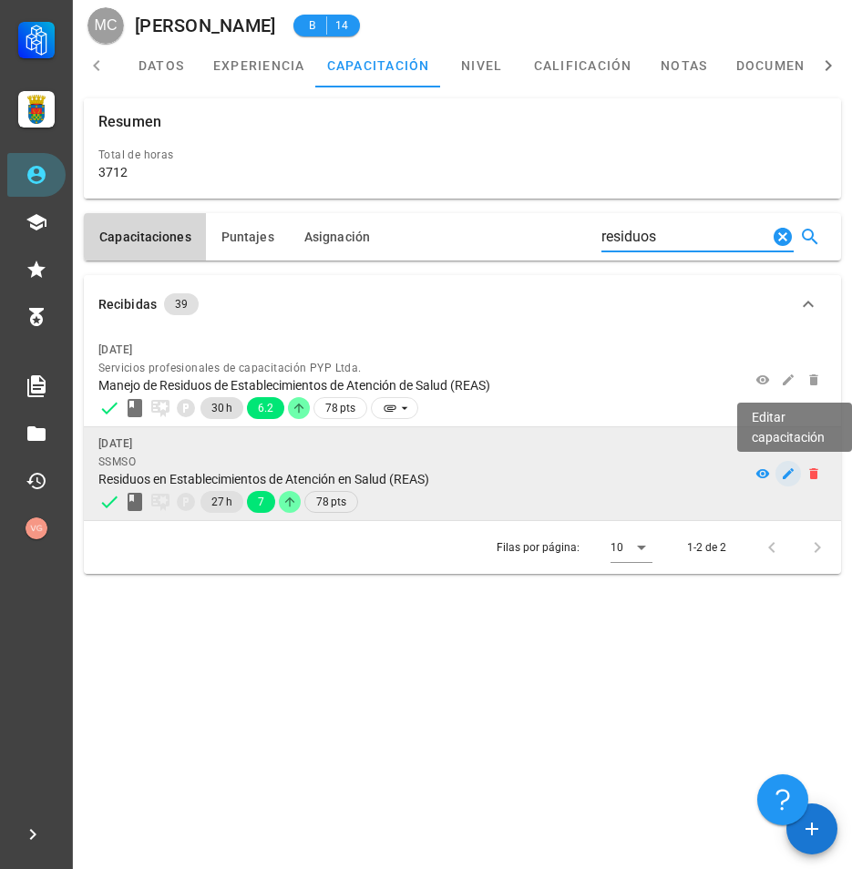
type input "residuos"
click at [783, 470] on icon "button" at bounding box center [788, 473] width 15 height 15
